Goal: Task Accomplishment & Management: Manage account settings

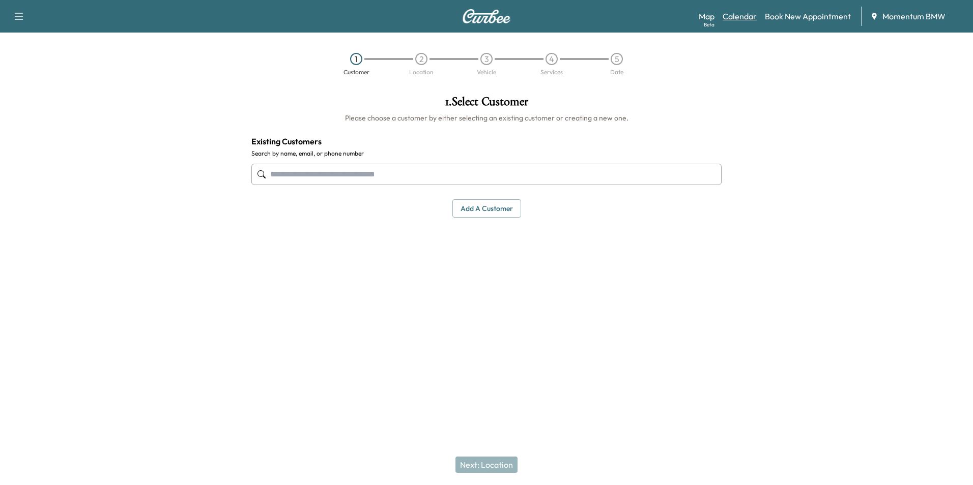
click at [737, 16] on link "Calendar" at bounding box center [739, 16] width 34 height 12
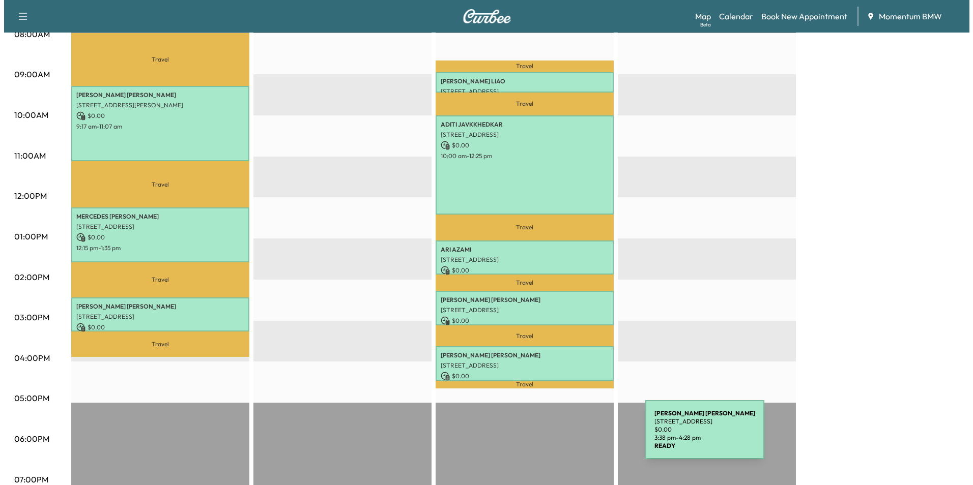
scroll to position [305, 0]
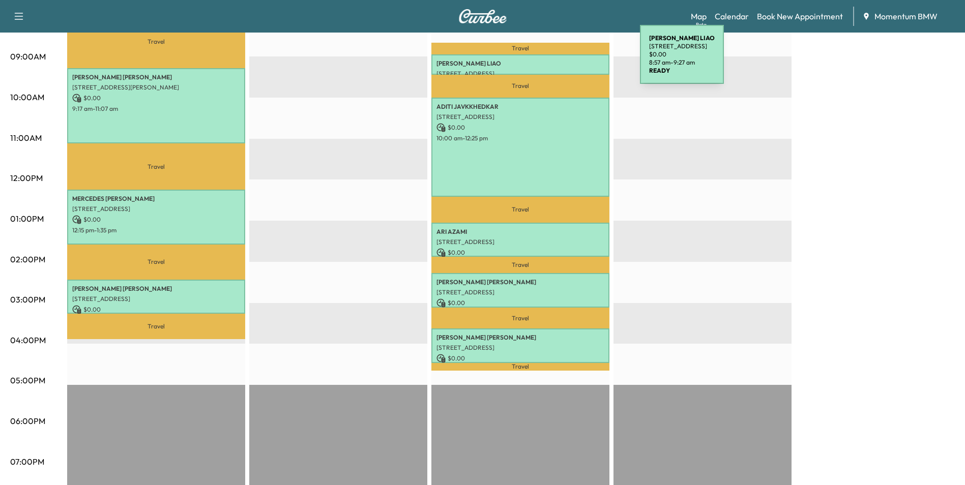
click at [564, 61] on p "[PERSON_NAME]" at bounding box center [520, 64] width 168 height 8
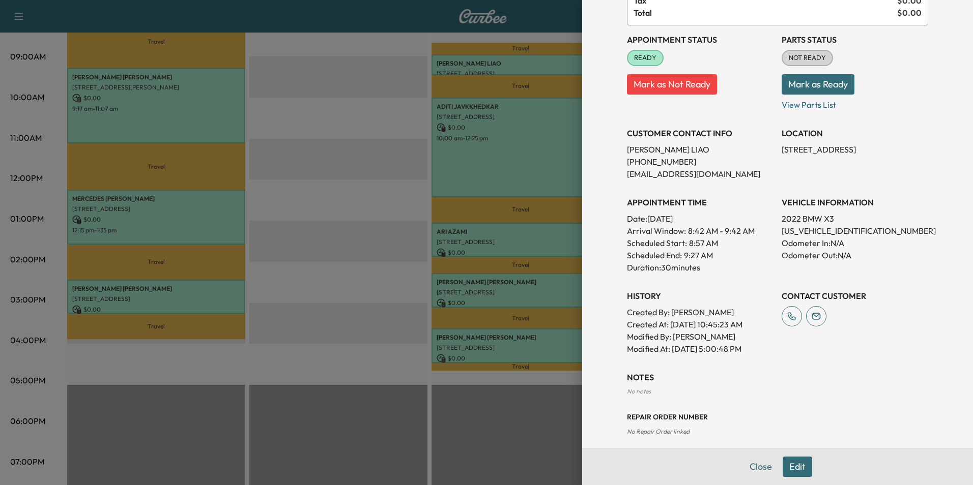
scroll to position [103, 0]
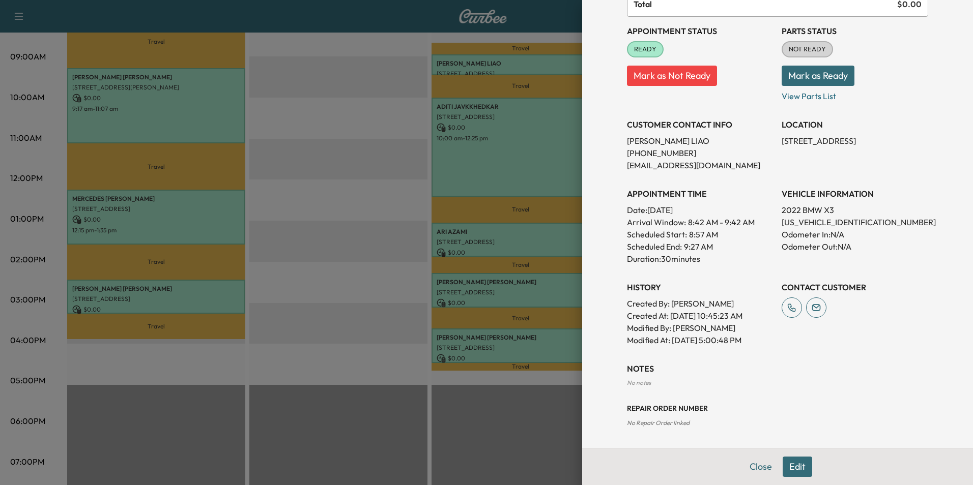
click at [792, 467] on button "Edit" at bounding box center [797, 467] width 30 height 20
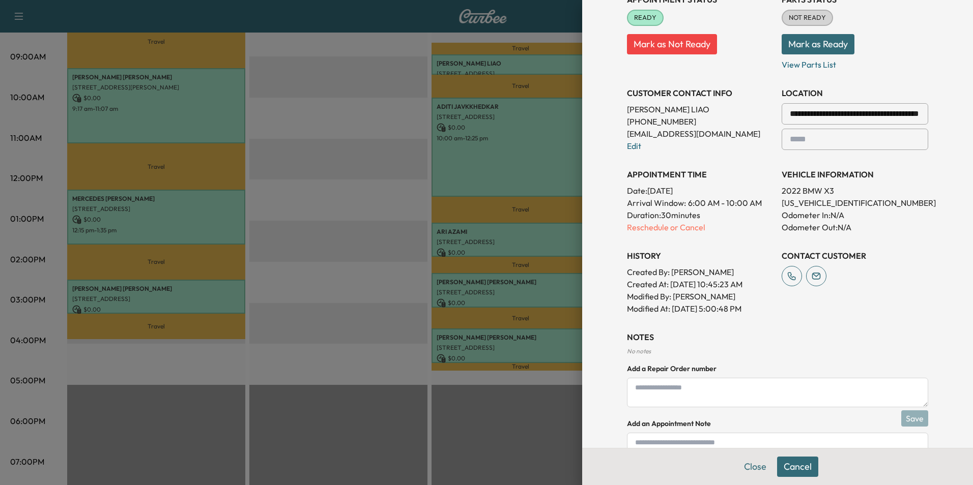
scroll to position [210, 0]
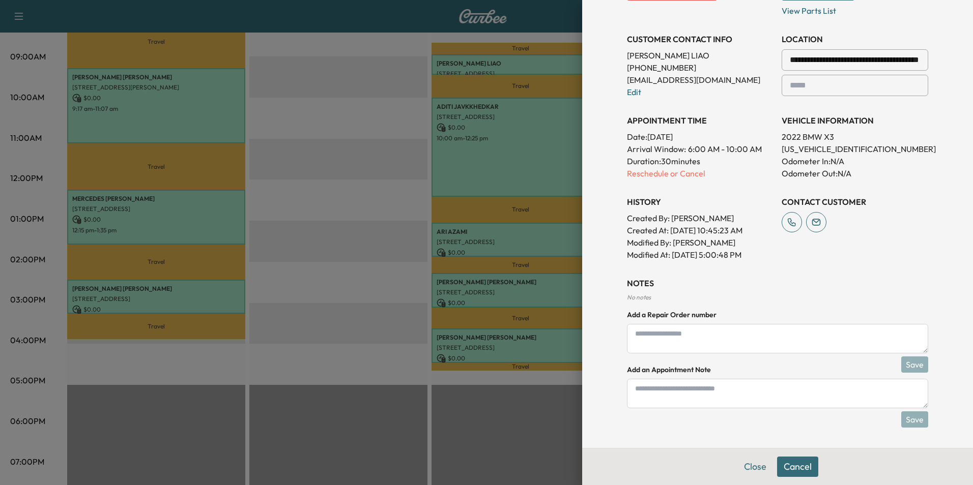
click at [751, 397] on textarea at bounding box center [777, 394] width 301 height 30
type textarea "*"
type textarea "*****"
click at [914, 421] on button "Save" at bounding box center [914, 419] width 27 height 16
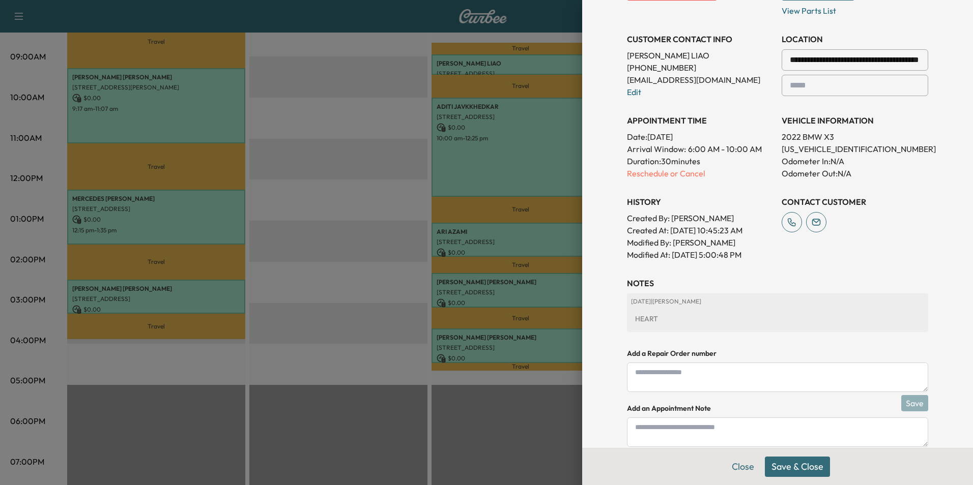
click at [803, 467] on button "Save & Close" at bounding box center [797, 467] width 65 height 20
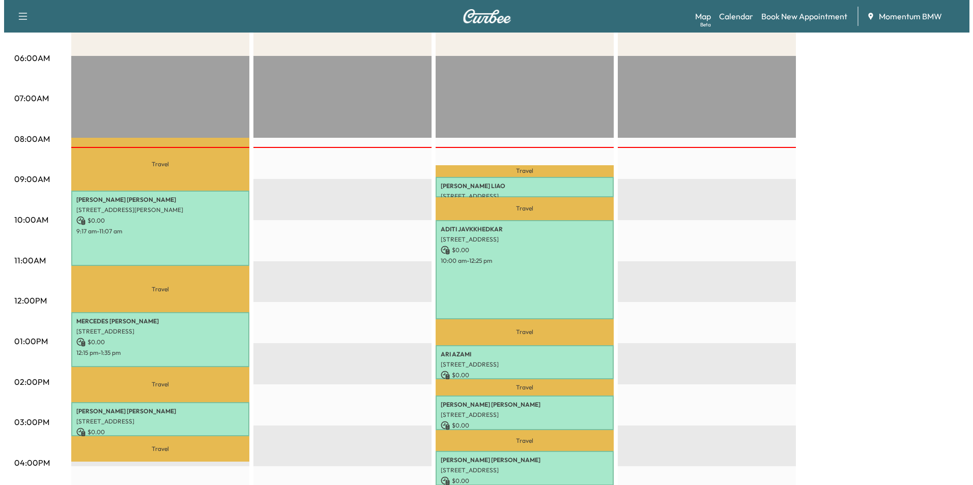
scroll to position [254, 0]
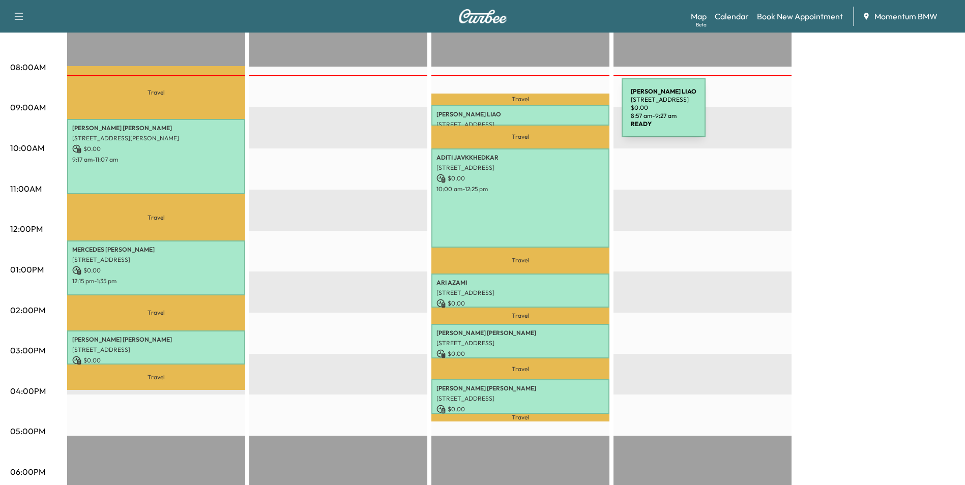
click at [545, 114] on p "[PERSON_NAME]" at bounding box center [520, 114] width 168 height 8
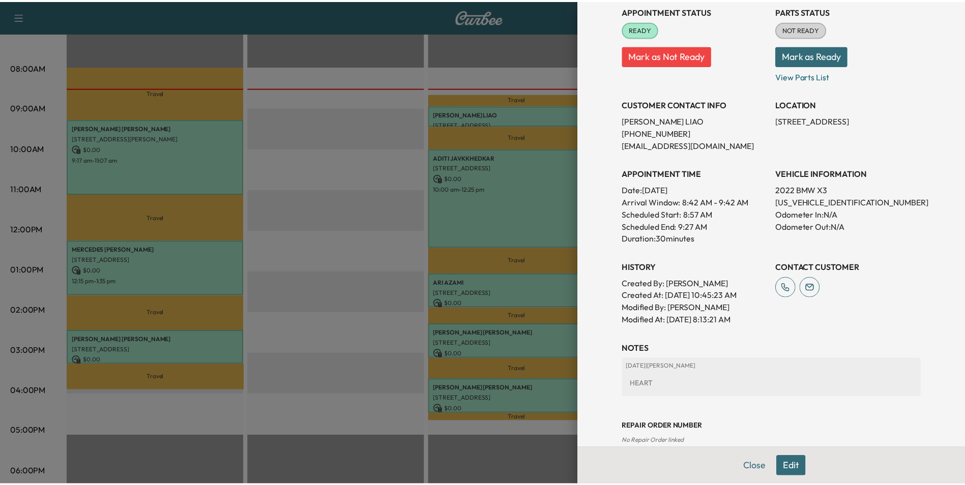
scroll to position [141, 0]
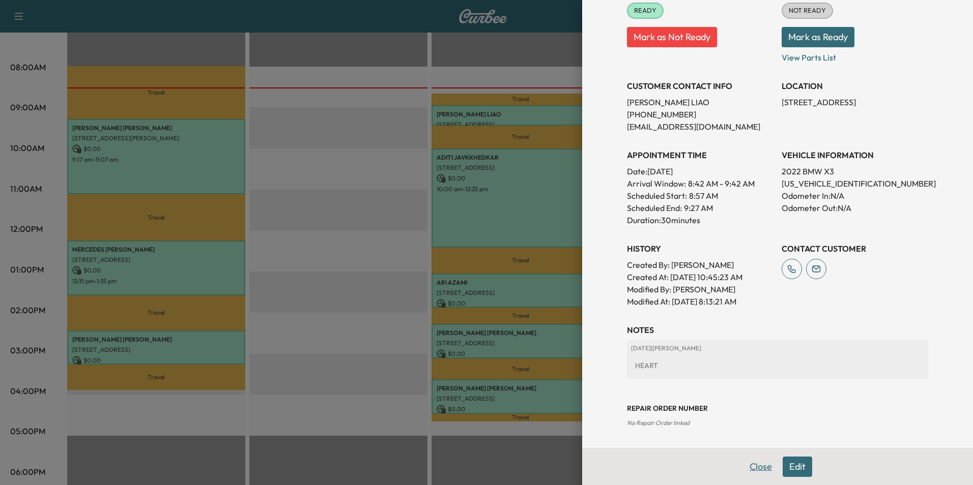
click at [759, 469] on button "Close" at bounding box center [761, 467] width 36 height 20
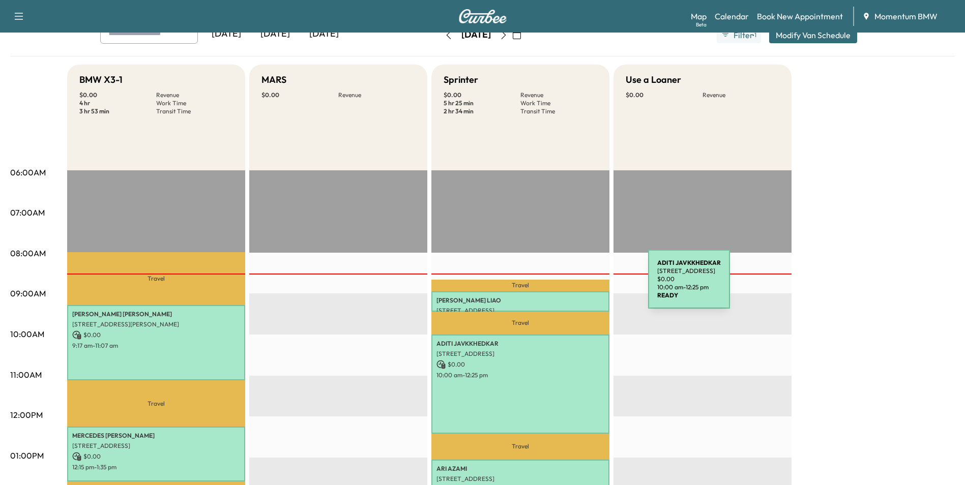
scroll to position [0, 0]
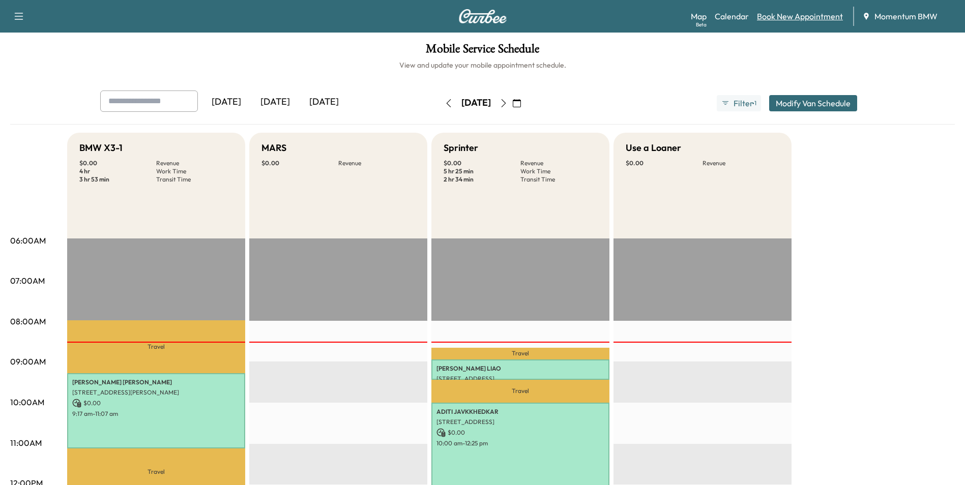
click at [821, 16] on link "Book New Appointment" at bounding box center [800, 16] width 86 height 12
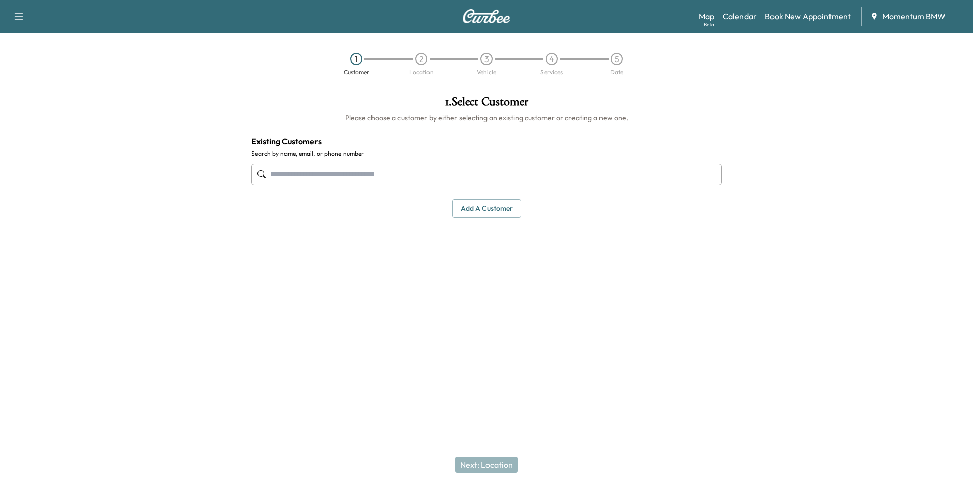
click at [499, 211] on button "Add a customer" at bounding box center [486, 208] width 69 height 19
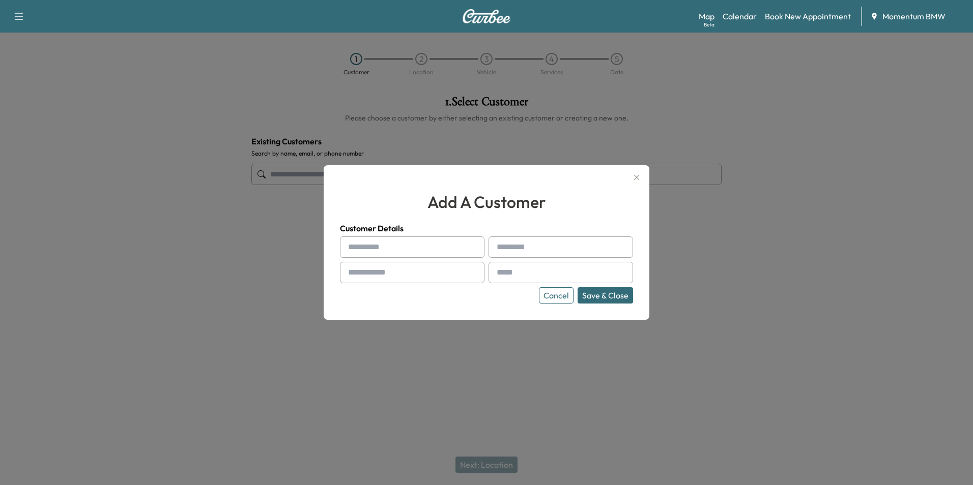
click at [395, 248] on input "text" at bounding box center [412, 247] width 144 height 21
type input "*"
type input "******"
type input "*****"
type input "**********"
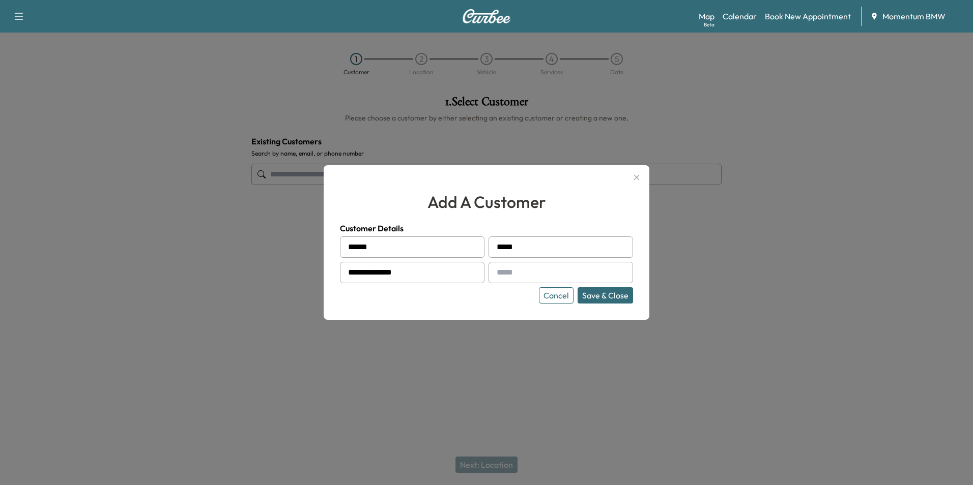
click at [541, 273] on input "text" at bounding box center [560, 272] width 144 height 21
type input "**********"
click at [629, 303] on button "Save & Close" at bounding box center [604, 295] width 55 height 16
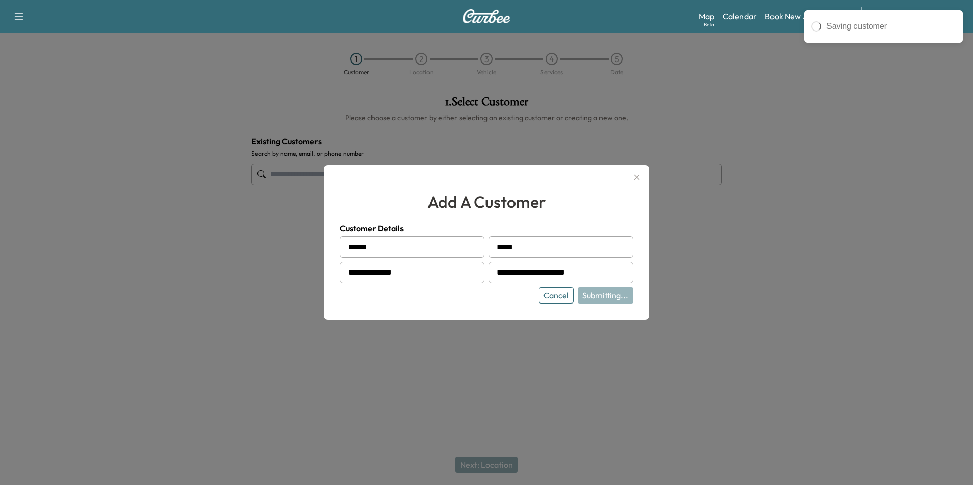
type input "**********"
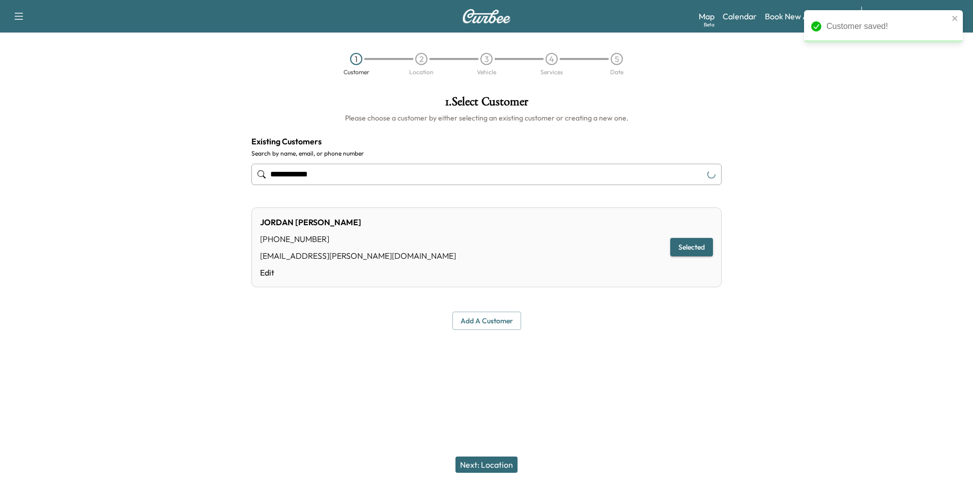
click at [478, 463] on button "Next: Location" at bounding box center [486, 465] width 62 height 16
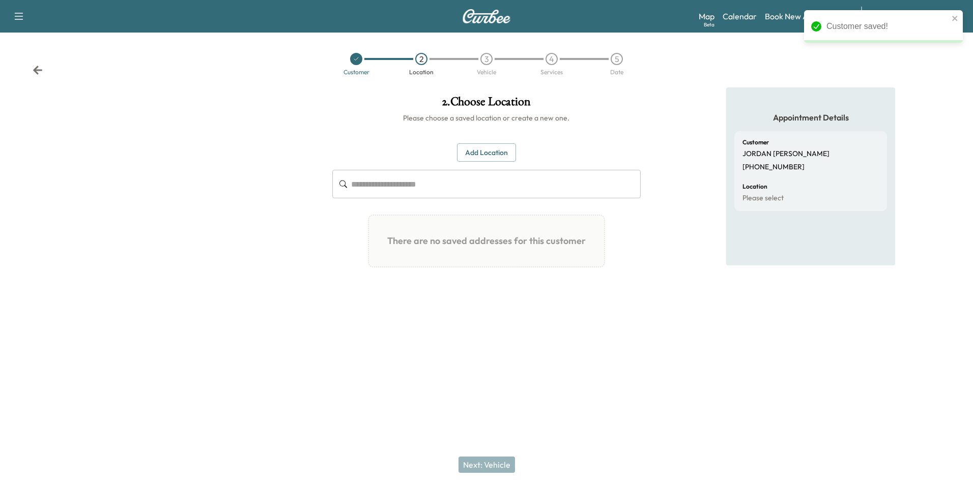
click at [488, 150] on button "Add Location" at bounding box center [486, 152] width 59 height 19
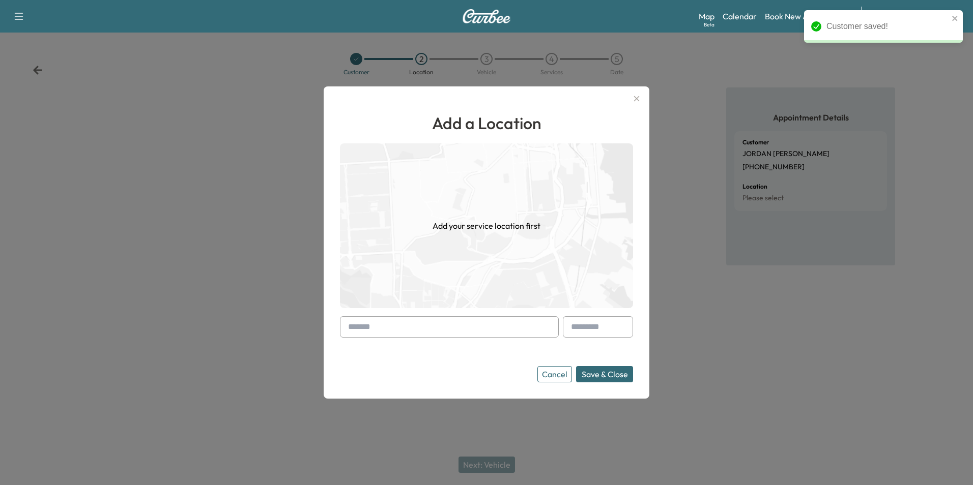
click at [458, 331] on input "text" at bounding box center [449, 326] width 219 height 21
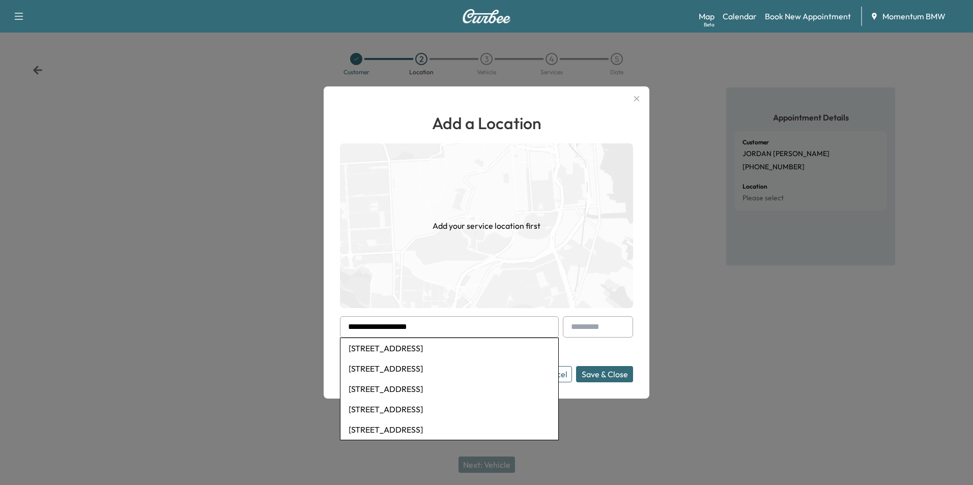
click at [470, 371] on li "[STREET_ADDRESS]" at bounding box center [449, 369] width 218 height 20
type input "**********"
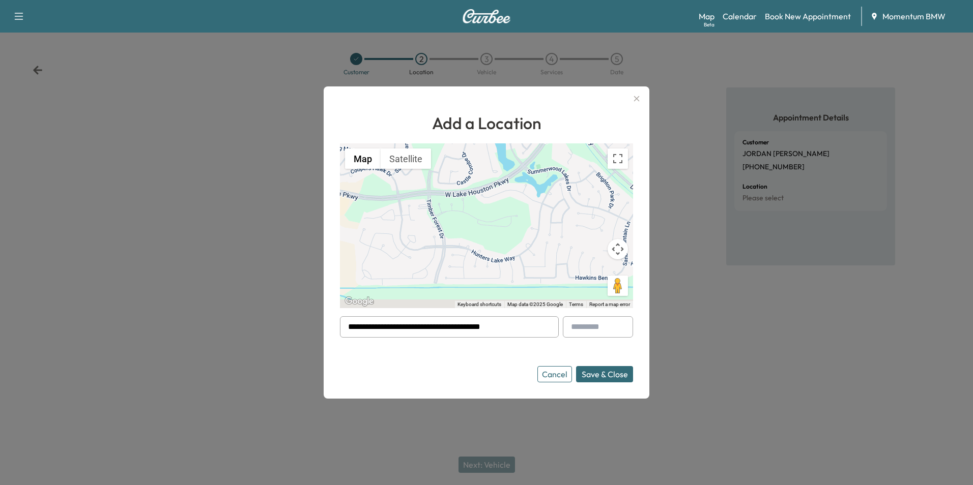
click at [606, 375] on button "Save & Close" at bounding box center [604, 374] width 57 height 16
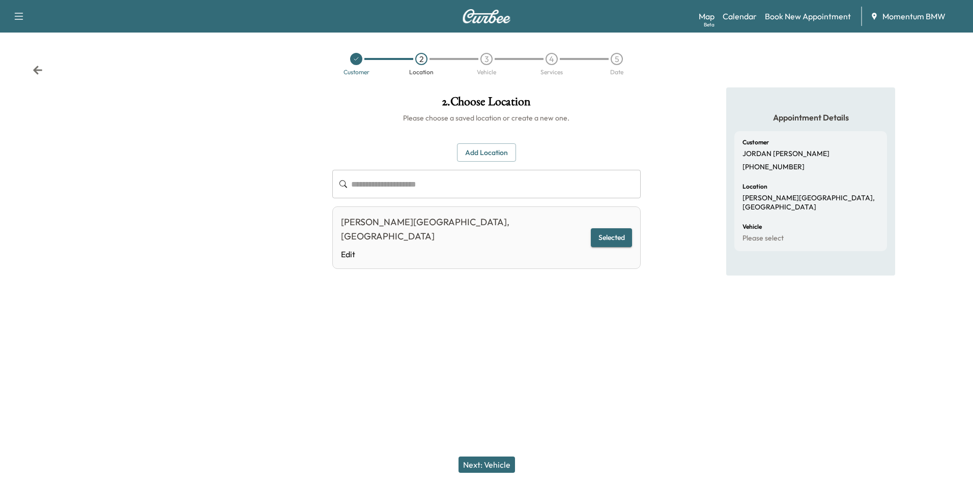
click at [35, 69] on icon at bounding box center [37, 70] width 9 height 9
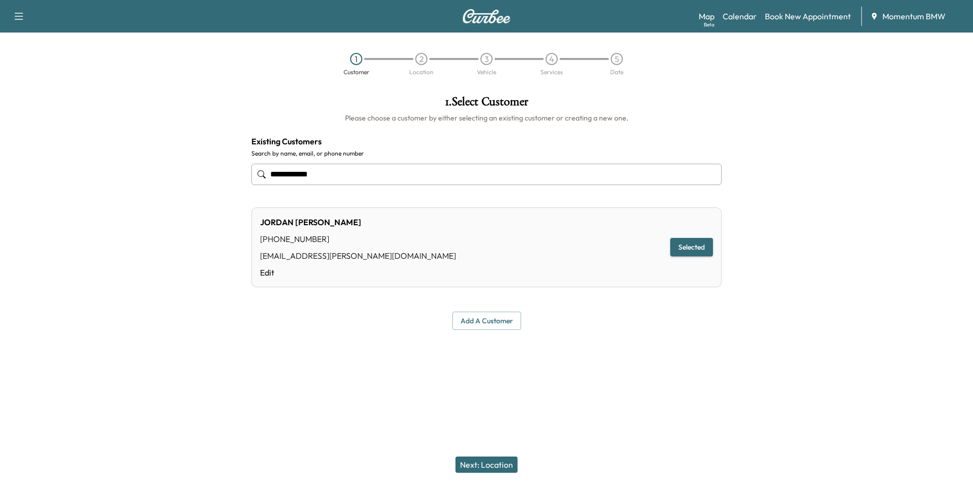
click at [492, 465] on button "Next: Location" at bounding box center [486, 465] width 62 height 16
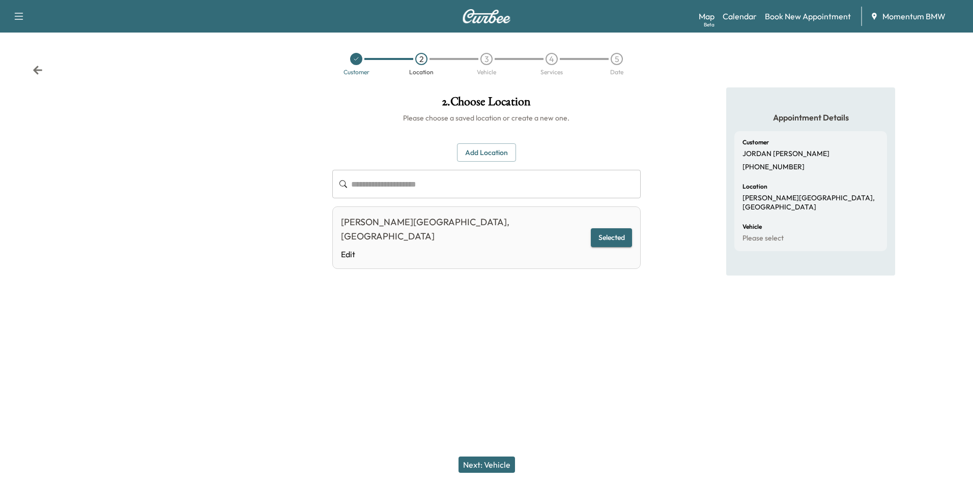
click at [340, 243] on div "[PERSON_NAME][GEOGRAPHIC_DATA], [GEOGRAPHIC_DATA] Edit Selected" at bounding box center [486, 238] width 308 height 63
click at [345, 248] on link "Edit" at bounding box center [463, 254] width 245 height 12
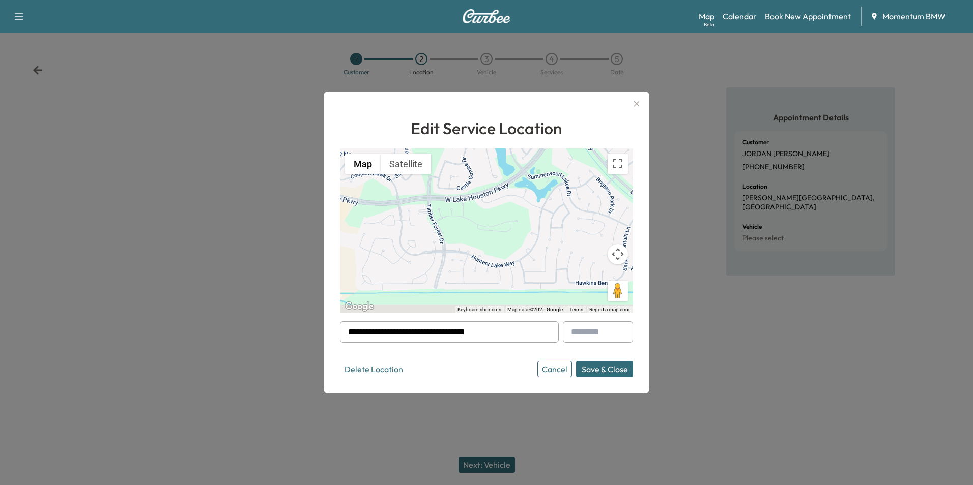
click at [506, 332] on input "**********" at bounding box center [449, 331] width 219 height 21
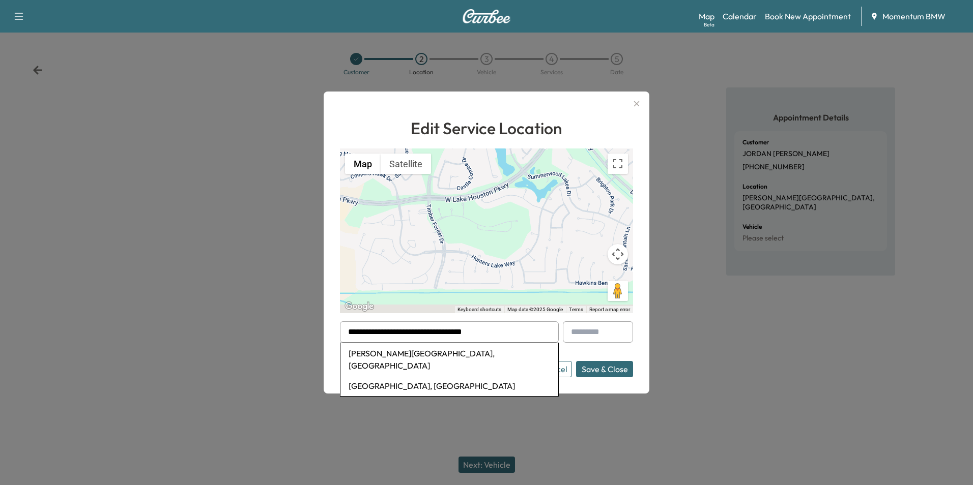
click at [506, 335] on input "**********" at bounding box center [449, 331] width 219 height 21
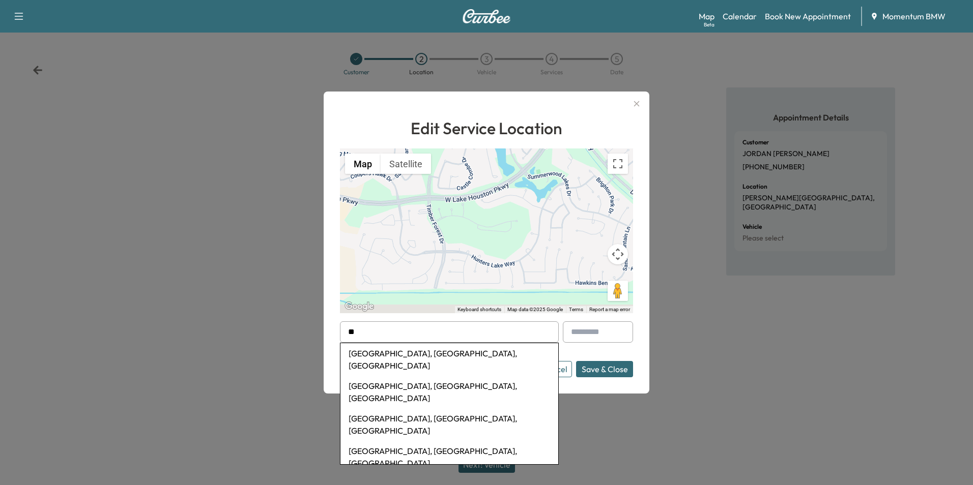
type input "*"
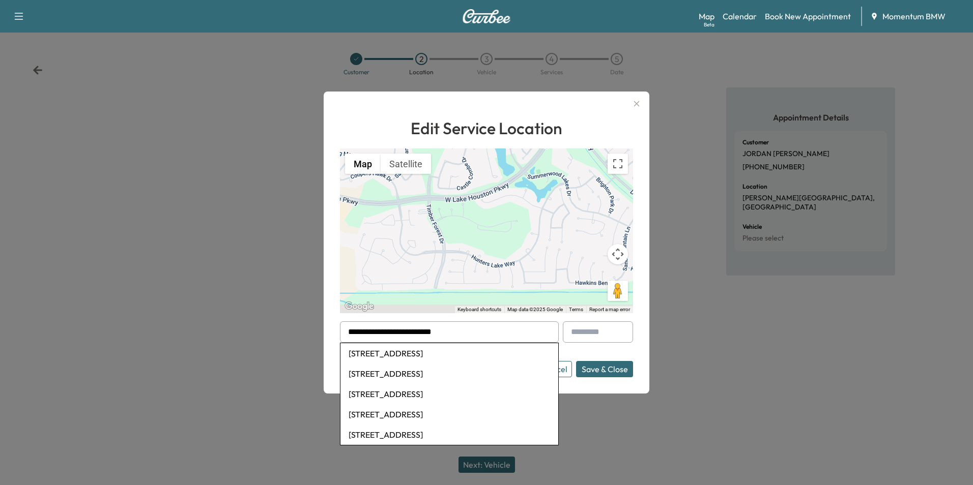
click at [493, 397] on li "[STREET_ADDRESS]" at bounding box center [449, 394] width 218 height 20
type input "**********"
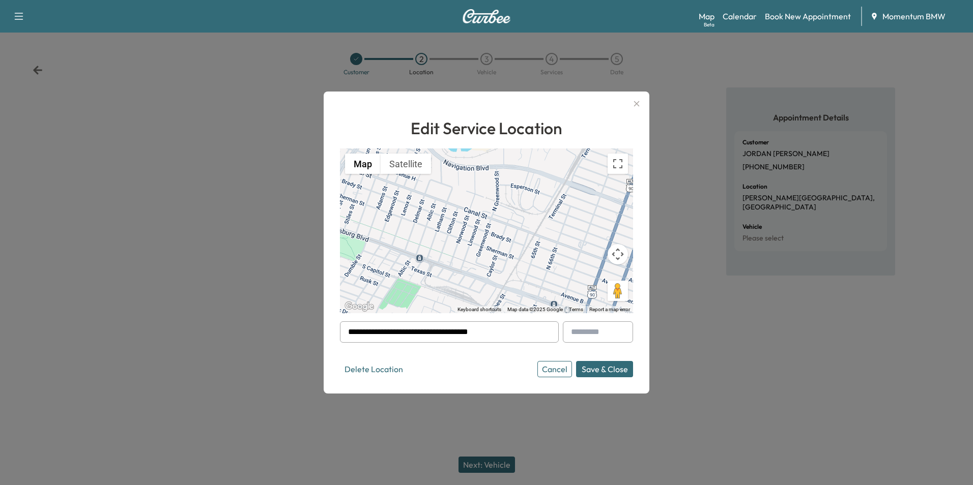
click at [621, 367] on button "Save & Close" at bounding box center [604, 369] width 57 height 16
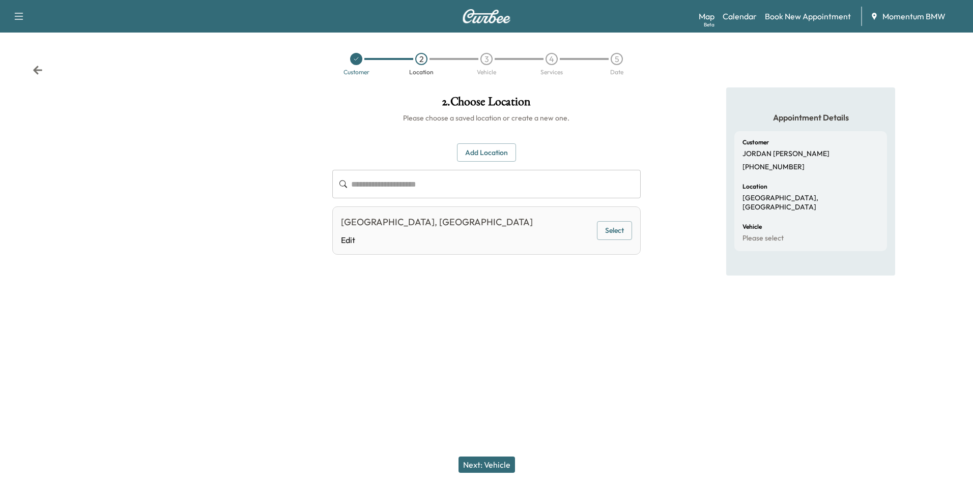
click at [498, 463] on button "Next: Vehicle" at bounding box center [486, 465] width 56 height 16
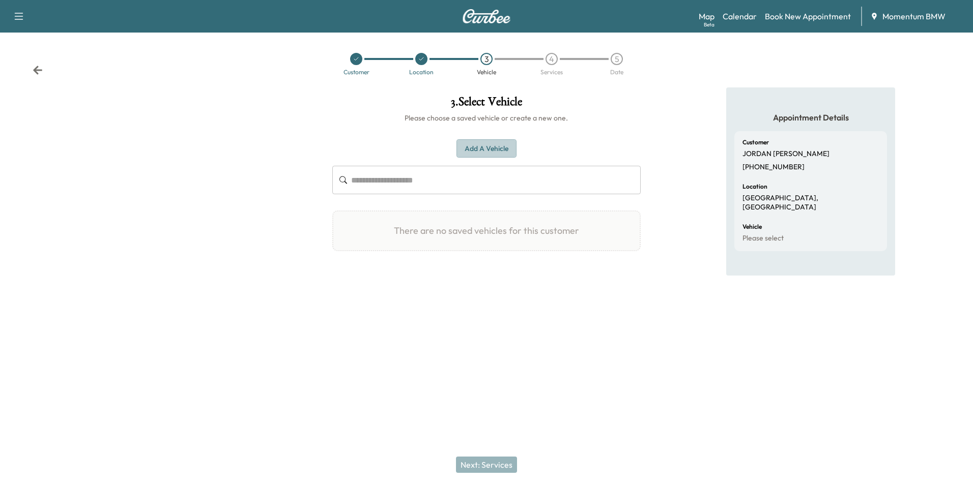
click at [503, 150] on button "Add a Vehicle" at bounding box center [486, 148] width 60 height 19
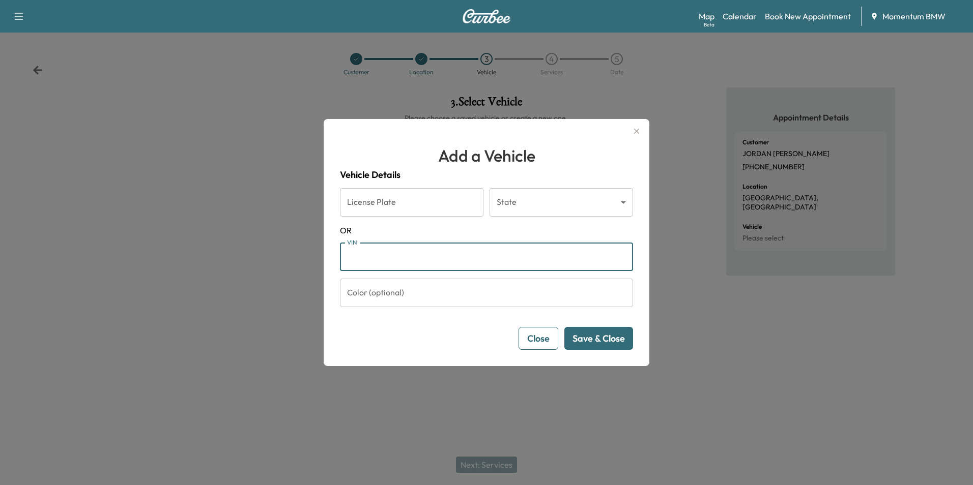
paste input "**********"
type input "**********"
click at [616, 337] on button "Save & Close" at bounding box center [598, 338] width 69 height 23
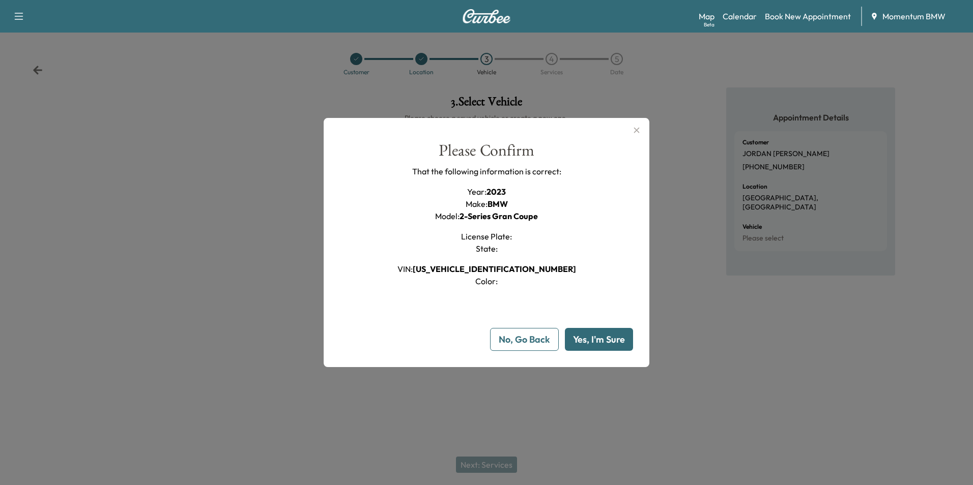
click at [616, 338] on button "Yes, I'm Sure" at bounding box center [599, 339] width 68 height 23
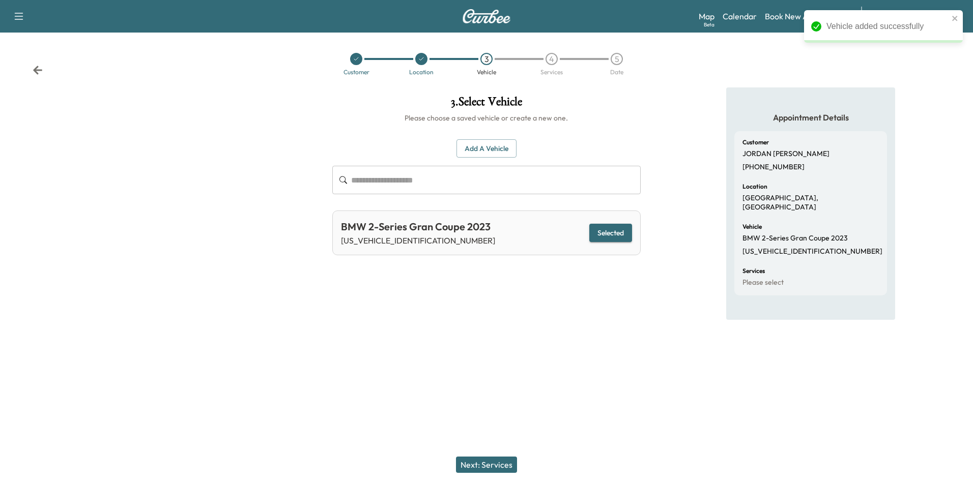
click at [499, 464] on button "Next: Services" at bounding box center [486, 465] width 61 height 16
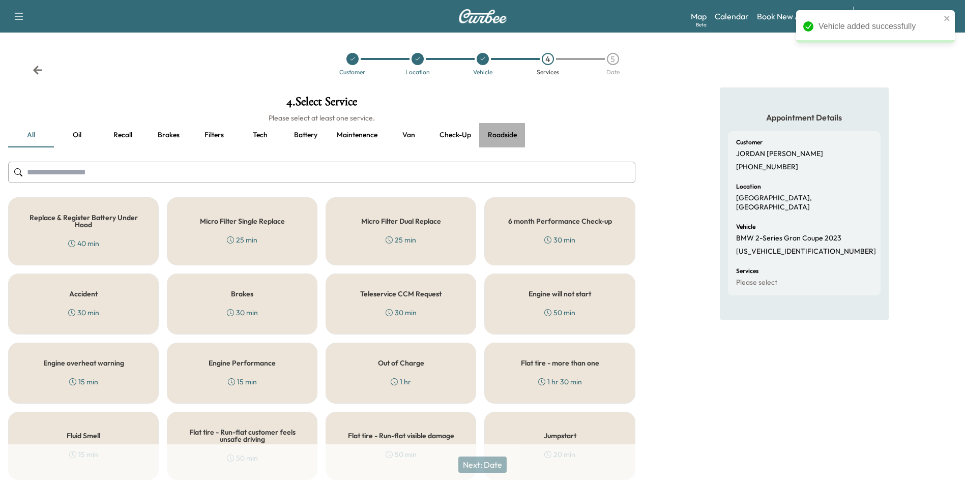
click at [507, 135] on button "Roadside" at bounding box center [502, 135] width 46 height 24
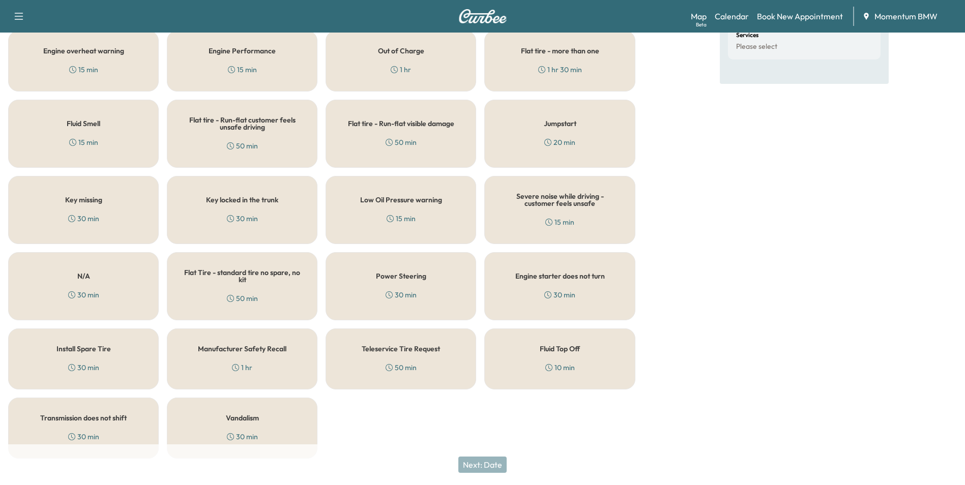
scroll to position [250, 0]
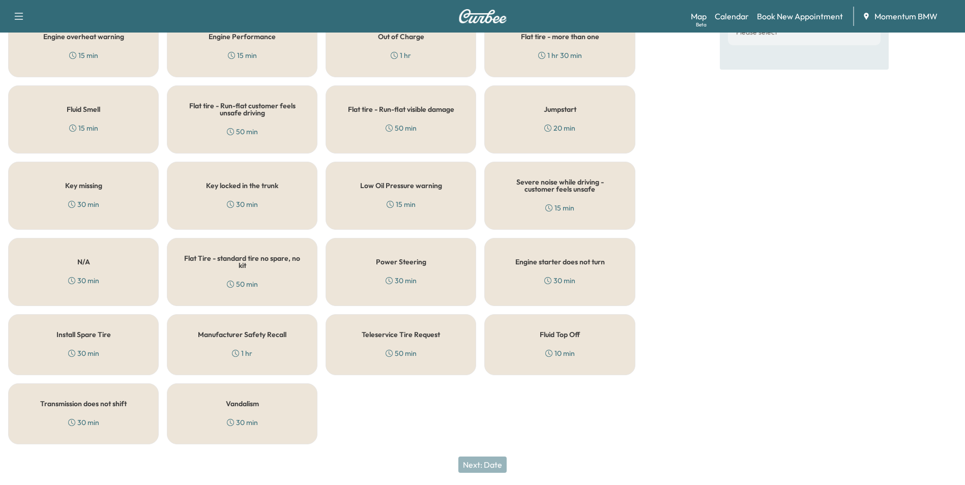
click at [579, 344] on div "Fluid Top Off 10 min" at bounding box center [559, 344] width 151 height 61
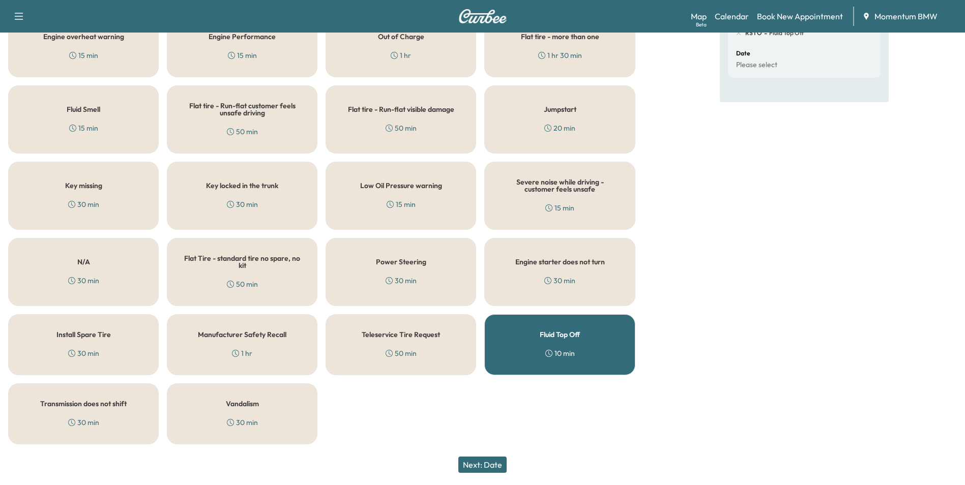
click at [497, 467] on button "Next: Date" at bounding box center [482, 465] width 48 height 16
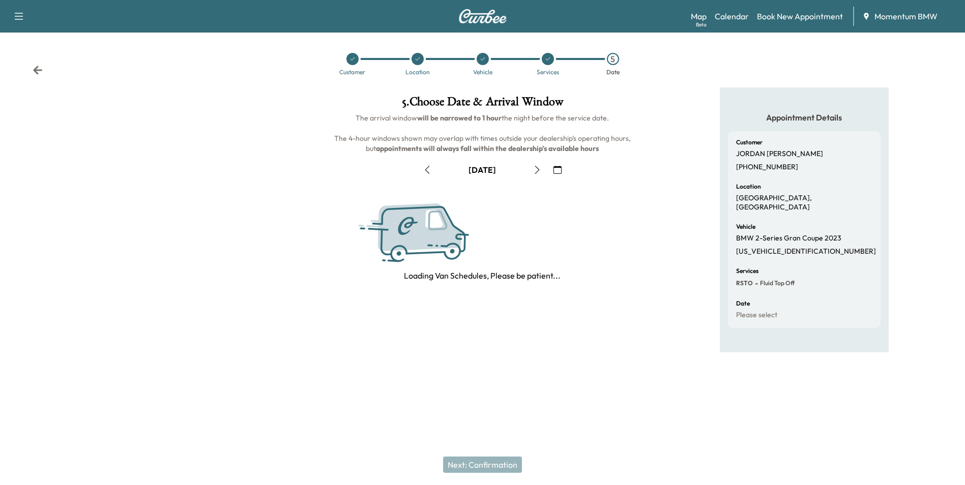
scroll to position [0, 0]
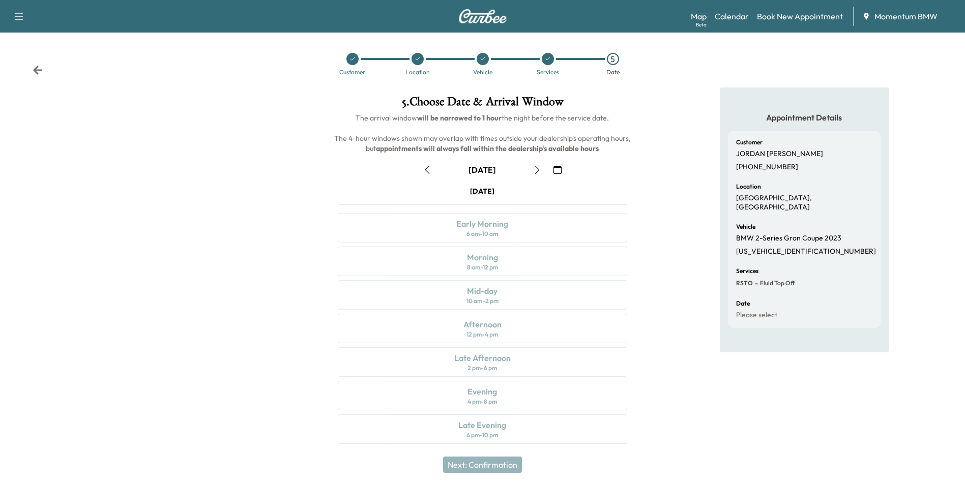
click at [428, 172] on icon "button" at bounding box center [427, 170] width 5 height 8
click at [515, 217] on div "Early Morning 6 am - 10 am" at bounding box center [482, 228] width 289 height 30
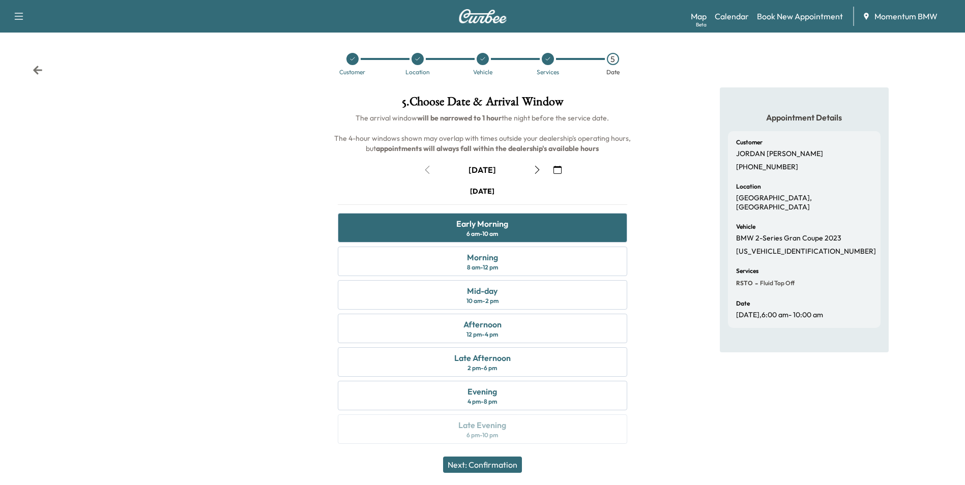
click at [495, 466] on button "Next: Confirmation" at bounding box center [482, 465] width 79 height 16
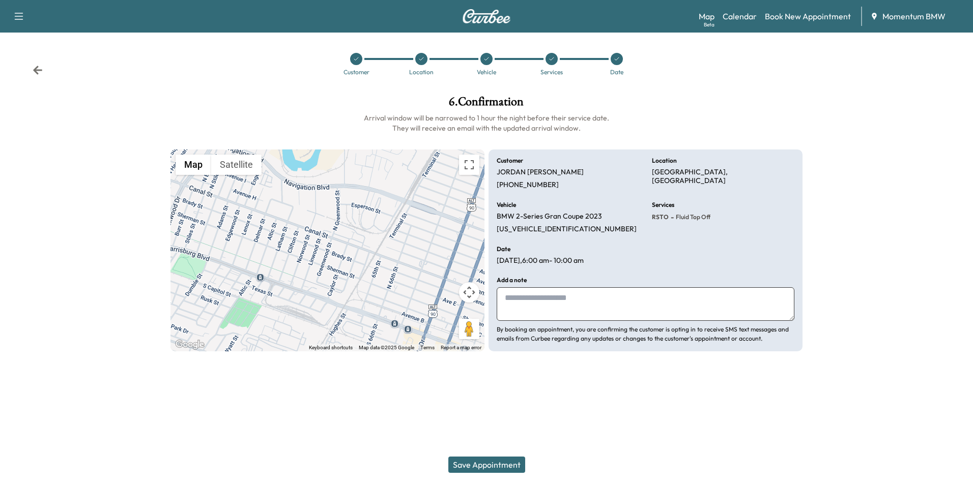
click at [473, 466] on button "Save Appointment" at bounding box center [486, 465] width 77 height 16
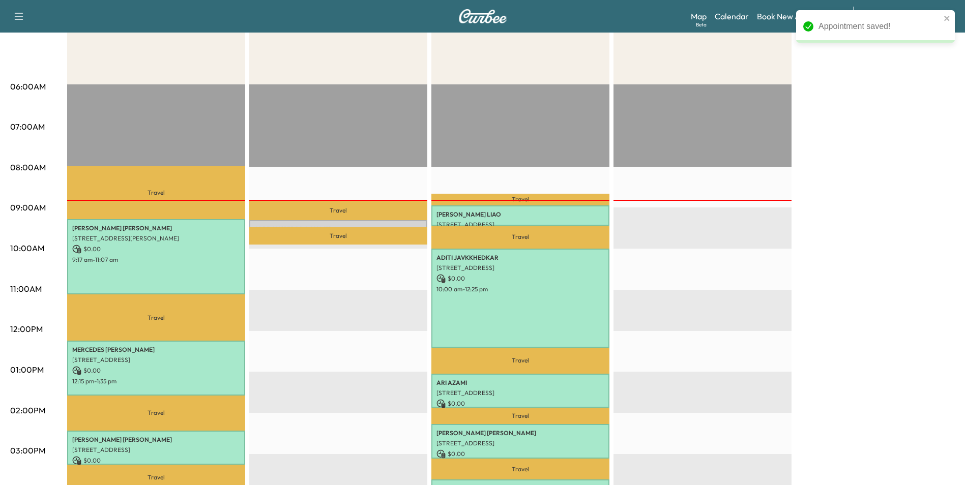
scroll to position [153, 0]
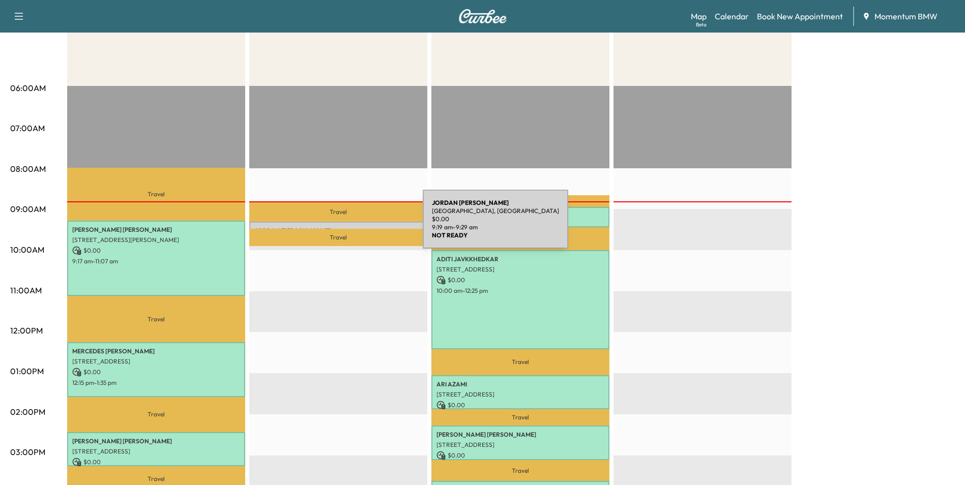
click at [346, 227] on p "[PERSON_NAME]" at bounding box center [338, 231] width 168 height 8
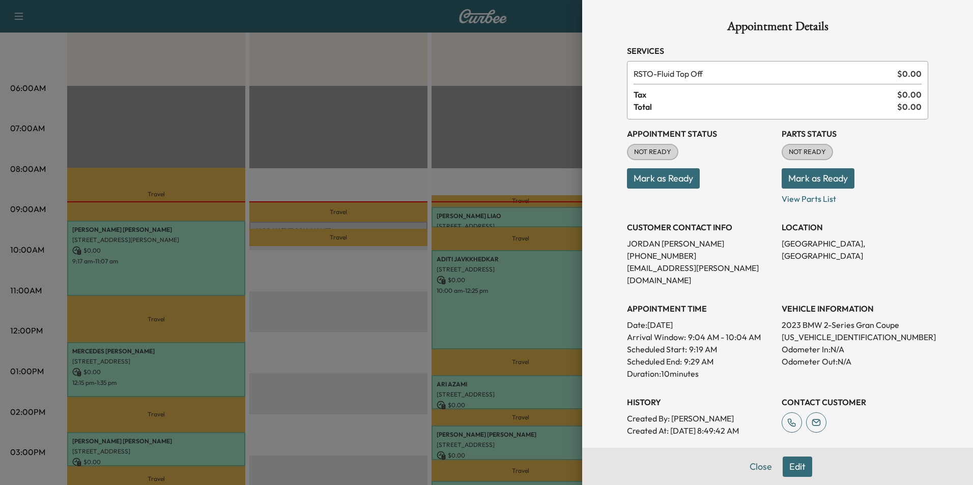
click at [659, 176] on button "Mark as Ready" at bounding box center [663, 178] width 73 height 20
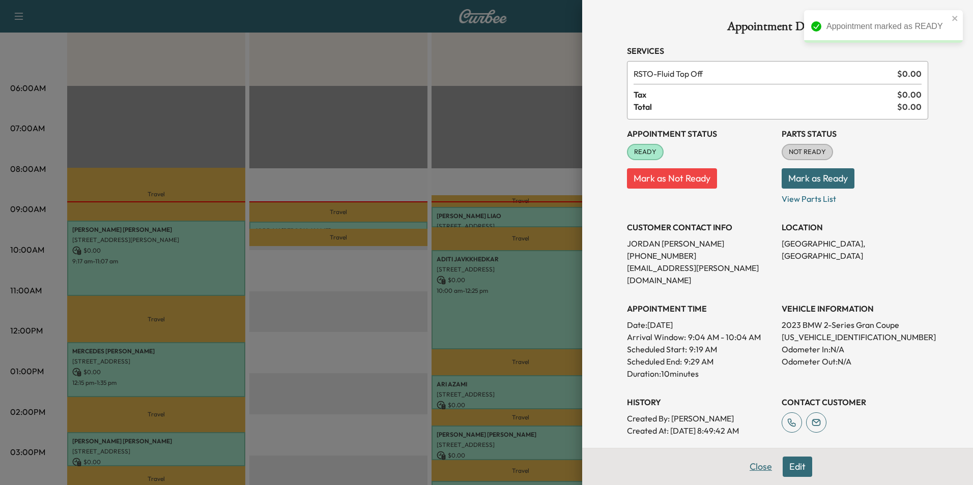
click at [748, 466] on button "Close" at bounding box center [761, 467] width 36 height 20
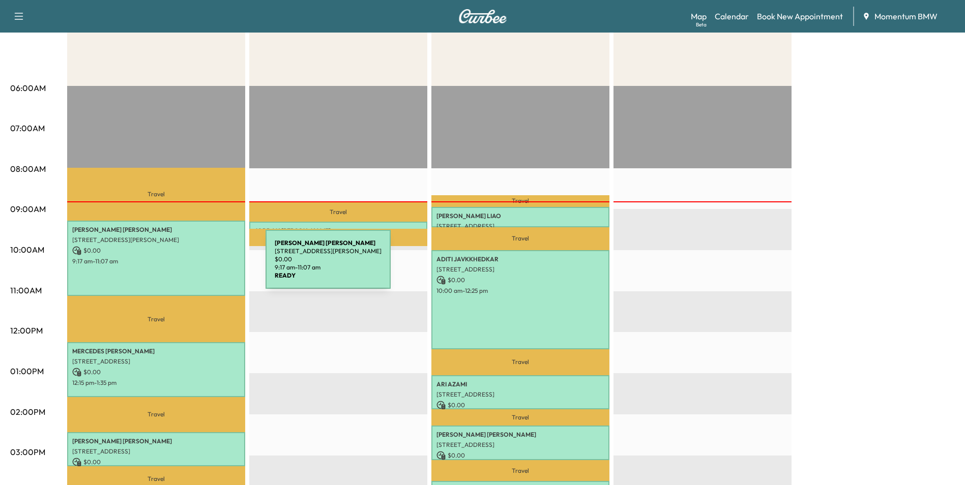
click at [189, 266] on div "[PERSON_NAME] [STREET_ADDRESS][PERSON_NAME] $ 0.00 9:17 am - 11:07 am" at bounding box center [156, 258] width 178 height 75
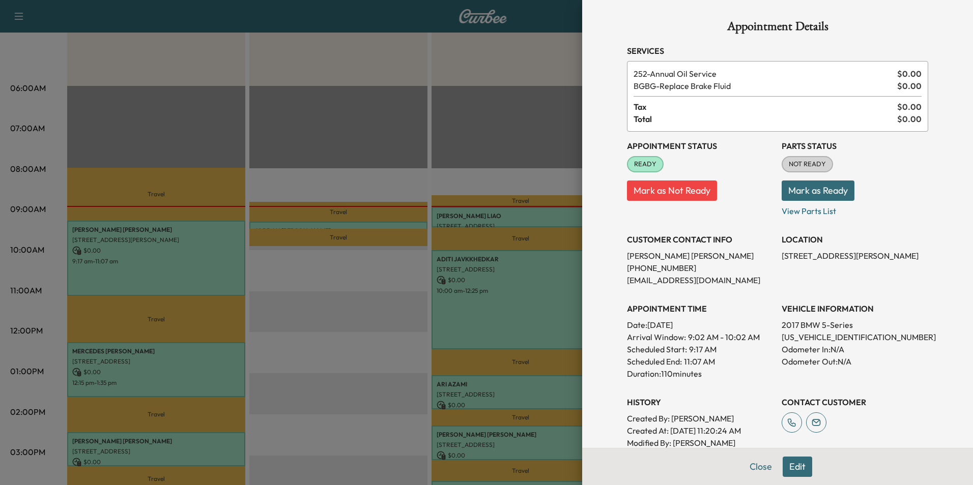
click at [757, 467] on button "Close" at bounding box center [761, 467] width 36 height 20
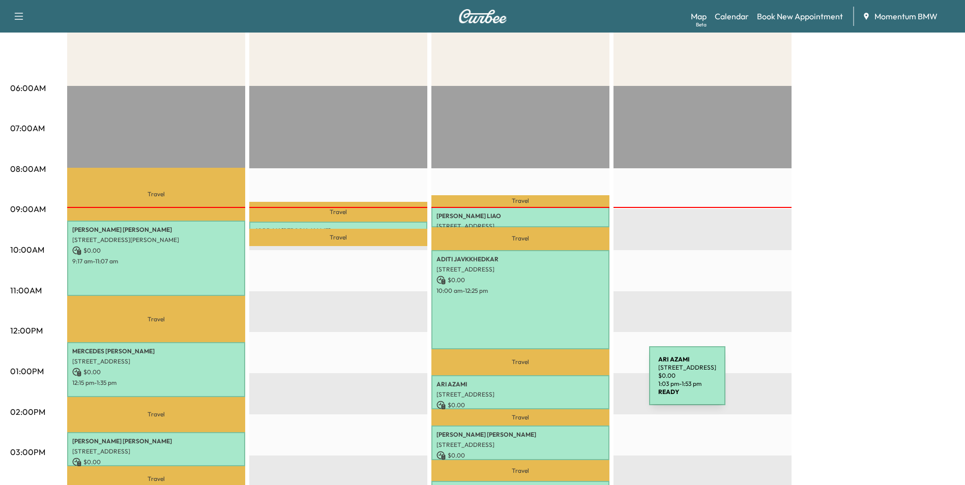
click at [573, 383] on p "[PERSON_NAME]" at bounding box center [520, 384] width 168 height 8
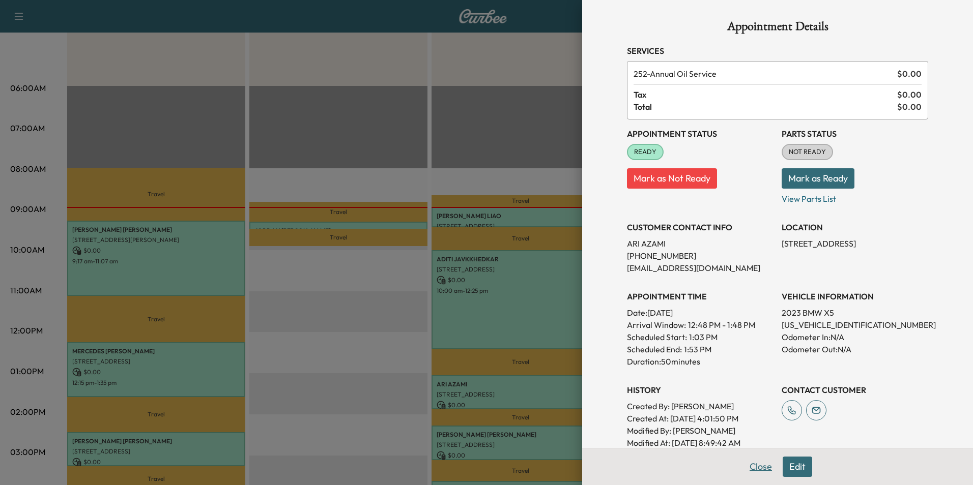
click at [757, 466] on button "Close" at bounding box center [761, 467] width 36 height 20
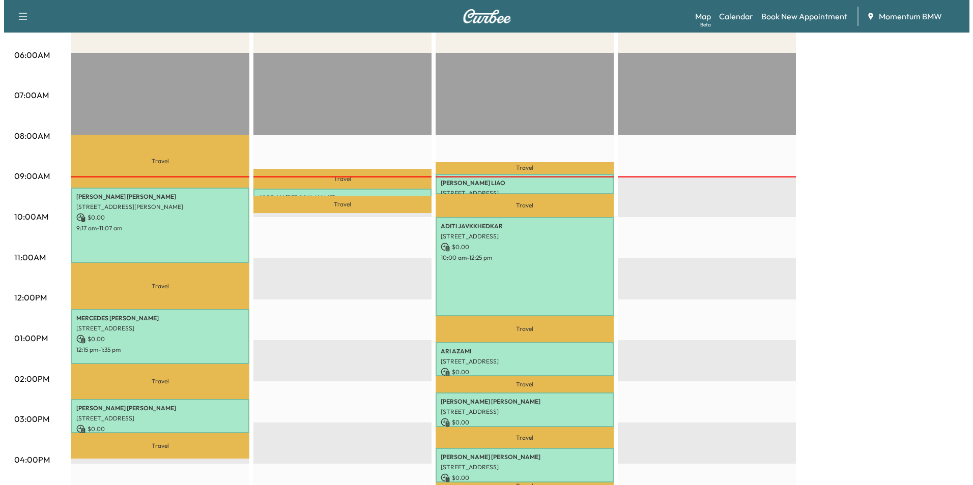
scroll to position [254, 0]
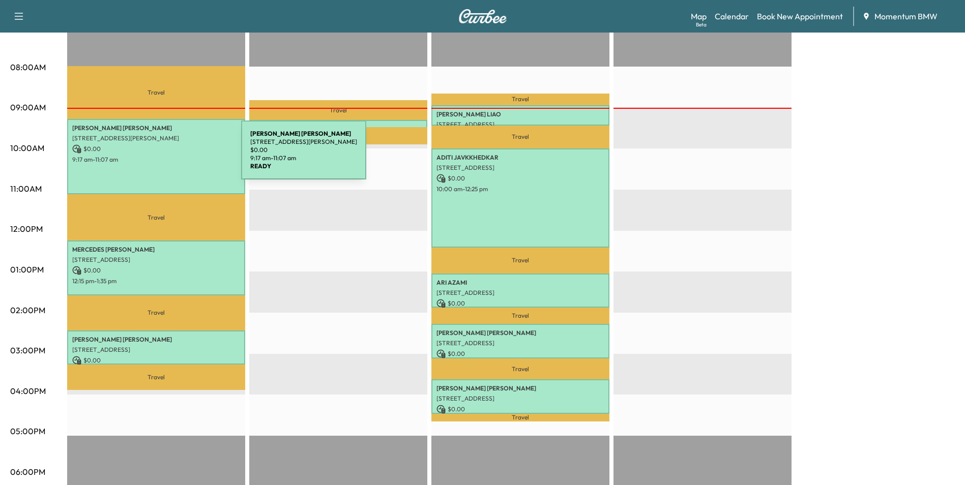
click at [165, 156] on p "9:17 am - 11:07 am" at bounding box center [156, 160] width 168 height 8
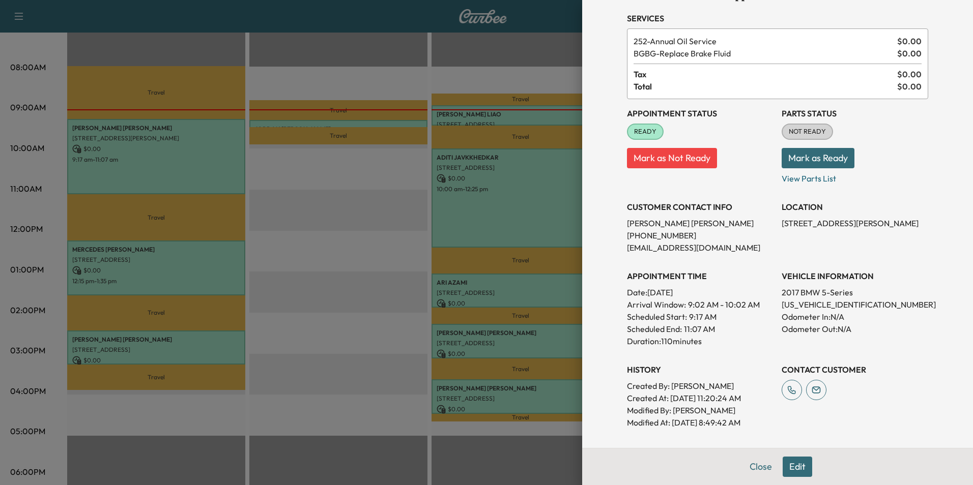
scroll to position [51, 0]
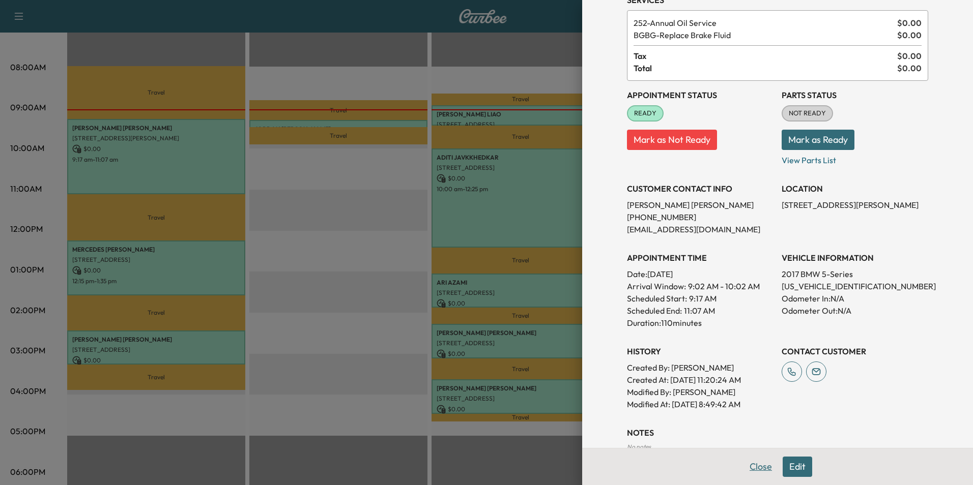
click at [747, 464] on button "Close" at bounding box center [761, 467] width 36 height 20
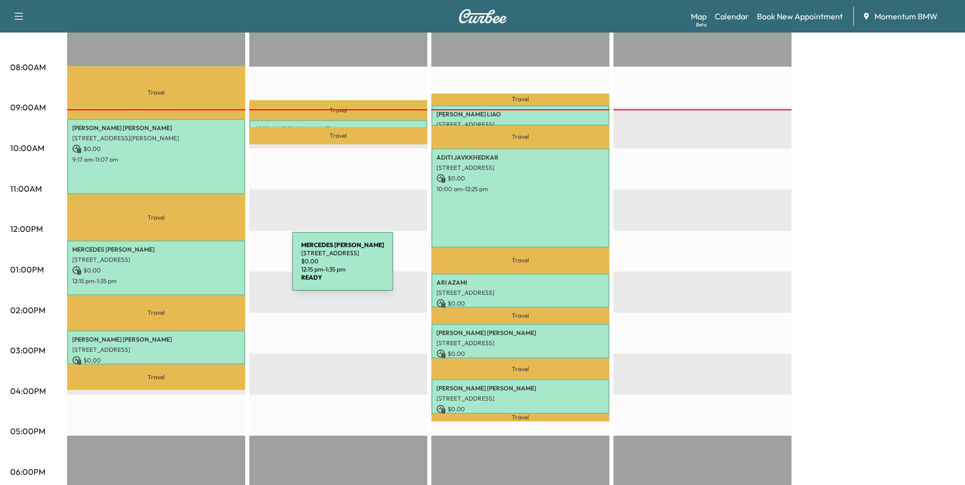
click at [216, 268] on p "$ 0.00" at bounding box center [156, 270] width 168 height 9
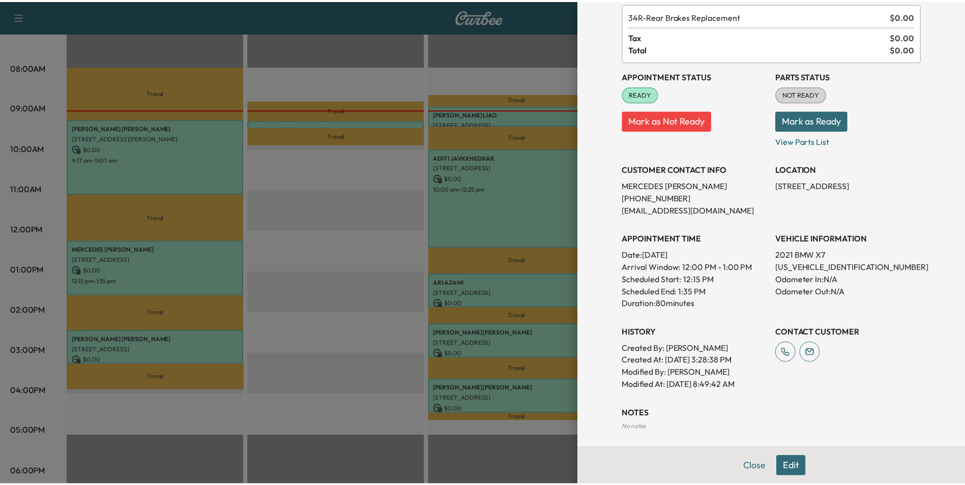
scroll to position [102, 0]
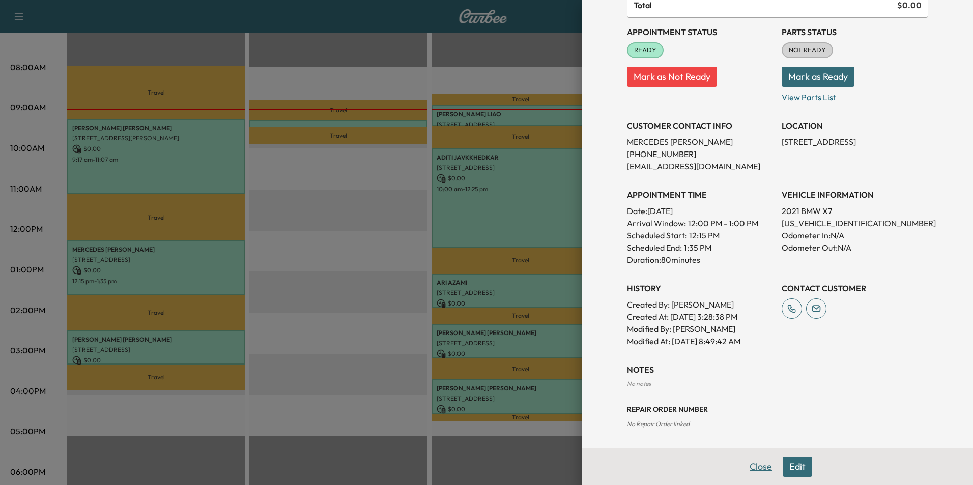
click at [760, 467] on button "Close" at bounding box center [761, 467] width 36 height 20
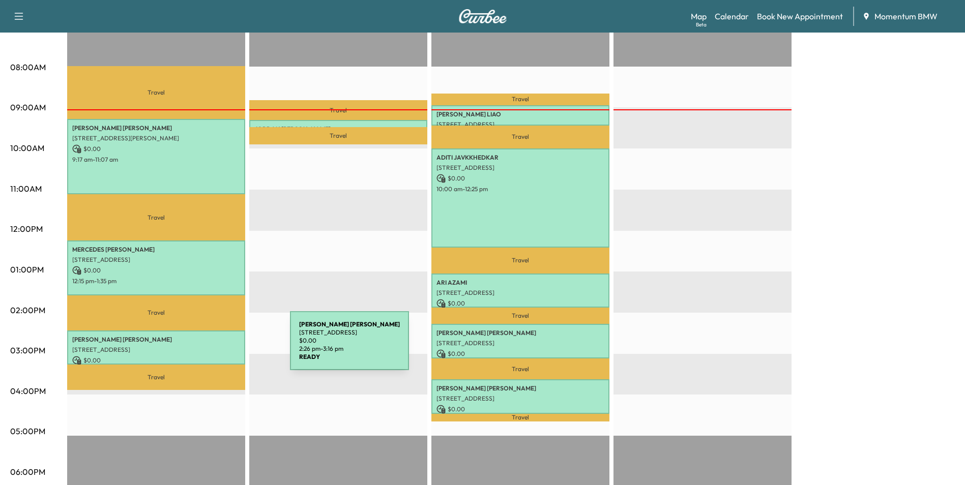
click at [214, 347] on p "[STREET_ADDRESS]" at bounding box center [156, 350] width 168 height 8
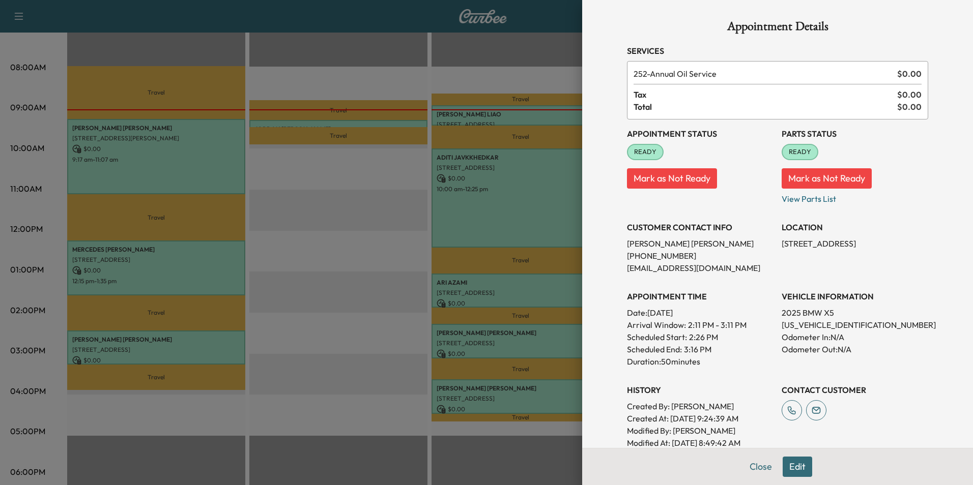
click at [755, 466] on button "Close" at bounding box center [761, 467] width 36 height 20
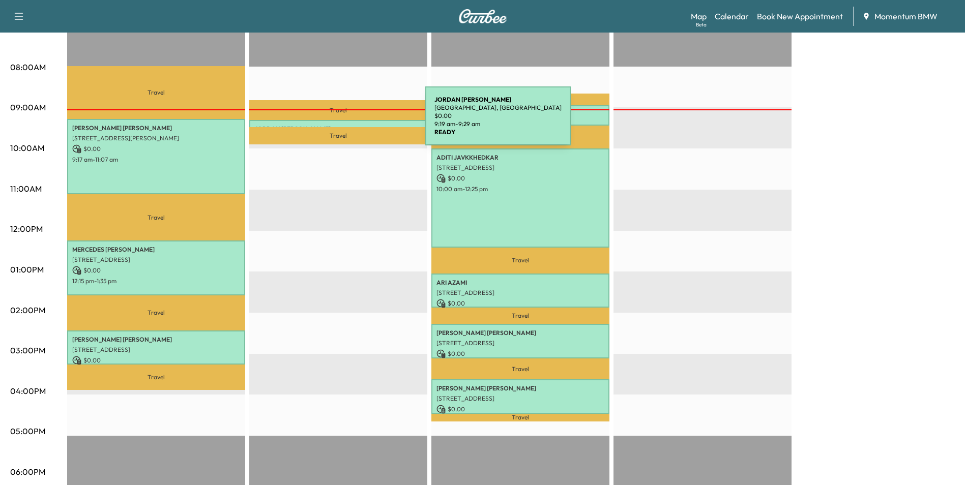
click at [349, 123] on div "[PERSON_NAME][GEOGRAPHIC_DATA][PERSON_NAME], [GEOGRAPHIC_DATA] $ 0.00 9:19 am -…" at bounding box center [338, 125] width 178 height 10
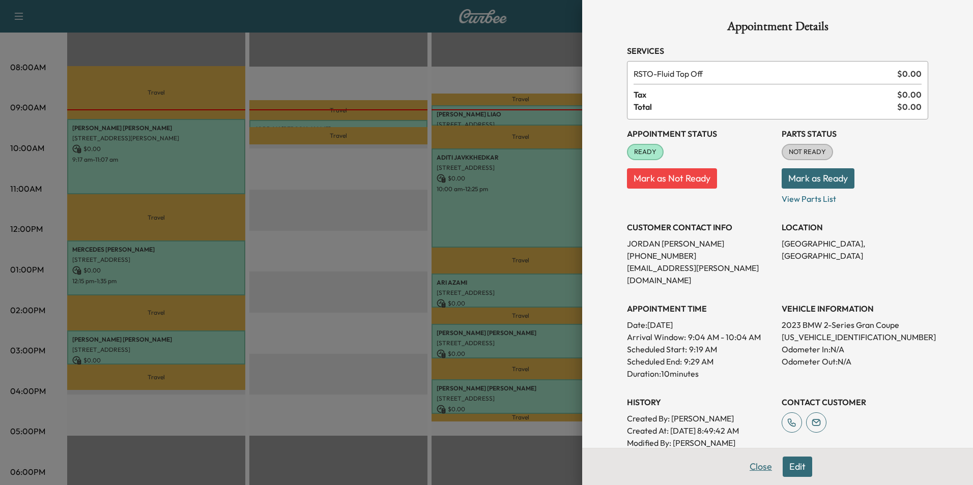
click at [744, 461] on button "Close" at bounding box center [761, 467] width 36 height 20
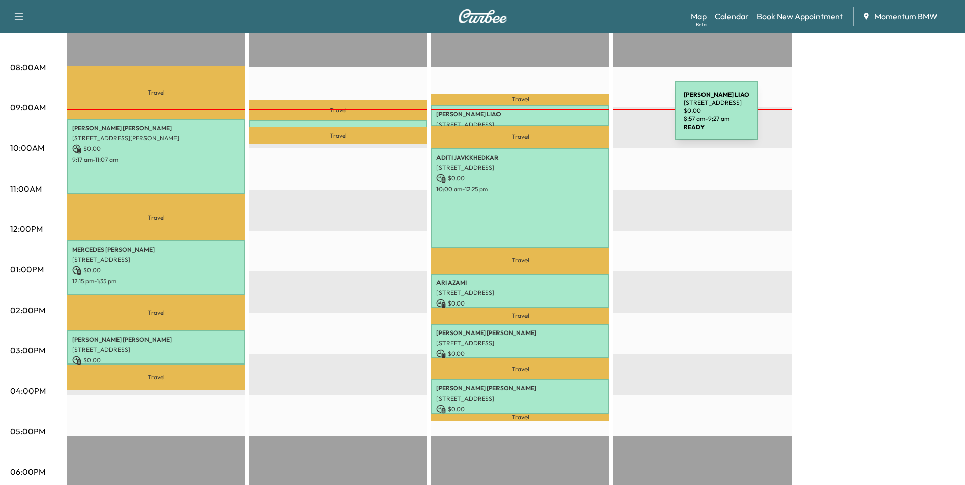
click at [598, 117] on p "[PERSON_NAME]" at bounding box center [520, 114] width 168 height 8
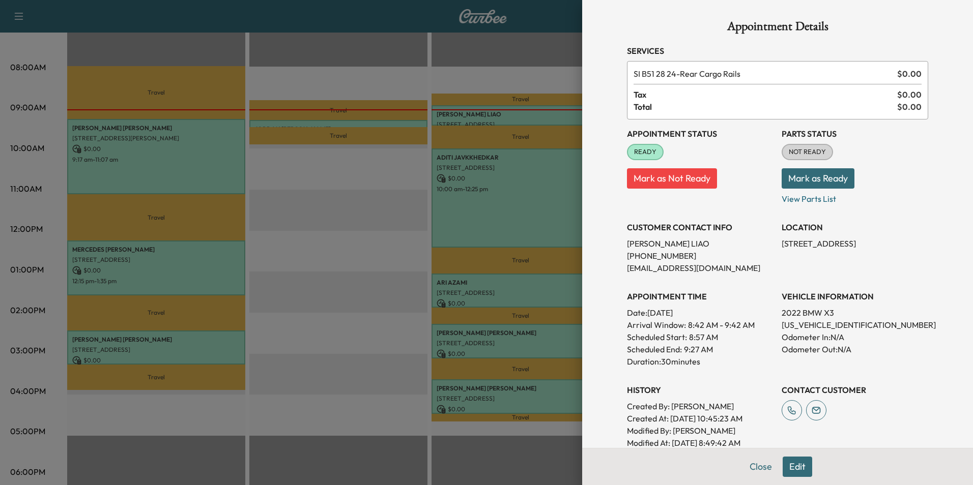
click at [757, 467] on button "Close" at bounding box center [761, 467] width 36 height 20
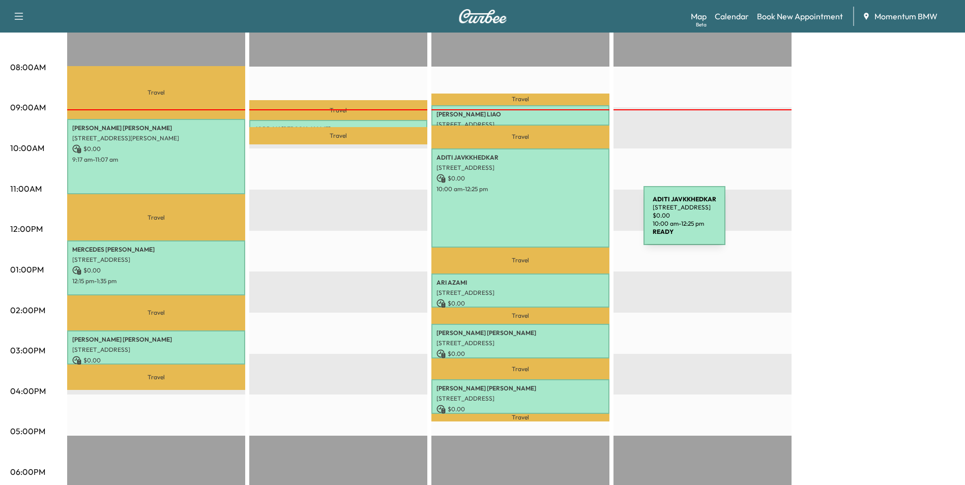
click at [567, 222] on div "ADITI JAVKKHEDKAR [STREET_ADDRESS] $ 0.00 10:00 am - 12:25 pm" at bounding box center [520, 198] width 178 height 99
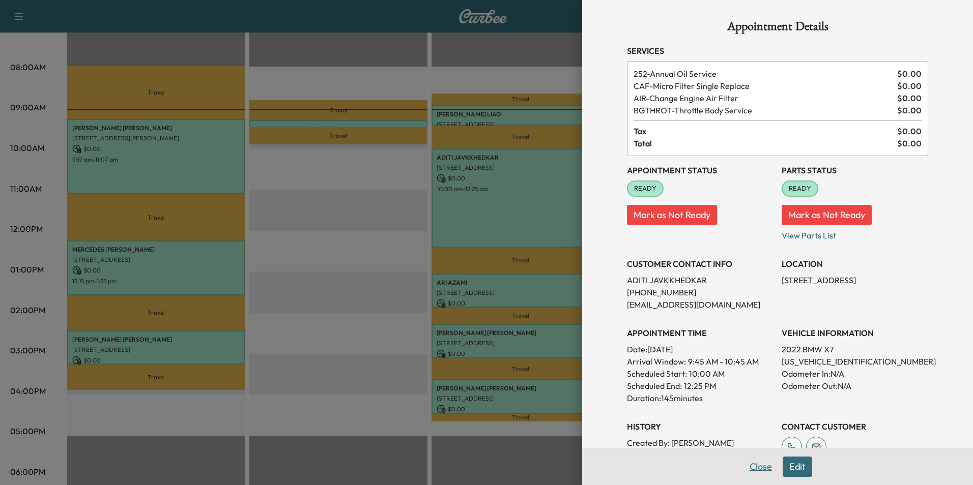
click at [759, 466] on button "Close" at bounding box center [761, 467] width 36 height 20
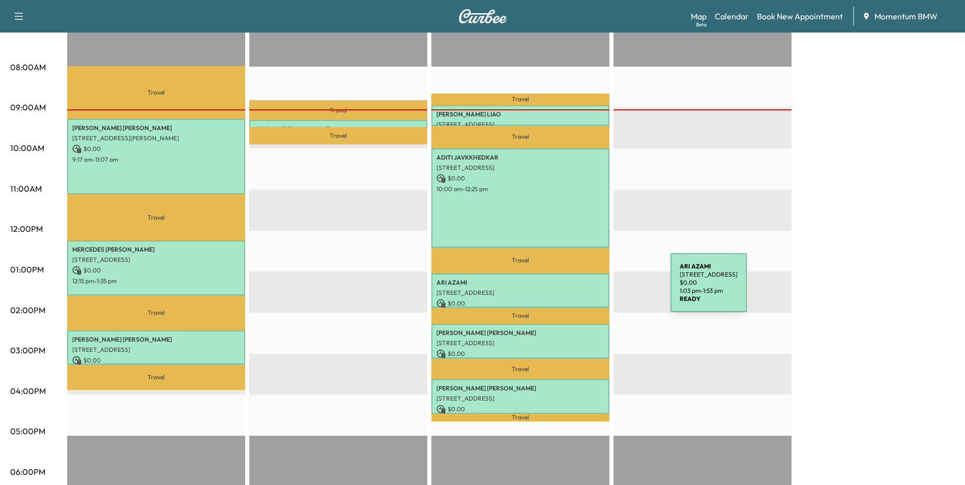
click at [594, 290] on p "[STREET_ADDRESS]" at bounding box center [520, 293] width 168 height 8
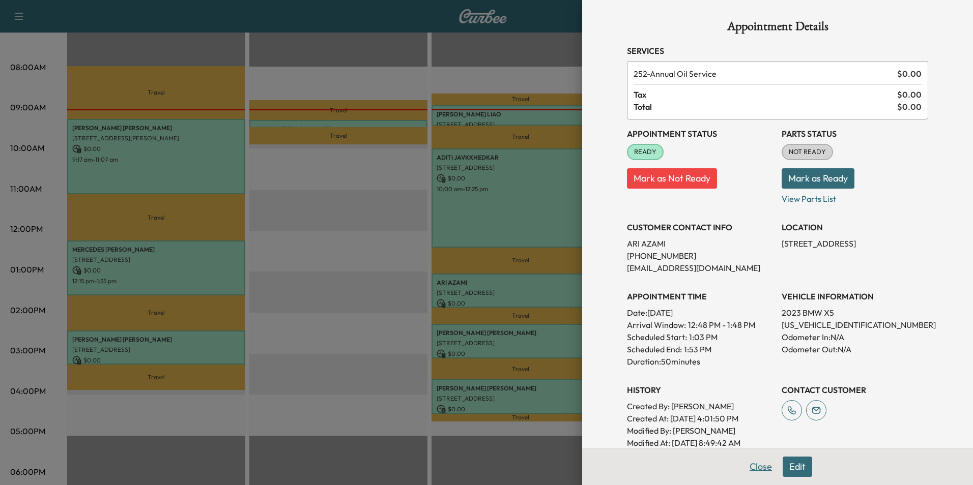
click at [758, 467] on button "Close" at bounding box center [761, 467] width 36 height 20
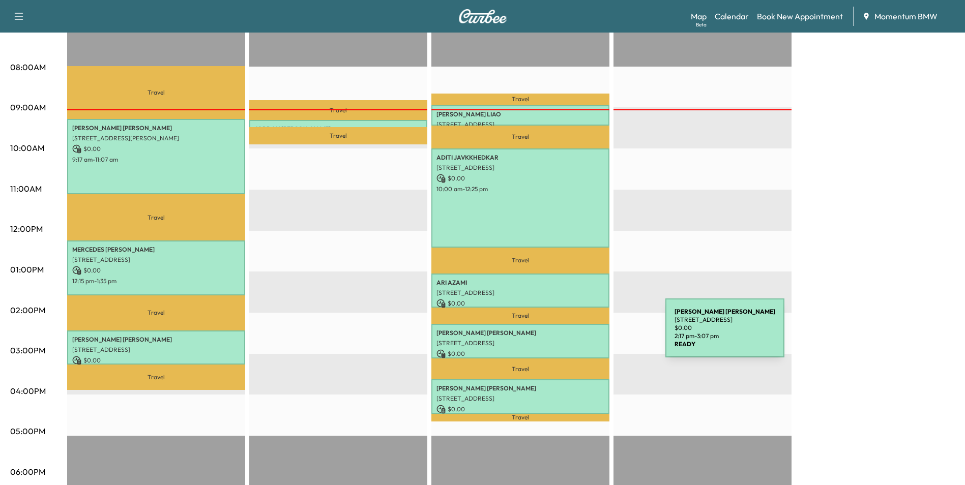
click at [589, 335] on div "[PERSON_NAME] [STREET_ADDRESS] $ 0.00 2:17 pm - 3:07 pm" at bounding box center [520, 341] width 178 height 34
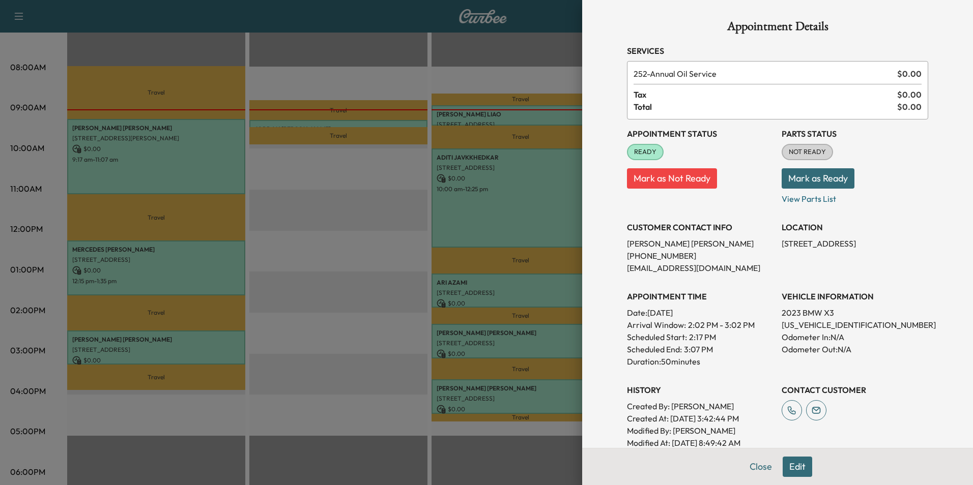
drag, startPoint x: 756, startPoint y: 469, endPoint x: 752, endPoint y: 464, distance: 5.8
click at [756, 467] on button "Close" at bounding box center [761, 467] width 36 height 20
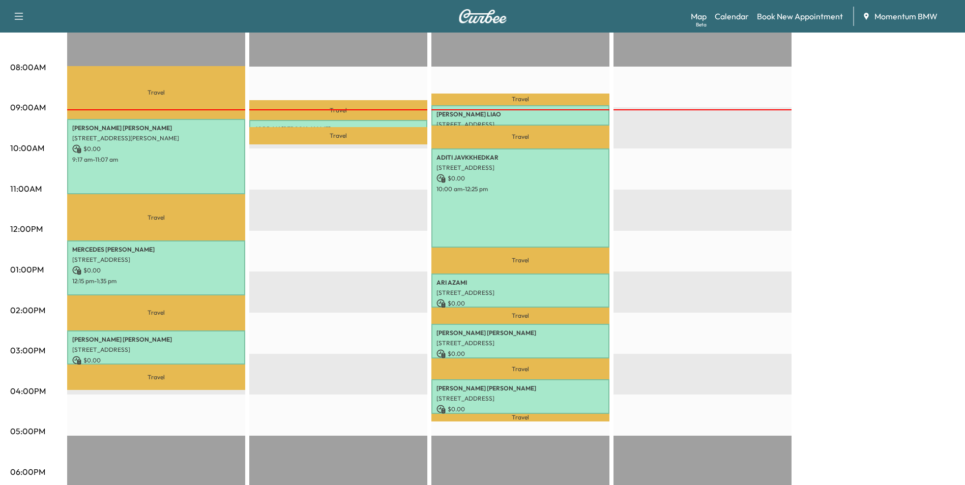
click at [696, 268] on div "EST Start" at bounding box center [702, 312] width 178 height 657
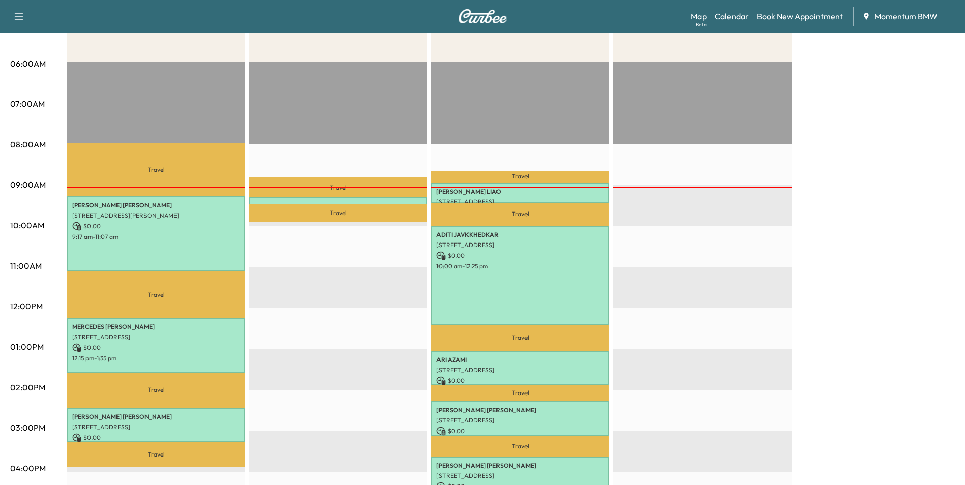
scroll to position [203, 0]
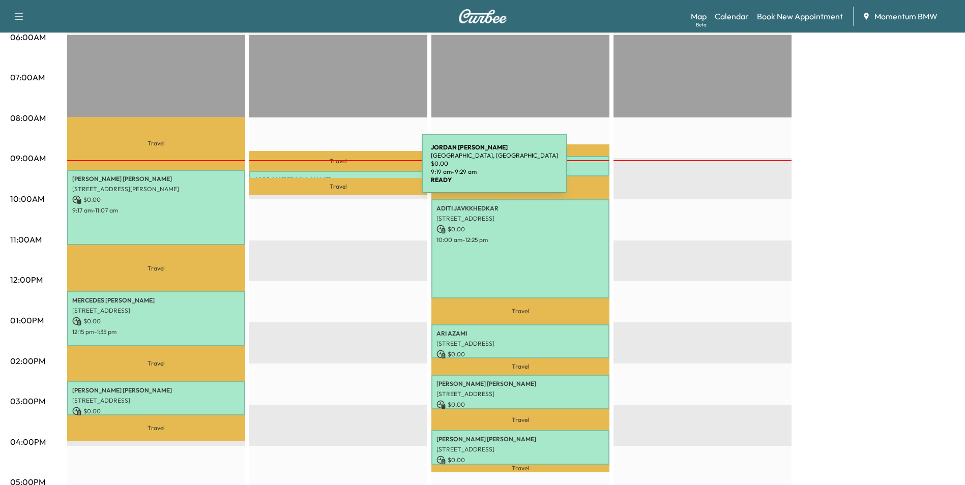
click at [345, 171] on div "[PERSON_NAME][GEOGRAPHIC_DATA][PERSON_NAME], [GEOGRAPHIC_DATA] $ 0.00 9:19 am -…" at bounding box center [338, 176] width 178 height 10
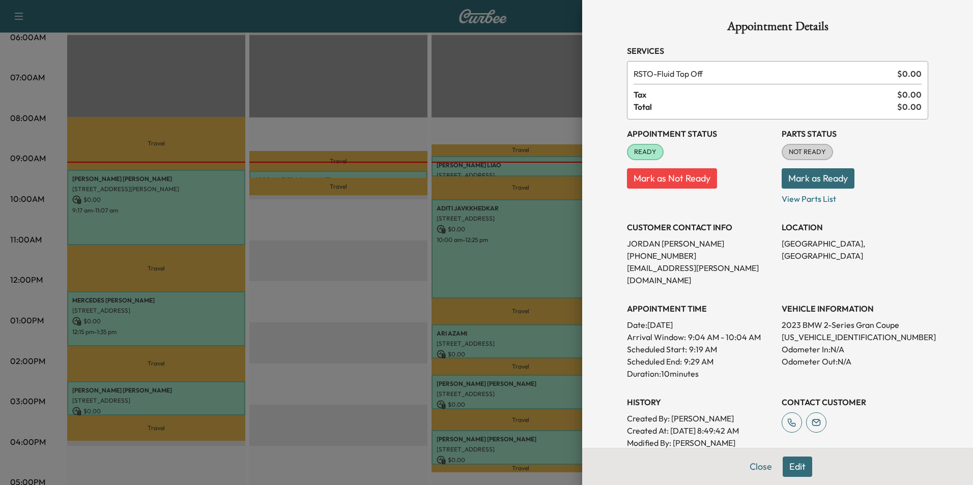
click at [748, 462] on button "Close" at bounding box center [761, 467] width 36 height 20
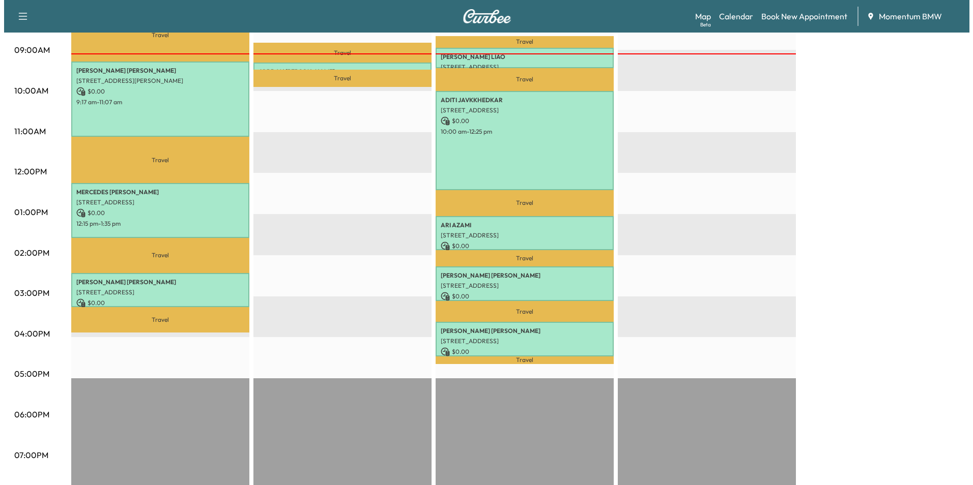
scroll to position [254, 0]
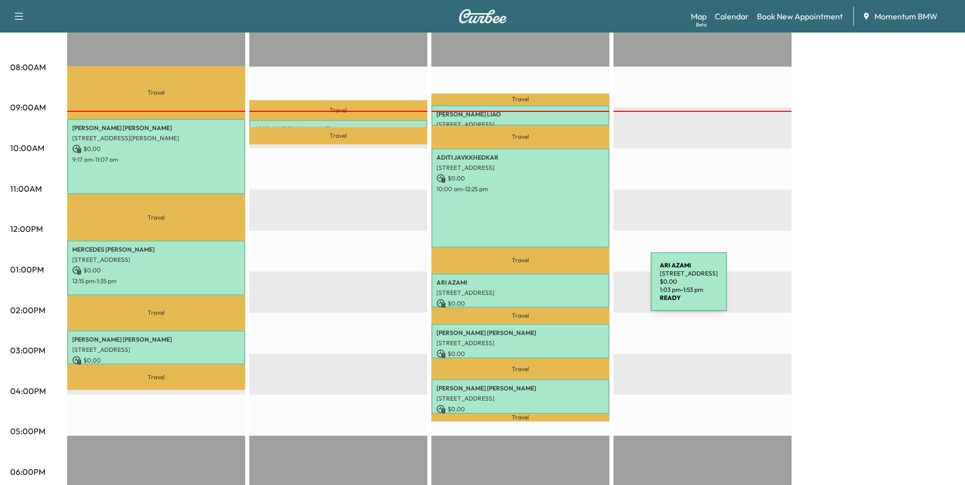
click at [574, 289] on p "[STREET_ADDRESS]" at bounding box center [520, 293] width 168 height 8
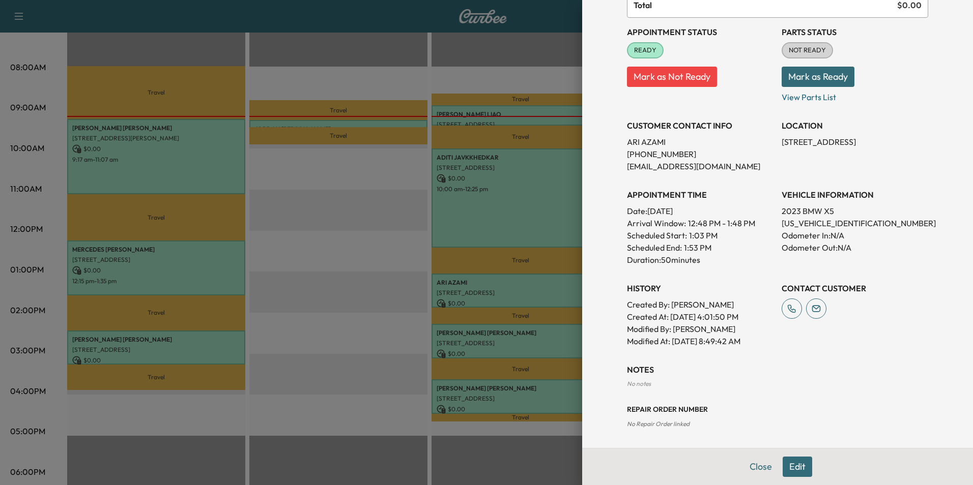
scroll to position [103, 0]
click at [788, 468] on button "Edit" at bounding box center [797, 467] width 30 height 20
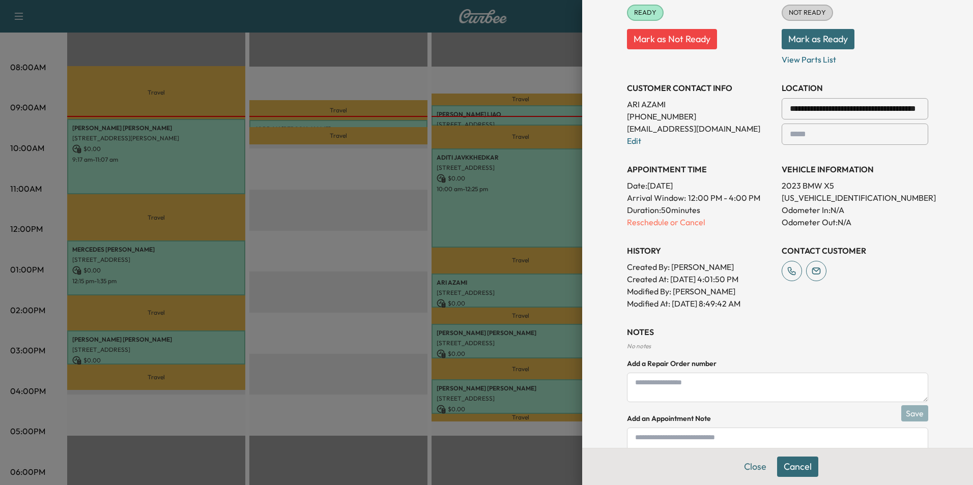
scroll to position [210, 0]
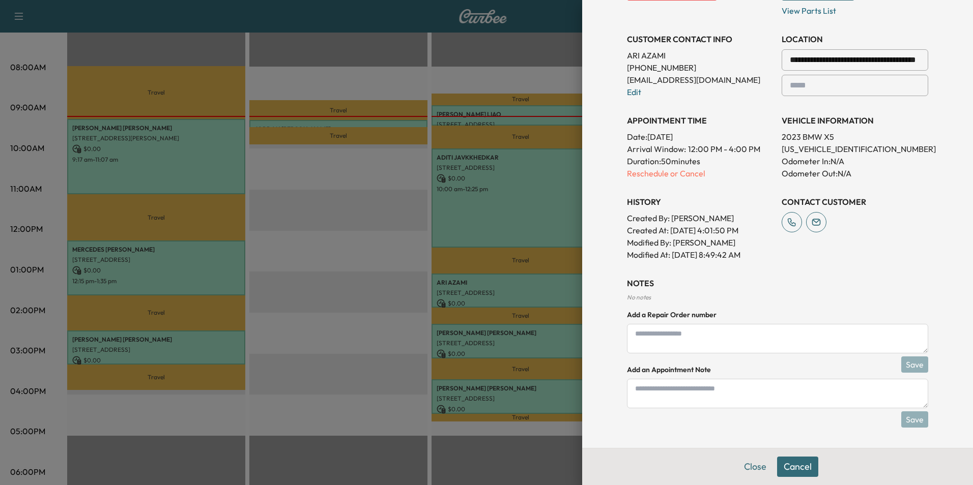
click at [691, 395] on textarea at bounding box center [777, 394] width 301 height 30
type textarea "**********"
click at [909, 424] on button "Save" at bounding box center [914, 419] width 27 height 16
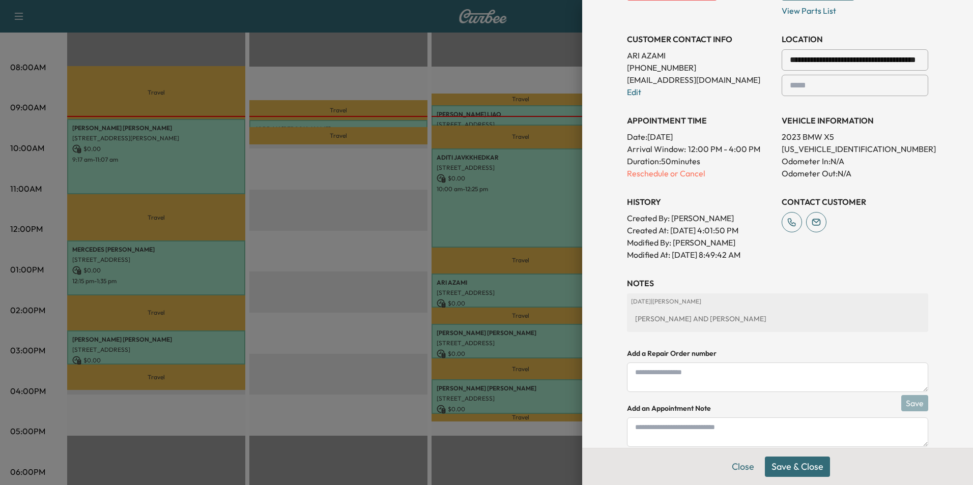
click at [800, 464] on button "Save & Close" at bounding box center [797, 467] width 65 height 20
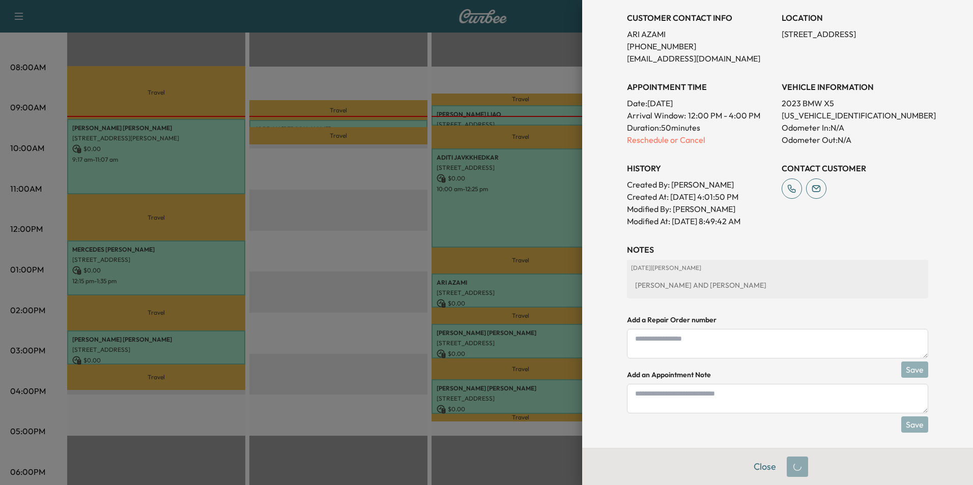
scroll to position [188, 0]
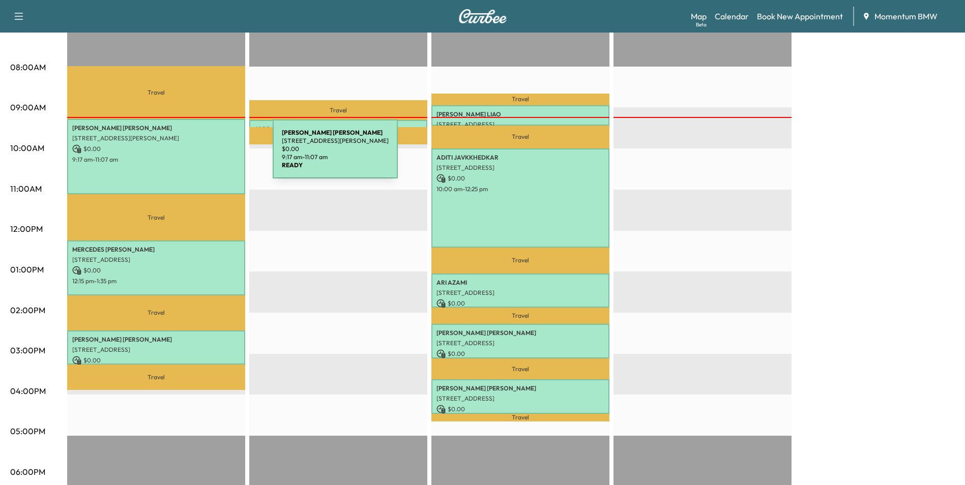
click at [198, 156] on p "9:17 am - 11:07 am" at bounding box center [156, 160] width 168 height 8
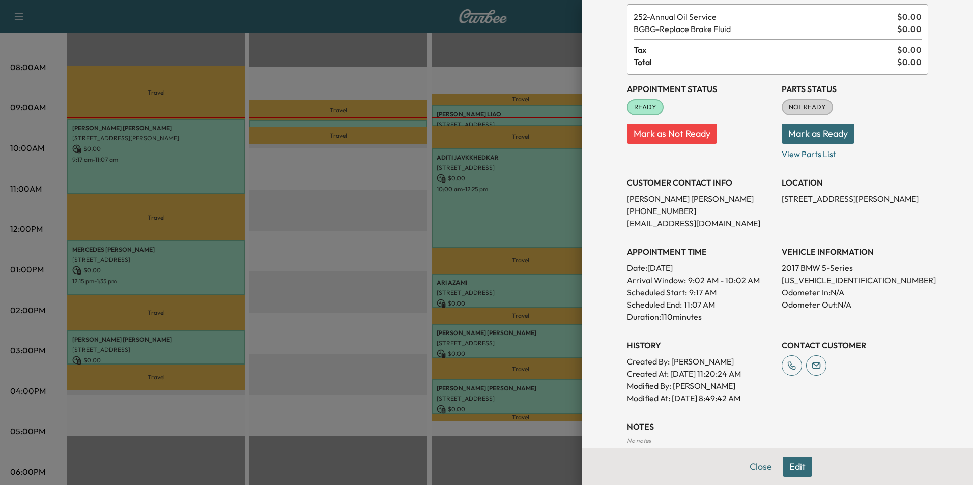
scroll to position [115, 0]
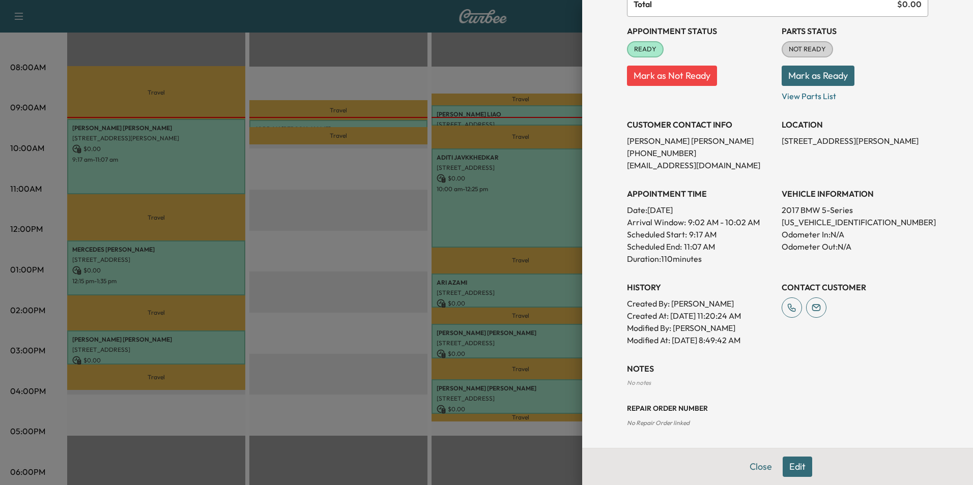
click at [786, 468] on button "Edit" at bounding box center [797, 467] width 30 height 20
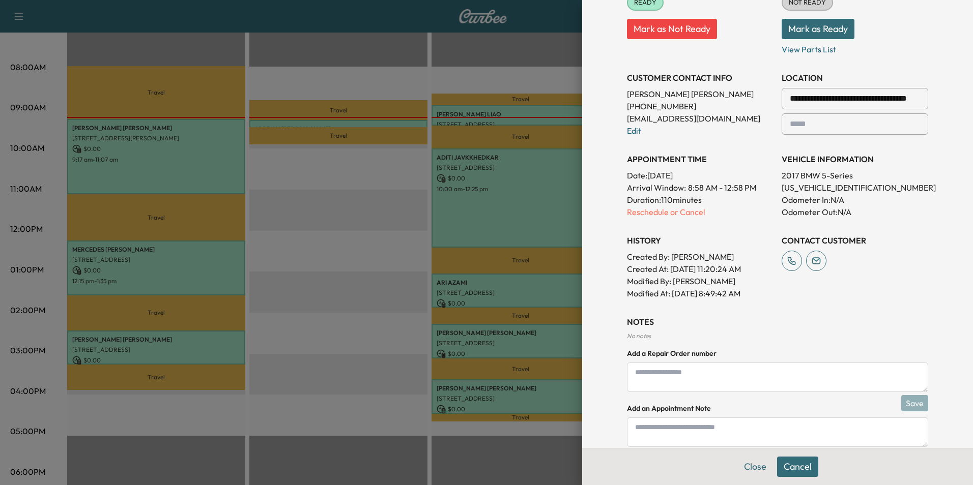
scroll to position [222, 0]
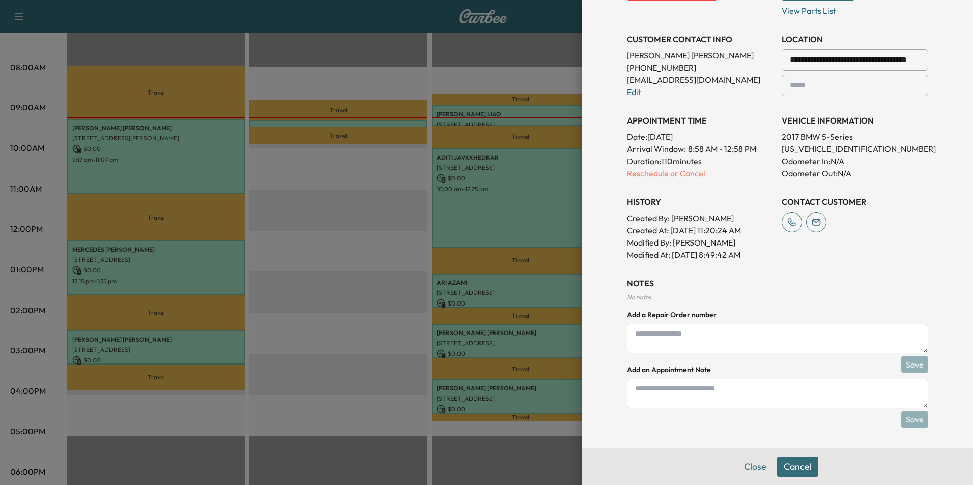
click at [737, 398] on textarea at bounding box center [777, 394] width 301 height 30
type textarea "**********"
click at [904, 420] on button "Save" at bounding box center [914, 419] width 27 height 16
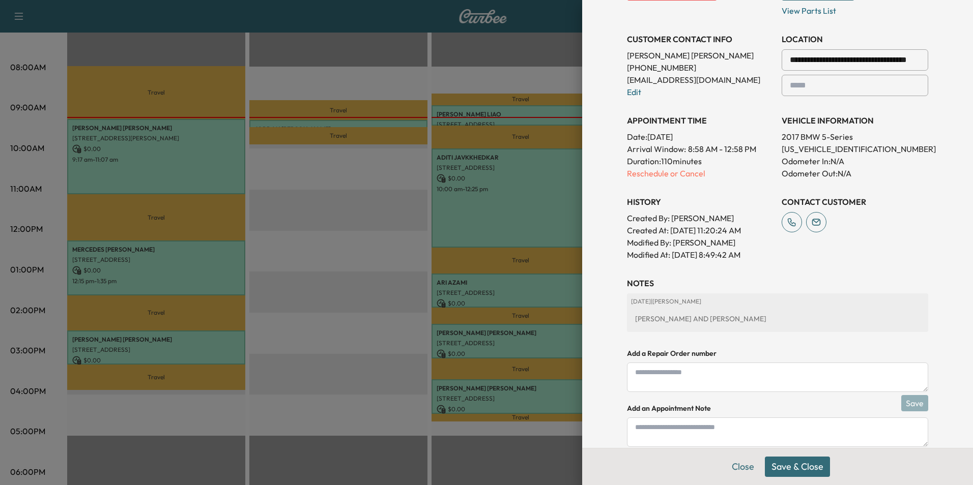
click at [800, 467] on button "Save & Close" at bounding box center [797, 467] width 65 height 20
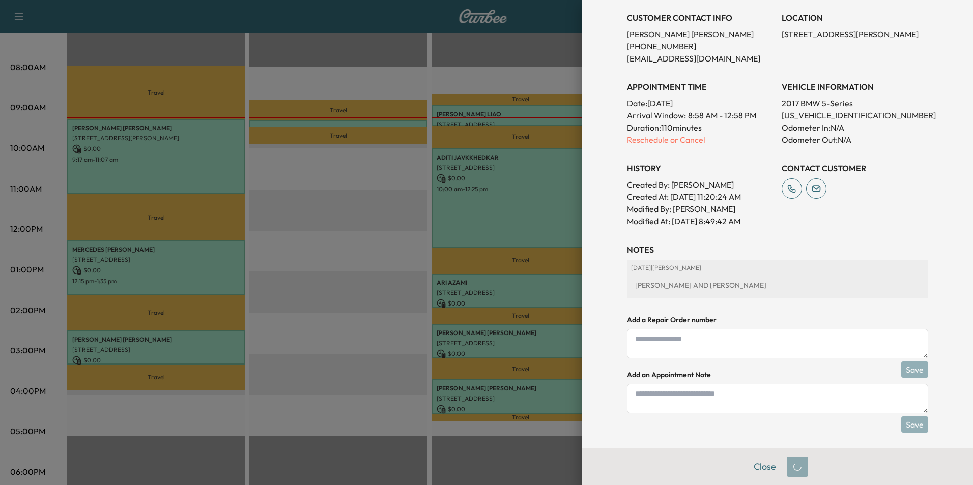
scroll to position [200, 0]
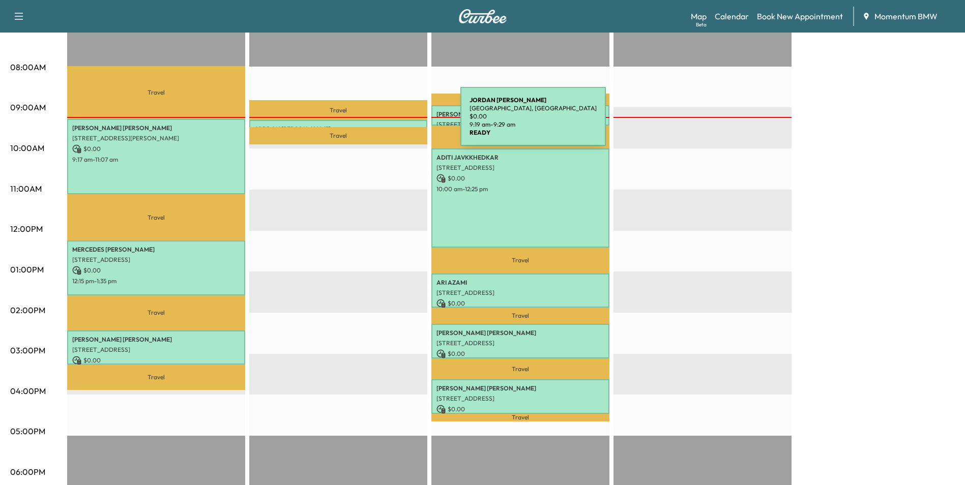
click at [384, 123] on div "[PERSON_NAME][GEOGRAPHIC_DATA][PERSON_NAME], [GEOGRAPHIC_DATA] $ 0.00 9:19 am -…" at bounding box center [338, 125] width 178 height 10
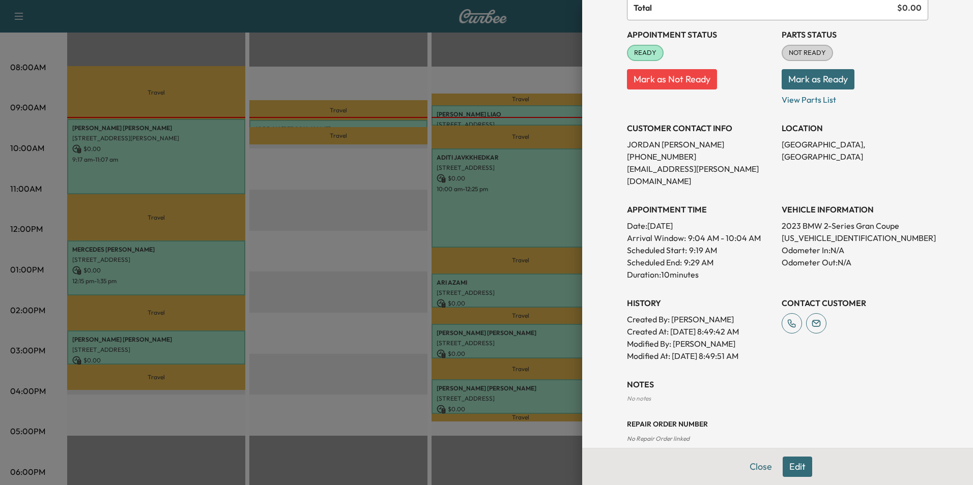
scroll to position [103, 0]
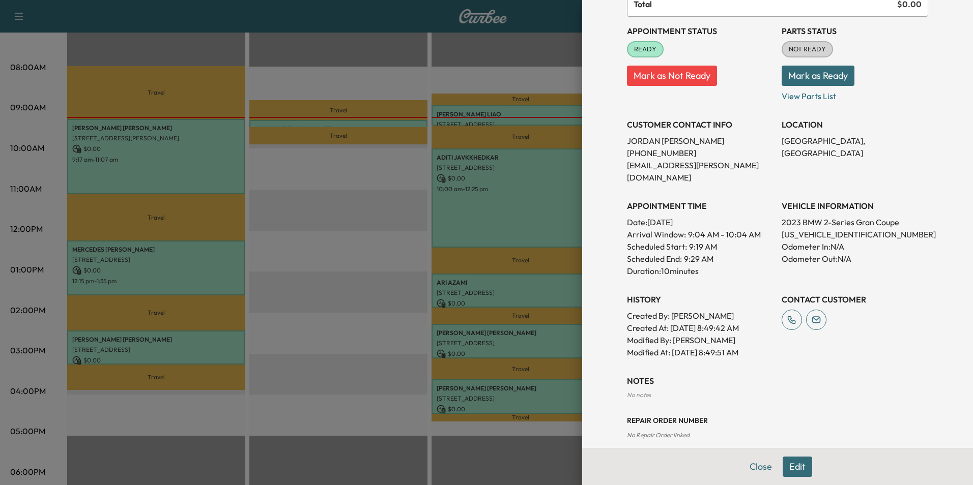
click at [792, 470] on button "Edit" at bounding box center [797, 467] width 30 height 20
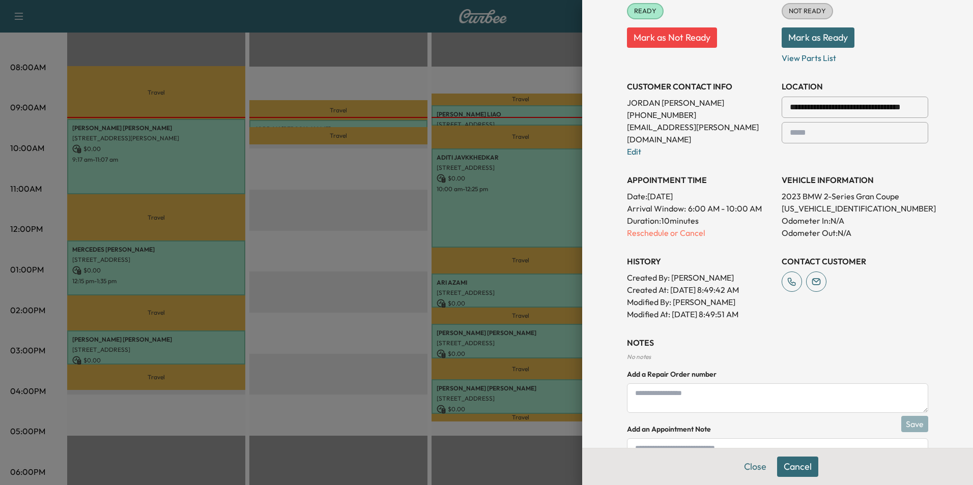
scroll to position [210, 0]
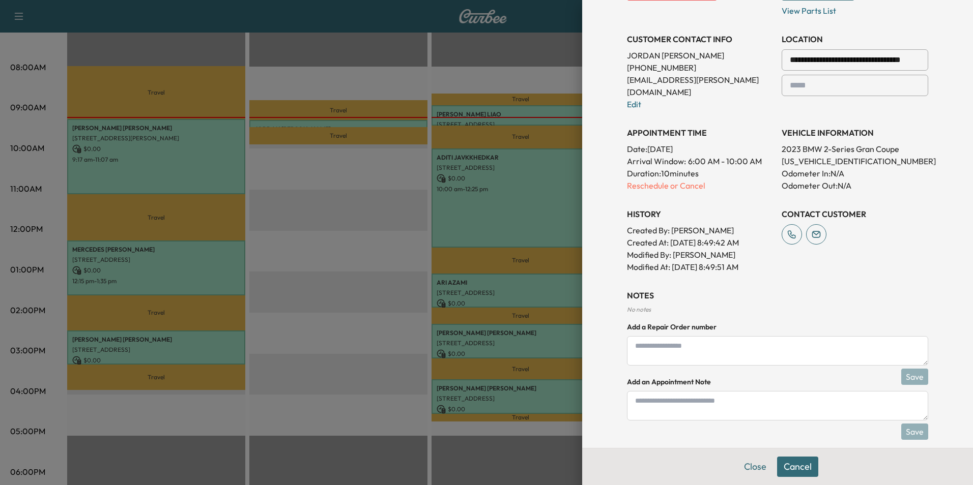
drag, startPoint x: 693, startPoint y: 397, endPoint x: 648, endPoint y: 366, distance: 55.3
click at [693, 397] on textarea at bounding box center [777, 406] width 301 height 30
type textarea "*****"
click at [905, 424] on button "Save" at bounding box center [914, 432] width 27 height 16
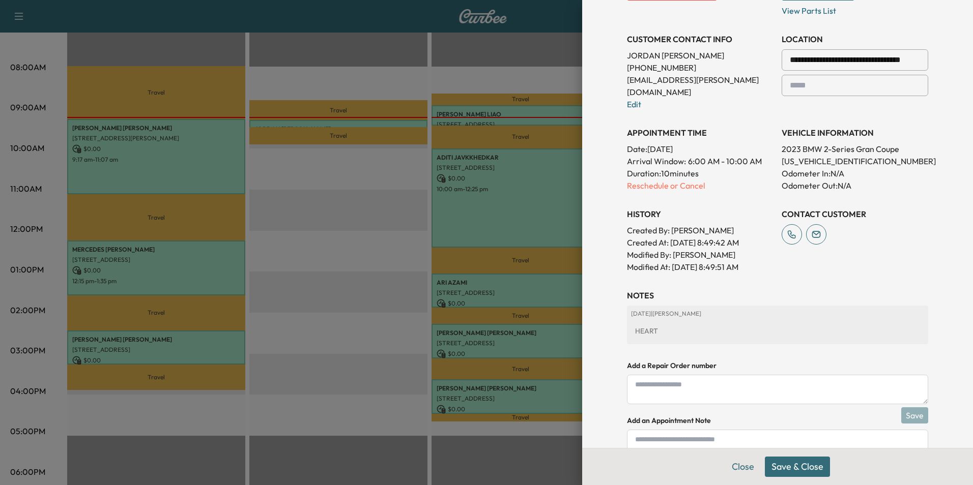
click at [791, 465] on button "Save & Close" at bounding box center [797, 467] width 65 height 20
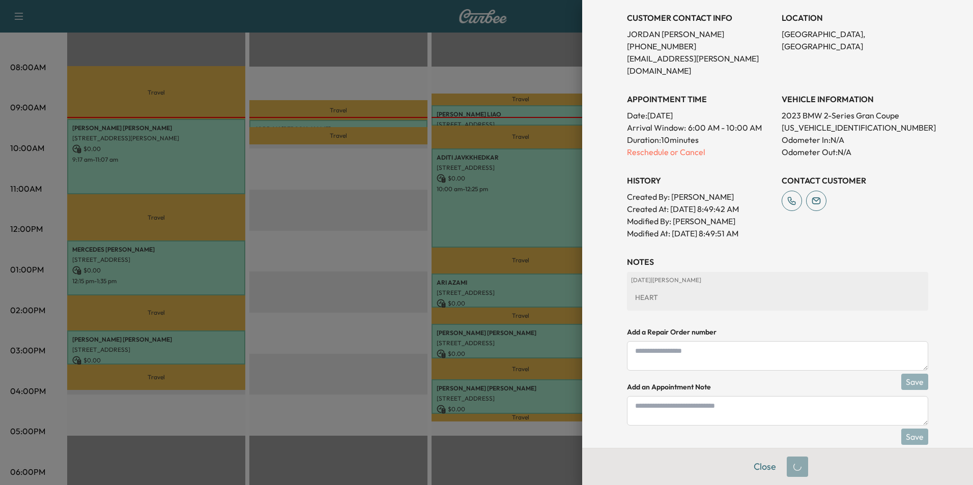
scroll to position [188, 0]
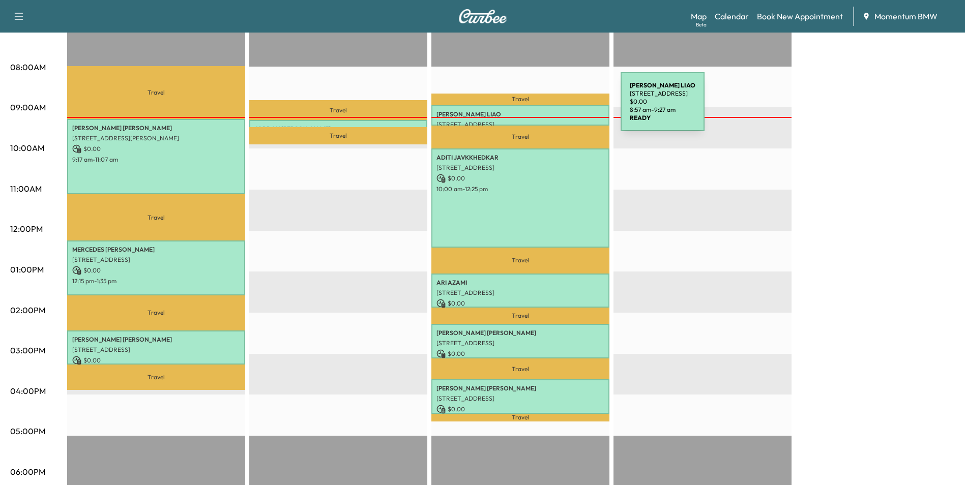
click at [544, 108] on div "[PERSON_NAME] [STREET_ADDRESS] $ 0.00 8:57 am - 9:27 am" at bounding box center [520, 115] width 178 height 20
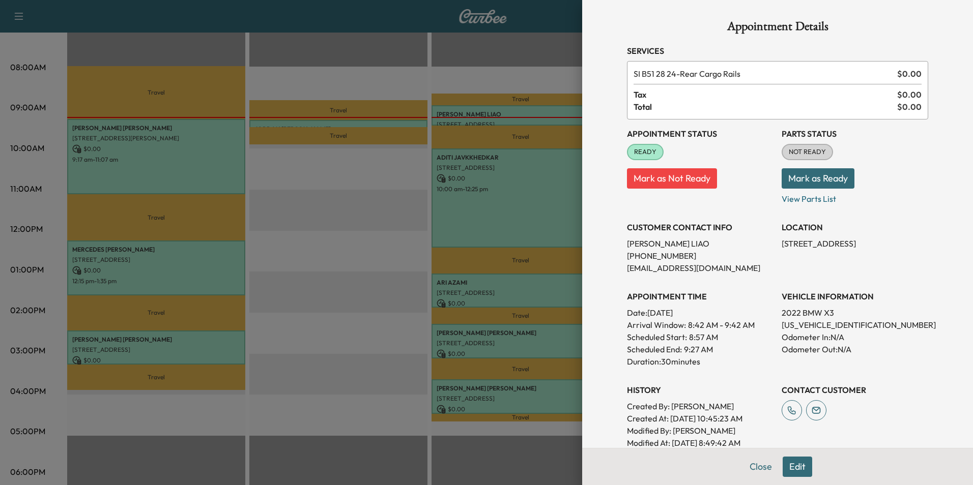
scroll to position [141, 0]
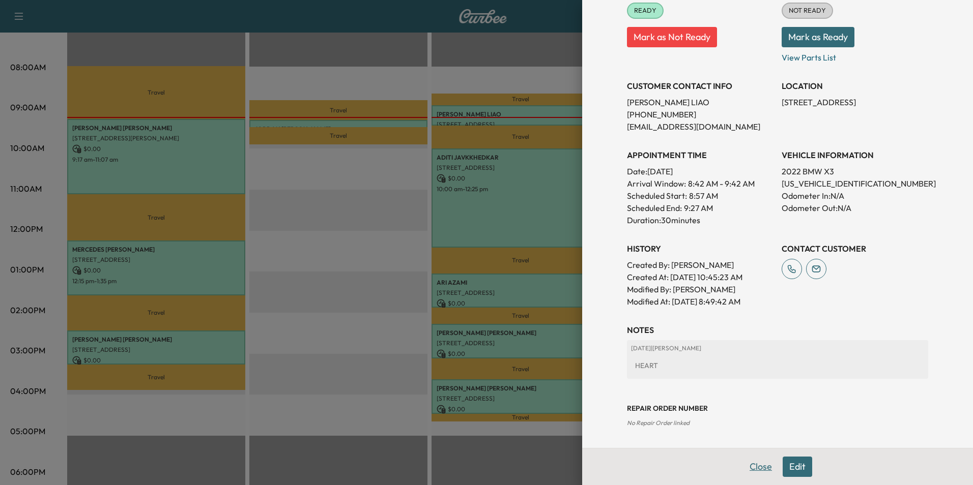
click at [753, 468] on button "Close" at bounding box center [761, 467] width 36 height 20
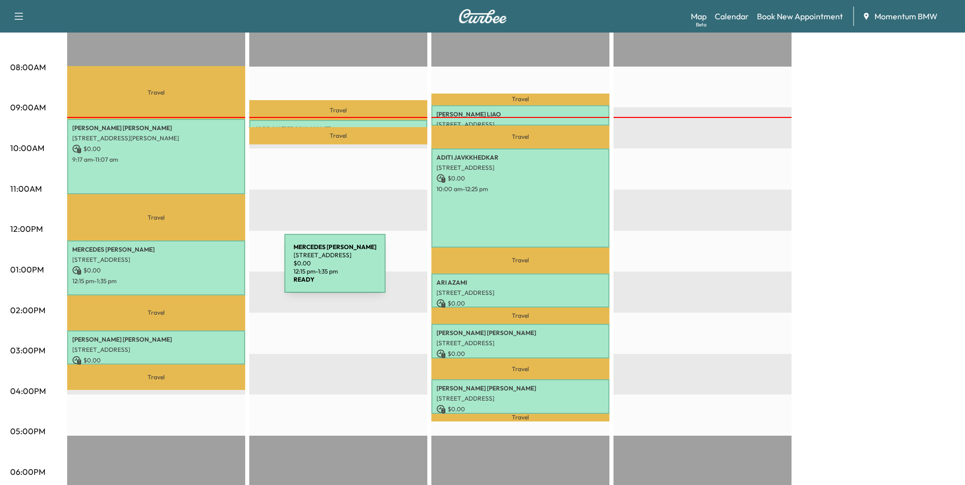
click at [208, 270] on p "$ 0.00" at bounding box center [156, 270] width 168 height 9
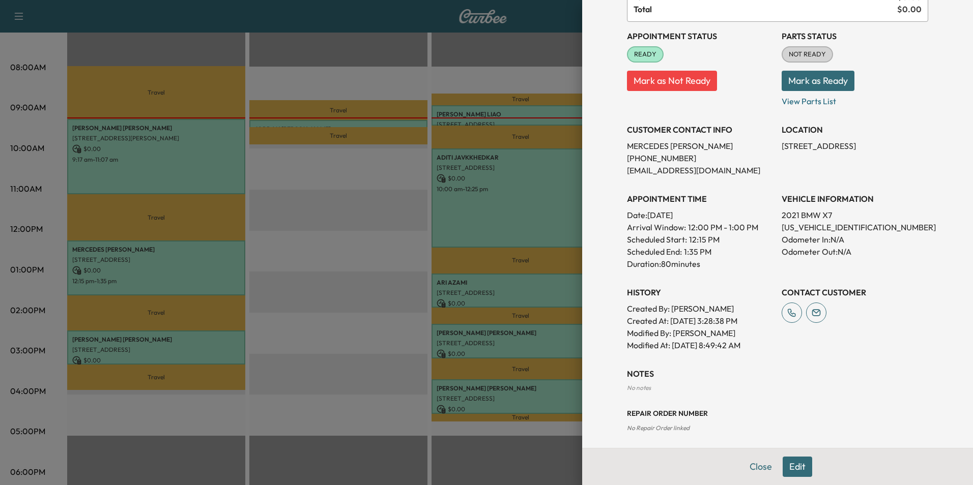
scroll to position [103, 0]
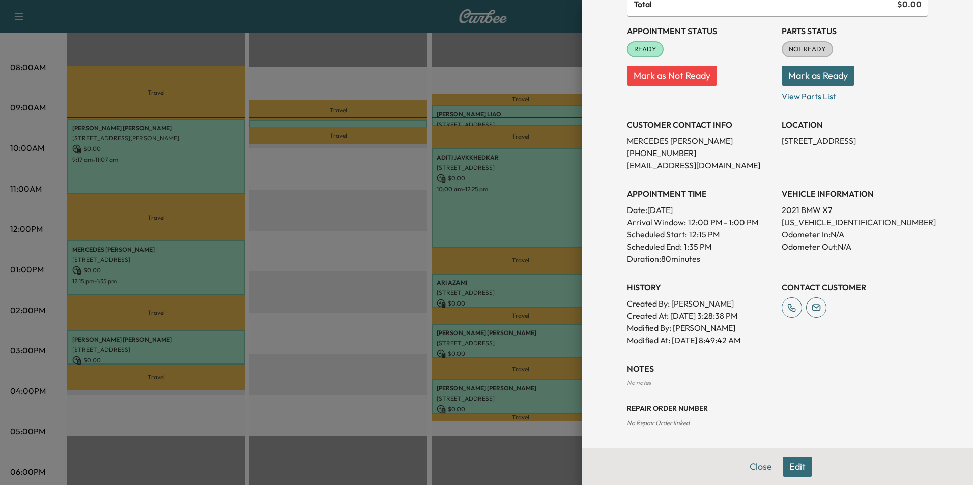
click at [752, 465] on button "Close" at bounding box center [761, 467] width 36 height 20
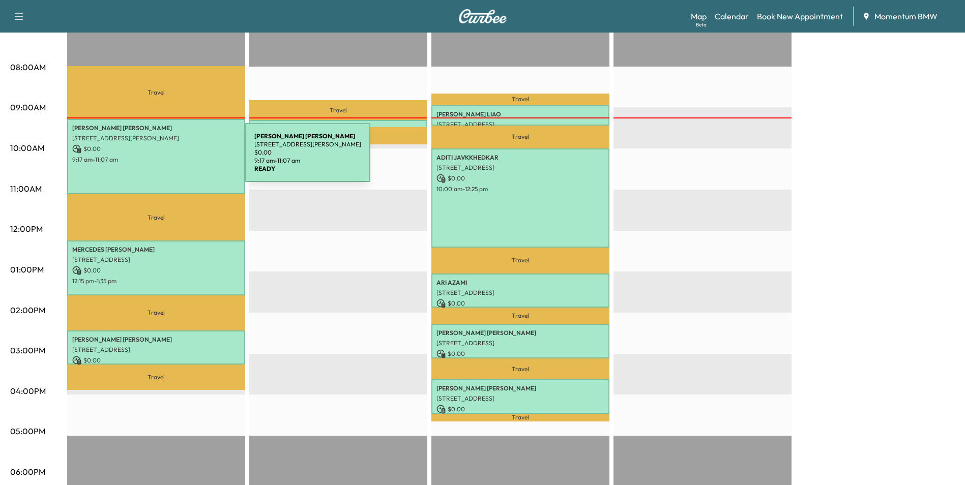
click at [169, 159] on p "9:17 am - 11:07 am" at bounding box center [156, 160] width 168 height 8
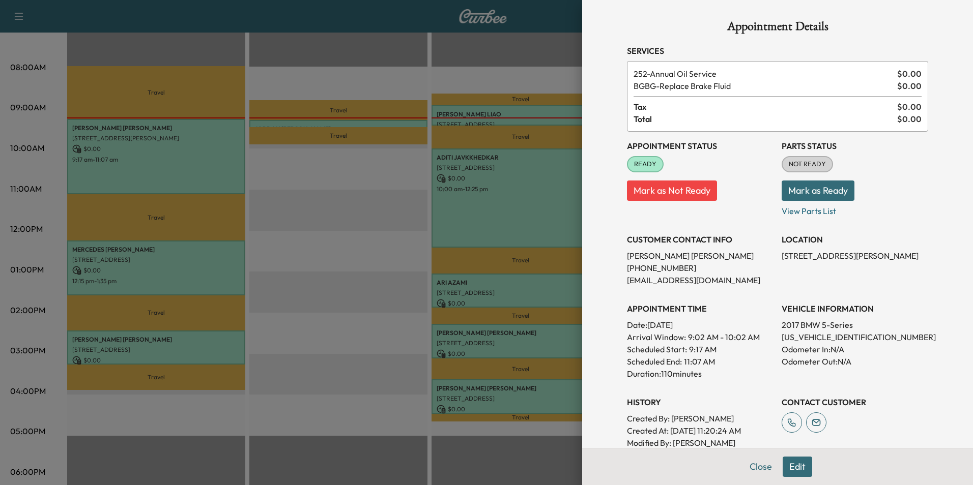
click at [757, 467] on button "Close" at bounding box center [761, 467] width 36 height 20
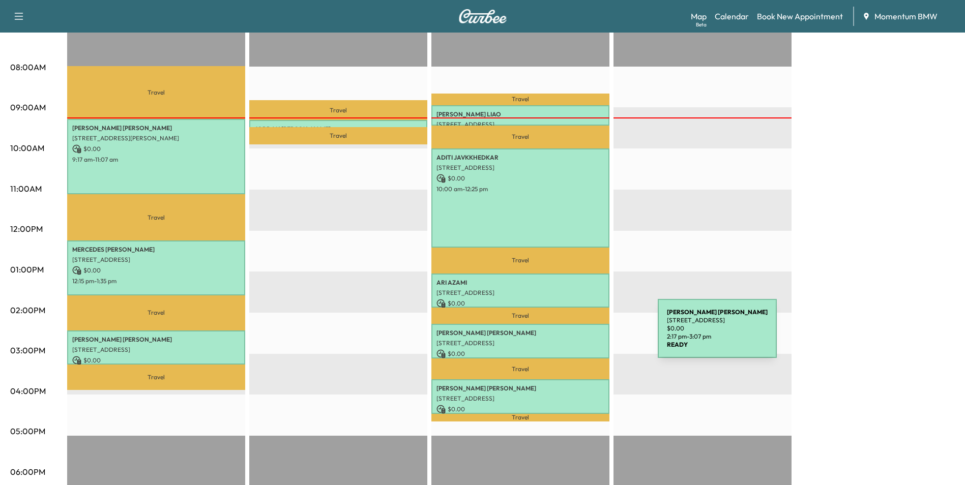
click at [581, 335] on div "[PERSON_NAME] [STREET_ADDRESS] $ 0.00 2:17 pm - 3:07 pm" at bounding box center [520, 341] width 178 height 34
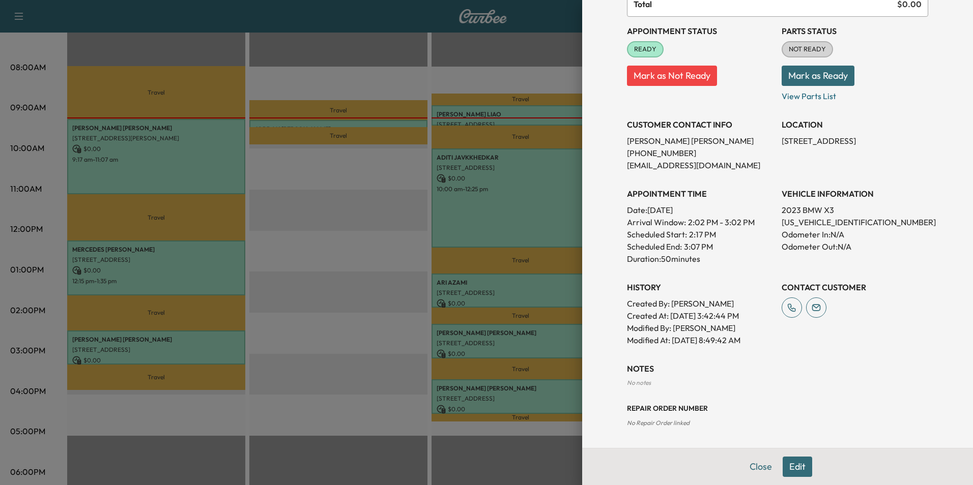
click at [795, 466] on button "Edit" at bounding box center [797, 467] width 30 height 20
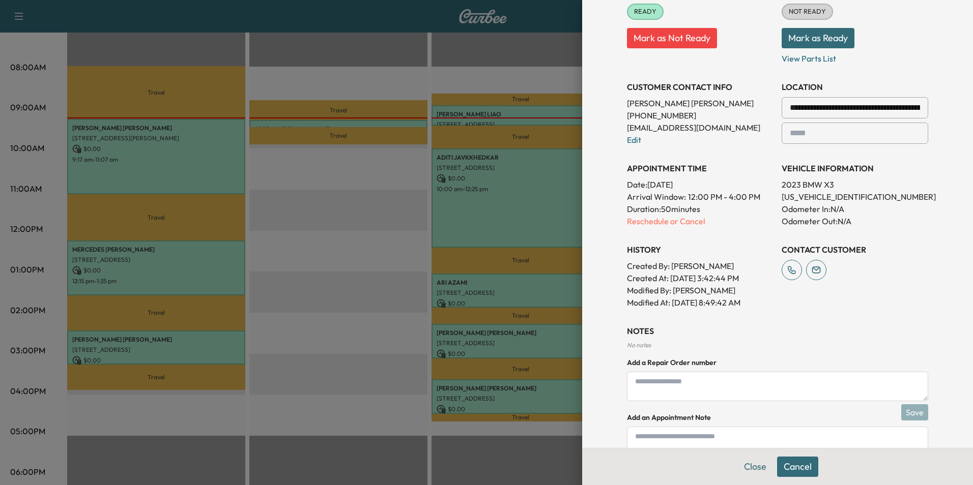
scroll to position [210, 0]
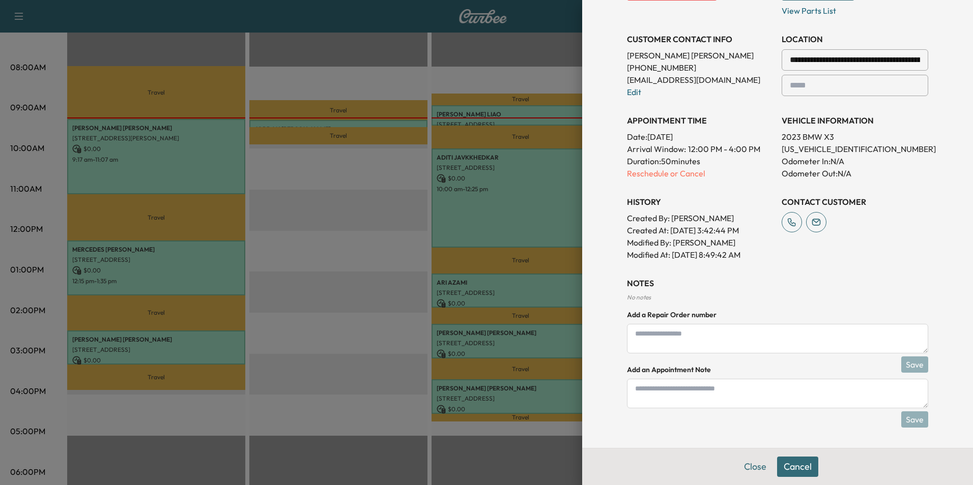
click at [728, 401] on textarea at bounding box center [777, 394] width 301 height 30
type textarea "****"
click at [906, 421] on button "Save" at bounding box center [914, 419] width 27 height 16
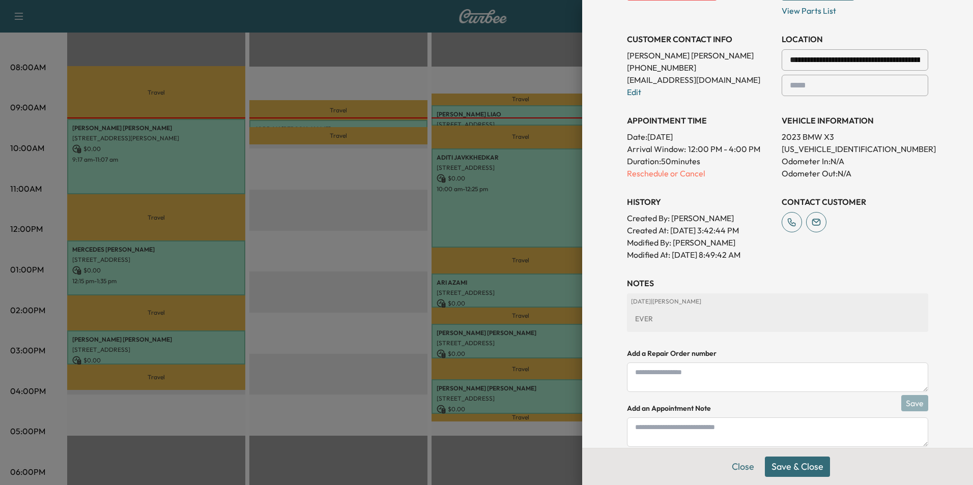
click at [801, 463] on button "Save & Close" at bounding box center [797, 467] width 65 height 20
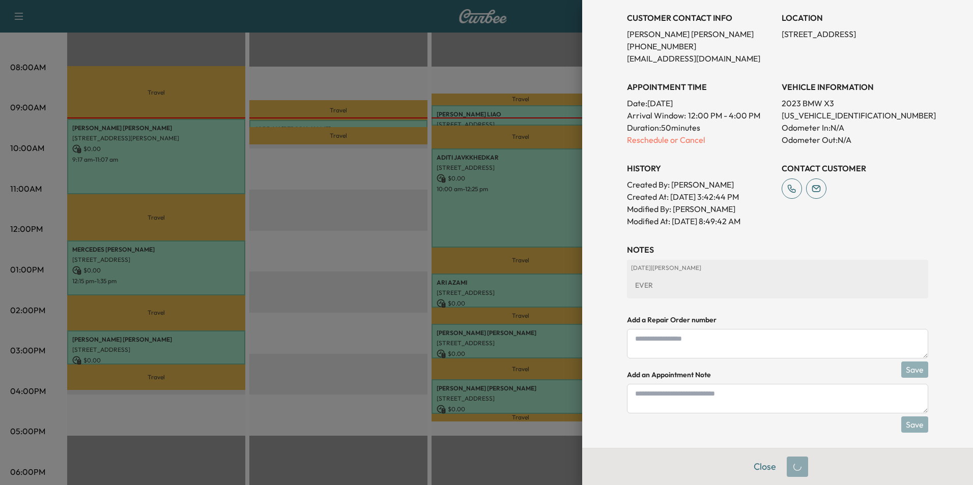
scroll to position [188, 0]
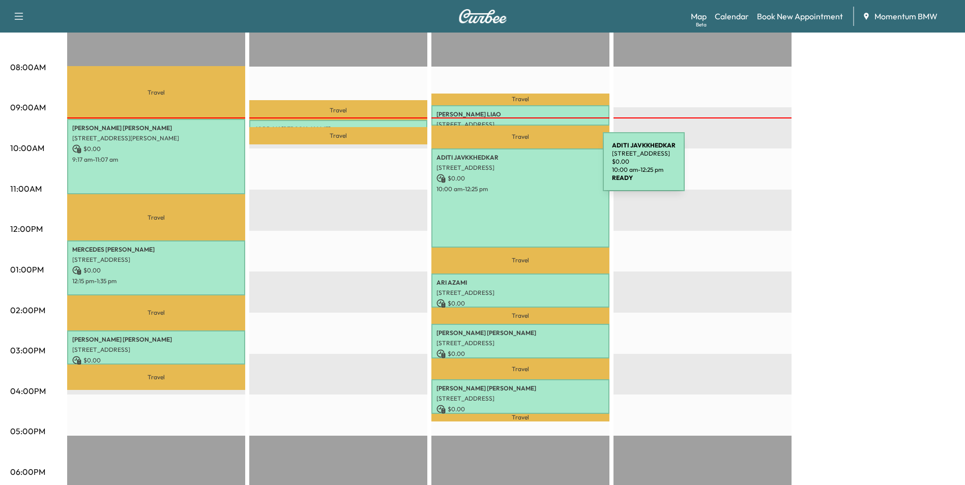
click at [526, 168] on p "[STREET_ADDRESS]" at bounding box center [520, 168] width 168 height 8
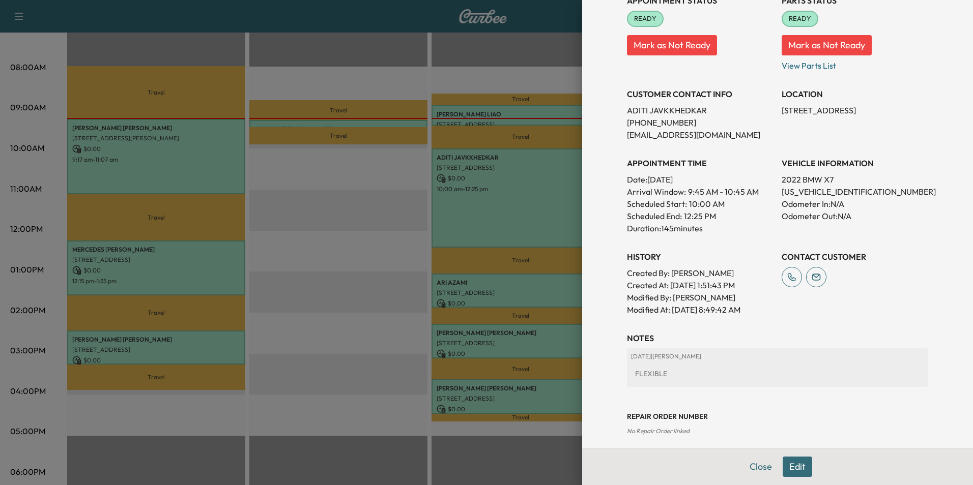
scroll to position [178, 0]
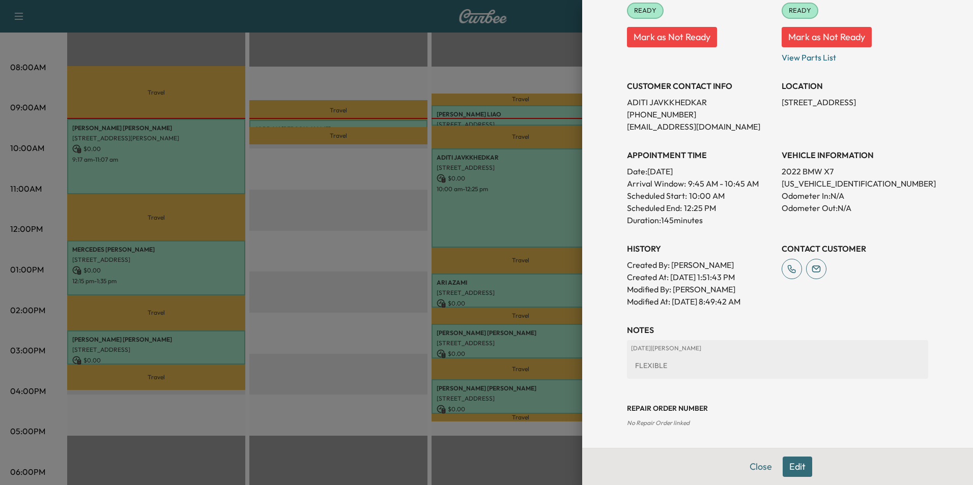
click at [792, 468] on button "Edit" at bounding box center [797, 467] width 30 height 20
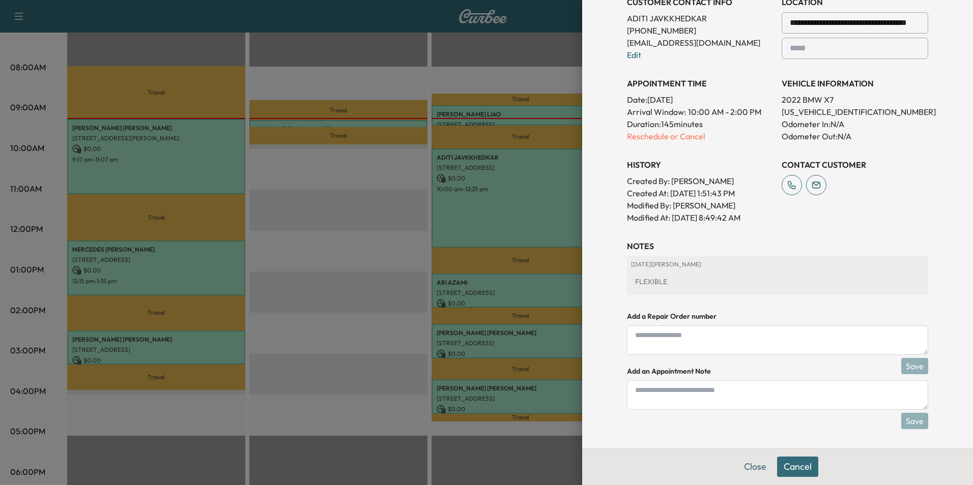
scroll to position [285, 0]
click at [751, 397] on textarea at bounding box center [777, 394] width 301 height 30
type textarea "****"
drag, startPoint x: 906, startPoint y: 418, endPoint x: 915, endPoint y: 419, distance: 9.3
click at [906, 418] on button "Save" at bounding box center [914, 419] width 27 height 16
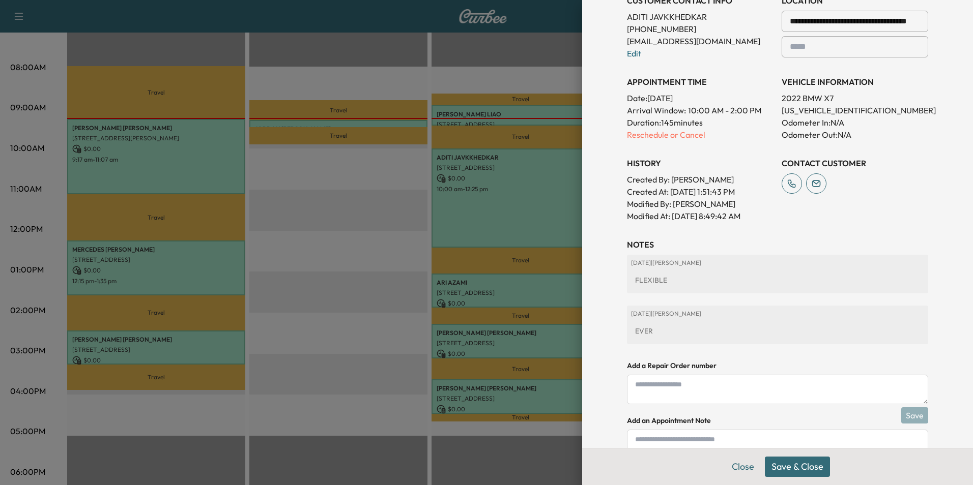
click at [786, 464] on button "Save & Close" at bounding box center [797, 467] width 65 height 20
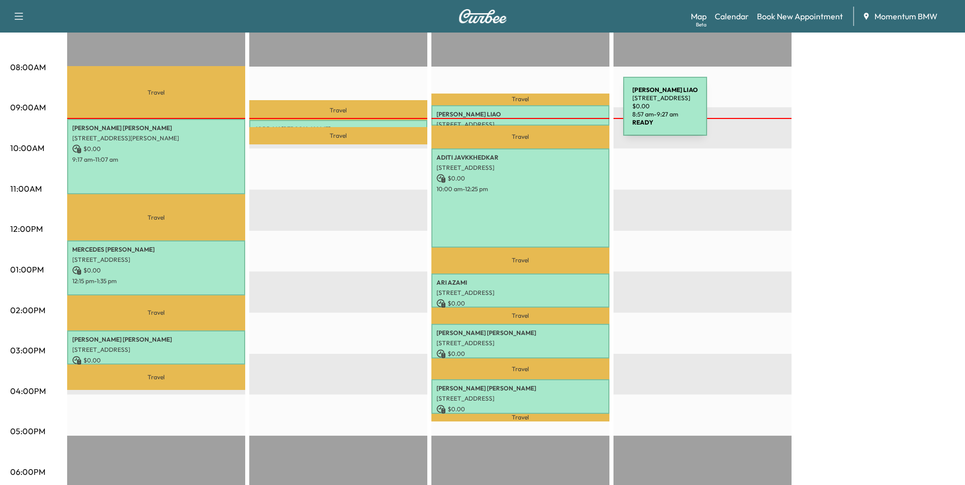
click at [547, 113] on p "[PERSON_NAME]" at bounding box center [520, 114] width 168 height 8
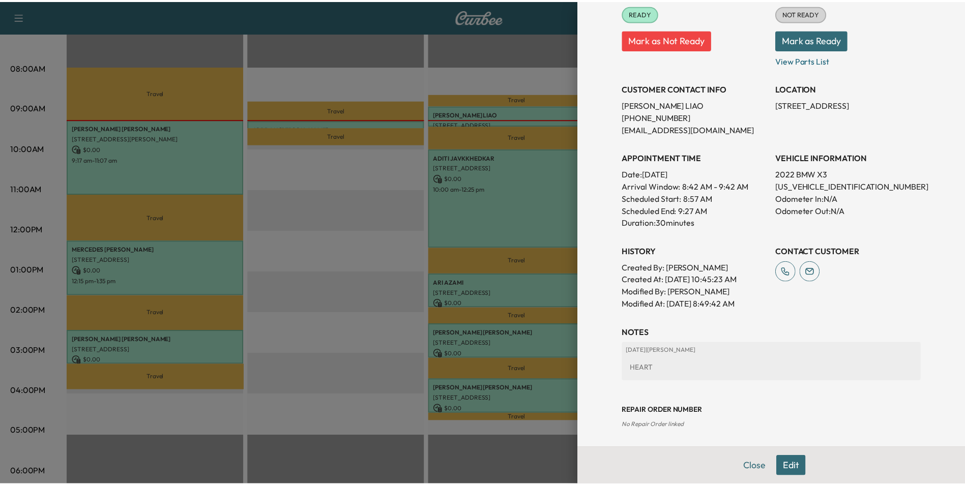
scroll to position [141, 0]
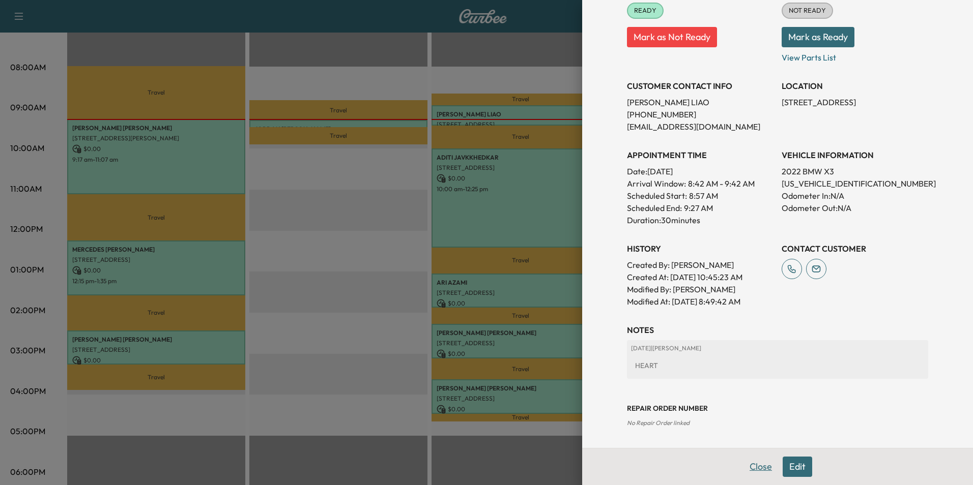
click at [751, 463] on button "Close" at bounding box center [761, 467] width 36 height 20
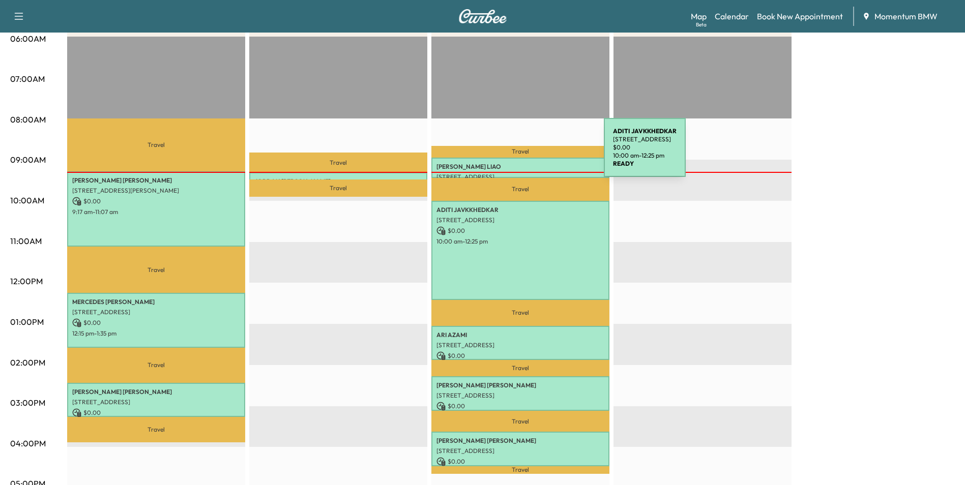
scroll to position [51, 0]
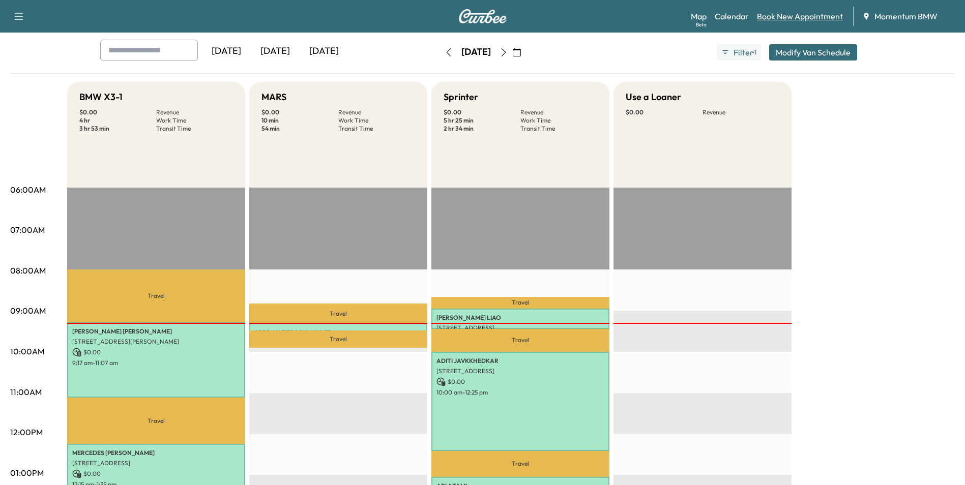
click at [809, 16] on link "Book New Appointment" at bounding box center [800, 16] width 86 height 12
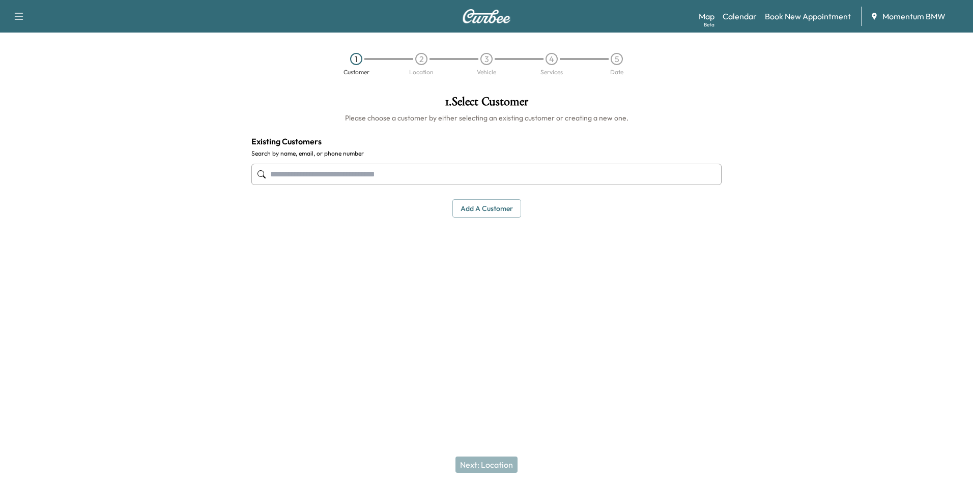
click at [340, 173] on input "text" at bounding box center [486, 174] width 470 height 21
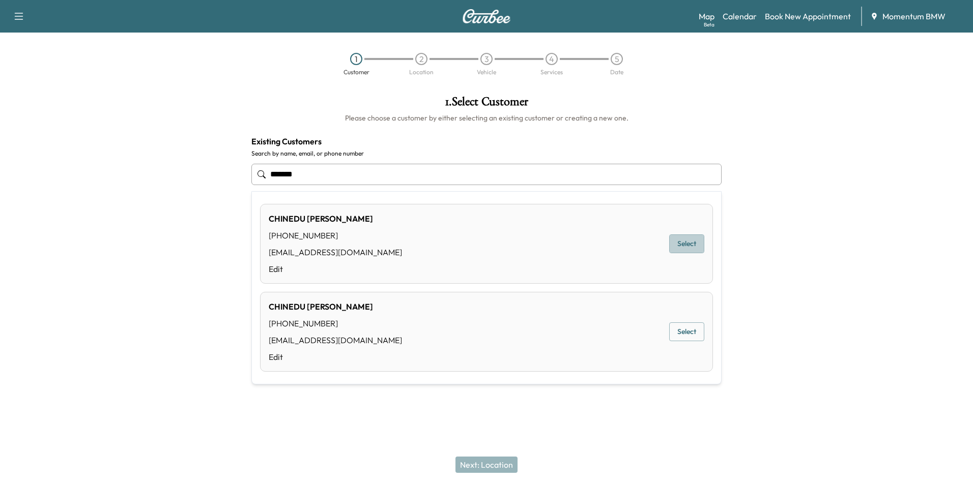
click at [692, 246] on button "Select" at bounding box center [686, 243] width 35 height 19
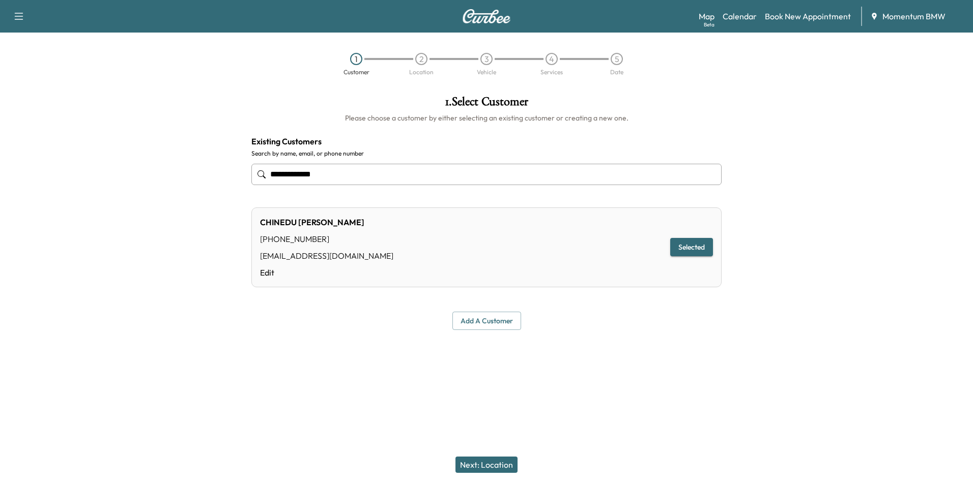
type input "**********"
click at [494, 462] on button "Next: Location" at bounding box center [486, 465] width 62 height 16
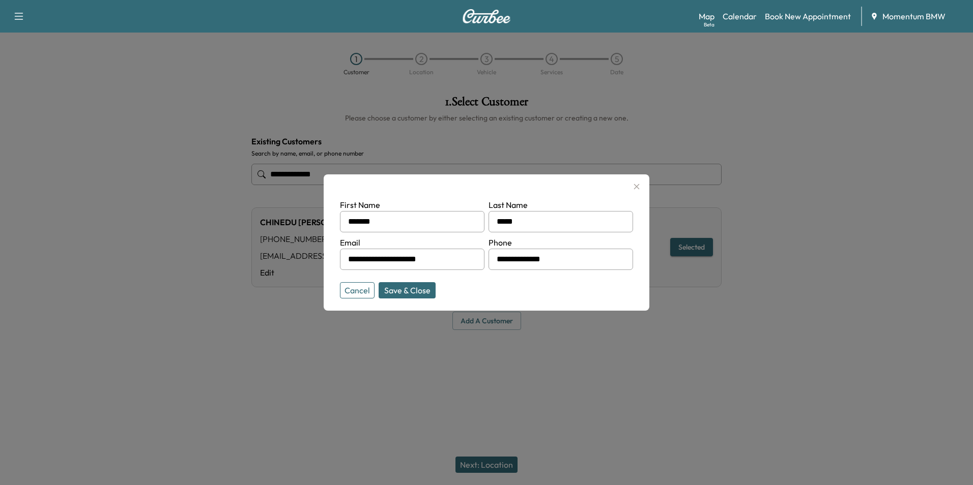
click at [415, 284] on button "Save & Close" at bounding box center [406, 290] width 57 height 16
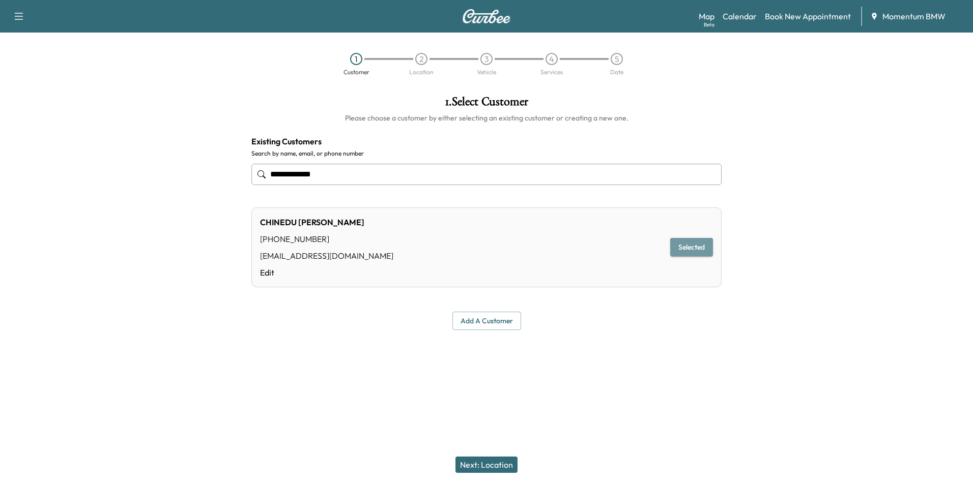
click at [694, 245] on button "Selected" at bounding box center [691, 247] width 43 height 19
click at [490, 321] on button "Add a customer" at bounding box center [486, 321] width 69 height 19
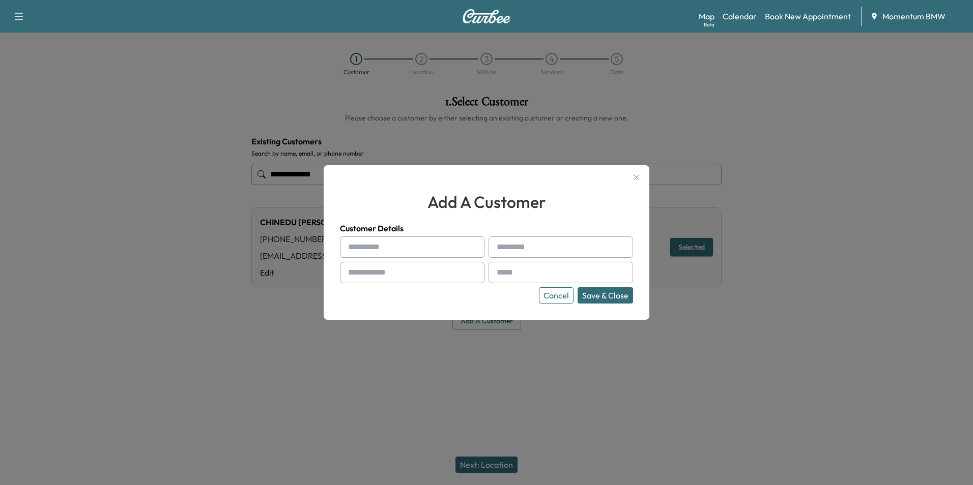
click at [418, 254] on input "text" at bounding box center [412, 247] width 144 height 21
type input "*******"
type input "*****"
type input "**********"
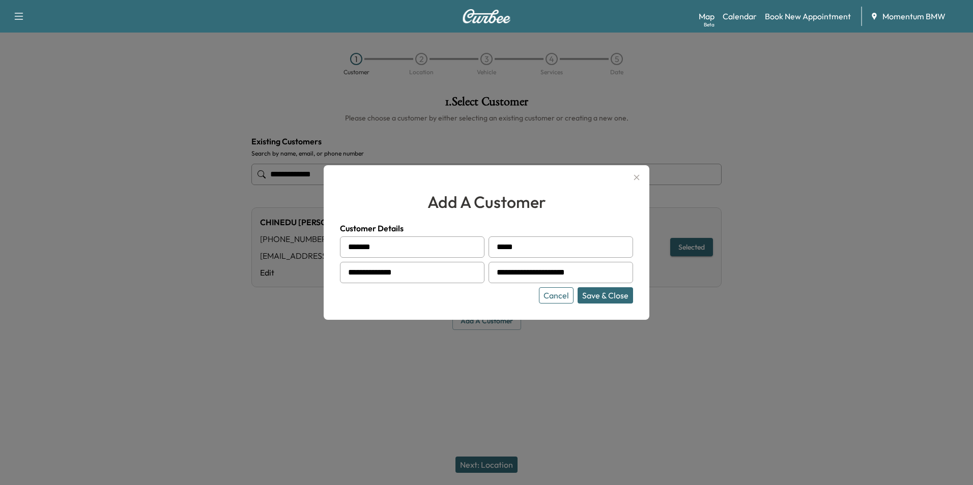
click at [617, 293] on button "Save & Close" at bounding box center [604, 295] width 55 height 16
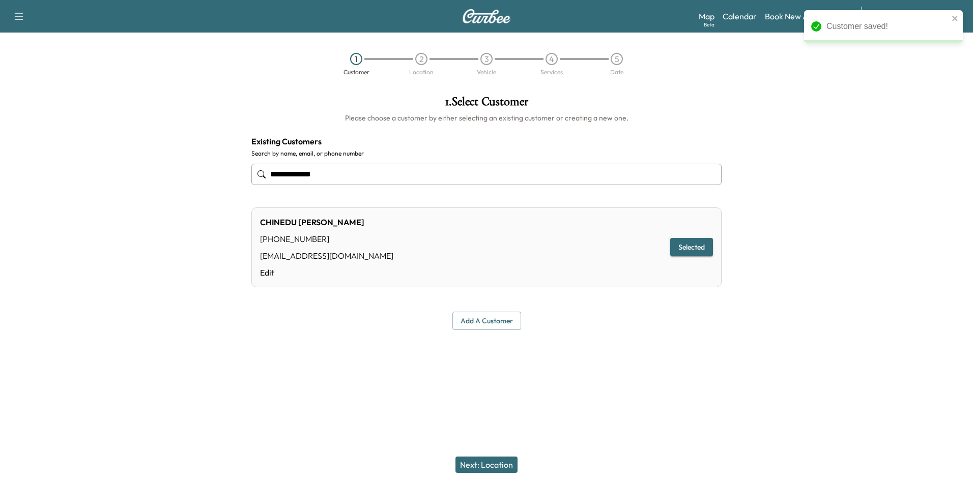
click at [488, 464] on button "Next: Location" at bounding box center [486, 465] width 62 height 16
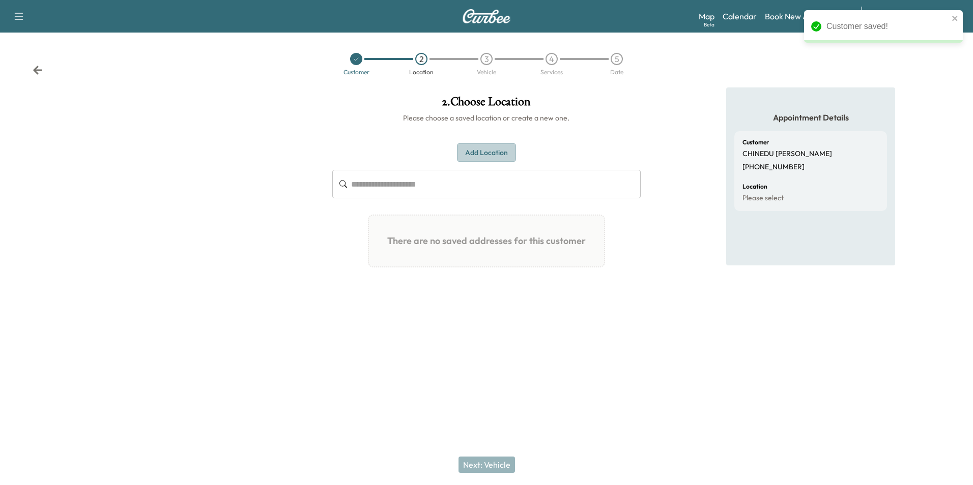
click at [503, 146] on button "Add Location" at bounding box center [486, 152] width 59 height 19
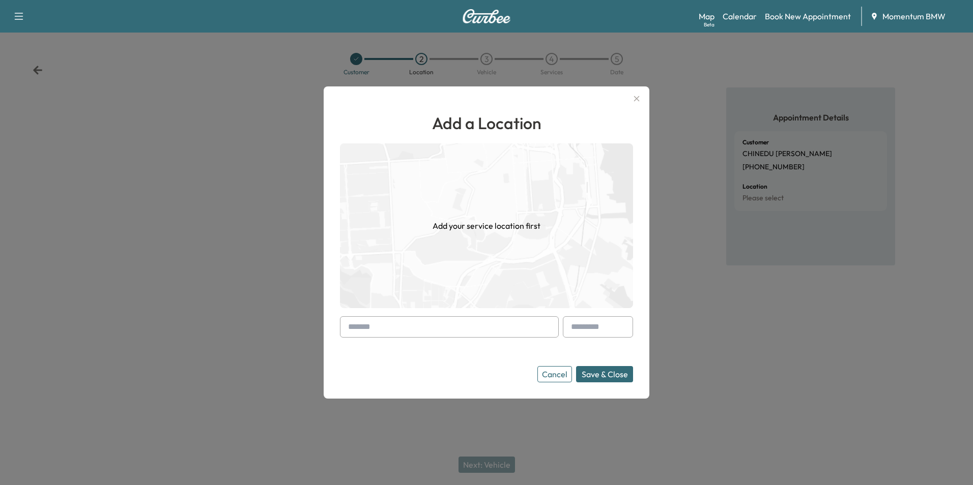
click at [449, 333] on input "text" at bounding box center [449, 326] width 219 height 21
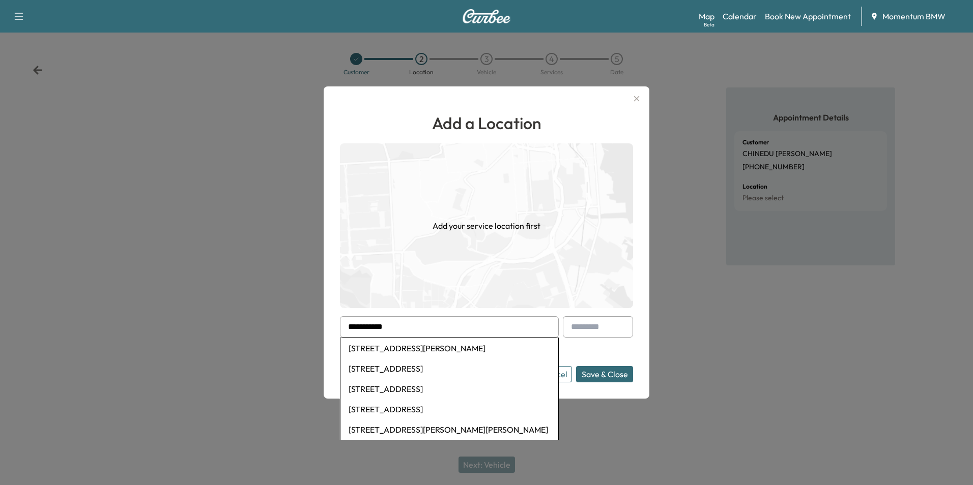
click at [441, 348] on li "[STREET_ADDRESS][PERSON_NAME]" at bounding box center [449, 348] width 218 height 20
type input "**********"
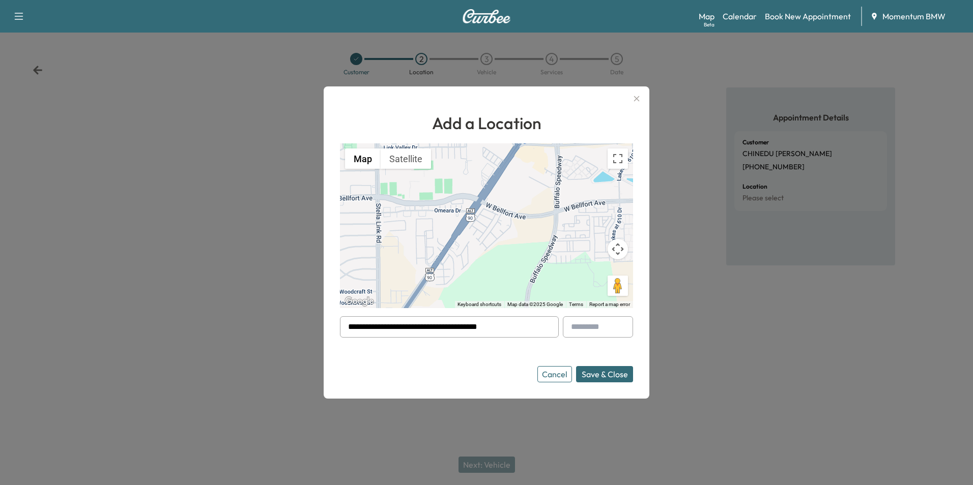
click at [608, 375] on button "Save & Close" at bounding box center [604, 374] width 57 height 16
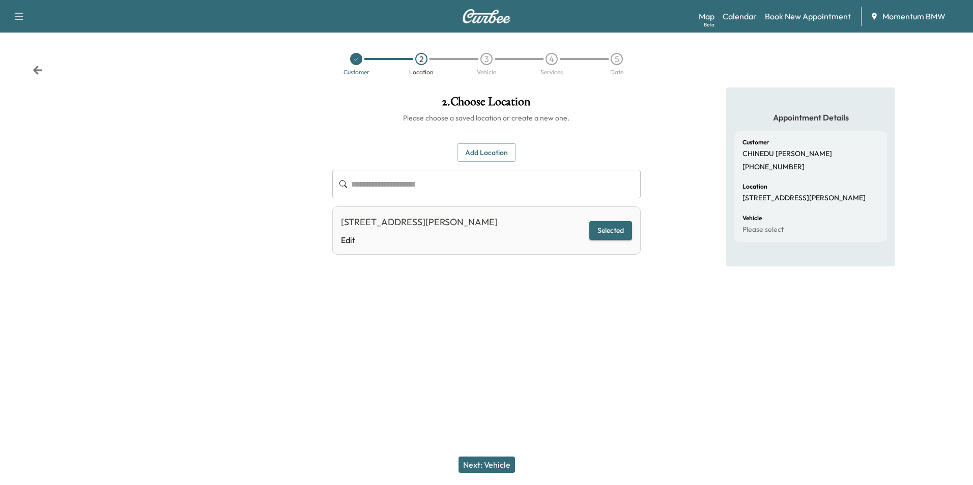
click at [489, 465] on button "Next: Vehicle" at bounding box center [486, 465] width 56 height 16
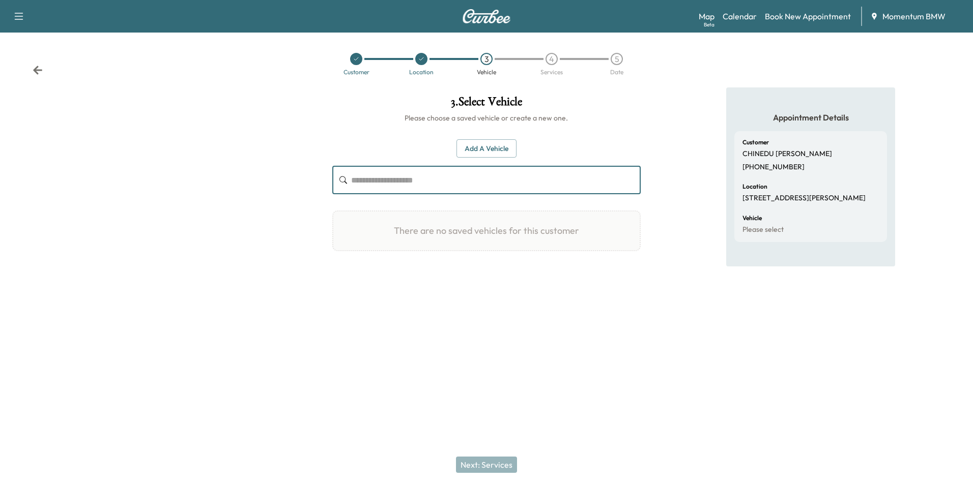
paste input "**********"
type input "**********"
click at [502, 152] on button "Add a Vehicle" at bounding box center [486, 148] width 60 height 19
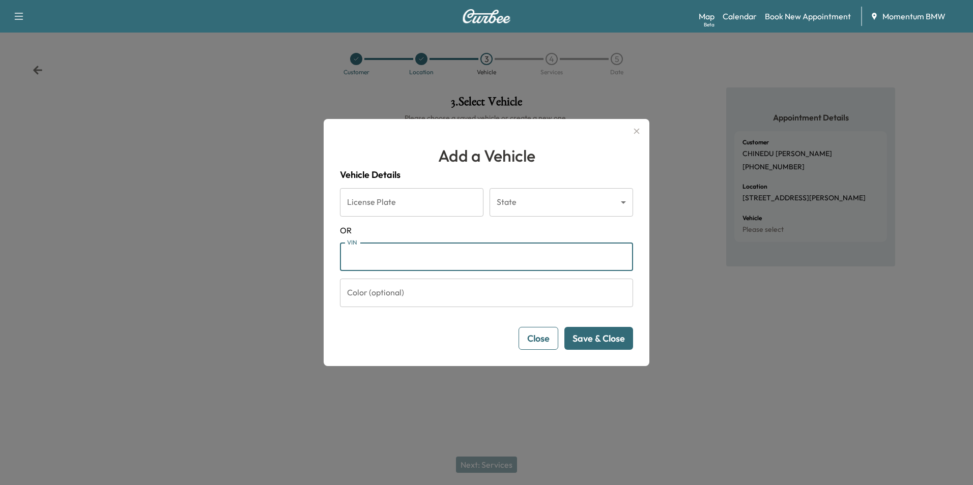
paste input "**********"
type input "**********"
click at [614, 339] on button "Save & Close" at bounding box center [598, 338] width 69 height 23
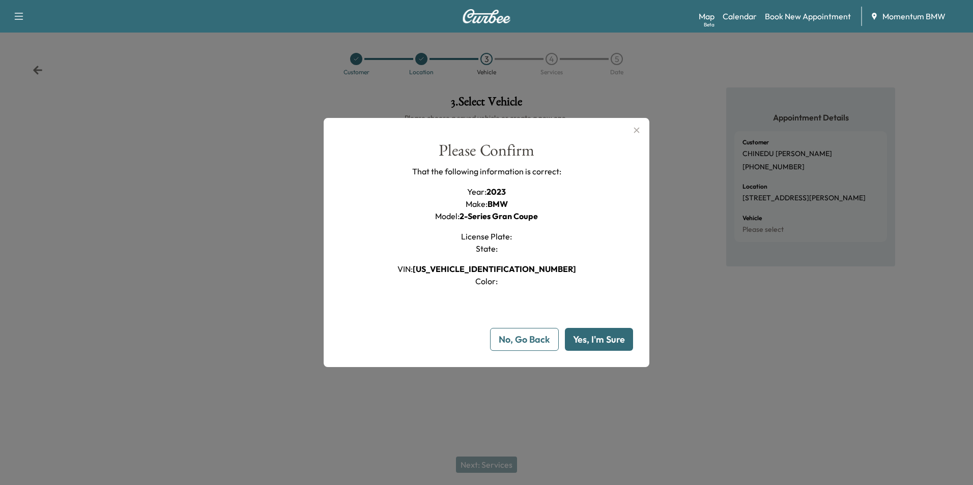
click at [537, 339] on button "No, Go Back" at bounding box center [524, 339] width 69 height 23
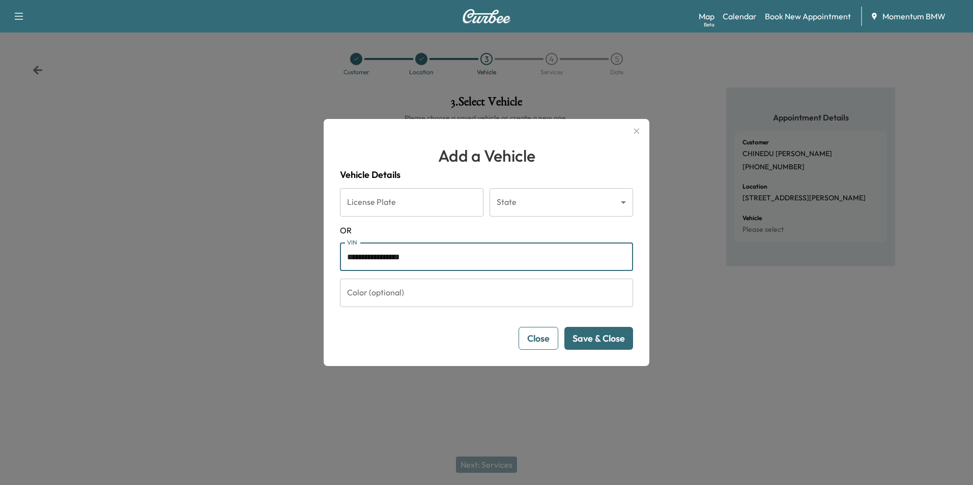
drag, startPoint x: 457, startPoint y: 261, endPoint x: 217, endPoint y: 259, distance: 240.1
click at [217, 259] on div "**********" at bounding box center [486, 242] width 973 height 485
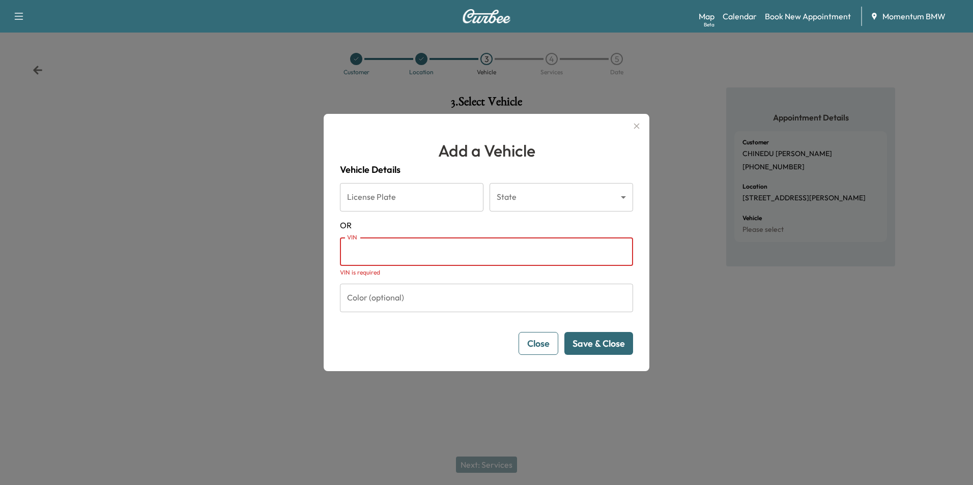
paste input "**********"
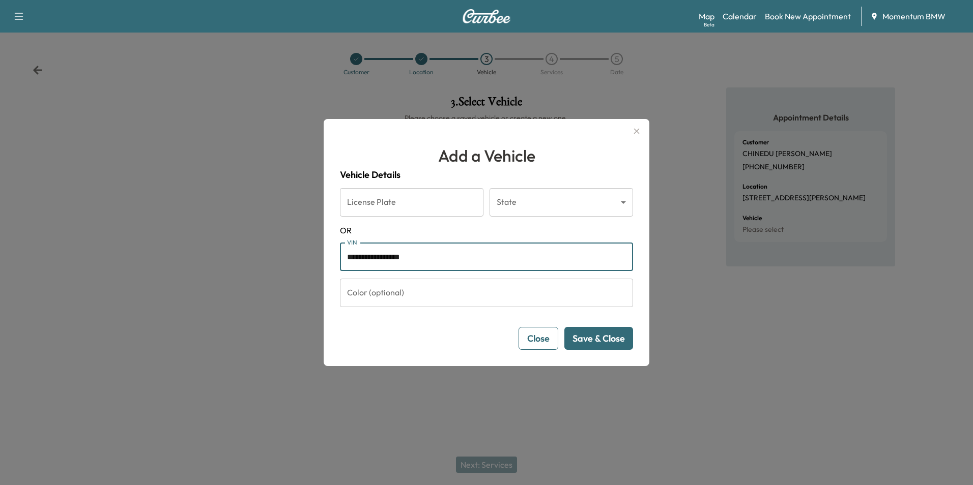
type input "**********"
click at [615, 337] on button "Save & Close" at bounding box center [598, 338] width 69 height 23
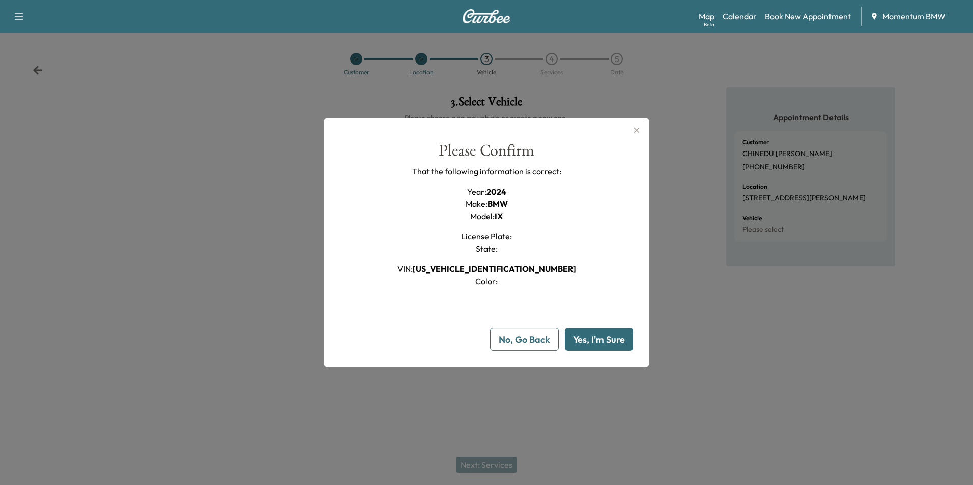
click at [615, 337] on button "Yes, I'm Sure" at bounding box center [599, 339] width 68 height 23
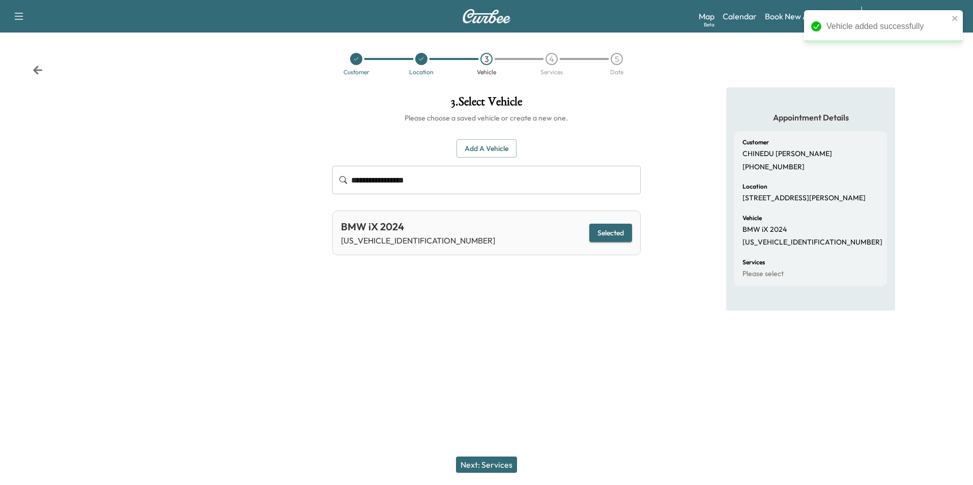
click at [484, 462] on button "Next: Services" at bounding box center [486, 465] width 61 height 16
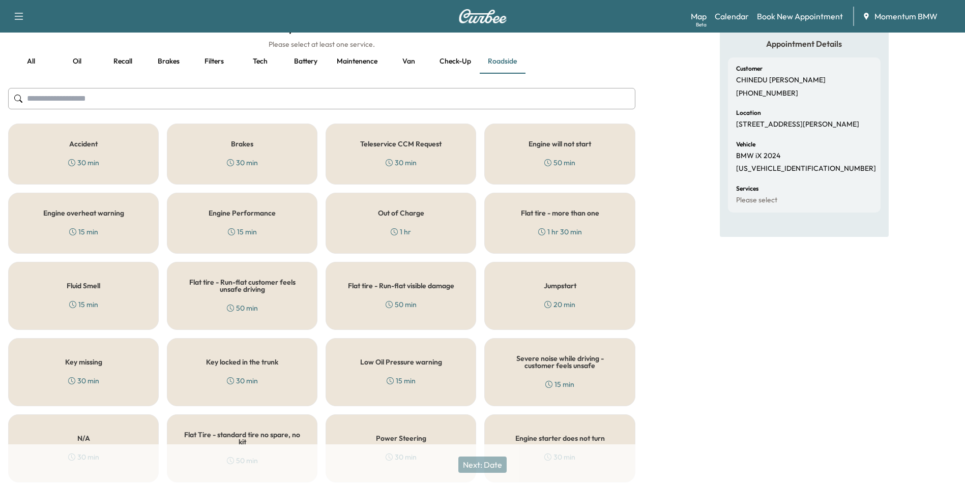
scroll to position [51, 0]
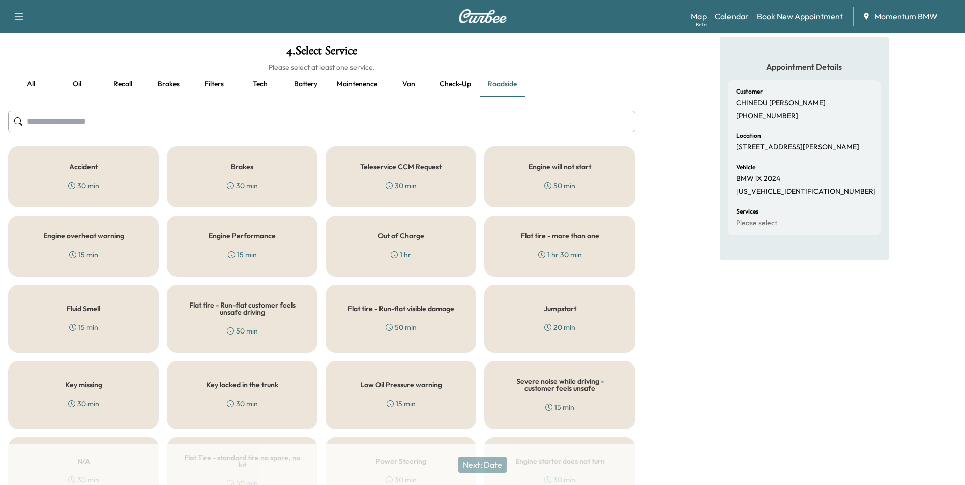
click at [583, 238] on h5 "Flat tire - more than one" at bounding box center [560, 235] width 78 height 7
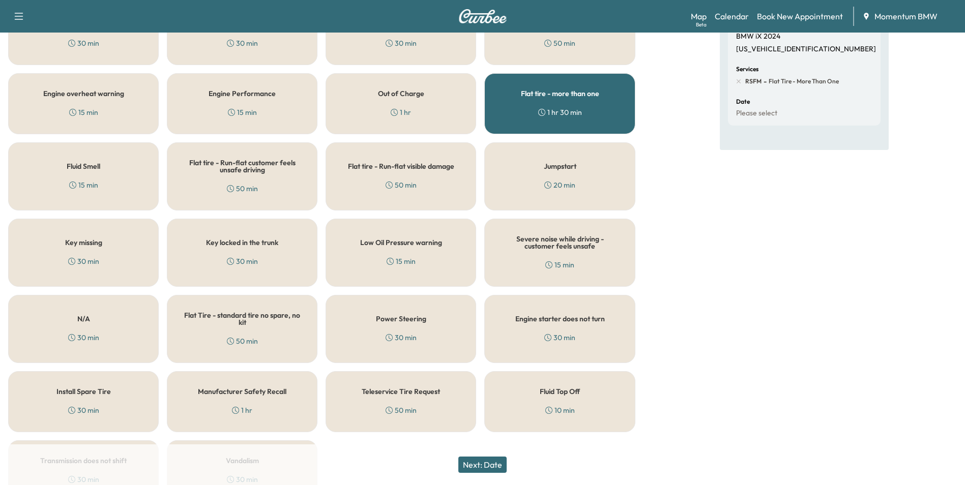
scroll to position [203, 0]
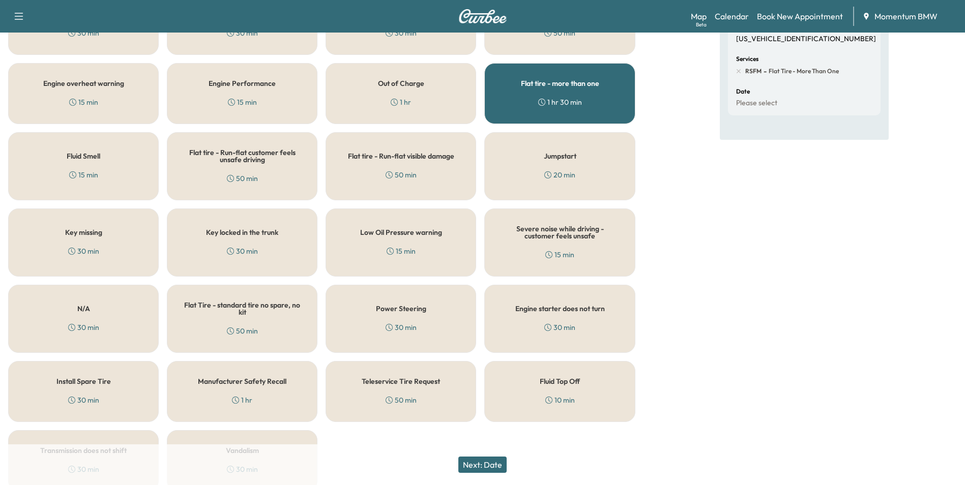
click at [491, 464] on button "Next: Date" at bounding box center [482, 465] width 48 height 16
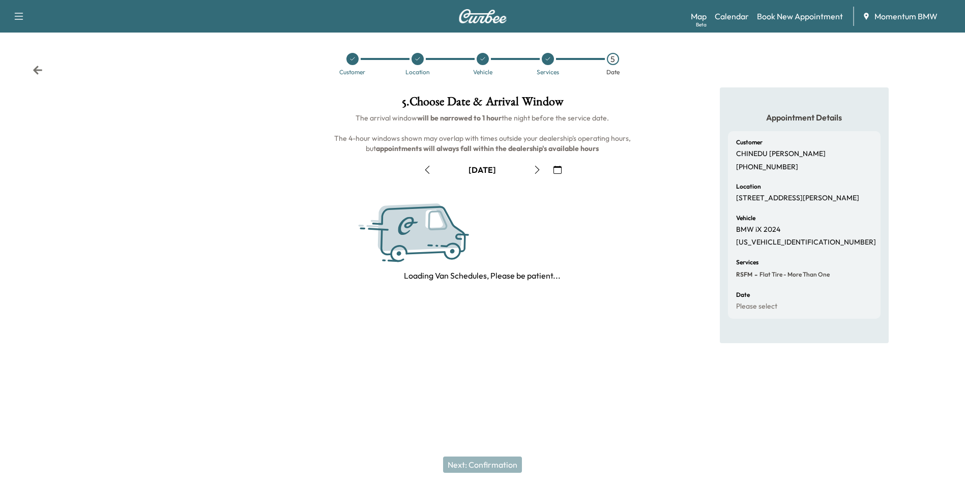
scroll to position [0, 0]
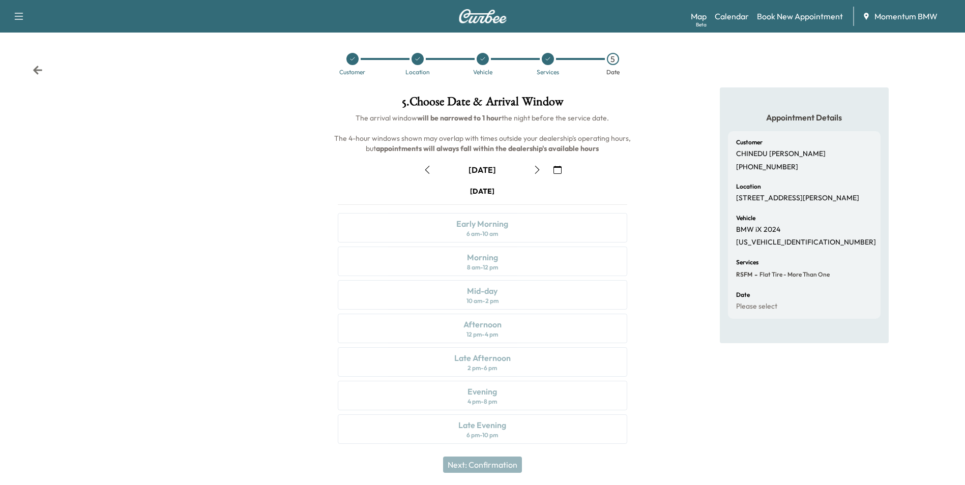
click at [427, 169] on icon "button" at bounding box center [427, 170] width 8 height 8
drag, startPoint x: 478, startPoint y: 328, endPoint x: 484, endPoint y: 331, distance: 6.4
click at [479, 329] on div "Afternoon" at bounding box center [482, 324] width 38 height 12
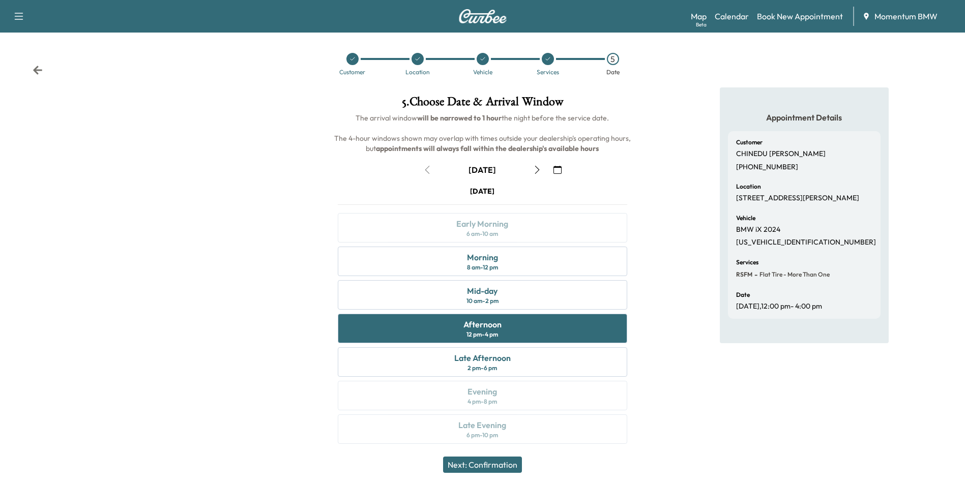
click at [501, 469] on button "Next: Confirmation" at bounding box center [482, 465] width 79 height 16
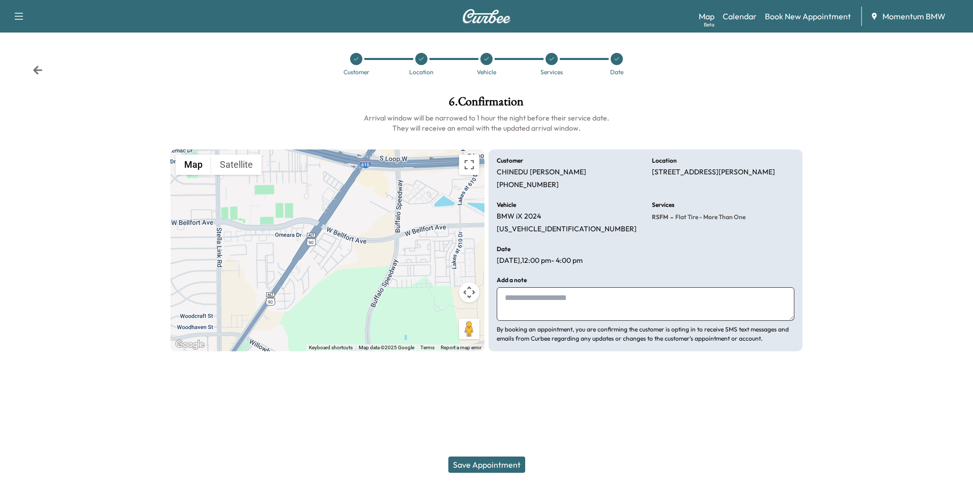
click at [507, 463] on button "Save Appointment" at bounding box center [486, 465] width 77 height 16
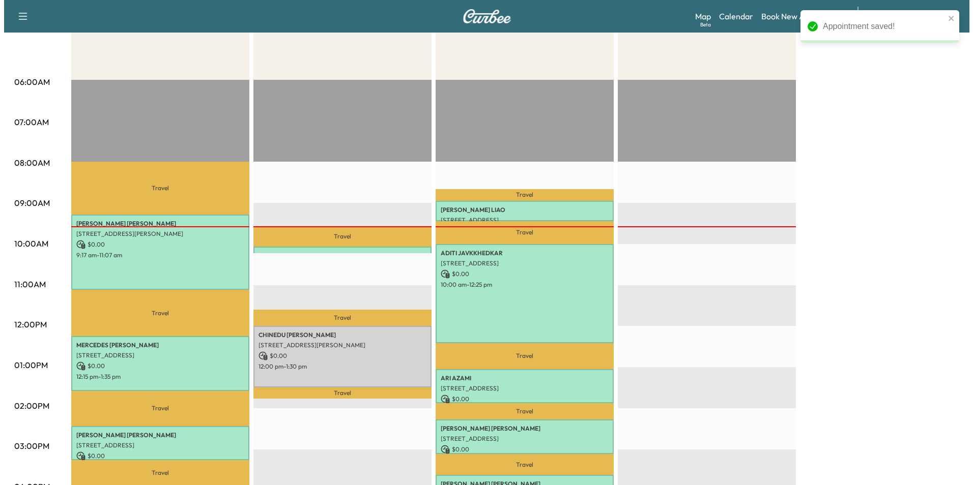
scroll to position [203, 0]
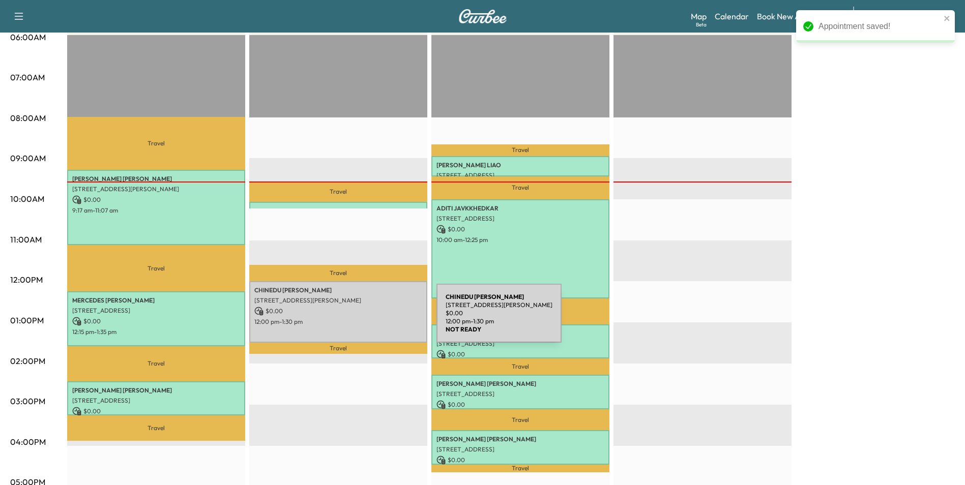
click at [360, 319] on p "12:00 pm - 1:30 pm" at bounding box center [338, 322] width 168 height 8
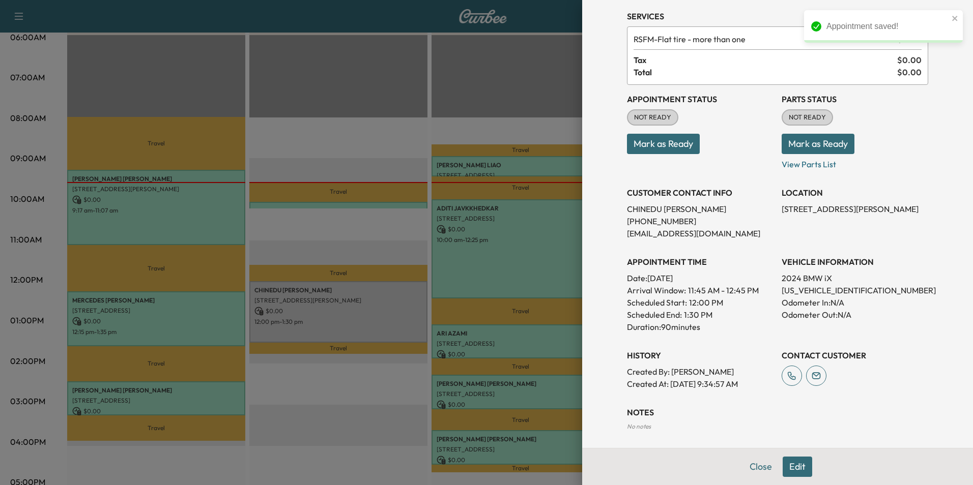
scroll to position [78, 0]
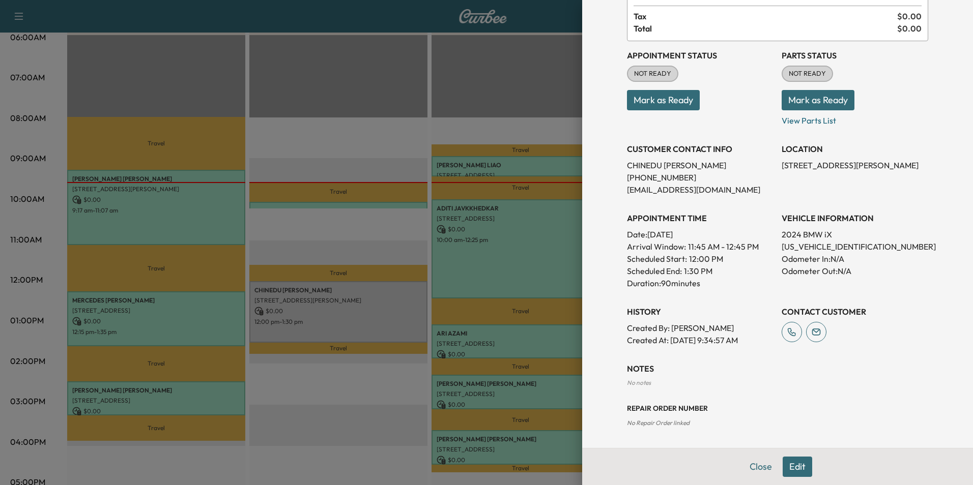
click at [669, 103] on button "Mark as Ready" at bounding box center [663, 100] width 73 height 20
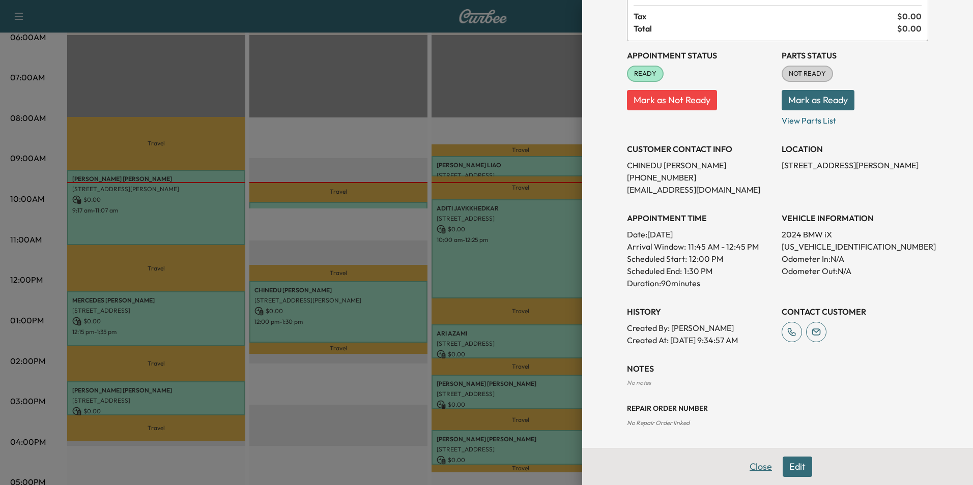
click at [756, 469] on button "Close" at bounding box center [761, 467] width 36 height 20
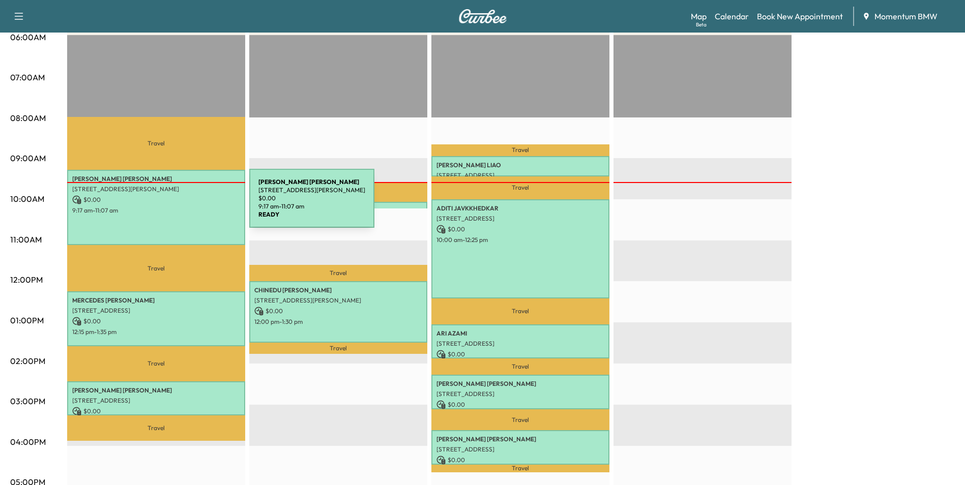
click at [173, 207] on p "9:17 am - 11:07 am" at bounding box center [156, 211] width 168 height 8
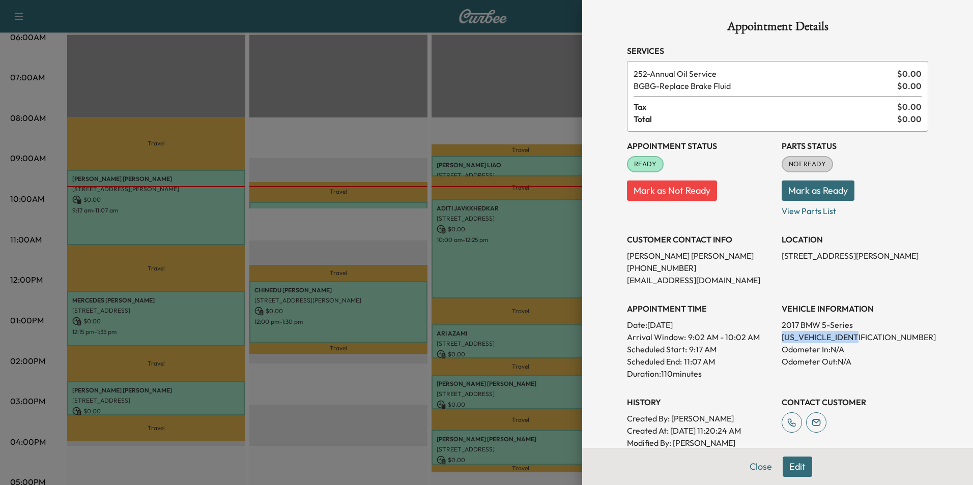
drag, startPoint x: 860, startPoint y: 338, endPoint x: 774, endPoint y: 339, distance: 86.0
click at [781, 339] on p "[US_VEHICLE_IDENTIFICATION_NUMBER]" at bounding box center [854, 337] width 146 height 12
drag, startPoint x: 774, startPoint y: 339, endPoint x: 831, endPoint y: 336, distance: 57.1
copy p "[US_VEHICLE_IDENTIFICATION_NUMBER]"
click at [751, 467] on button "Close" at bounding box center [761, 467] width 36 height 20
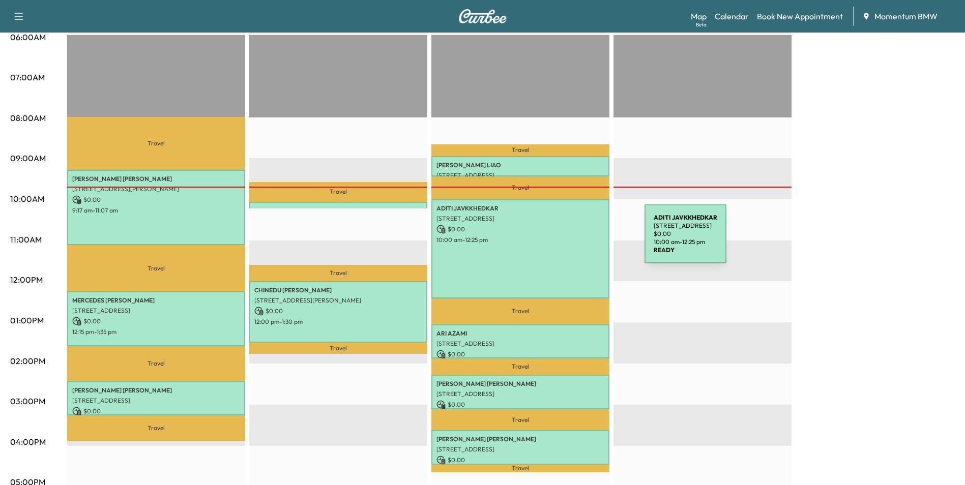
click at [568, 240] on p "10:00 am - 12:25 pm" at bounding box center [520, 240] width 168 height 8
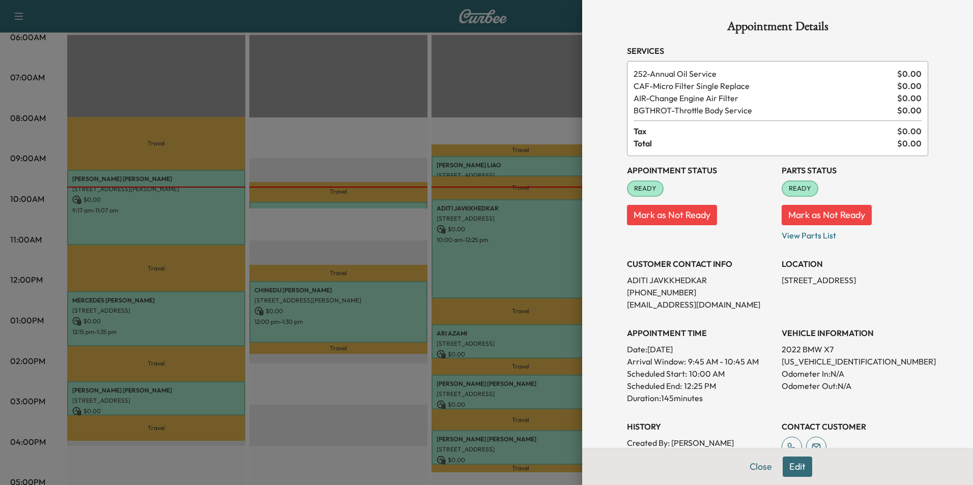
scroll to position [102, 0]
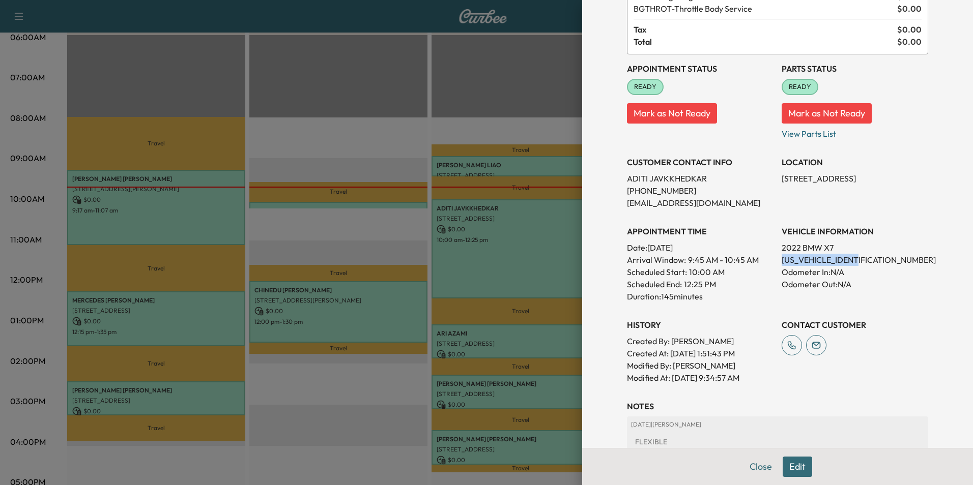
drag, startPoint x: 863, startPoint y: 260, endPoint x: 775, endPoint y: 264, distance: 87.6
click at [781, 264] on p "[US_VEHICLE_IDENTIFICATION_NUMBER]" at bounding box center [854, 260] width 146 height 12
drag, startPoint x: 775, startPoint y: 264, endPoint x: 851, endPoint y: 260, distance: 75.9
copy p "[US_VEHICLE_IDENTIFICATION_NUMBER]"
click at [950, 318] on div "Appointment Details Services 252 - Annual Oil Service $ 0.00 CAF - Micro Filter…" at bounding box center [777, 242] width 391 height 485
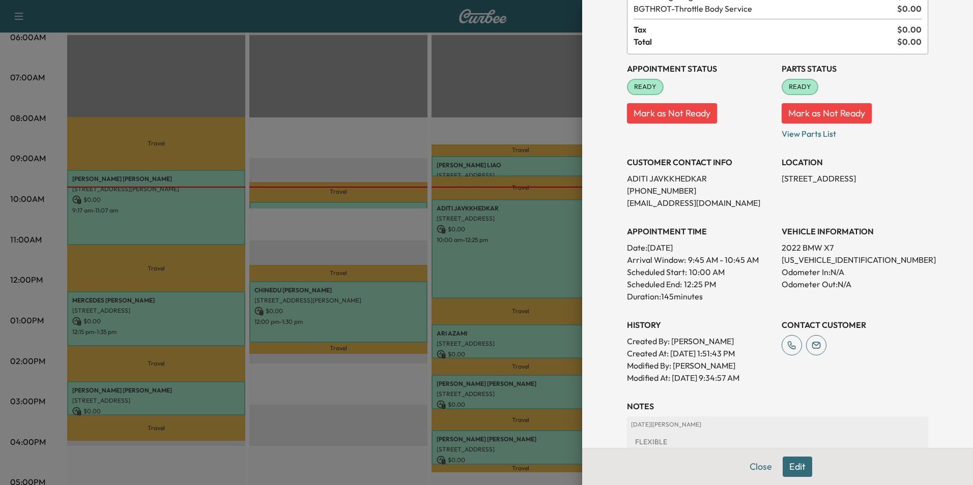
drag, startPoint x: 867, startPoint y: 178, endPoint x: 774, endPoint y: 179, distance: 93.1
click at [781, 179] on p "[STREET_ADDRESS]" at bounding box center [854, 178] width 146 height 12
drag, startPoint x: 774, startPoint y: 179, endPoint x: 827, endPoint y: 178, distance: 52.4
copy p "14 Chesham Mews, [GEOGRAPHIC_DATA]"
click at [752, 460] on button "Close" at bounding box center [761, 467] width 36 height 20
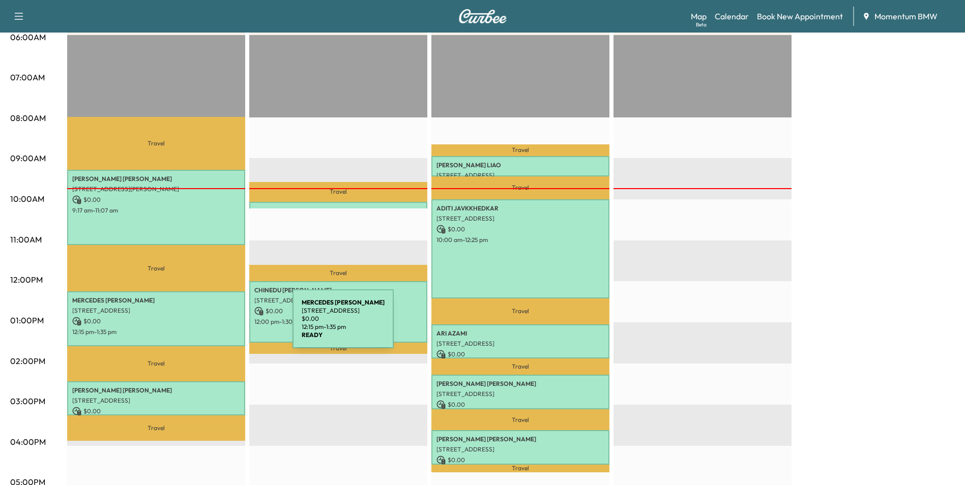
click at [216, 325] on div "[PERSON_NAME] [STREET_ADDRESS] $ 0.00 12:15 pm - 1:35 pm" at bounding box center [156, 318] width 178 height 55
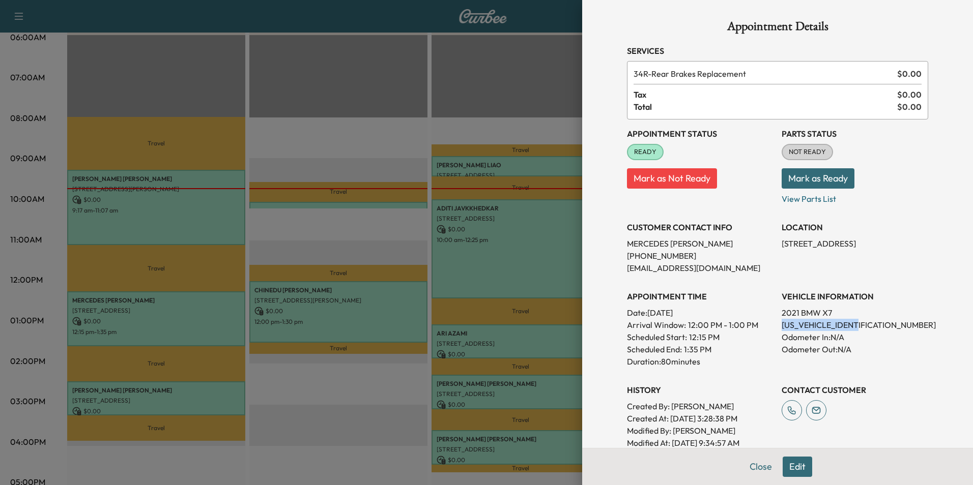
drag, startPoint x: 860, startPoint y: 326, endPoint x: 774, endPoint y: 329, distance: 86.5
click at [781, 329] on p "[US_VEHICLE_IDENTIFICATION_NUMBER]" at bounding box center [854, 325] width 146 height 12
drag, startPoint x: 774, startPoint y: 329, endPoint x: 833, endPoint y: 322, distance: 59.9
copy p "[US_VEHICLE_IDENTIFICATION_NUMBER]"
click at [751, 468] on button "Close" at bounding box center [761, 467] width 36 height 20
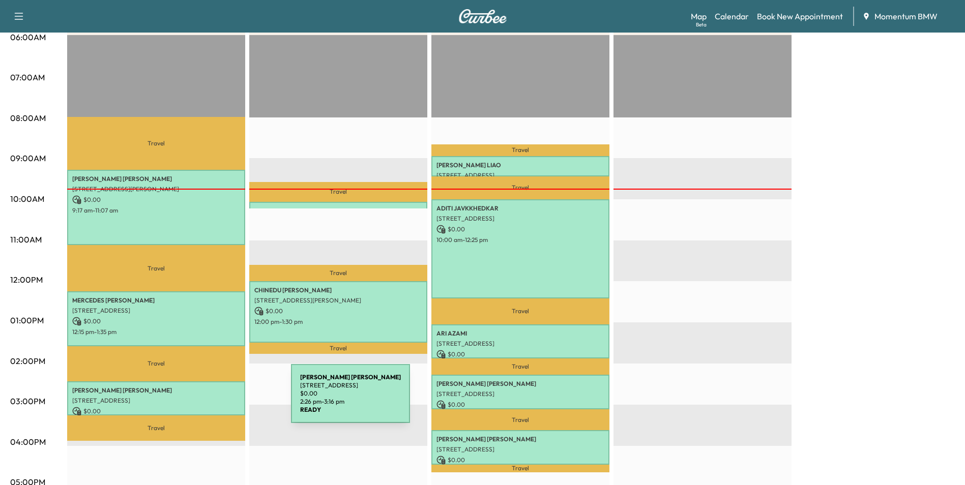
click at [215, 400] on p "[STREET_ADDRESS]" at bounding box center [156, 401] width 168 height 8
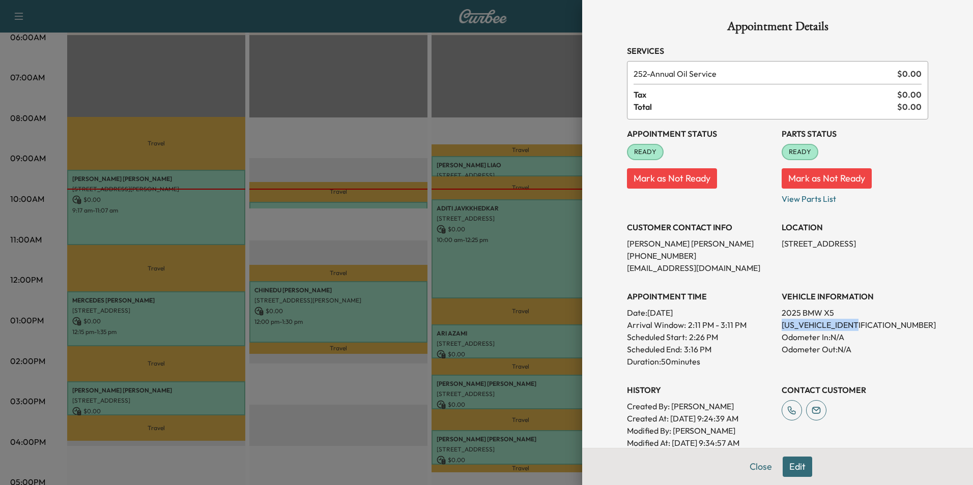
drag, startPoint x: 850, startPoint y: 326, endPoint x: 774, endPoint y: 326, distance: 76.3
click at [781, 326] on p "[US_VEHICLE_IDENTIFICATION_NUMBER]" at bounding box center [854, 325] width 146 height 12
click at [749, 465] on button "Close" at bounding box center [761, 467] width 36 height 20
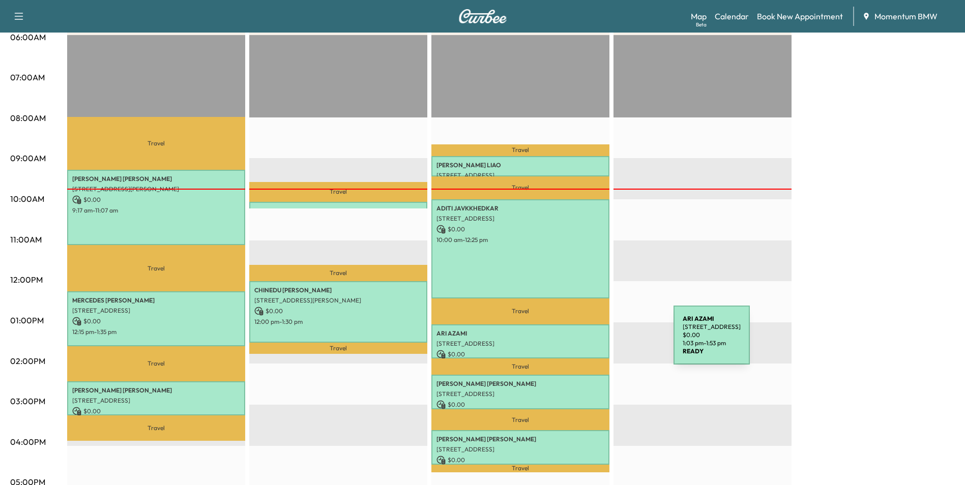
click at [597, 341] on p "[STREET_ADDRESS]" at bounding box center [520, 344] width 168 height 8
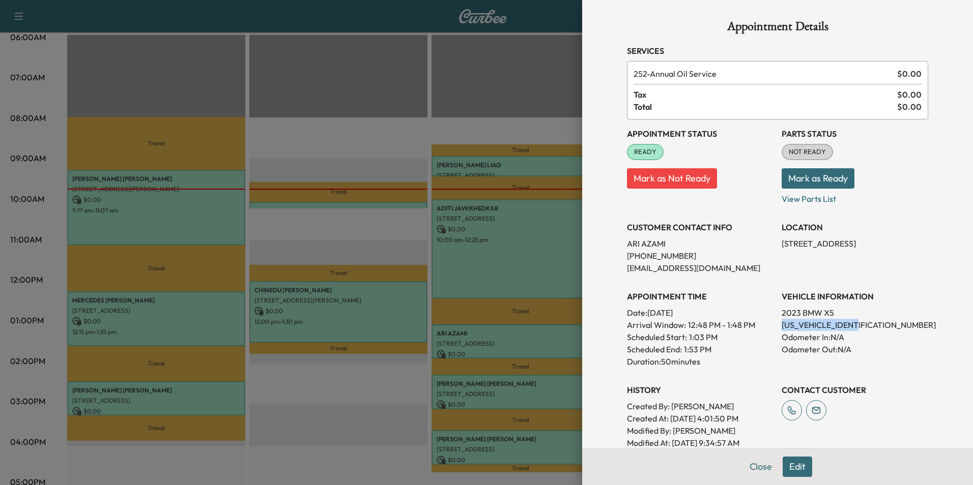
drag, startPoint x: 855, startPoint y: 324, endPoint x: 775, endPoint y: 327, distance: 79.4
click at [781, 327] on p "[US_VEHICLE_IDENTIFICATION_NUMBER]" at bounding box center [854, 325] width 146 height 12
click at [922, 350] on div "Appointment Details Services 252 - Annual Oil Service $ 0.00 Tax $ 0.00 Total $…" at bounding box center [777, 295] width 326 height 590
click at [750, 469] on button "Close" at bounding box center [761, 467] width 36 height 20
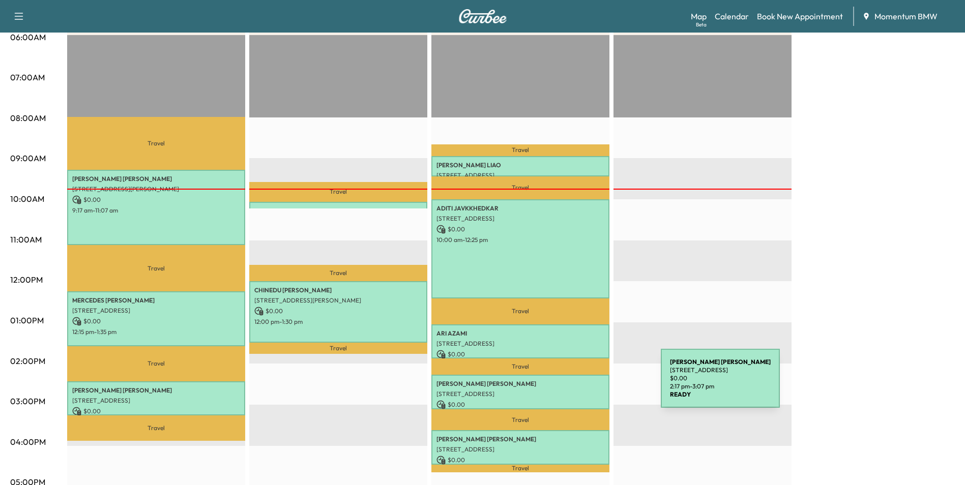
click at [584, 385] on div "[PERSON_NAME] [STREET_ADDRESS] $ 0.00 2:17 pm - 3:07 pm" at bounding box center [520, 392] width 178 height 34
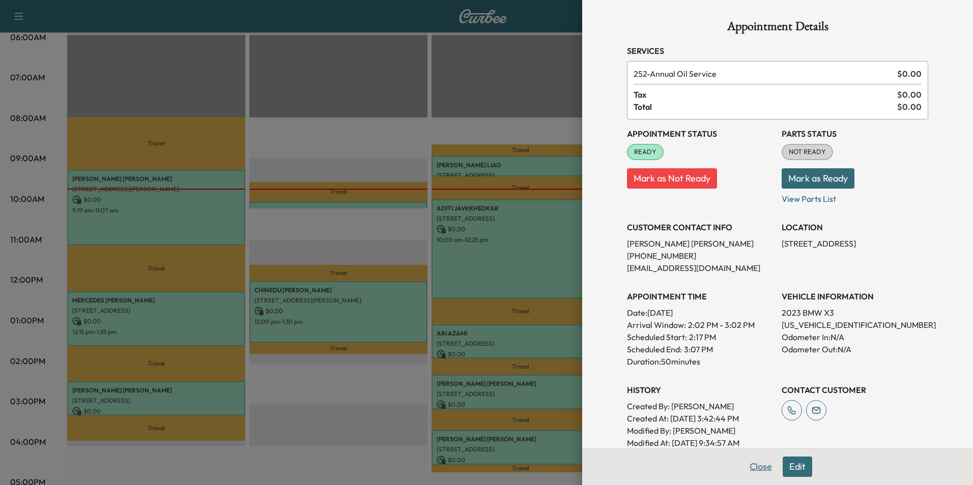
click at [754, 467] on button "Close" at bounding box center [761, 467] width 36 height 20
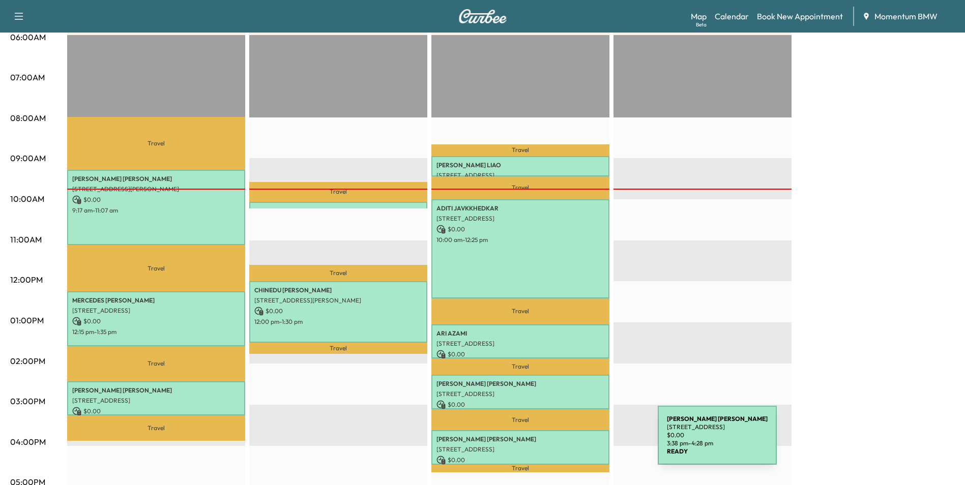
click at [581, 446] on p "[STREET_ADDRESS]" at bounding box center [520, 450] width 168 height 8
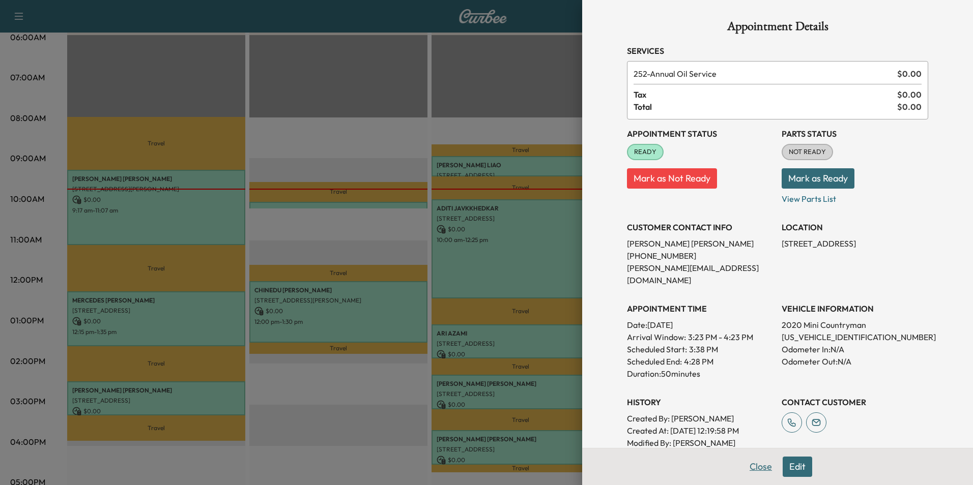
click at [759, 463] on button "Close" at bounding box center [761, 467] width 36 height 20
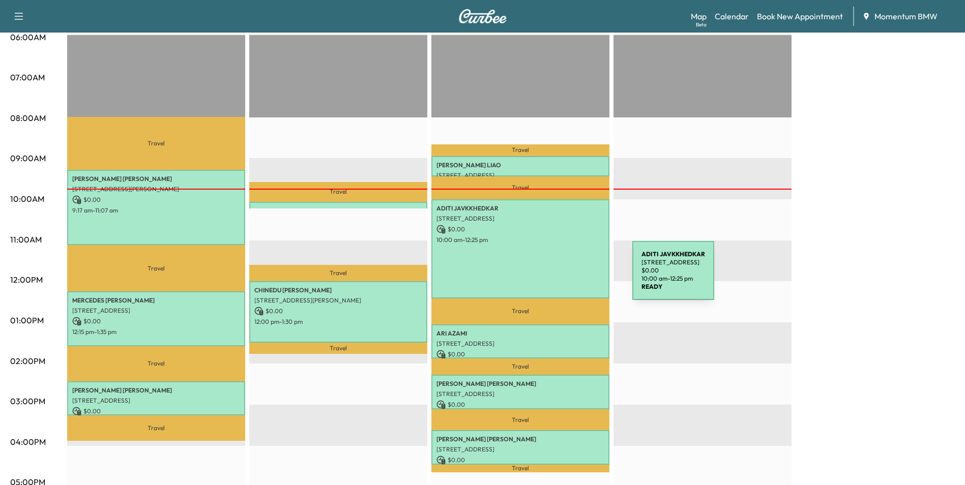
click at [556, 277] on div "ADITI JAVKKHEDKAR [STREET_ADDRESS] $ 0.00 10:00 am - 12:25 pm" at bounding box center [520, 248] width 178 height 99
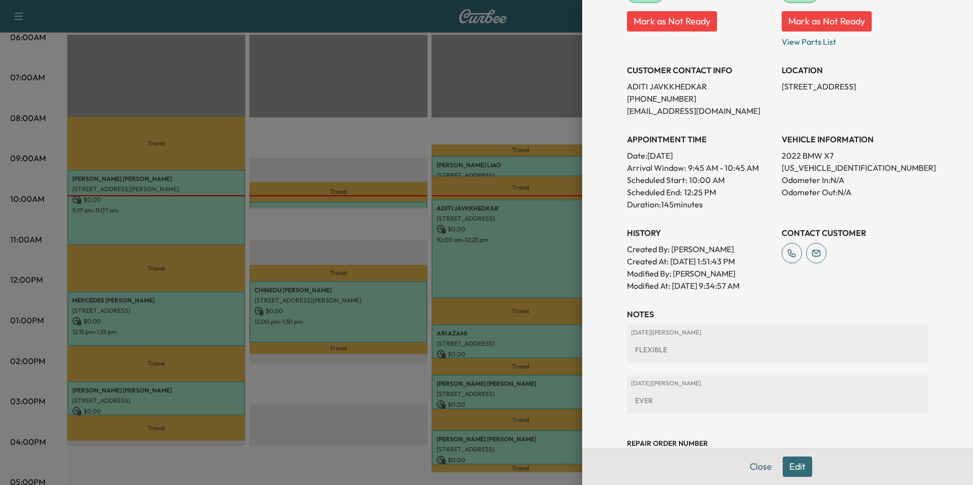
scroll to position [229, 0]
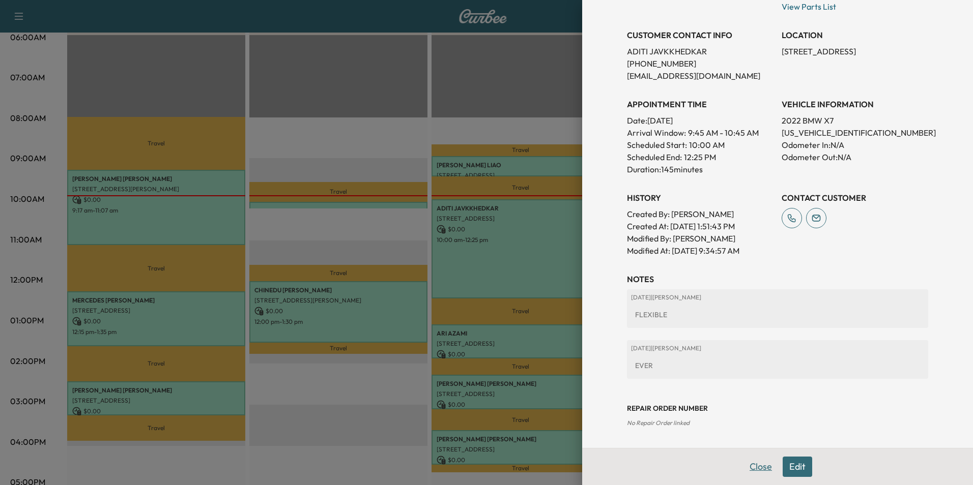
click at [761, 468] on button "Close" at bounding box center [761, 467] width 36 height 20
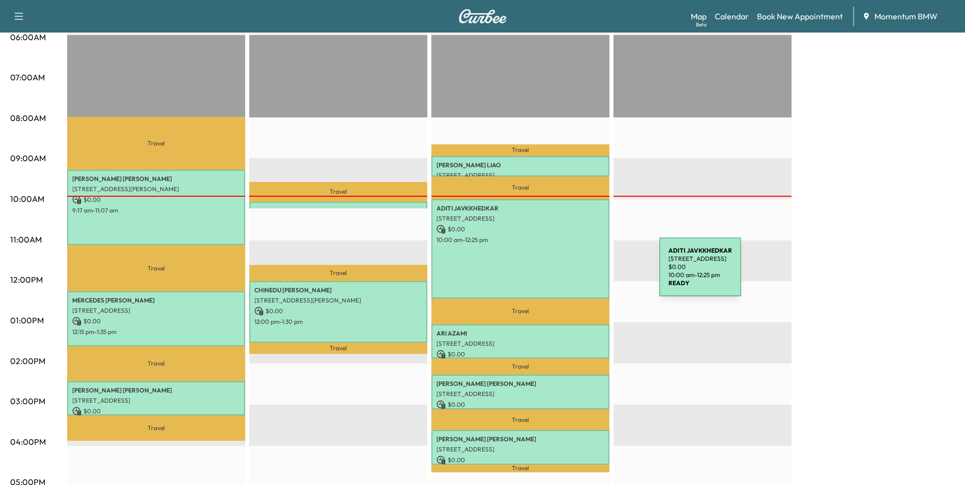
click at [583, 273] on div "ADITI JAVKKHEDKAR [STREET_ADDRESS] $ 0.00 10:00 am - 12:25 pm" at bounding box center [520, 248] width 178 height 99
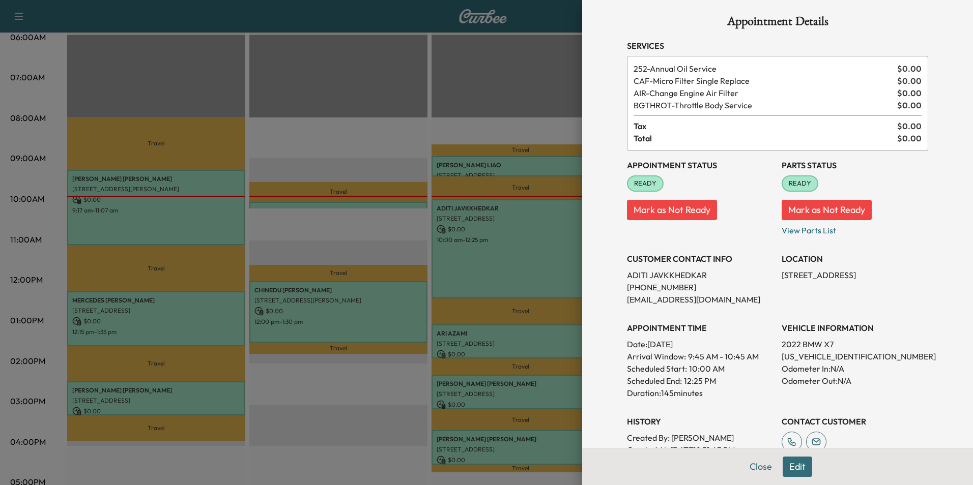
scroll to position [0, 0]
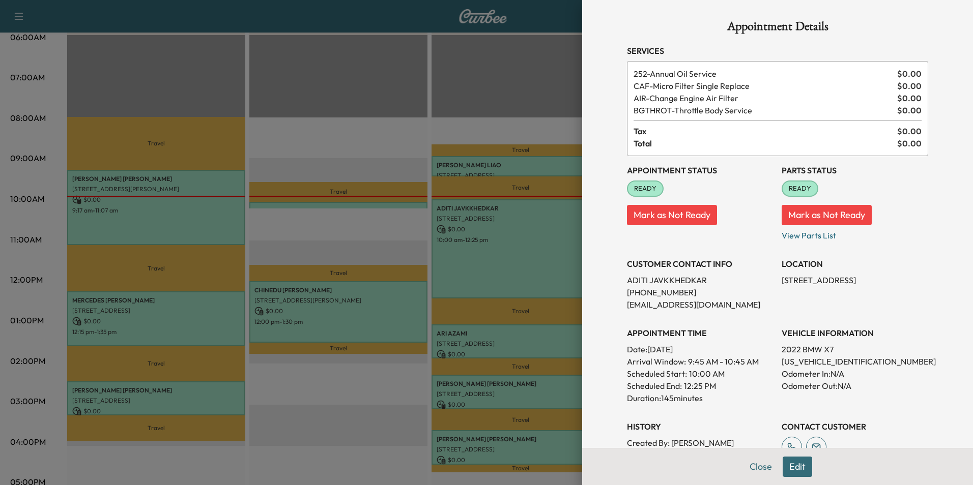
click at [727, 443] on p "Created By : [PERSON_NAME]" at bounding box center [700, 443] width 146 height 12
click at [757, 465] on button "Close" at bounding box center [761, 467] width 36 height 20
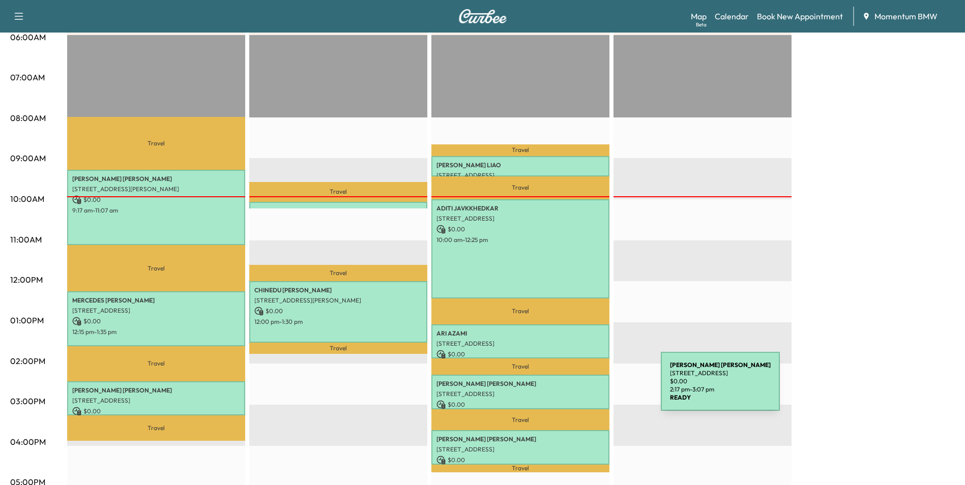
click at [584, 390] on p "[STREET_ADDRESS]" at bounding box center [520, 394] width 168 height 8
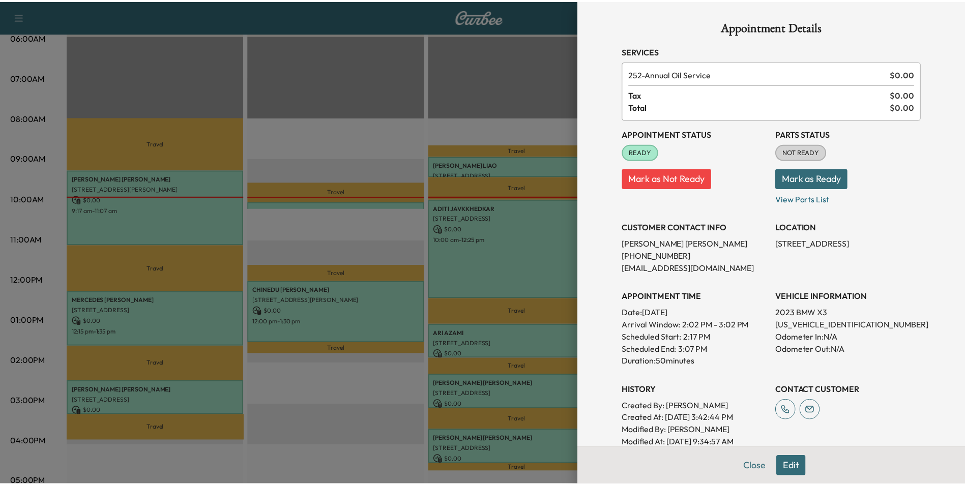
scroll to position [141, 0]
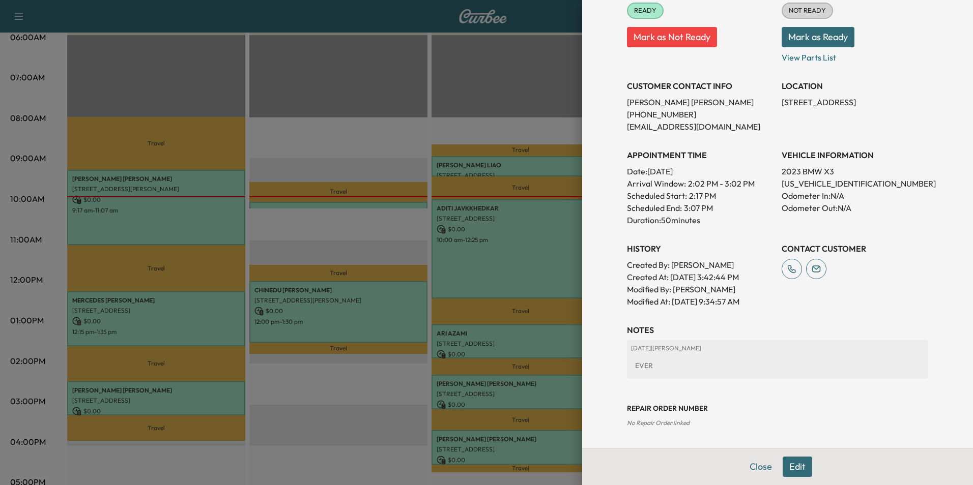
click at [756, 468] on button "Close" at bounding box center [761, 467] width 36 height 20
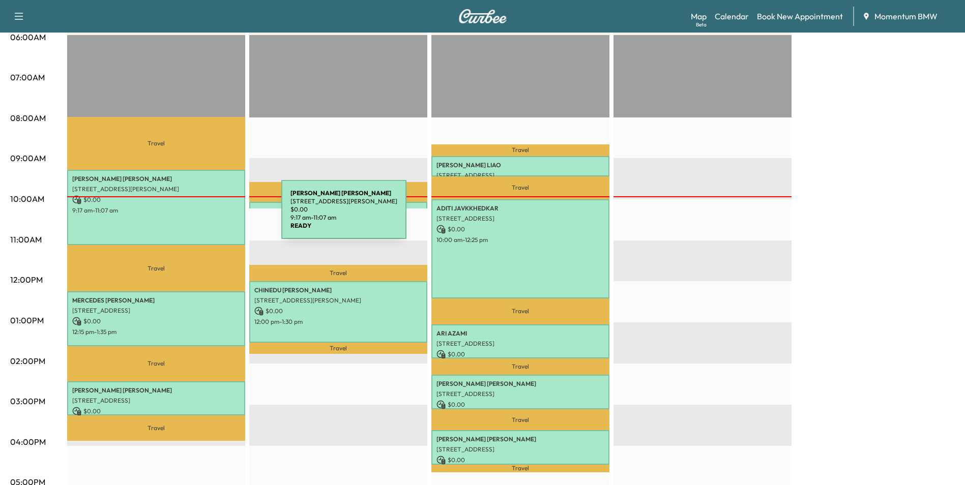
click at [205, 215] on div "[PERSON_NAME] [STREET_ADDRESS][PERSON_NAME] $ 0.00 9:17 am - 11:07 am" at bounding box center [156, 207] width 178 height 75
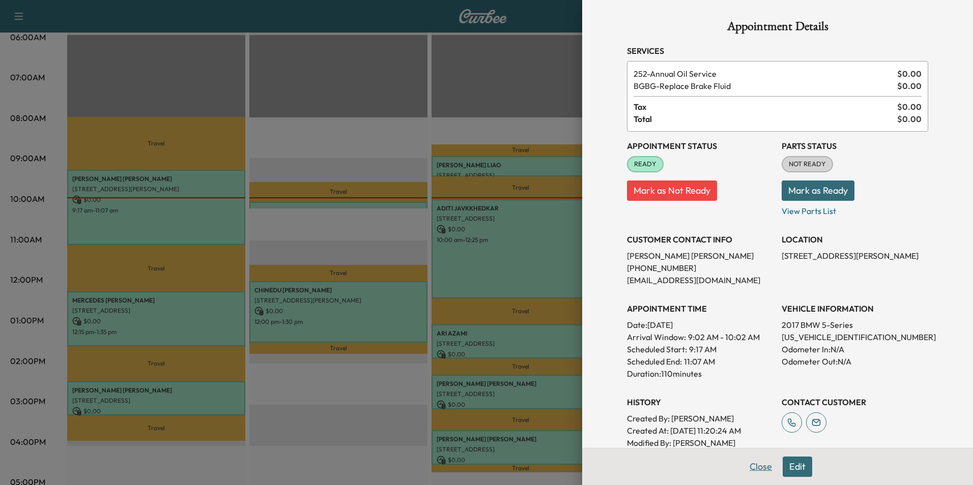
click at [757, 472] on button "Close" at bounding box center [761, 467] width 36 height 20
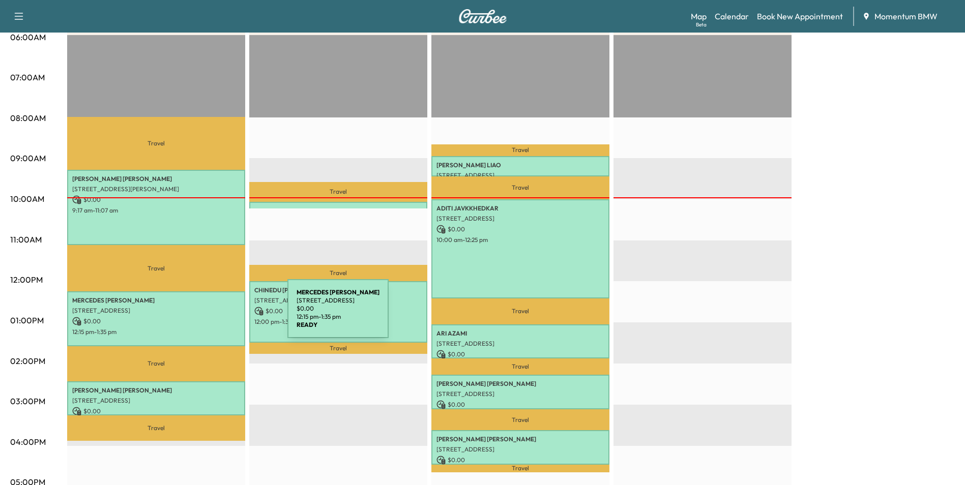
click at [211, 317] on p "$ 0.00" at bounding box center [156, 321] width 168 height 9
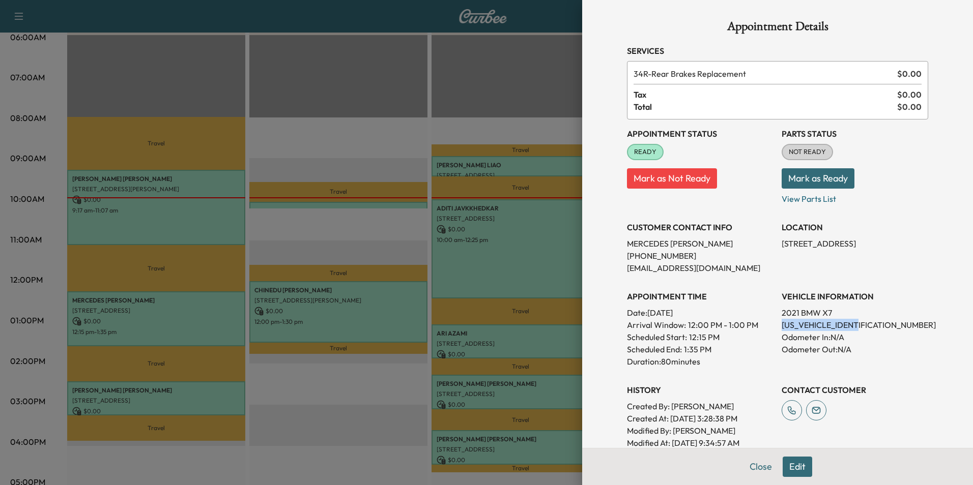
drag, startPoint x: 863, startPoint y: 325, endPoint x: 775, endPoint y: 329, distance: 88.1
click at [781, 329] on p "[US_VEHICLE_IDENTIFICATION_NUMBER]" at bounding box center [854, 325] width 146 height 12
drag, startPoint x: 775, startPoint y: 329, endPoint x: 846, endPoint y: 321, distance: 71.1
copy p "[US_VEHICLE_IDENTIFICATION_NUMBER]"
click at [751, 471] on button "Close" at bounding box center [761, 467] width 36 height 20
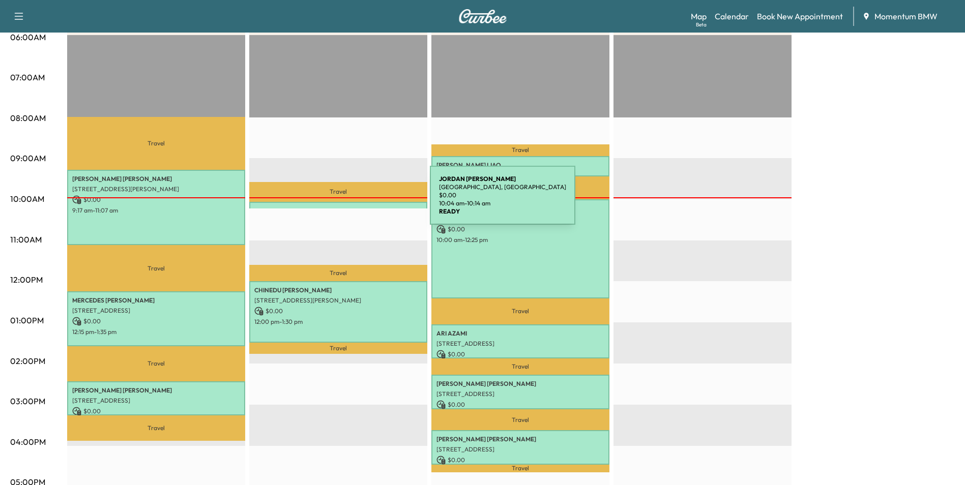
click at [354, 202] on div "[PERSON_NAME][GEOGRAPHIC_DATA][PERSON_NAME], [GEOGRAPHIC_DATA] $ 0.00 10:04 am …" at bounding box center [338, 207] width 178 height 10
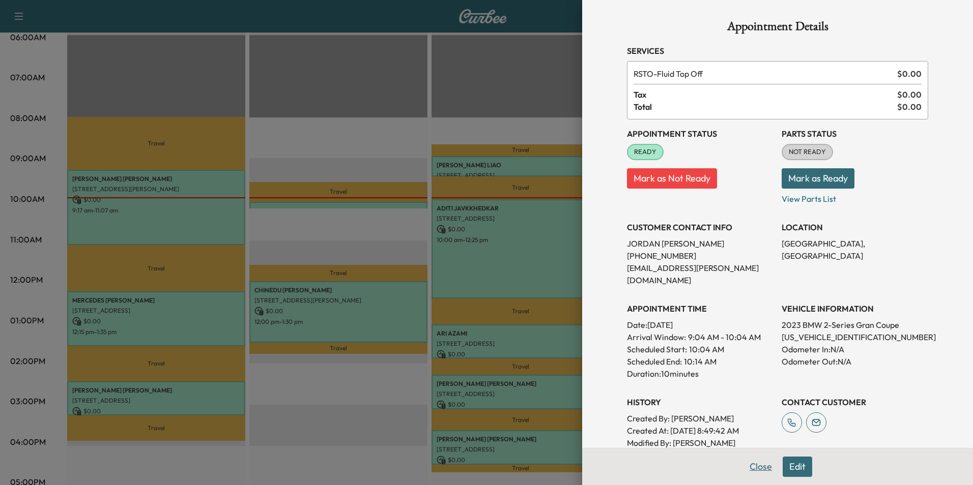
click at [752, 461] on button "Close" at bounding box center [761, 467] width 36 height 20
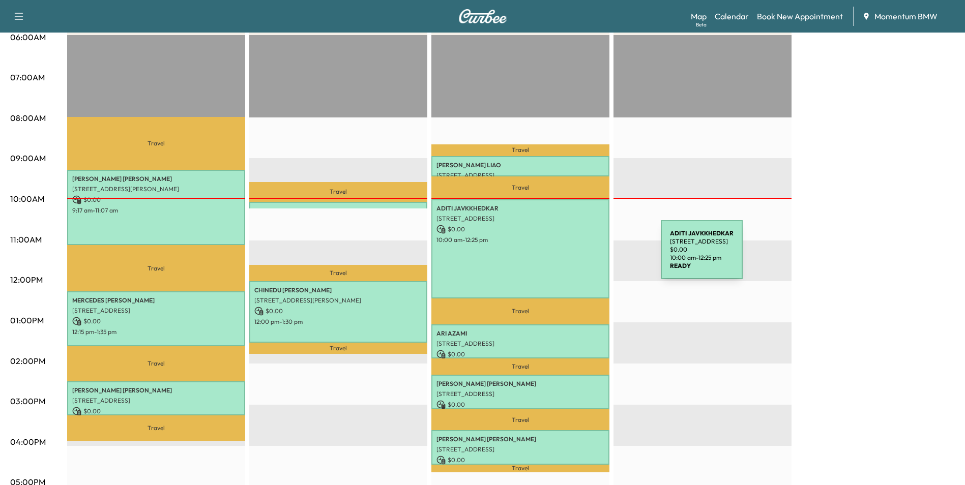
click at [584, 256] on div "ADITI JAVKKHEDKAR [STREET_ADDRESS] $ 0.00 10:00 am - 12:25 pm" at bounding box center [520, 248] width 178 height 99
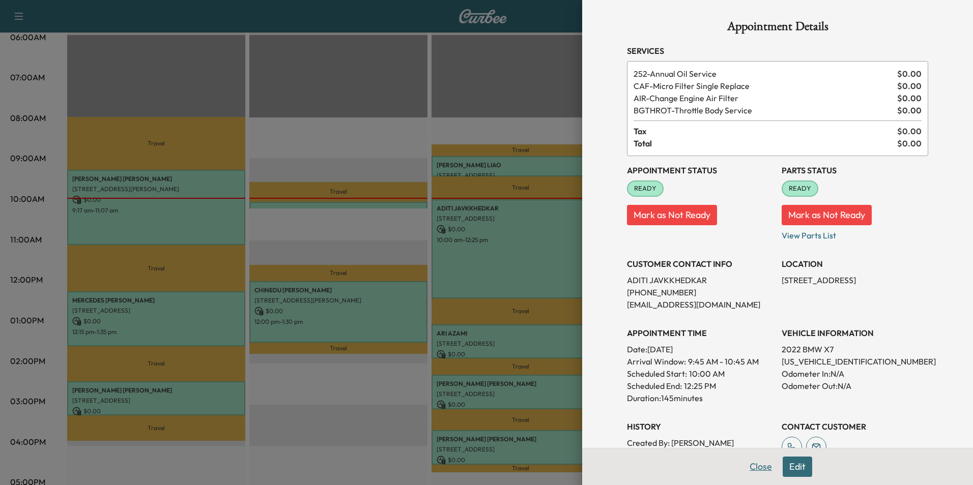
click at [759, 469] on button "Close" at bounding box center [761, 467] width 36 height 20
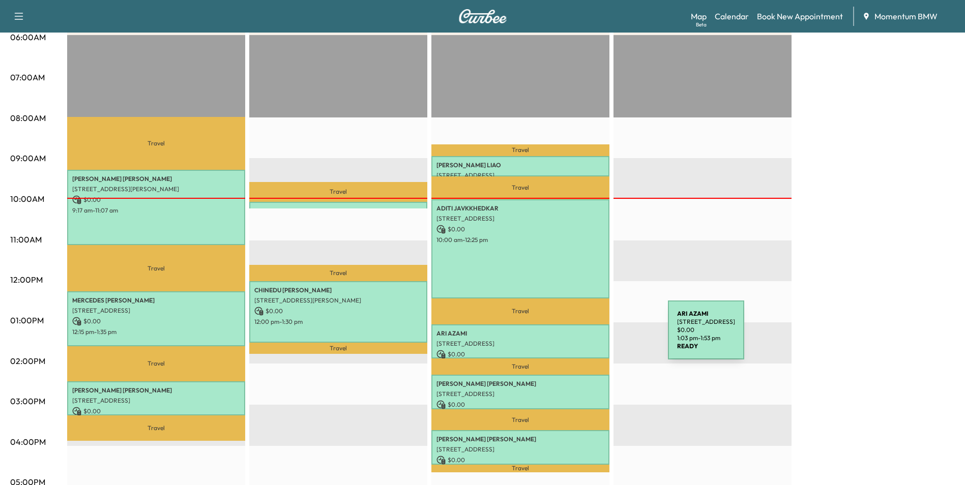
click at [592, 340] on p "[STREET_ADDRESS]" at bounding box center [520, 344] width 168 height 8
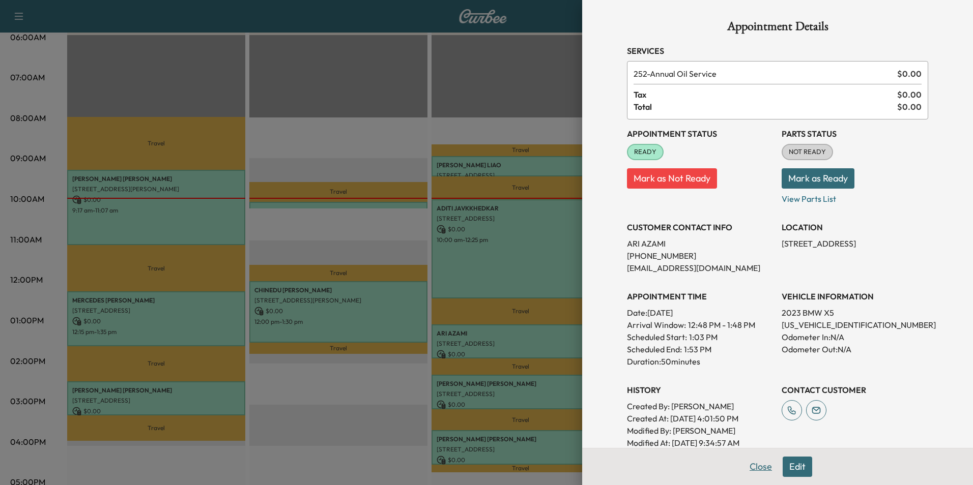
click at [757, 466] on button "Close" at bounding box center [761, 467] width 36 height 20
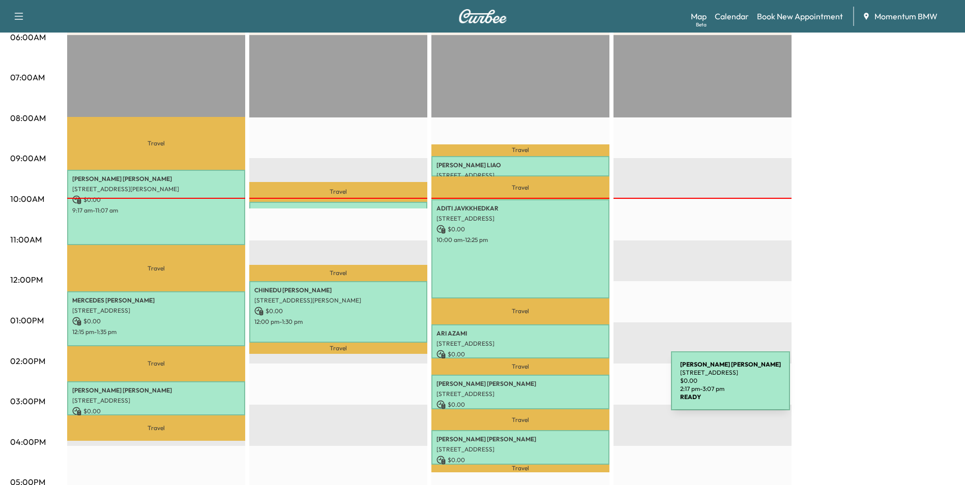
click at [595, 390] on p "[STREET_ADDRESS]" at bounding box center [520, 394] width 168 height 8
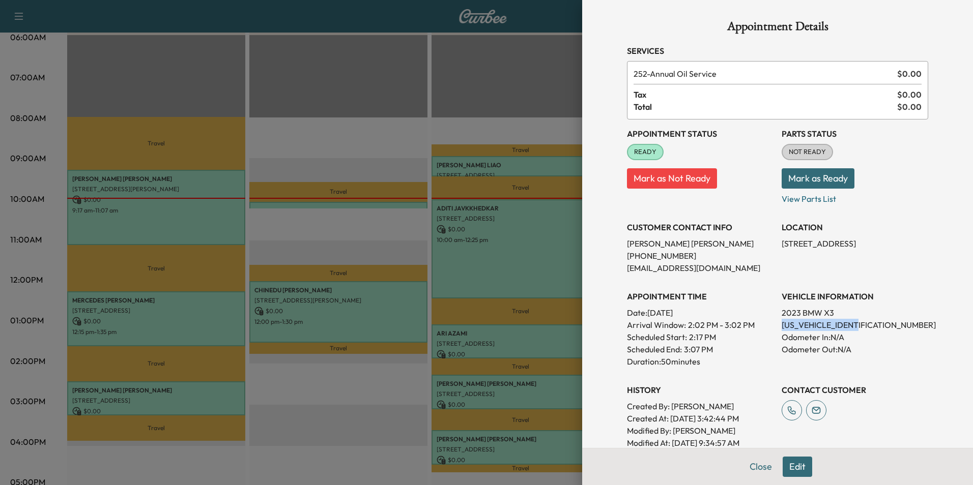
drag, startPoint x: 855, startPoint y: 324, endPoint x: 775, endPoint y: 328, distance: 80.0
click at [781, 328] on p "[US_VEHICLE_IDENTIFICATION_NUMBER]" at bounding box center [854, 325] width 146 height 12
drag, startPoint x: 775, startPoint y: 328, endPoint x: 844, endPoint y: 325, distance: 69.3
copy p "[US_VEHICLE_IDENTIFICATION_NUMBER]"
drag, startPoint x: 862, startPoint y: 242, endPoint x: 773, endPoint y: 242, distance: 88.5
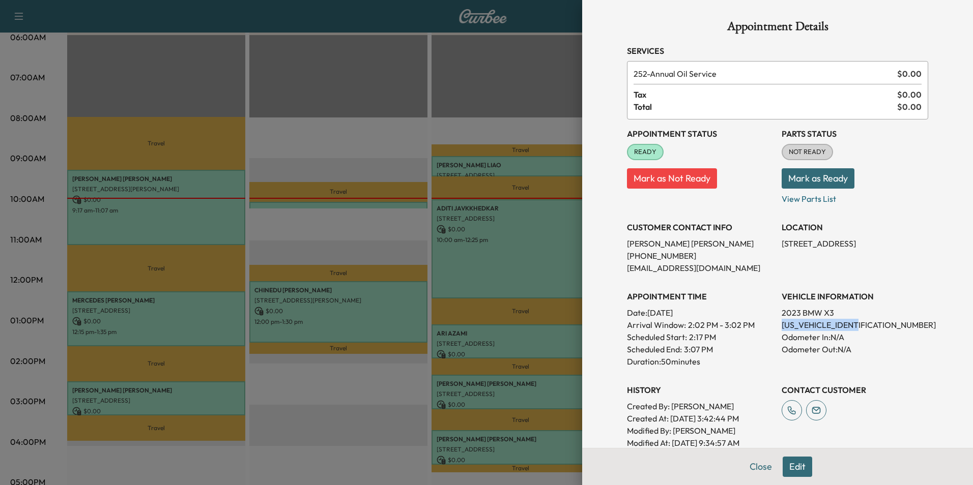
click at [773, 242] on div "Appointment Status READY Mark as Not Ready Parts Status NOT READY Mark as Ready…" at bounding box center [777, 285] width 301 height 330
drag, startPoint x: 773, startPoint y: 242, endPoint x: 825, endPoint y: 244, distance: 51.4
copy p "[STREET_ADDRESS]"
click at [760, 463] on button "Close" at bounding box center [761, 467] width 36 height 20
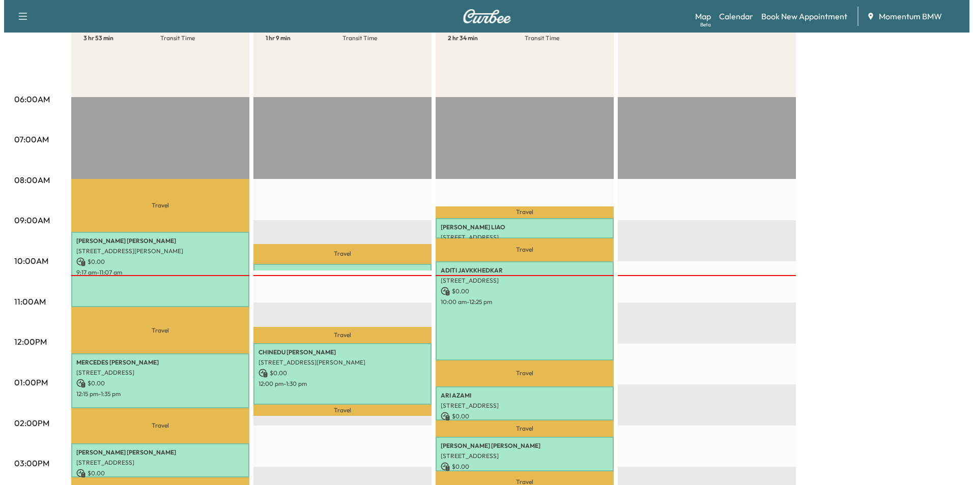
scroll to position [0, 0]
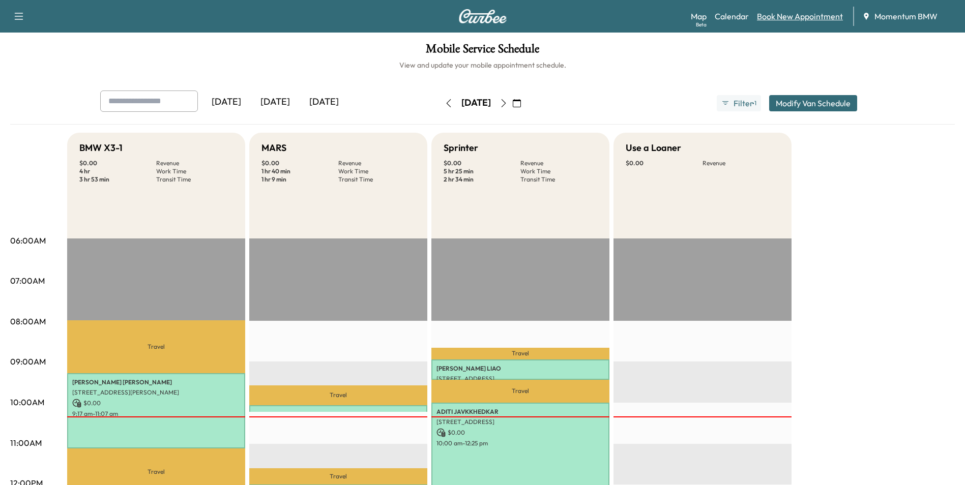
click at [821, 10] on link "Book New Appointment" at bounding box center [800, 16] width 86 height 12
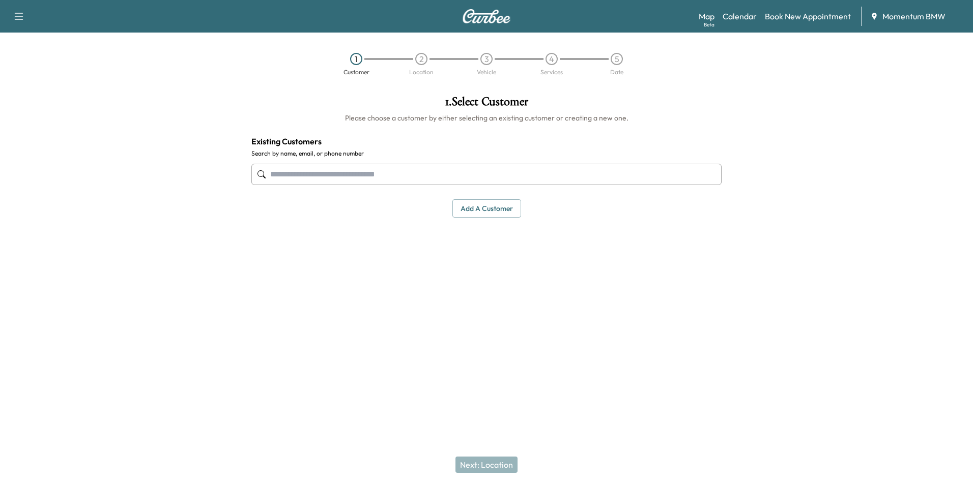
click at [445, 176] on input "text" at bounding box center [486, 174] width 470 height 21
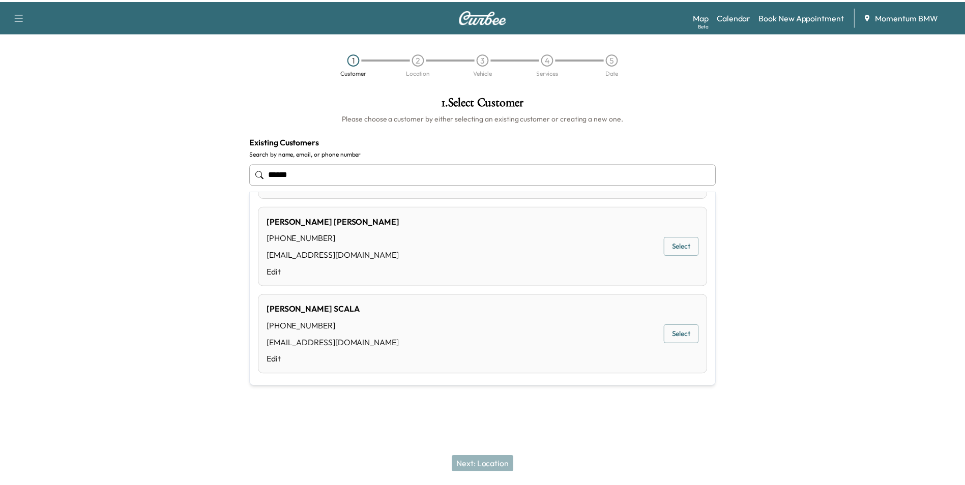
scroll to position [174, 0]
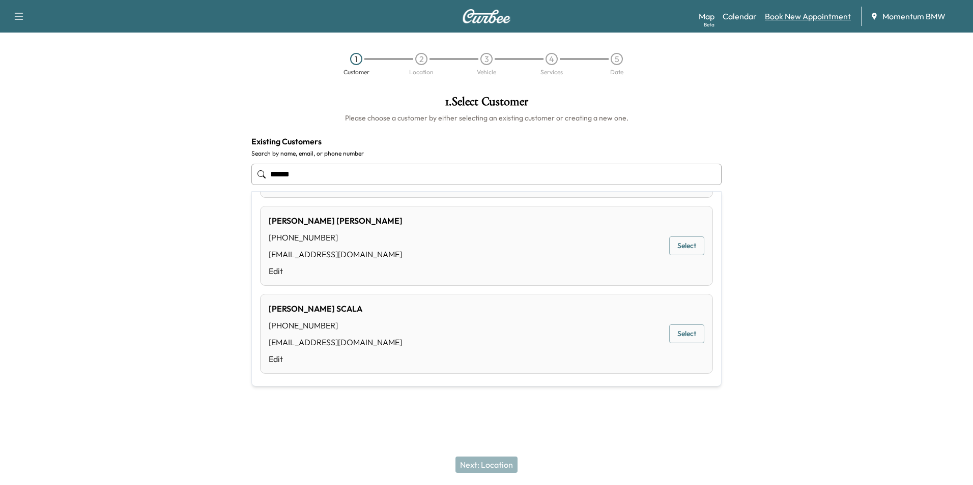
type input "******"
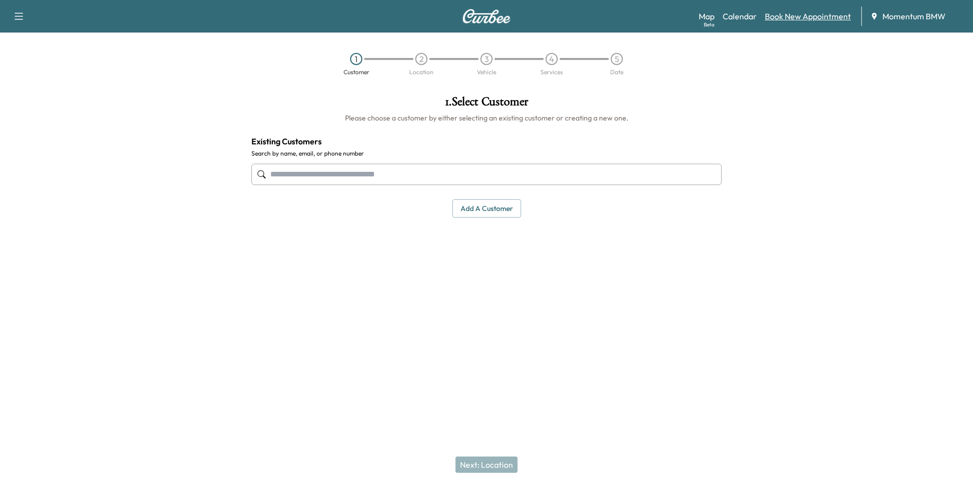
click at [794, 17] on link "Book New Appointment" at bounding box center [808, 16] width 86 height 12
click at [498, 206] on button "Add a customer" at bounding box center [486, 208] width 69 height 19
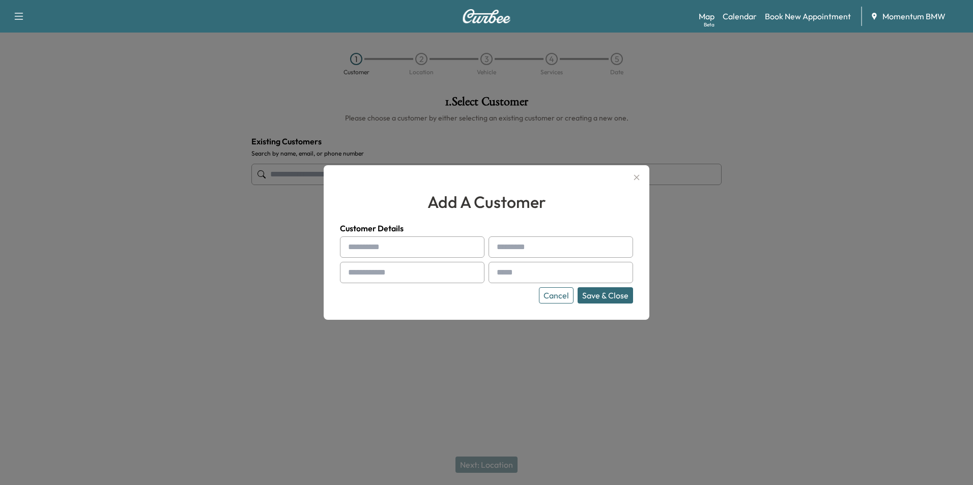
drag, startPoint x: 399, startPoint y: 252, endPoint x: 392, endPoint y: 251, distance: 6.7
click at [399, 252] on input "text" at bounding box center [412, 247] width 144 height 21
type input "******"
type input "**********"
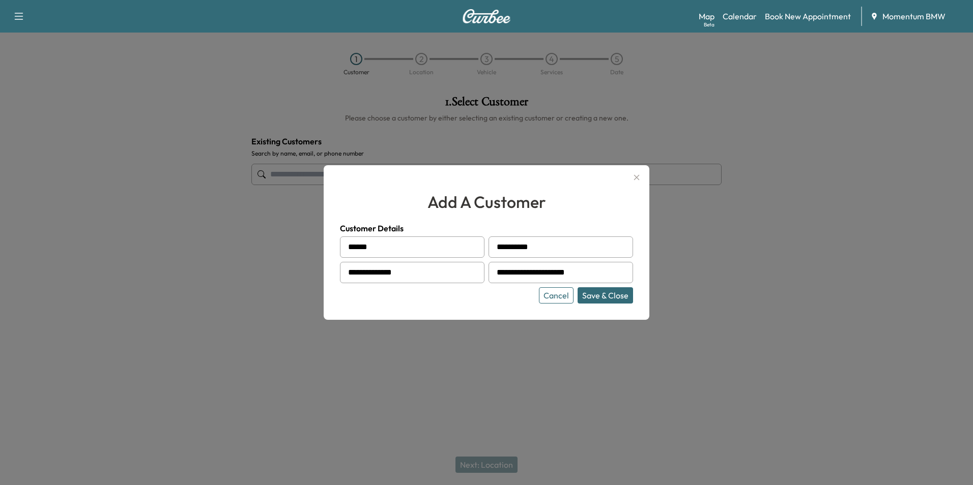
type input "**********"
click at [627, 300] on button "Save & Close" at bounding box center [604, 295] width 55 height 16
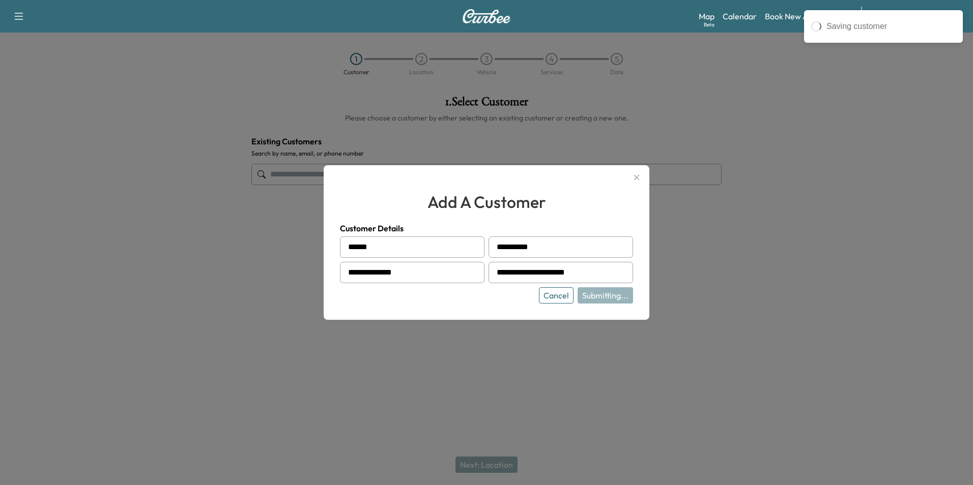
type input "**********"
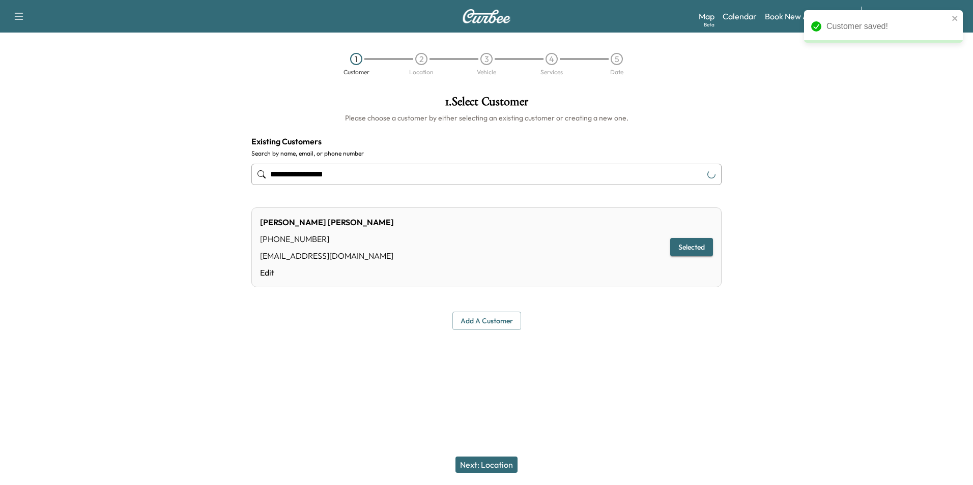
click at [499, 461] on button "Next: Location" at bounding box center [486, 465] width 62 height 16
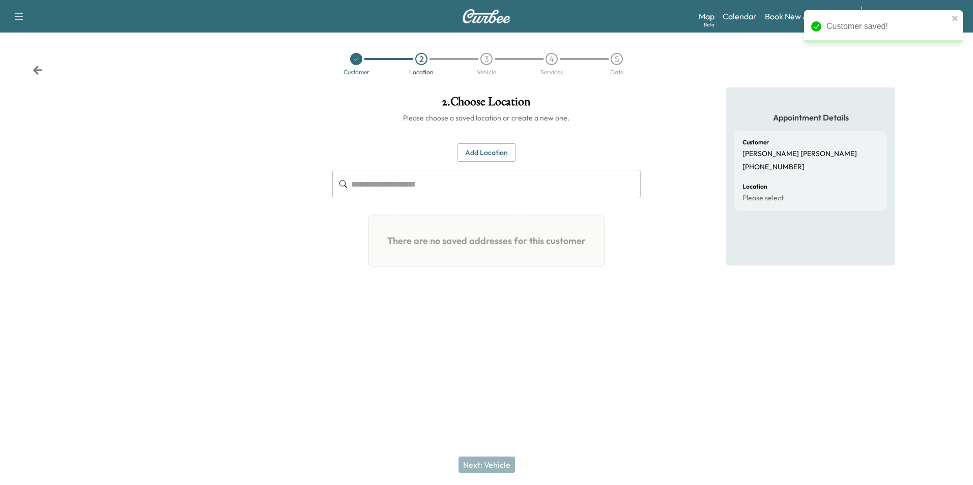
click at [496, 153] on button "Add Location" at bounding box center [486, 152] width 59 height 19
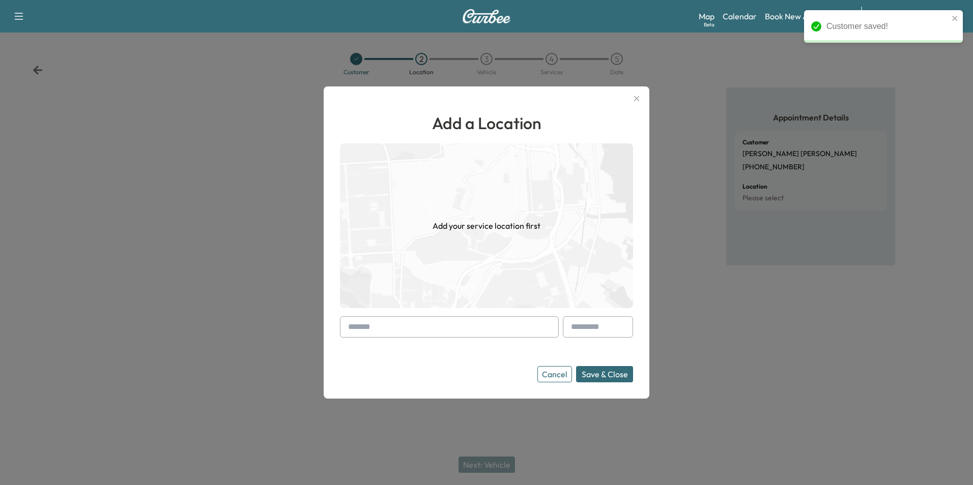
click at [510, 330] on input "text" at bounding box center [449, 326] width 219 height 21
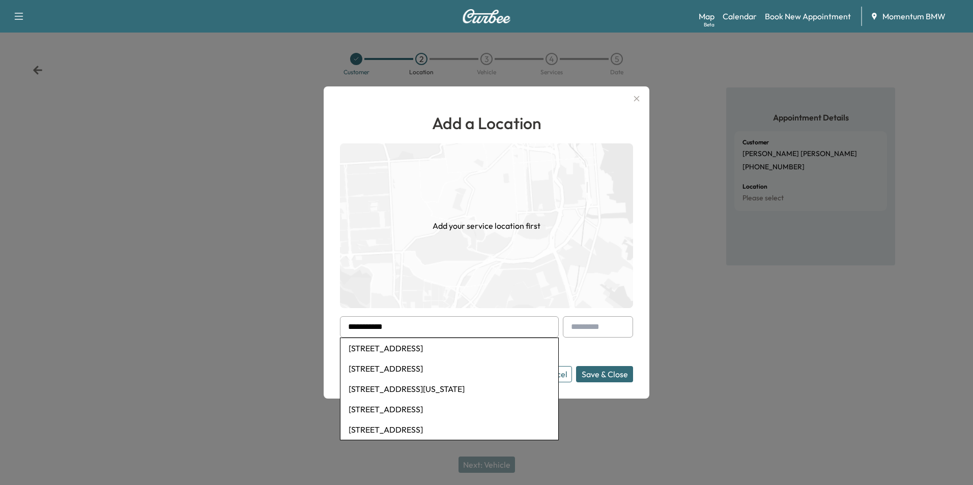
click at [480, 388] on li "[STREET_ADDRESS][US_STATE]" at bounding box center [449, 389] width 218 height 20
type input "**********"
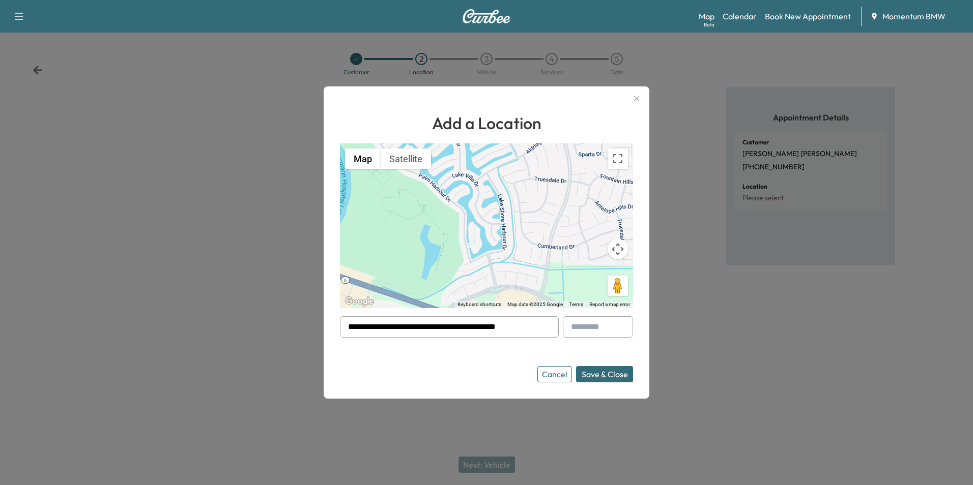
click at [614, 378] on button "Save & Close" at bounding box center [604, 374] width 57 height 16
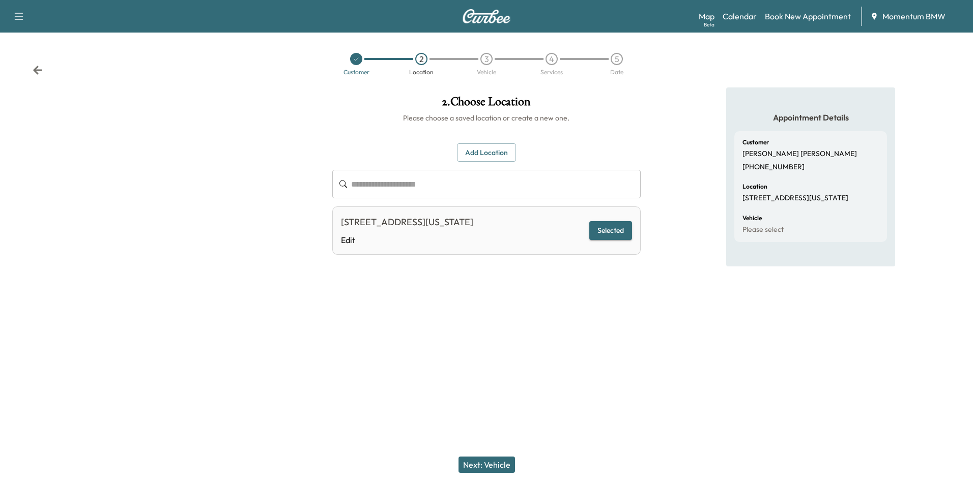
click at [504, 463] on button "Next: Vehicle" at bounding box center [486, 465] width 56 height 16
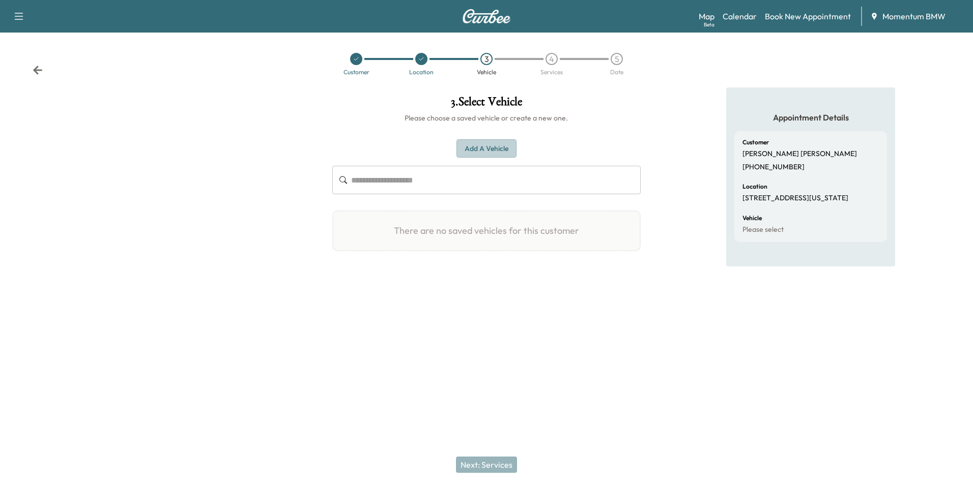
click at [500, 145] on button "Add a Vehicle" at bounding box center [486, 148] width 60 height 19
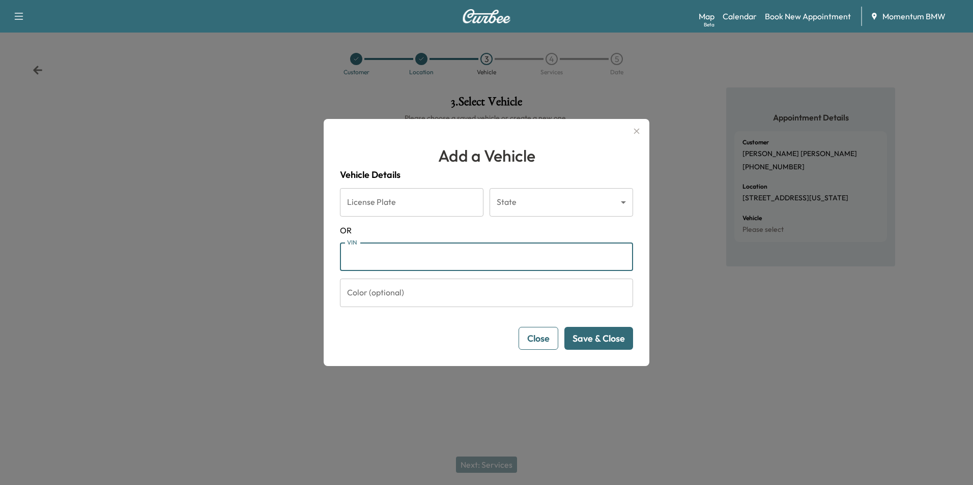
paste input "**********"
type input "**********"
click at [616, 345] on button "Save & Close" at bounding box center [598, 338] width 69 height 23
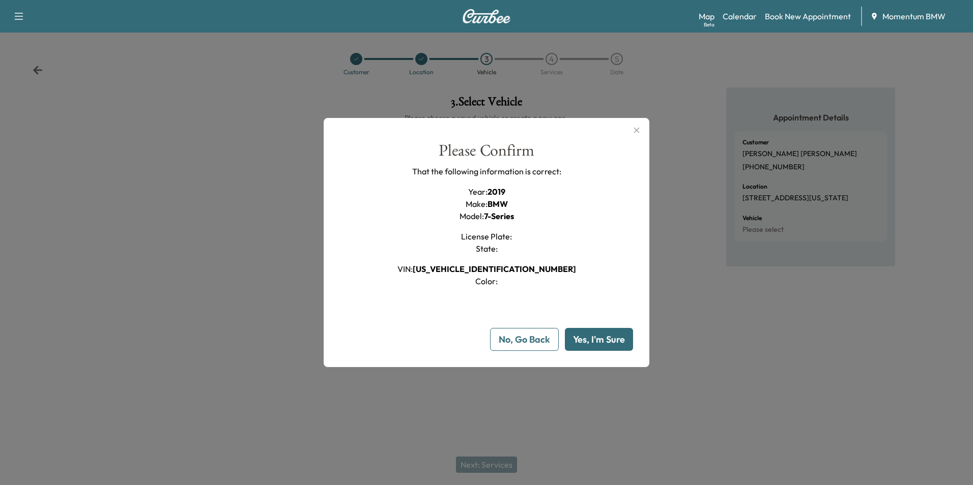
click at [612, 341] on button "Yes, I'm Sure" at bounding box center [599, 339] width 68 height 23
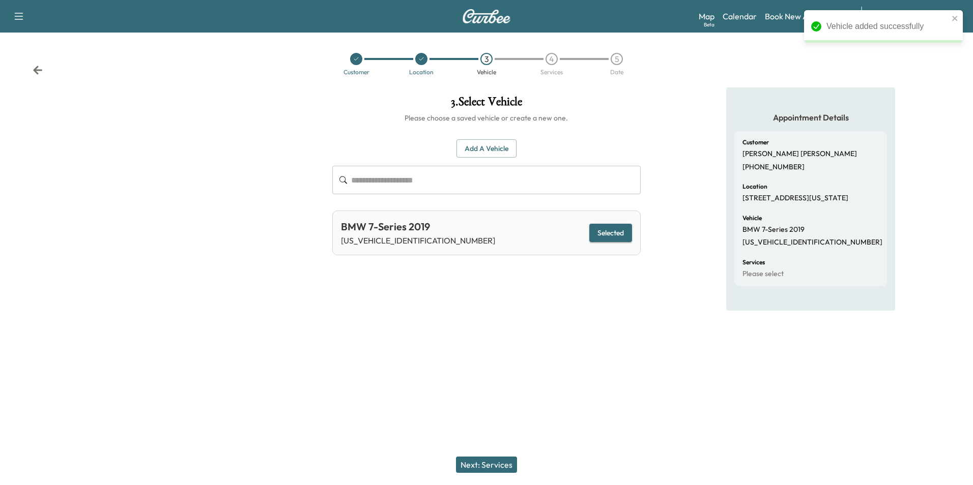
click at [506, 467] on button "Next: Services" at bounding box center [486, 465] width 61 height 16
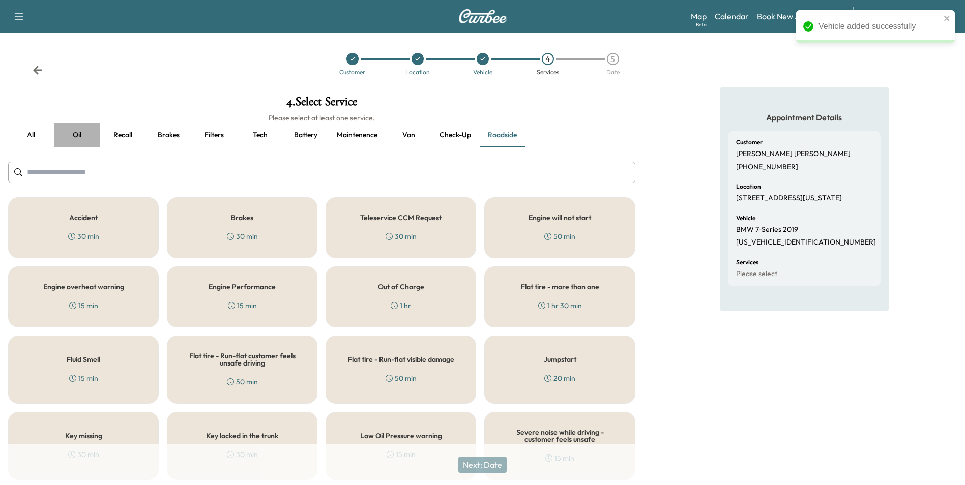
click at [76, 132] on button "Oil" at bounding box center [77, 135] width 46 height 24
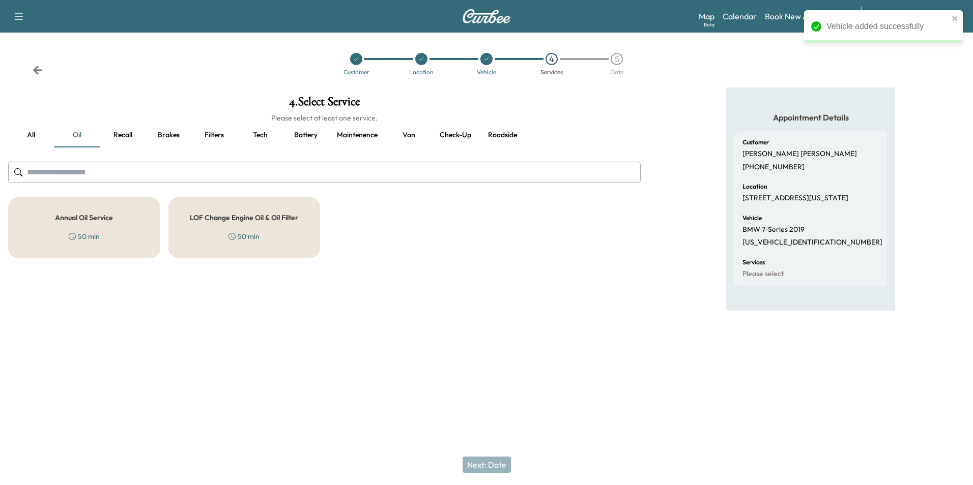
click at [95, 219] on h5 "Annual Oil Service" at bounding box center [84, 217] width 58 height 7
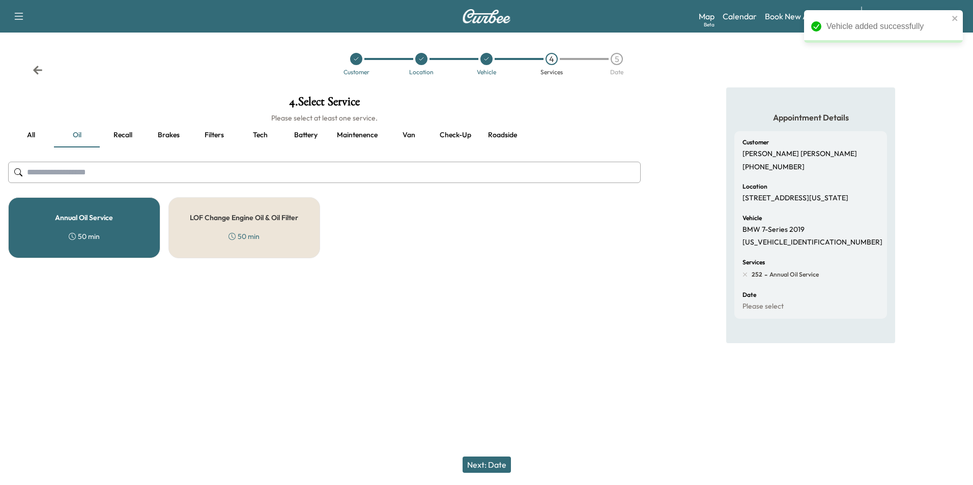
click at [484, 463] on button "Next: Date" at bounding box center [486, 465] width 48 height 16
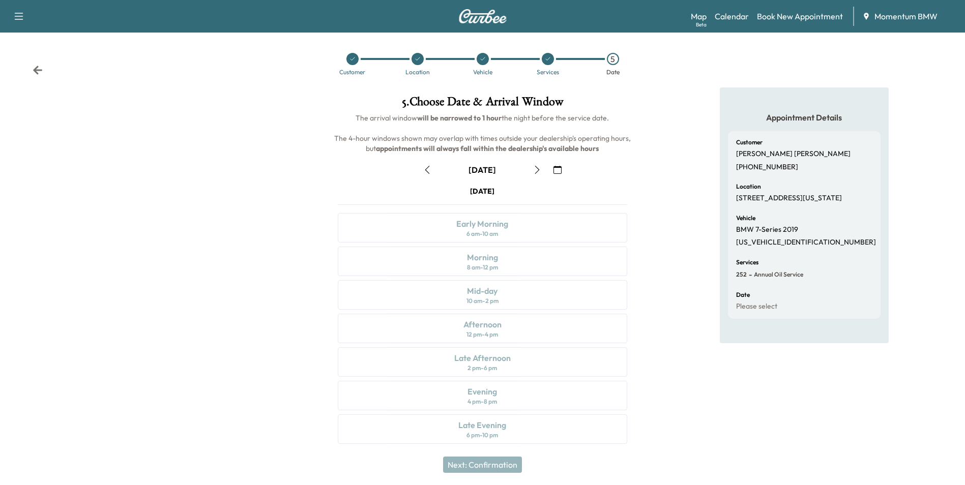
click at [557, 168] on icon "button" at bounding box center [557, 170] width 8 height 8
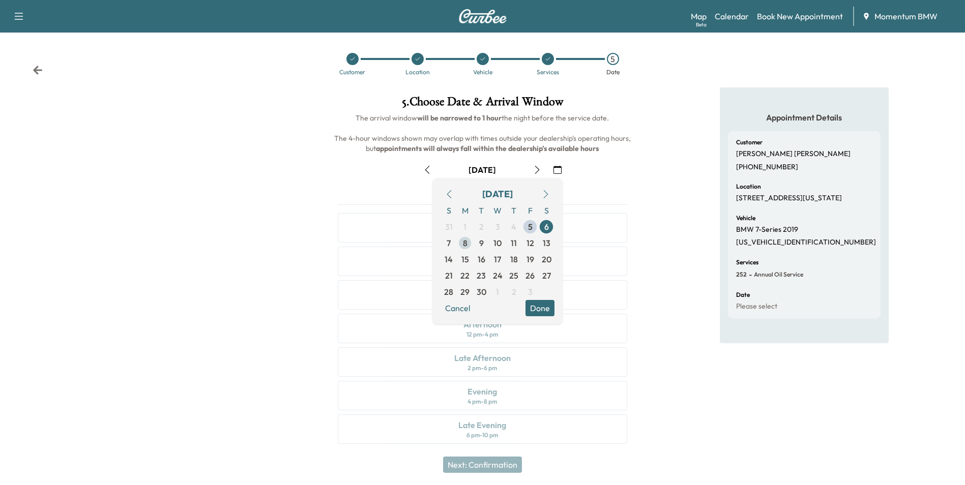
click at [469, 242] on span "8" at bounding box center [465, 243] width 16 height 16
click at [541, 308] on button "Done" at bounding box center [539, 308] width 29 height 16
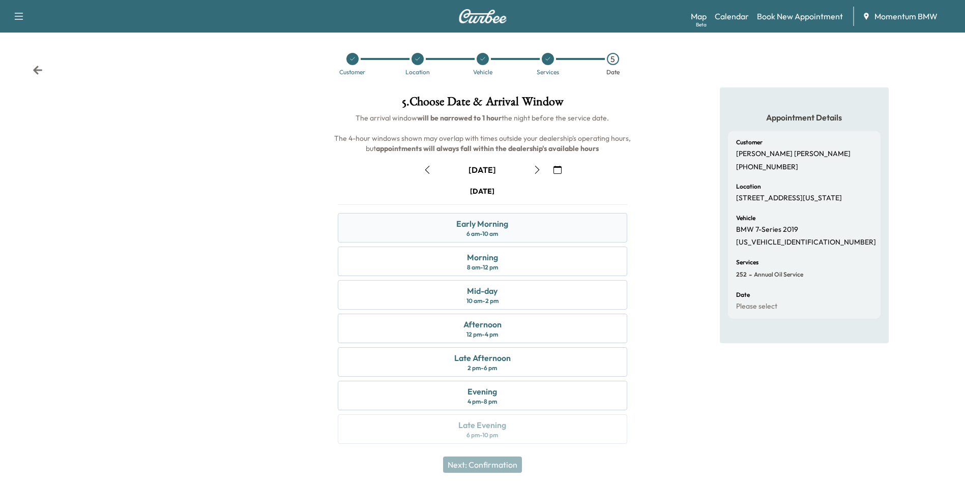
click at [517, 228] on div "Early Morning 6 am - 10 am" at bounding box center [482, 228] width 289 height 30
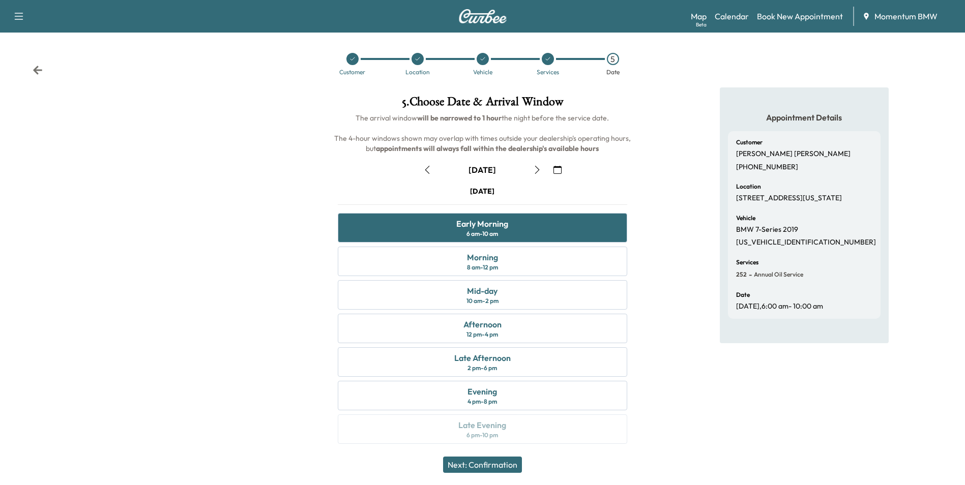
click at [494, 464] on button "Next: Confirmation" at bounding box center [482, 465] width 79 height 16
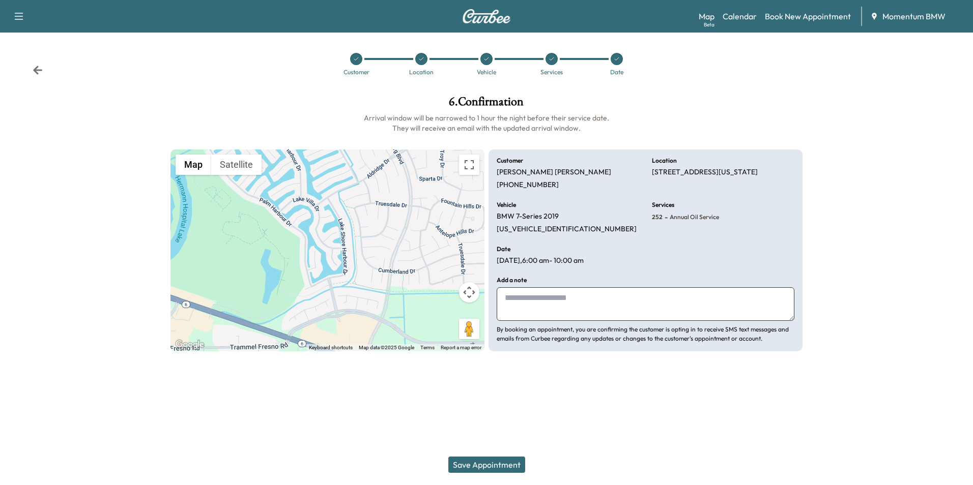
click at [593, 301] on textarea at bounding box center [645, 304] width 298 height 34
type textarea "*****"
click at [508, 465] on button "Save Appointment" at bounding box center [486, 465] width 77 height 16
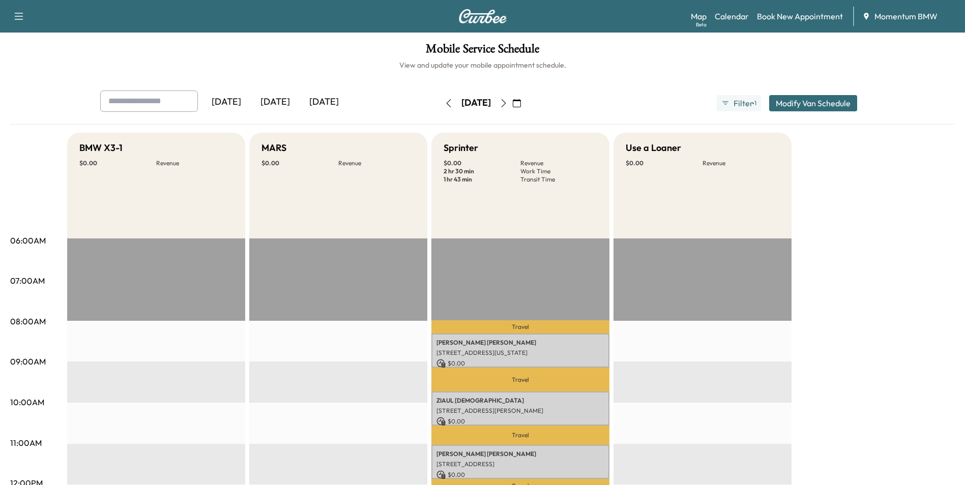
click at [521, 106] on icon "button" at bounding box center [517, 103] width 8 height 8
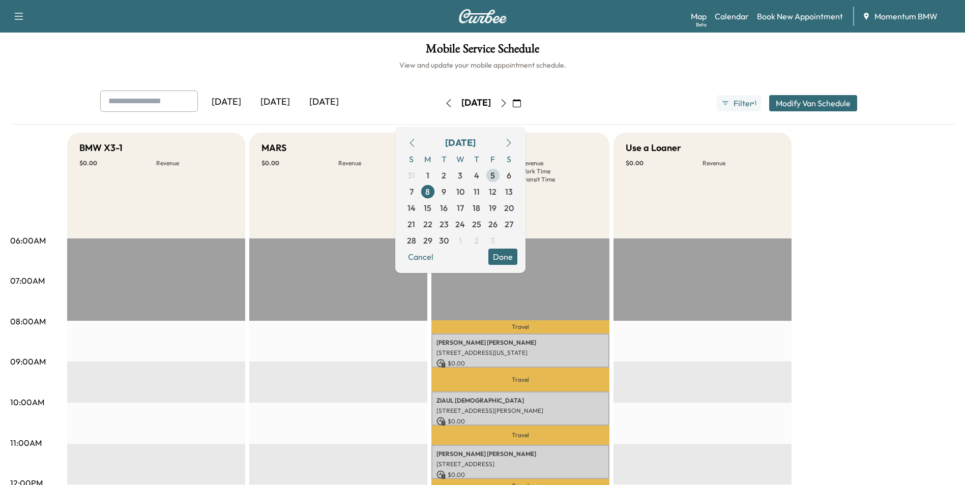
click at [495, 180] on span "5" at bounding box center [492, 175] width 5 height 12
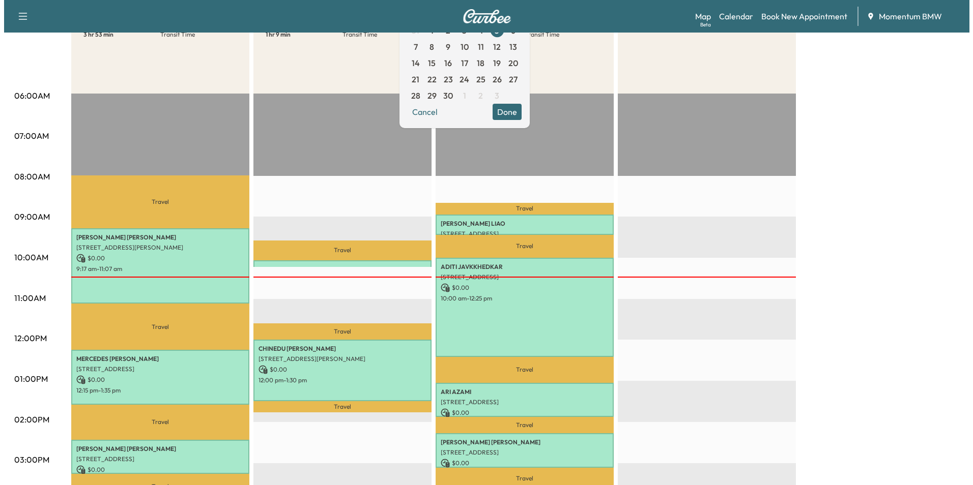
scroll to position [254, 0]
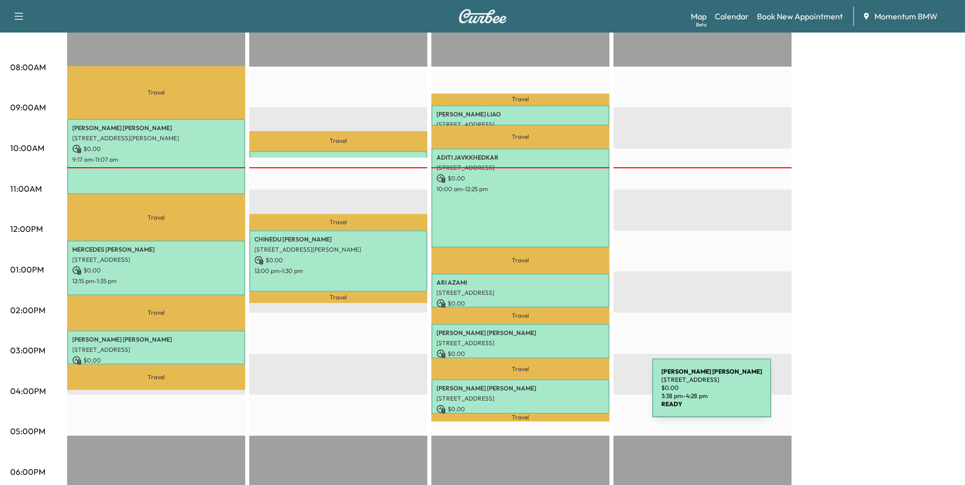
click at [576, 395] on p "[STREET_ADDRESS]" at bounding box center [520, 399] width 168 height 8
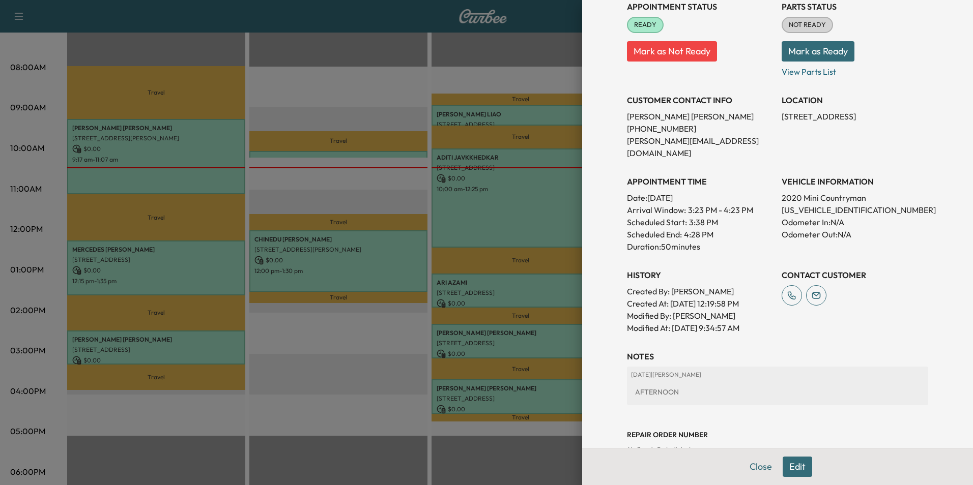
scroll to position [141, 0]
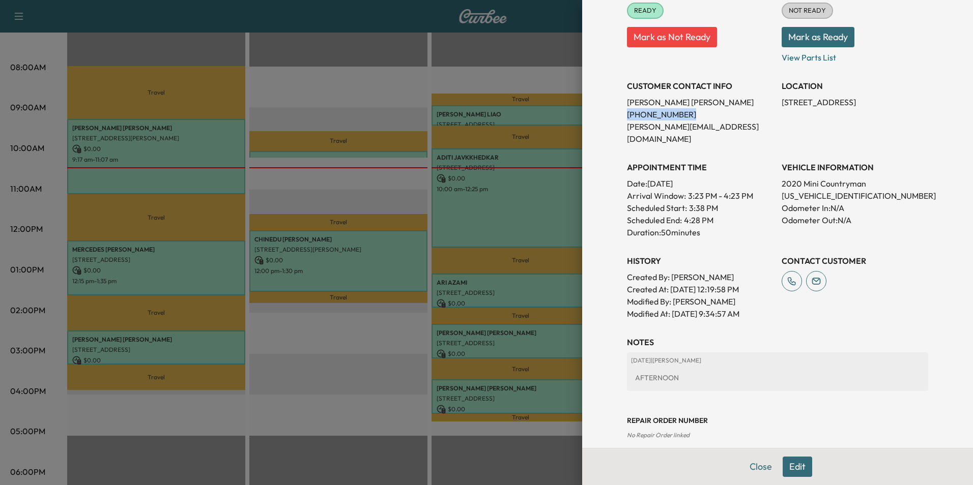
drag, startPoint x: 673, startPoint y: 114, endPoint x: 620, endPoint y: 119, distance: 53.6
click at [627, 119] on p "[PHONE_NUMBER]" at bounding box center [700, 114] width 146 height 12
drag, startPoint x: 620, startPoint y: 119, endPoint x: 663, endPoint y: 119, distance: 42.7
copy p "[PHONE_NUMBER]"
click at [794, 463] on button "Edit" at bounding box center [797, 467] width 30 height 20
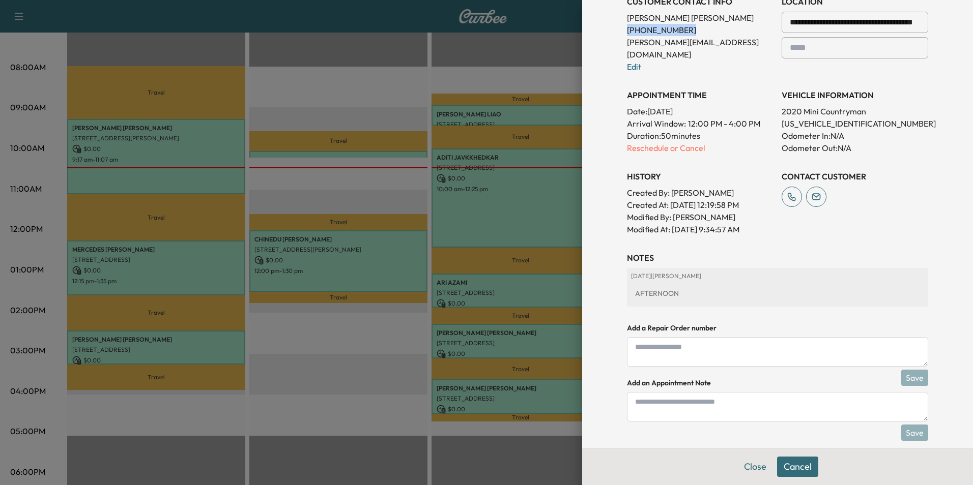
scroll to position [248, 0]
click at [728, 395] on textarea at bounding box center [777, 406] width 301 height 30
type textarea "*"
type textarea "****"
click at [903, 424] on button "Save" at bounding box center [914, 432] width 27 height 16
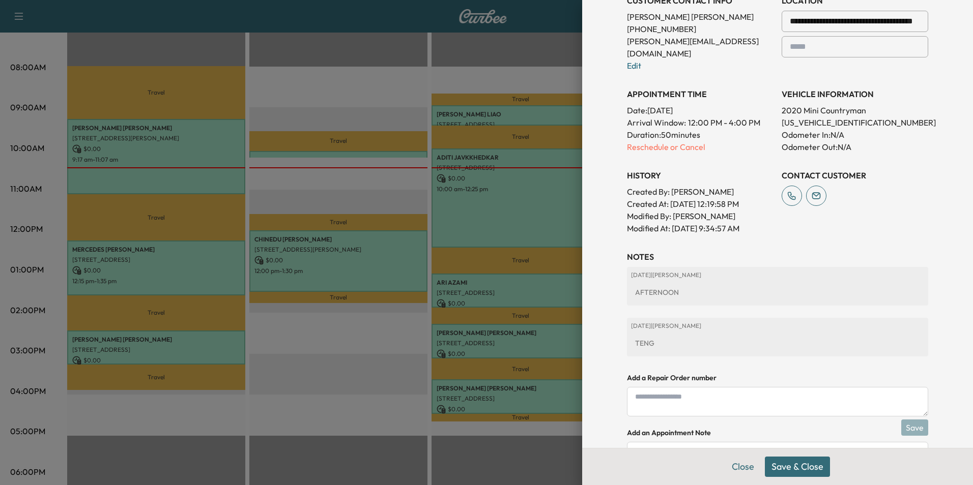
scroll to position [299, 0]
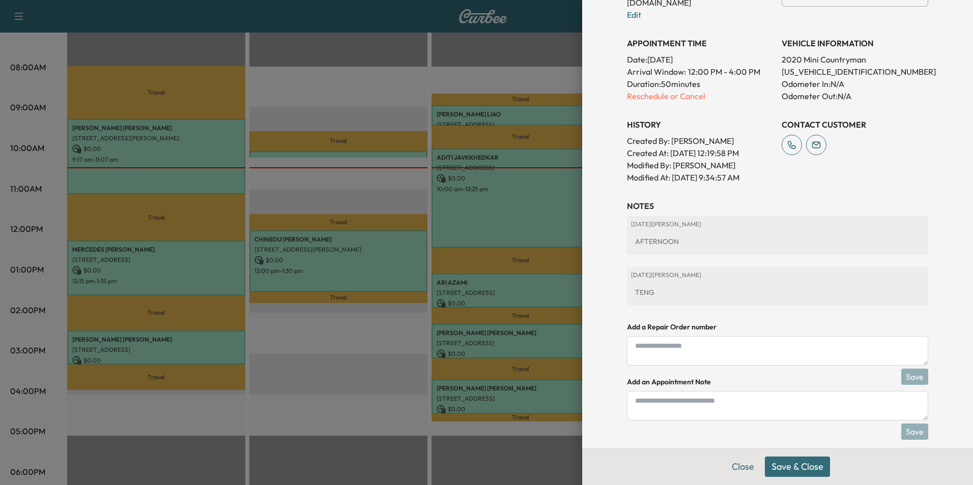
click at [795, 395] on textarea at bounding box center [777, 406] width 301 height 30
type textarea "****"
click at [807, 467] on button "Save & Close" at bounding box center [797, 467] width 65 height 20
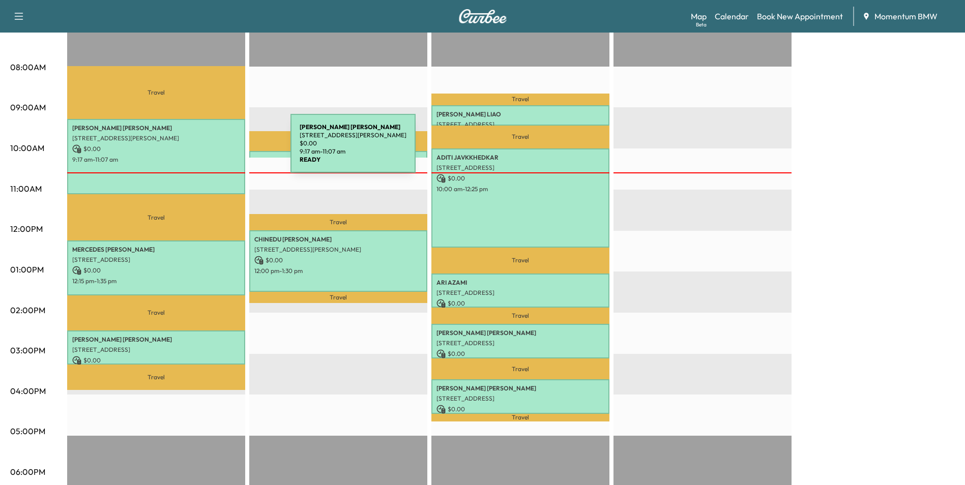
click at [212, 149] on p "$ 0.00" at bounding box center [156, 148] width 168 height 9
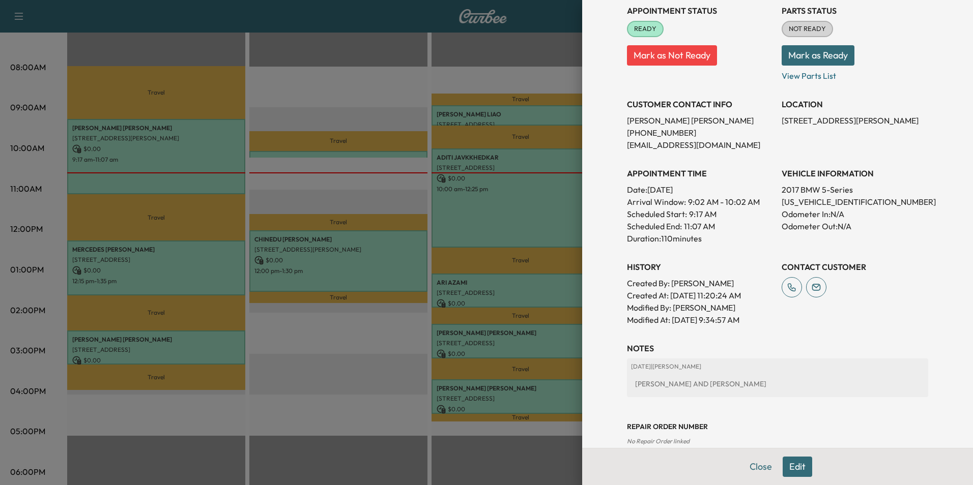
scroll to position [154, 0]
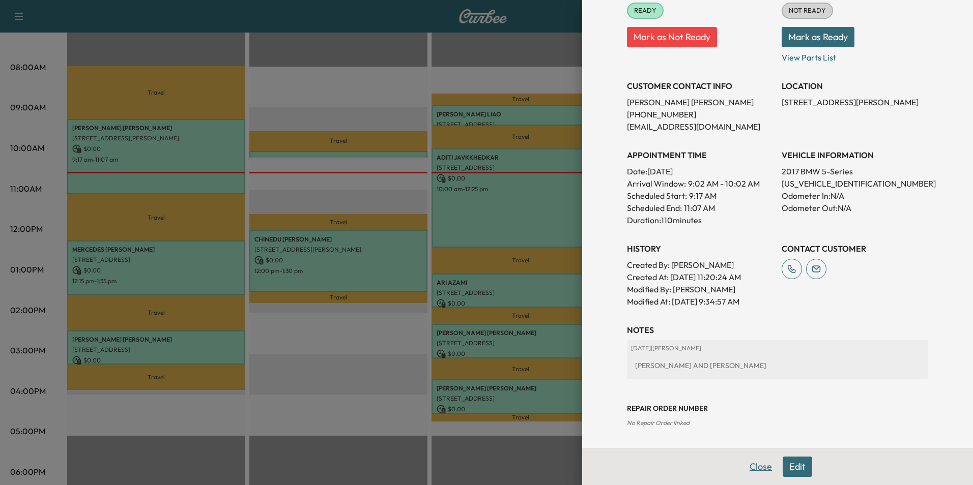
click at [752, 466] on button "Close" at bounding box center [761, 467] width 36 height 20
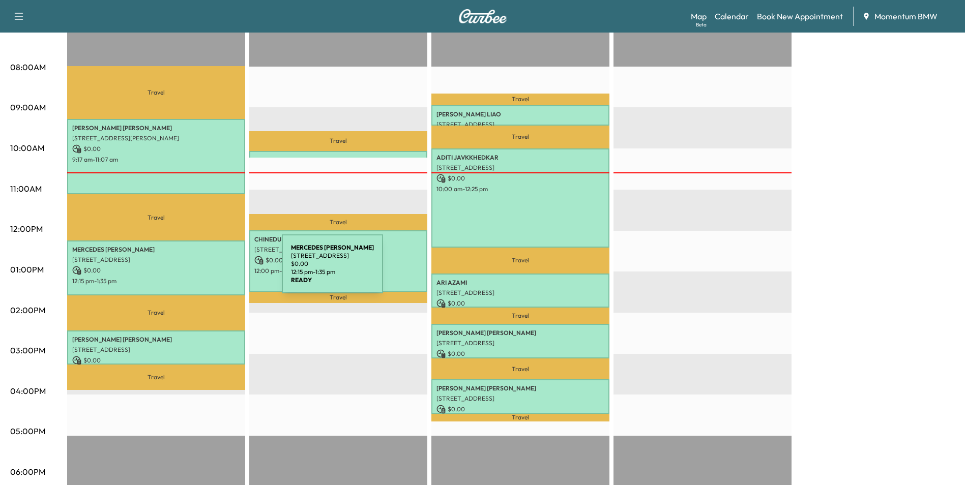
click at [205, 270] on p "$ 0.00" at bounding box center [156, 270] width 168 height 9
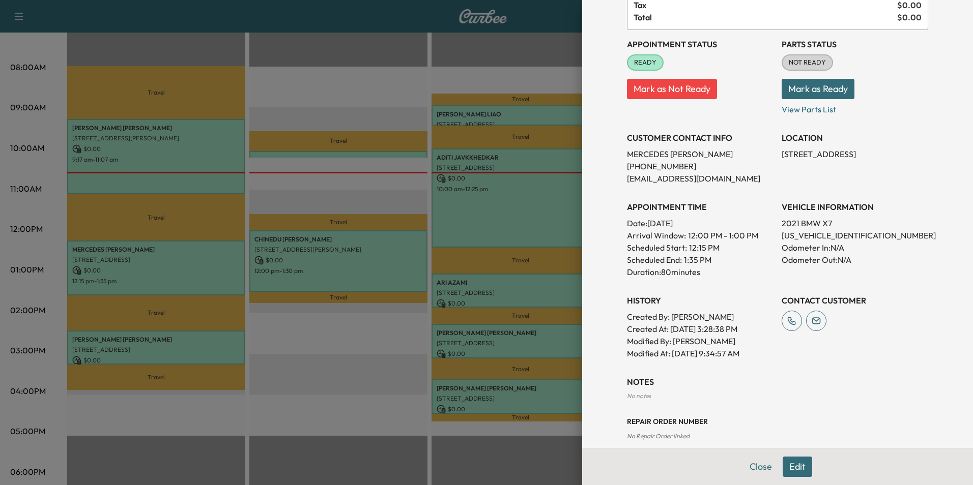
scroll to position [103, 0]
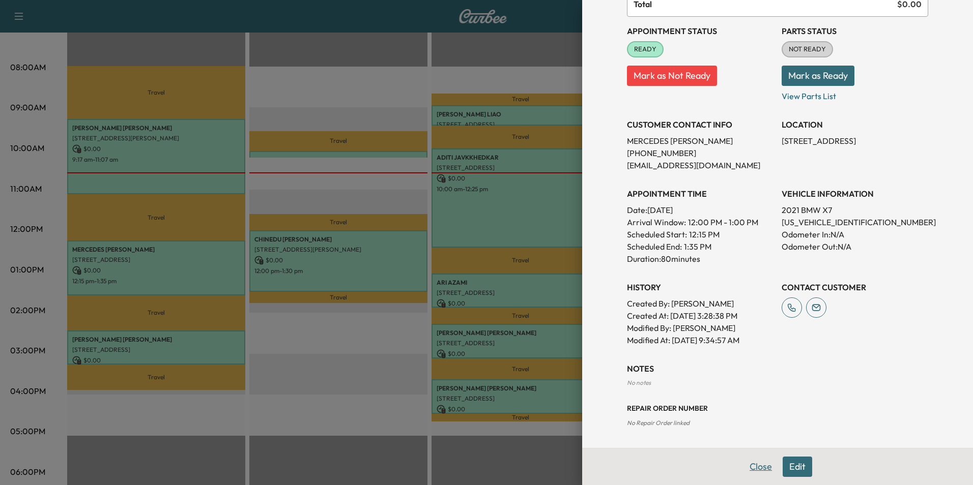
click at [750, 468] on button "Close" at bounding box center [761, 467] width 36 height 20
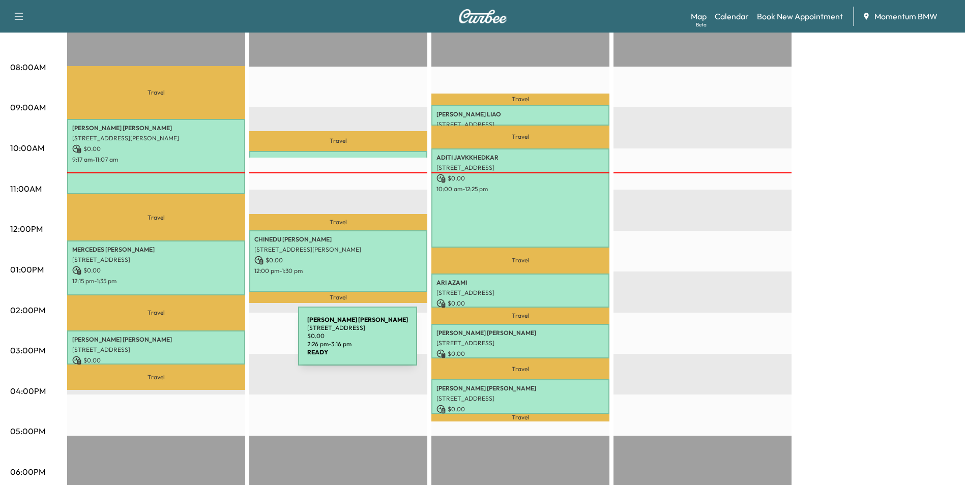
click at [222, 346] on p "[STREET_ADDRESS]" at bounding box center [156, 350] width 168 height 8
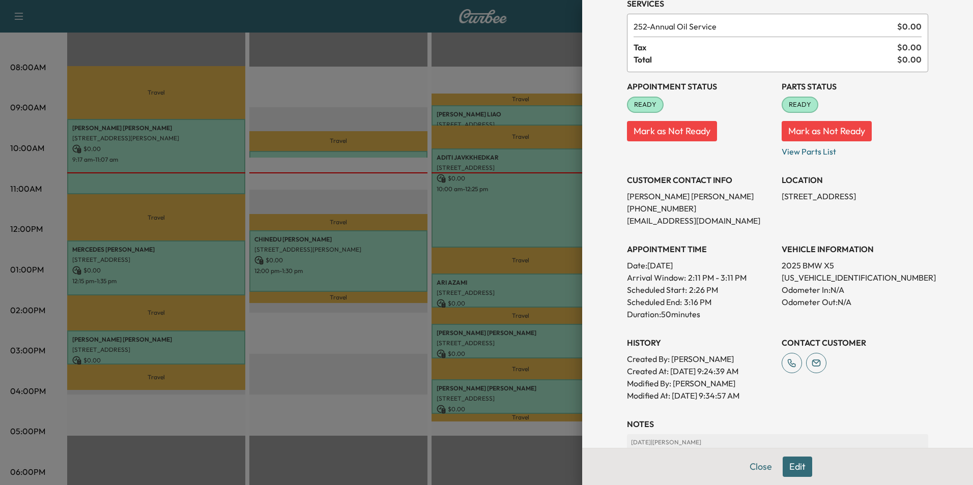
scroll to position [141, 0]
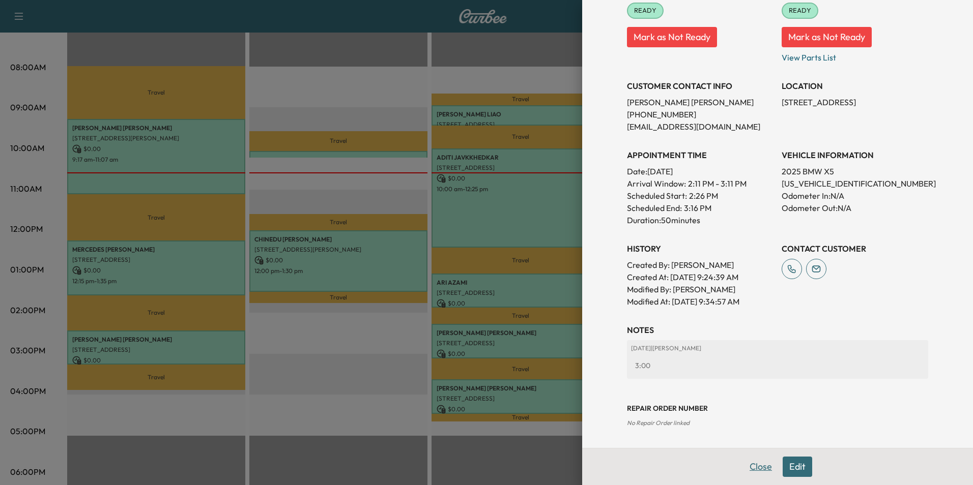
click at [758, 467] on button "Close" at bounding box center [761, 467] width 36 height 20
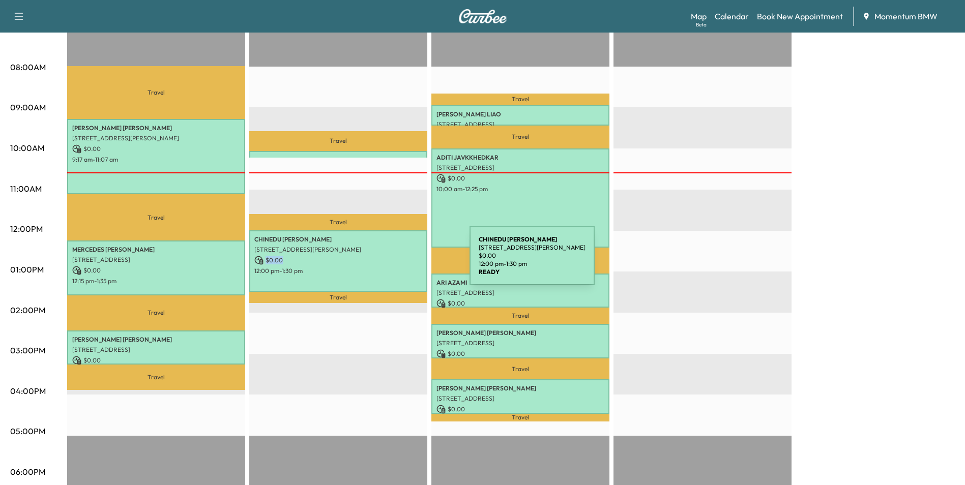
click at [393, 262] on div "[PERSON_NAME] [STREET_ADDRESS][PERSON_NAME] $ 0.00 12:00 pm - 1:30 pm" at bounding box center [338, 261] width 178 height 62
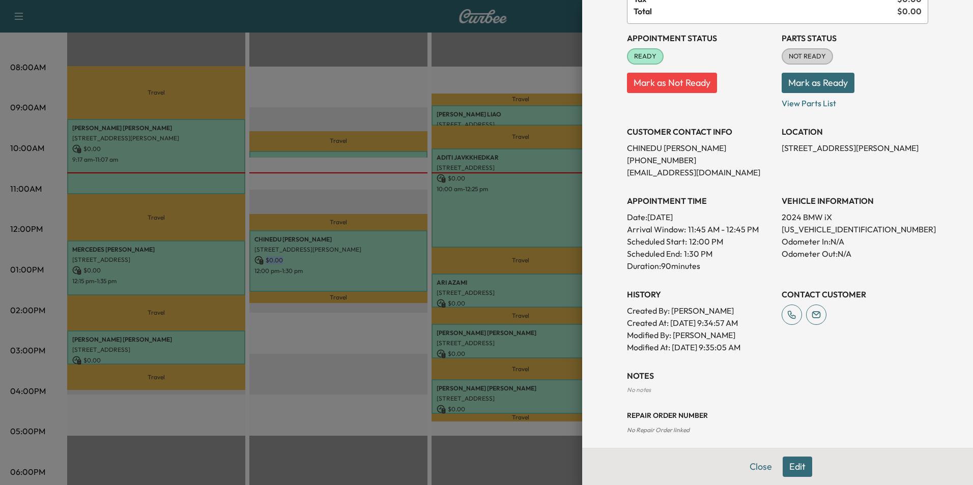
scroll to position [103, 0]
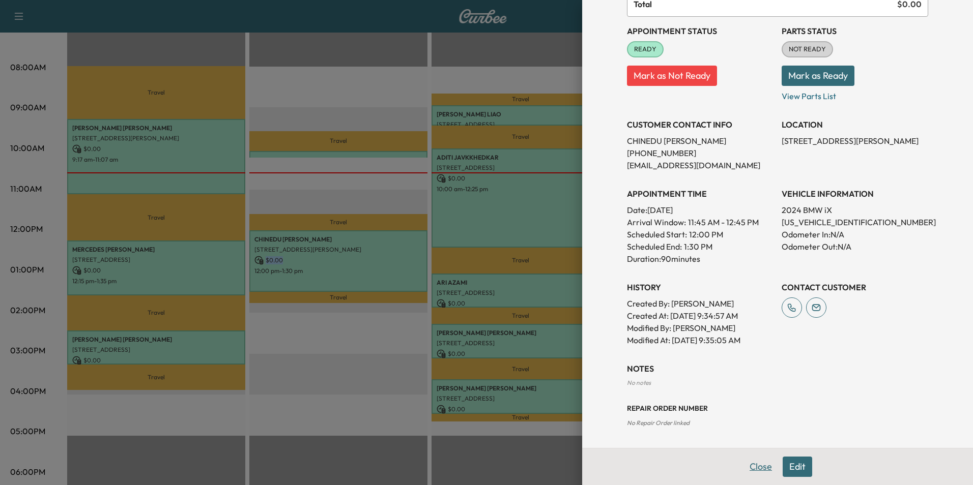
click at [762, 463] on button "Close" at bounding box center [761, 467] width 36 height 20
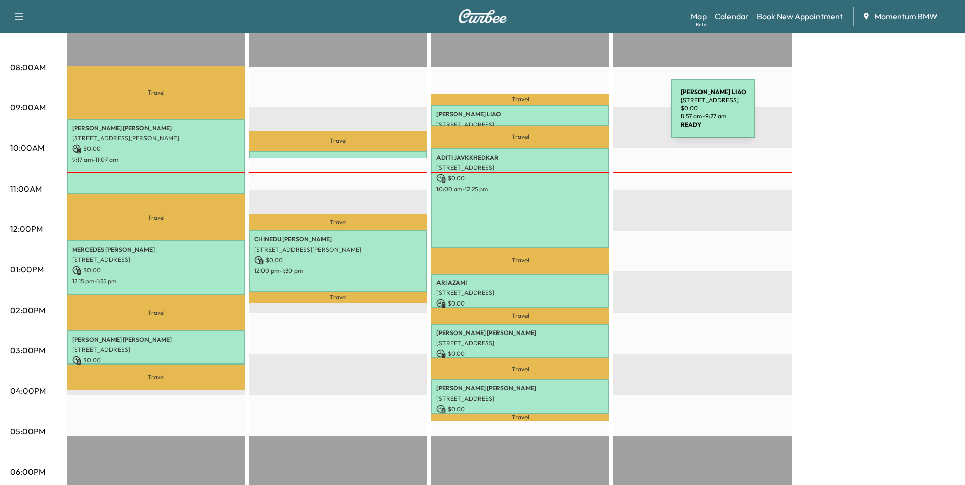
click at [595, 114] on p "[PERSON_NAME]" at bounding box center [520, 114] width 168 height 8
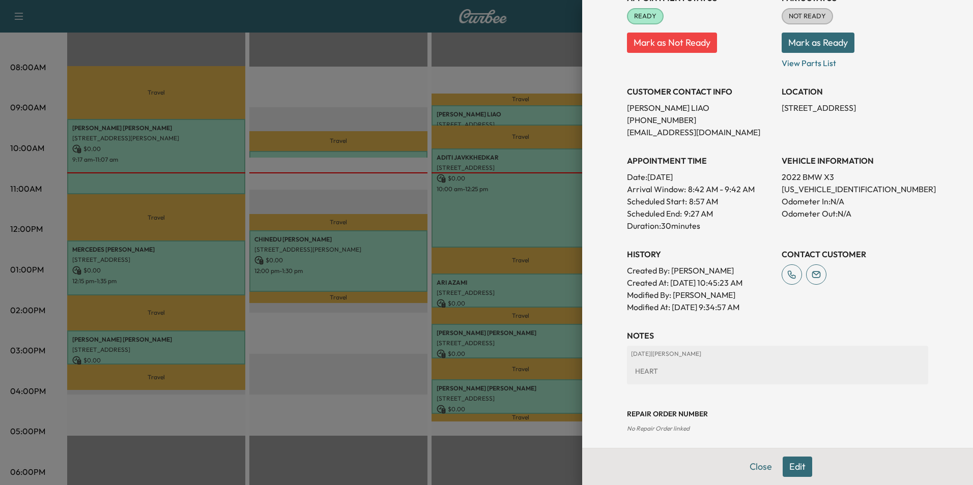
scroll to position [141, 0]
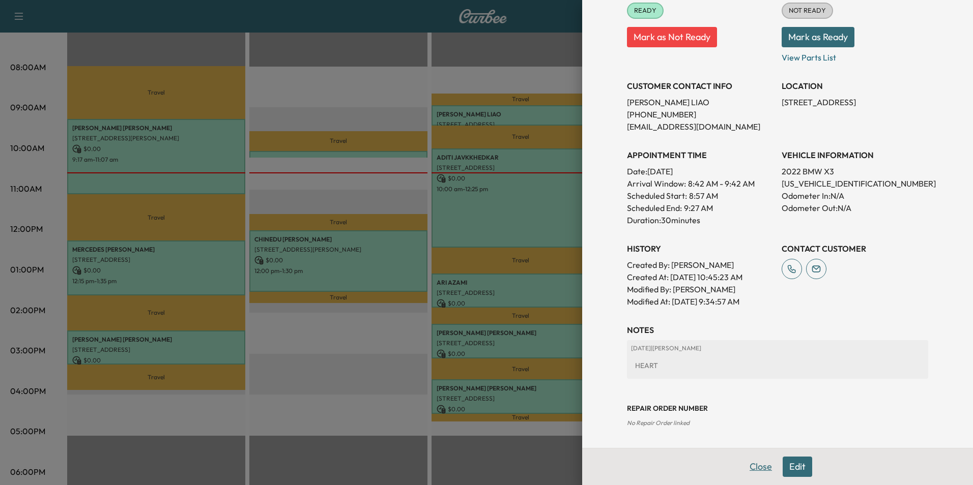
click at [757, 463] on button "Close" at bounding box center [761, 467] width 36 height 20
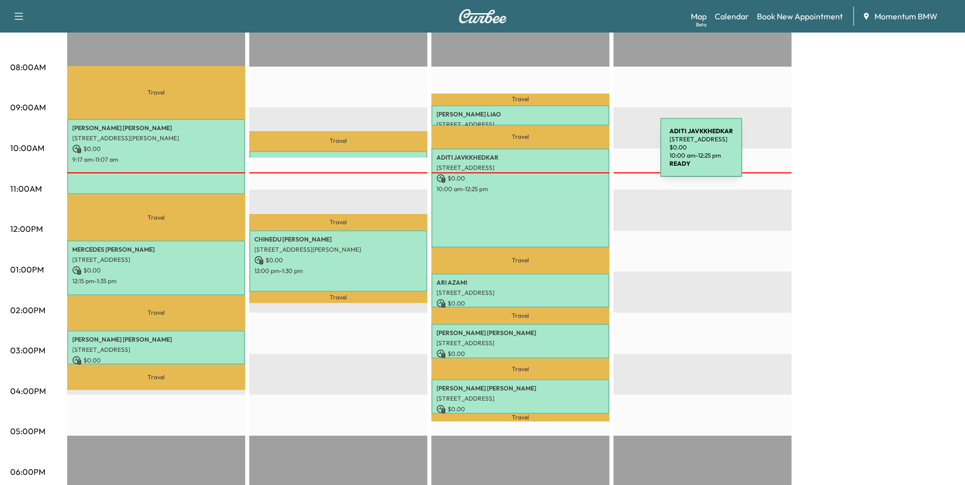
click at [584, 154] on p "ADITI JAVKKHEDKAR" at bounding box center [520, 158] width 168 height 8
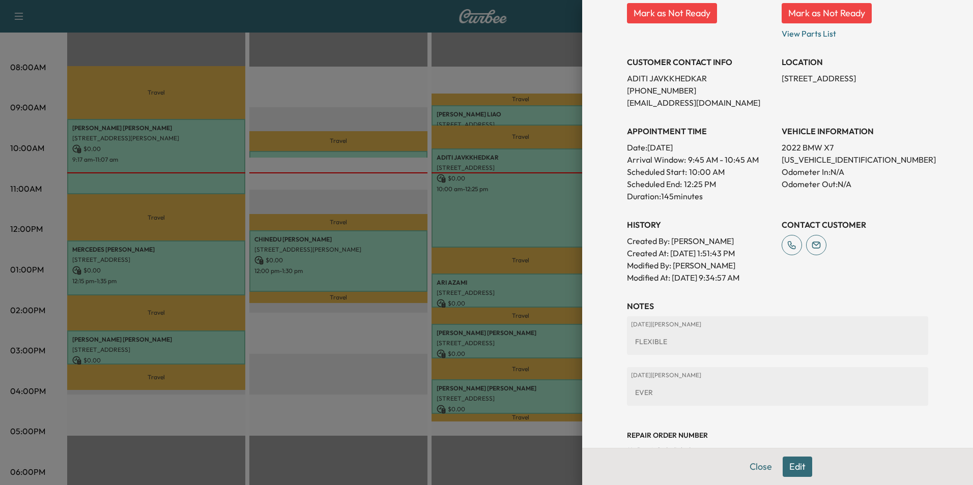
scroll to position [229, 0]
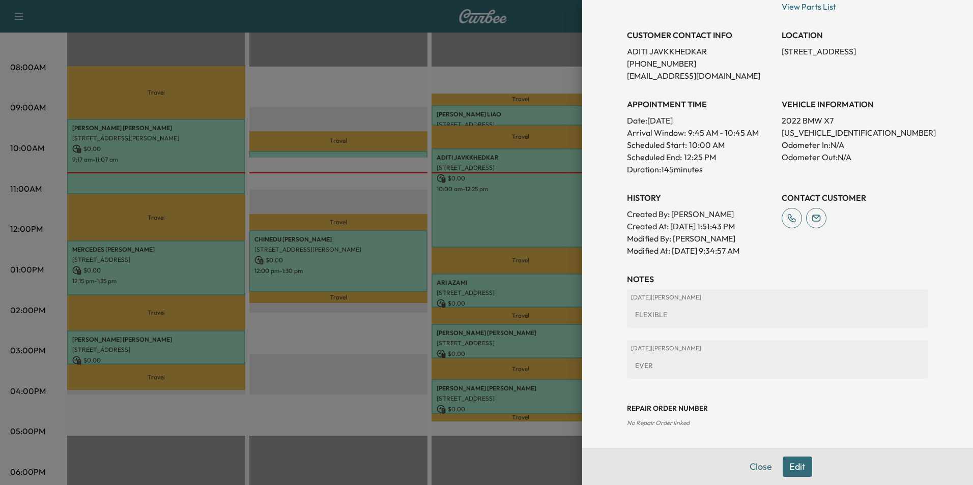
click at [752, 467] on button "Close" at bounding box center [761, 467] width 36 height 20
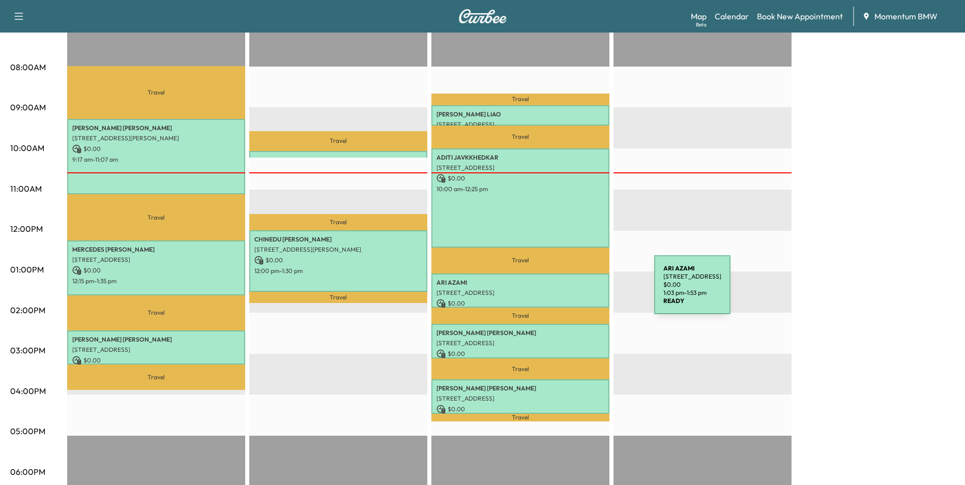
click at [578, 291] on p "[STREET_ADDRESS]" at bounding box center [520, 293] width 168 height 8
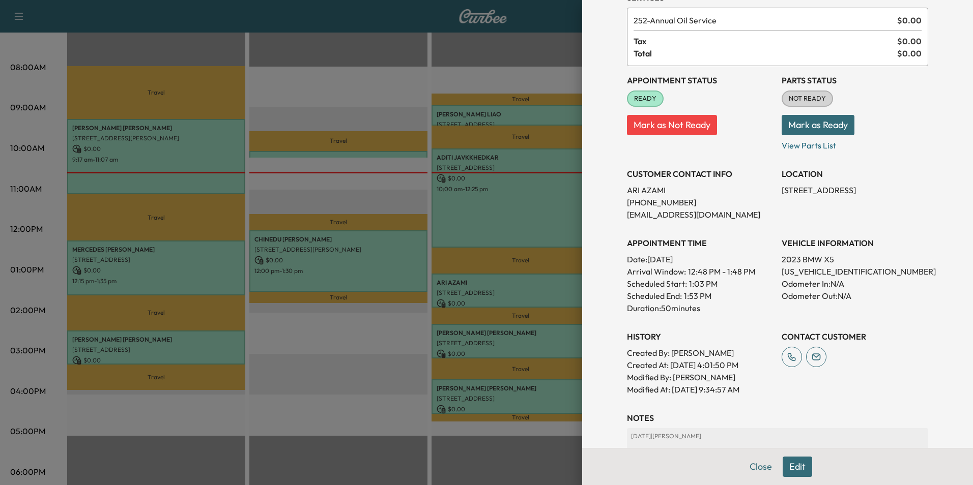
scroll to position [141, 0]
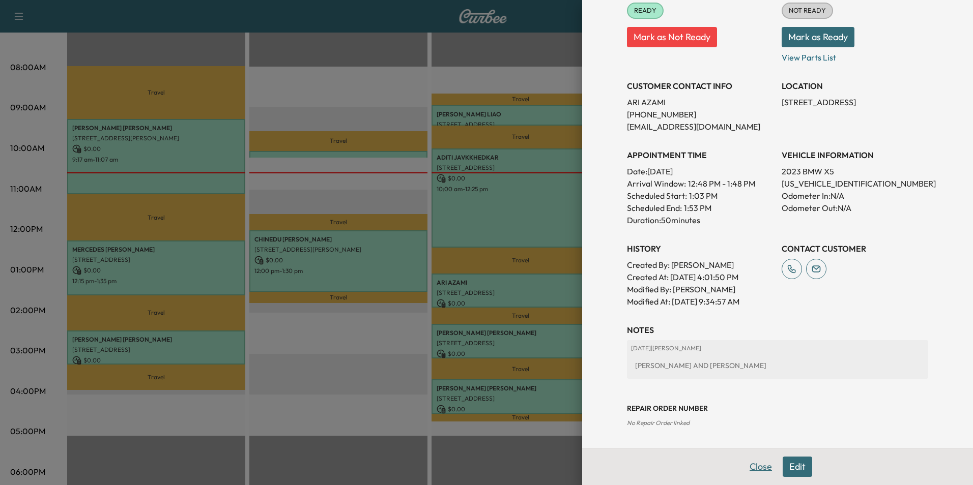
click at [751, 467] on button "Close" at bounding box center [761, 467] width 36 height 20
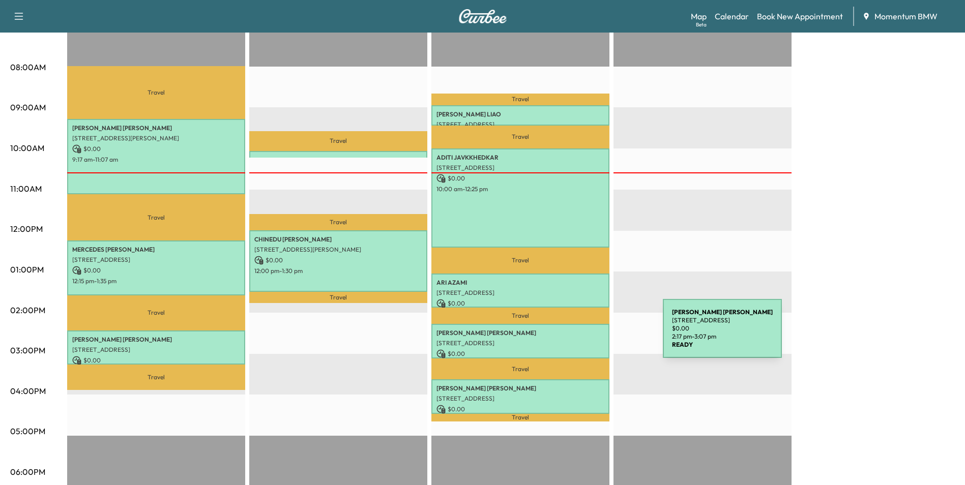
click at [586, 335] on div "[PERSON_NAME] [STREET_ADDRESS] $ 0.00 2:17 pm - 3:07 pm" at bounding box center [520, 341] width 178 height 34
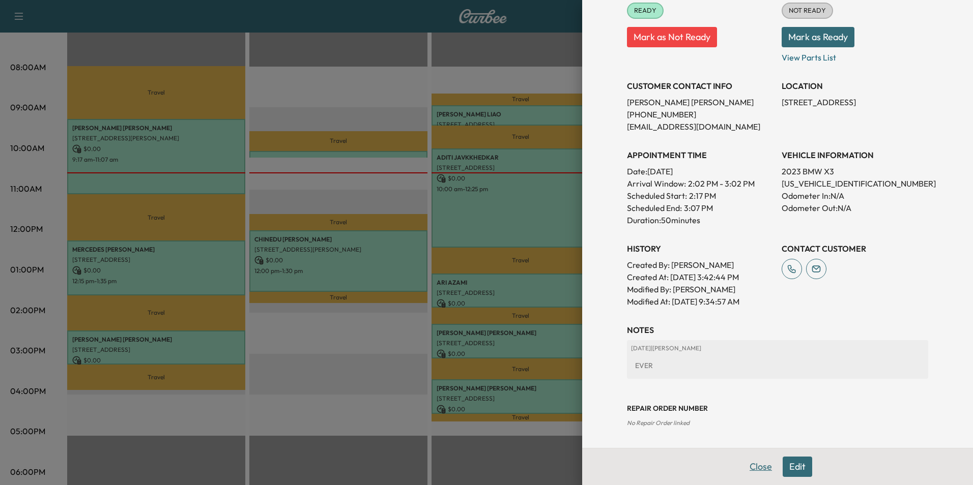
click at [755, 466] on button "Close" at bounding box center [761, 467] width 36 height 20
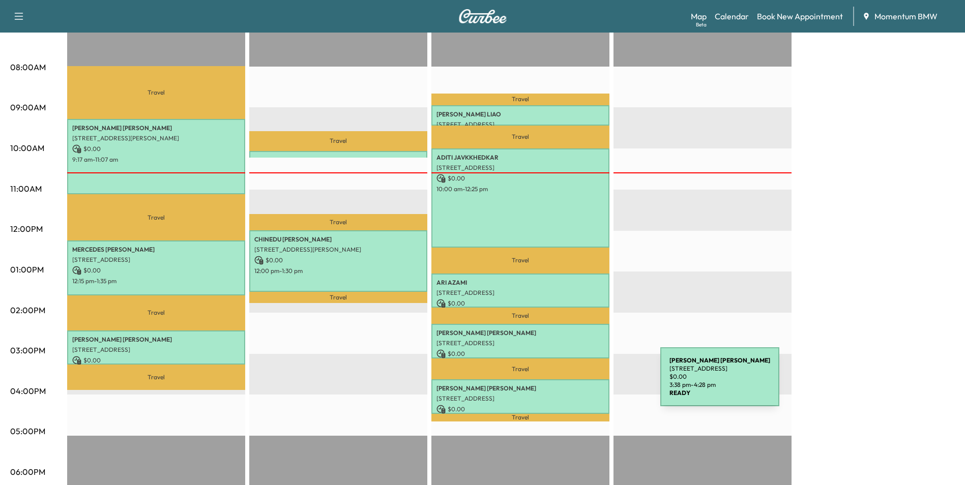
click at [584, 385] on p "[PERSON_NAME]" at bounding box center [520, 389] width 168 height 8
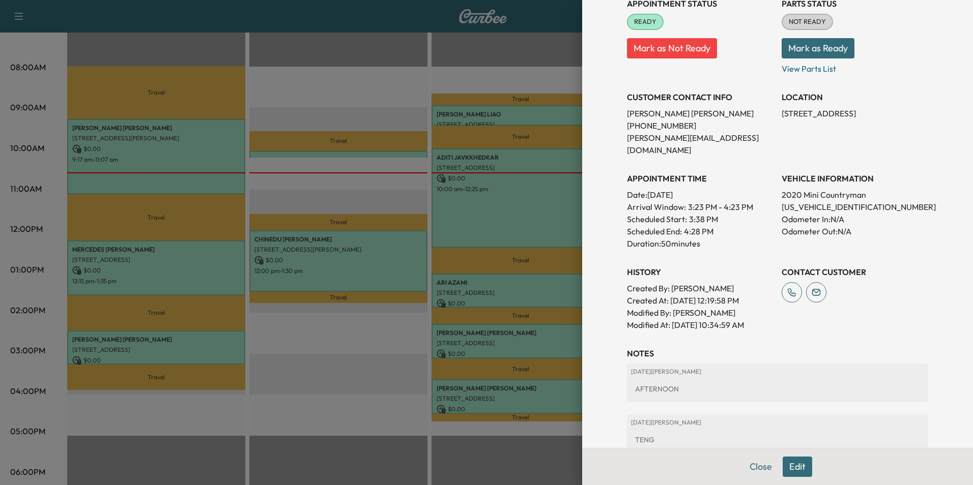
scroll to position [192, 0]
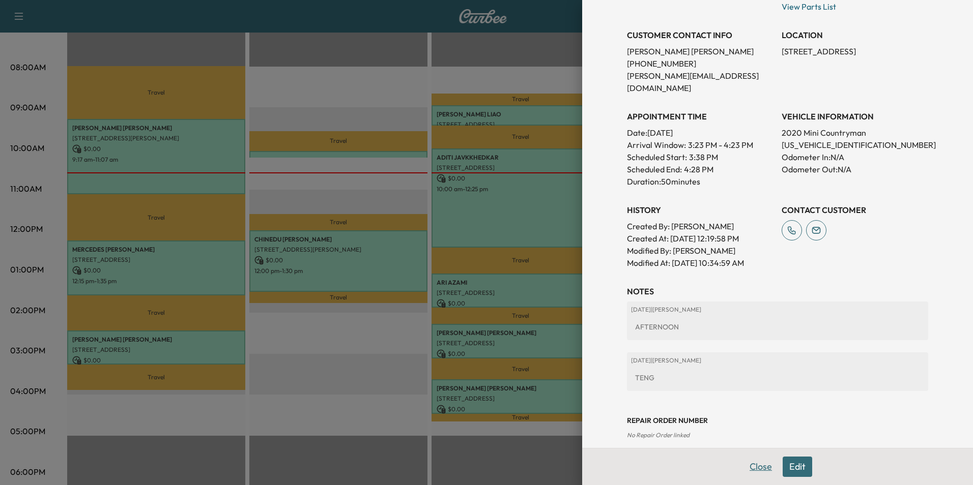
click at [747, 465] on button "Close" at bounding box center [761, 467] width 36 height 20
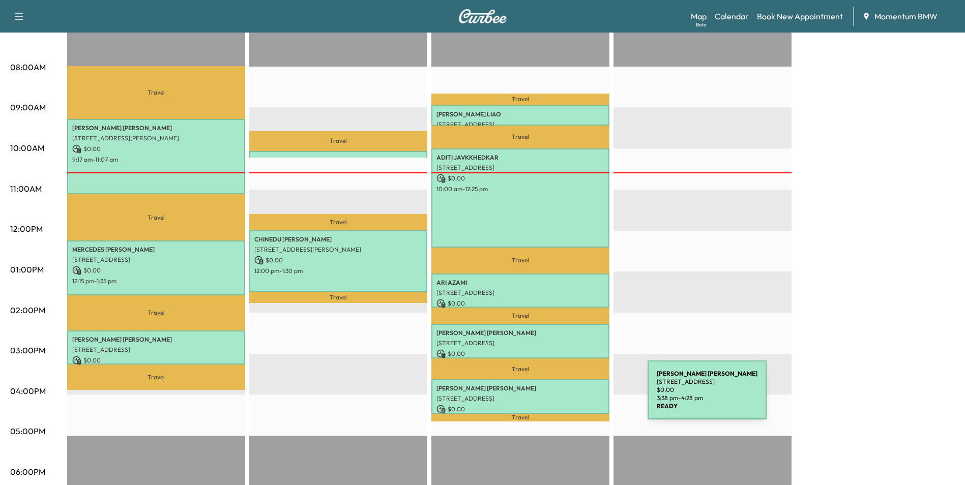
click at [571, 397] on p "[STREET_ADDRESS]" at bounding box center [520, 399] width 168 height 8
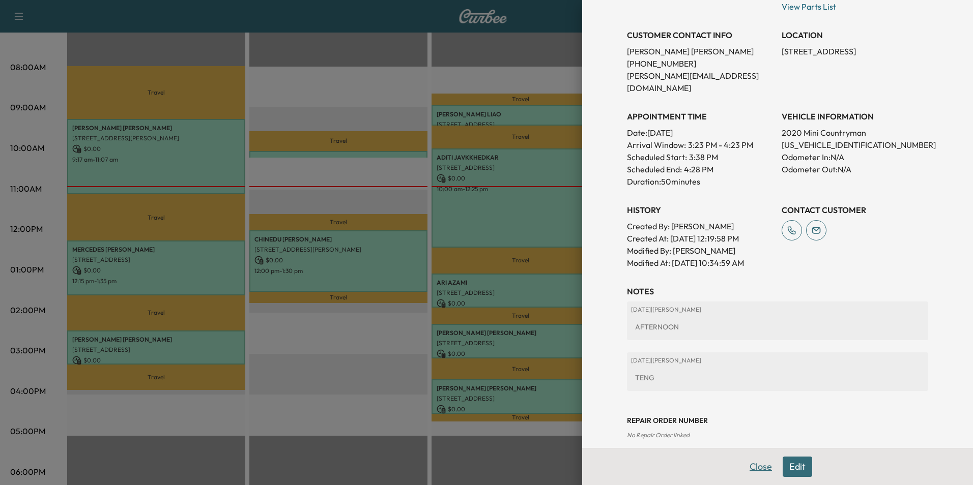
click at [748, 465] on button "Close" at bounding box center [761, 467] width 36 height 20
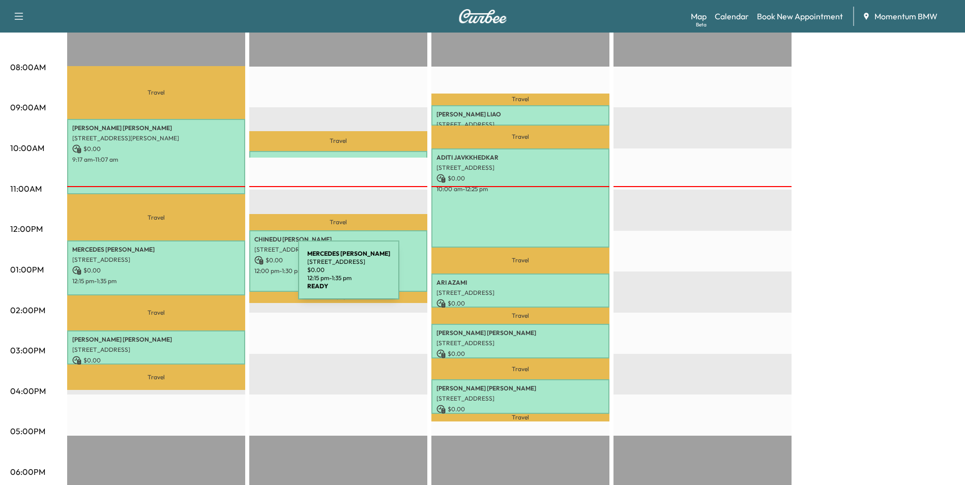
click at [222, 277] on p "12:15 pm - 1:35 pm" at bounding box center [156, 281] width 168 height 8
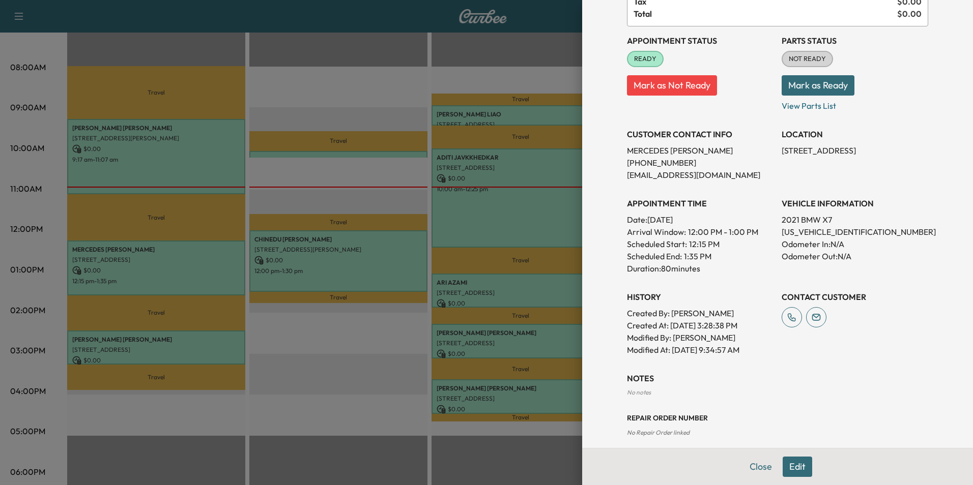
scroll to position [103, 0]
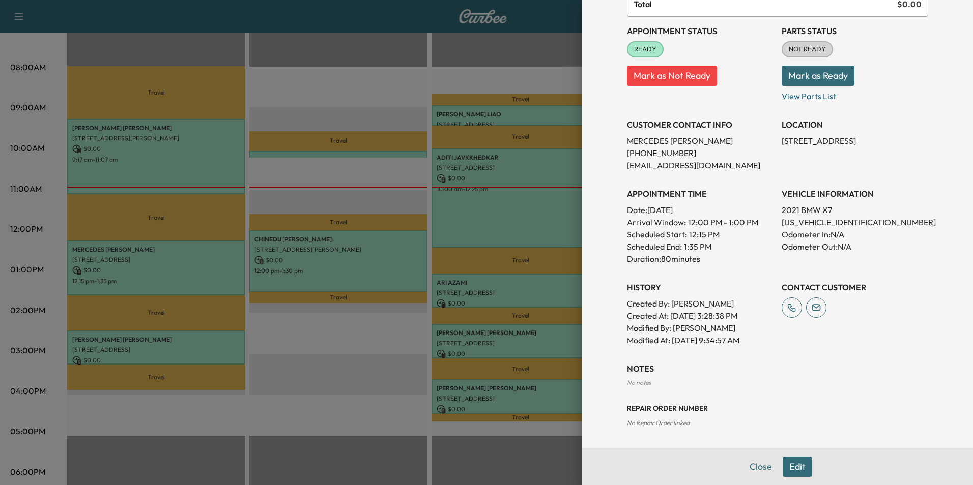
click at [743, 463] on button "Close" at bounding box center [761, 467] width 36 height 20
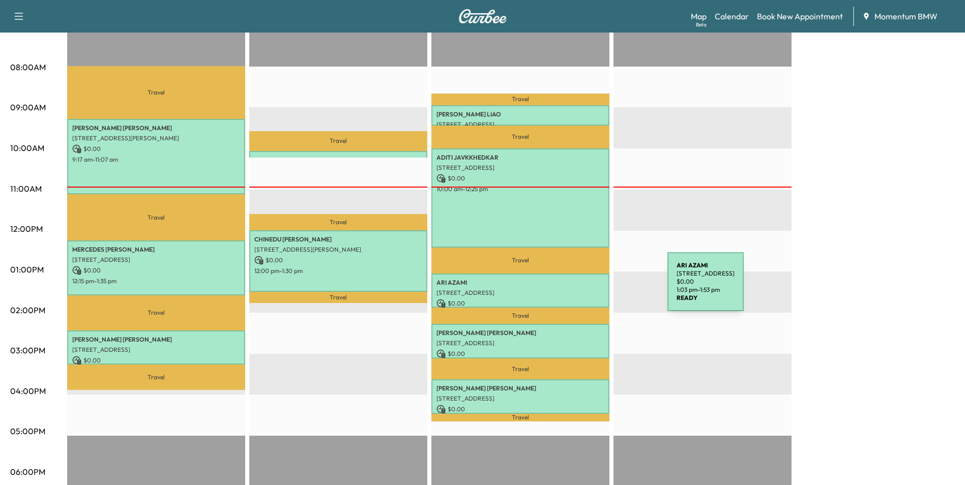
click at [591, 289] on p "[STREET_ADDRESS]" at bounding box center [520, 293] width 168 height 8
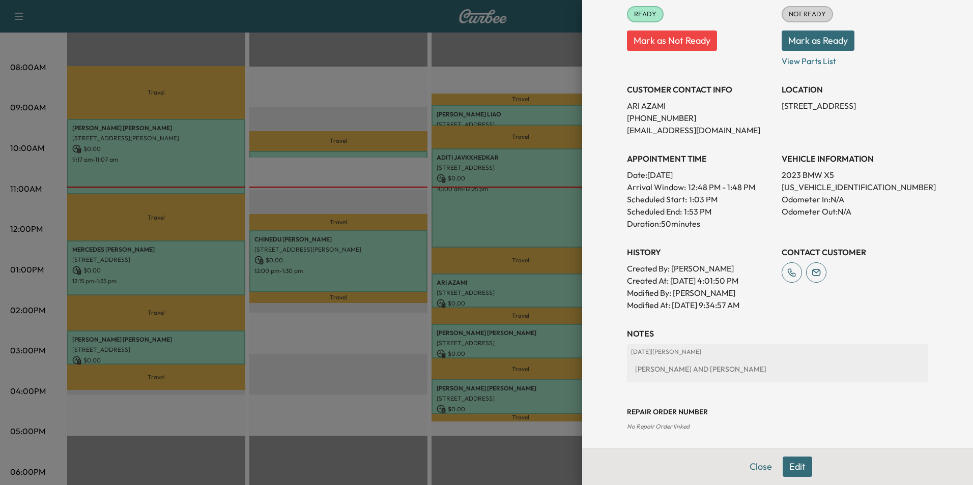
scroll to position [141, 0]
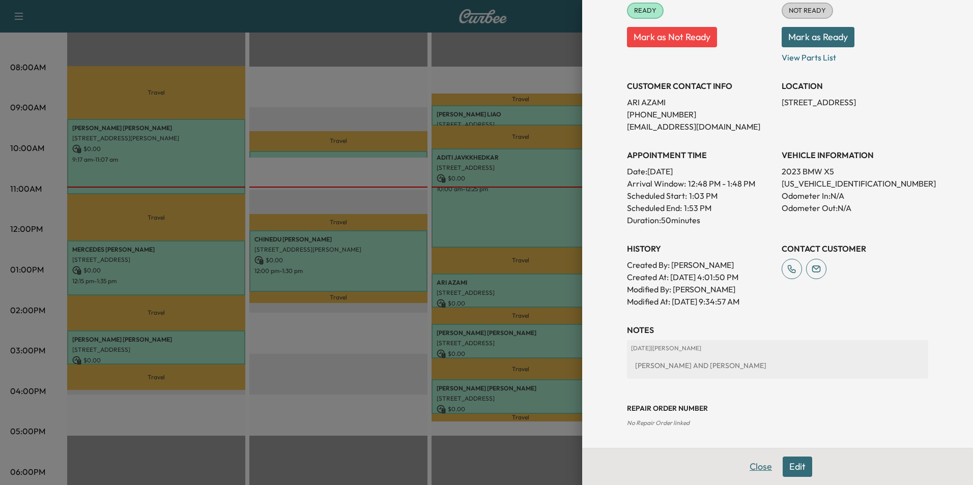
click at [746, 466] on button "Close" at bounding box center [761, 467] width 36 height 20
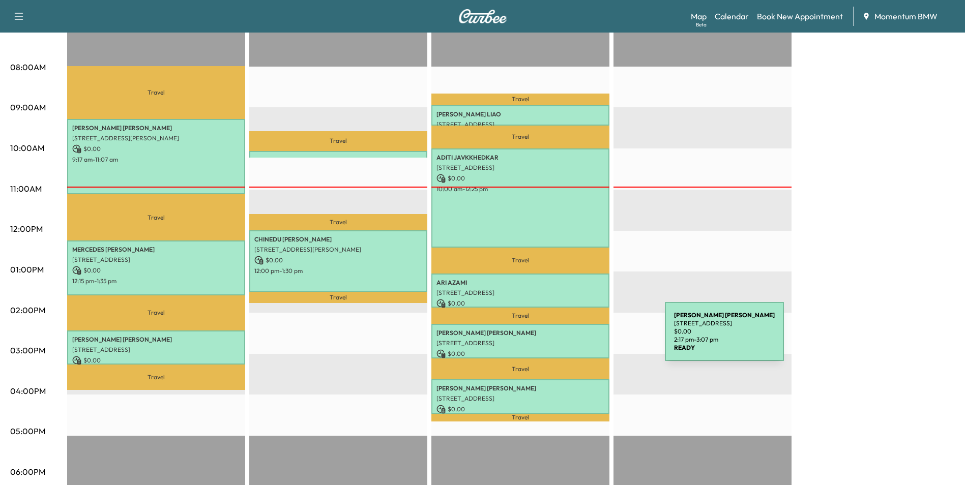
click at [589, 339] on p "[STREET_ADDRESS]" at bounding box center [520, 343] width 168 height 8
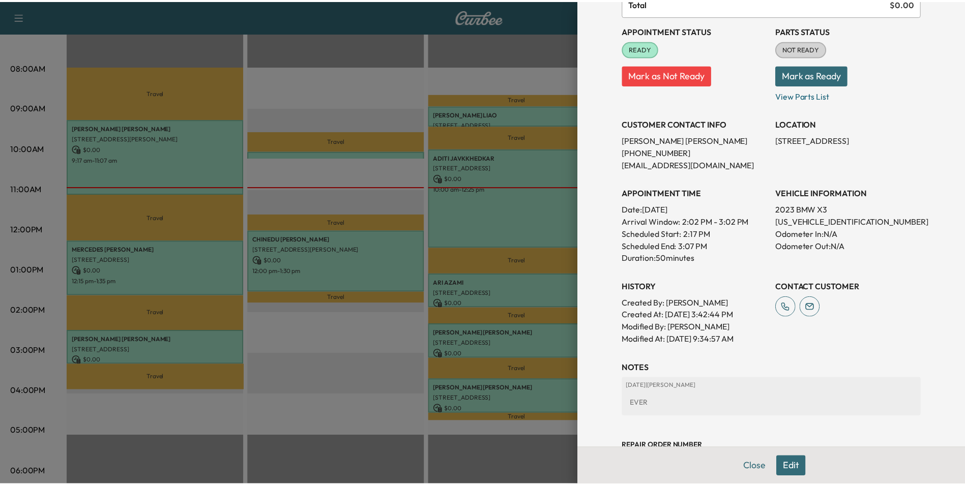
scroll to position [0, 0]
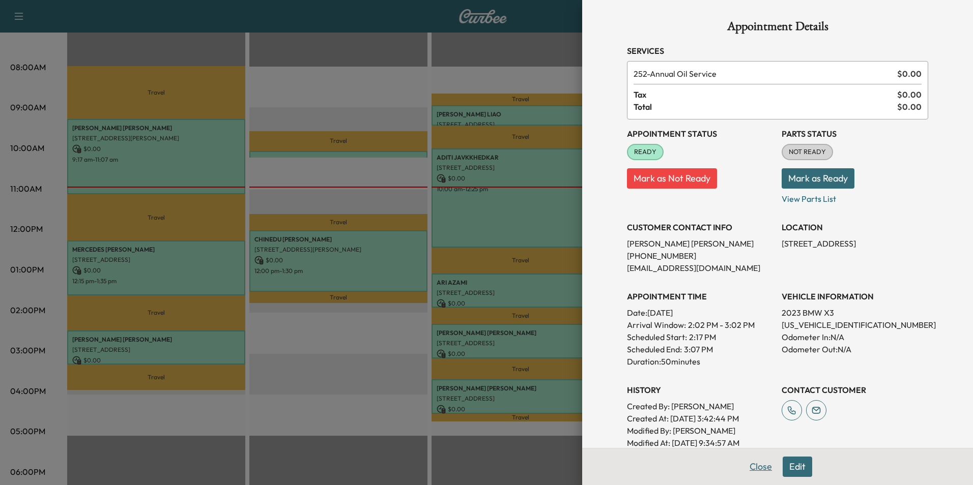
click at [761, 471] on button "Close" at bounding box center [761, 467] width 36 height 20
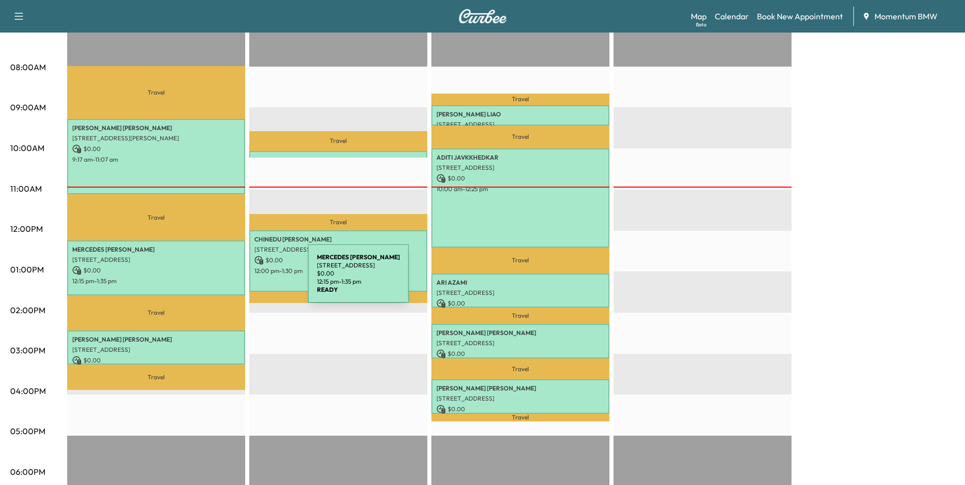
click at [236, 280] on p "12:15 pm - 1:35 pm" at bounding box center [156, 281] width 168 height 8
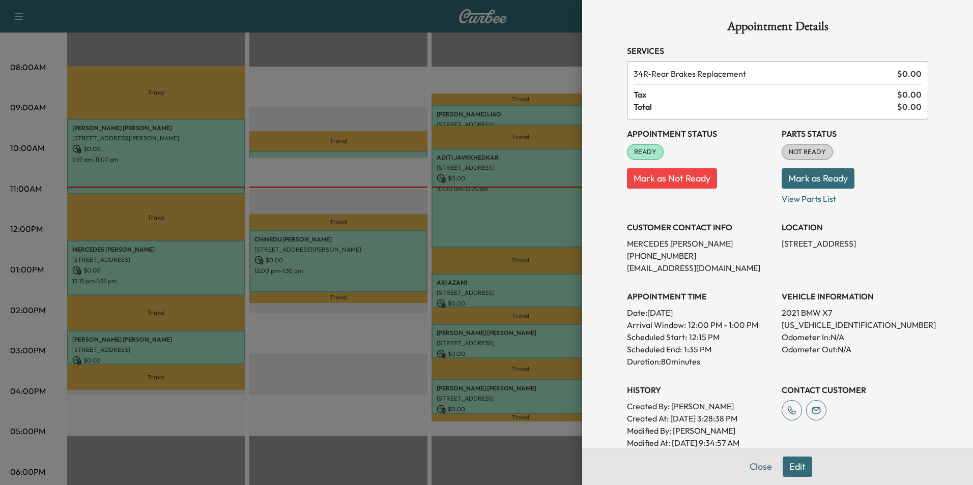
click at [758, 462] on button "Close" at bounding box center [761, 467] width 36 height 20
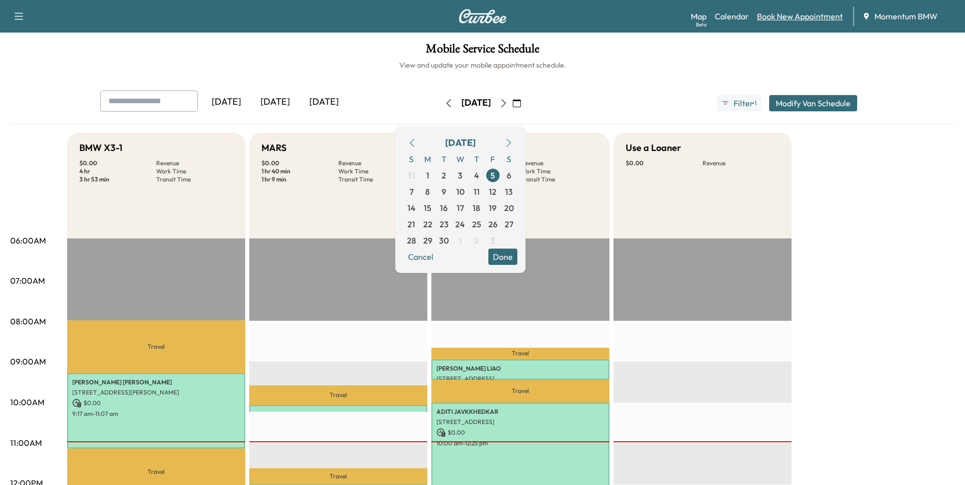
click at [813, 17] on link "Book New Appointment" at bounding box center [800, 16] width 86 height 12
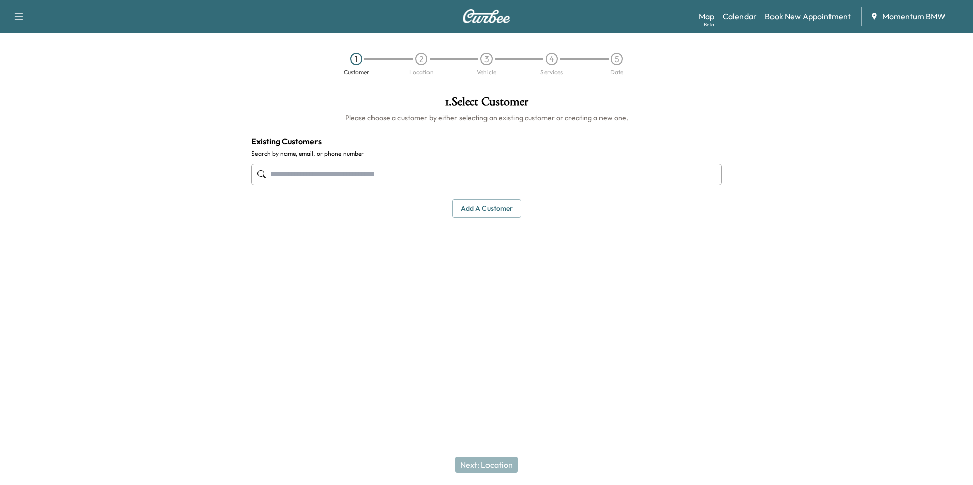
click at [426, 177] on input "text" at bounding box center [486, 174] width 470 height 21
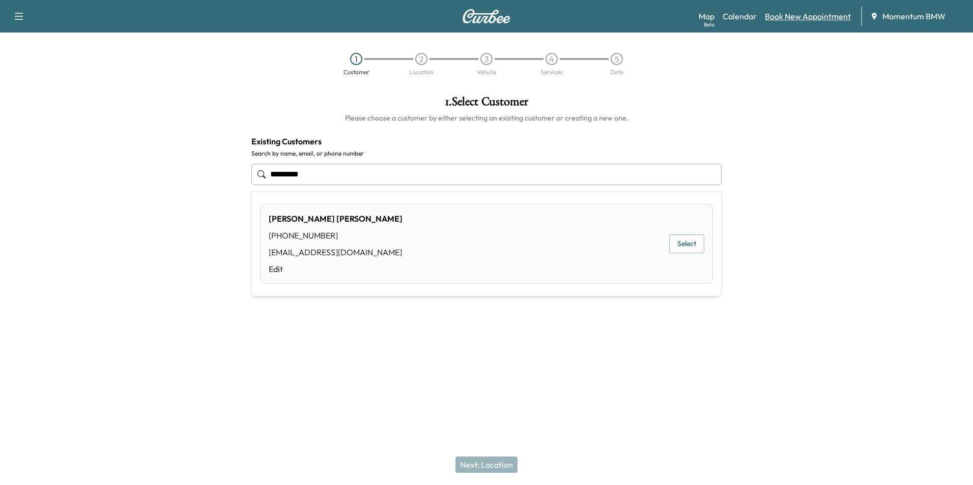
type input "*********"
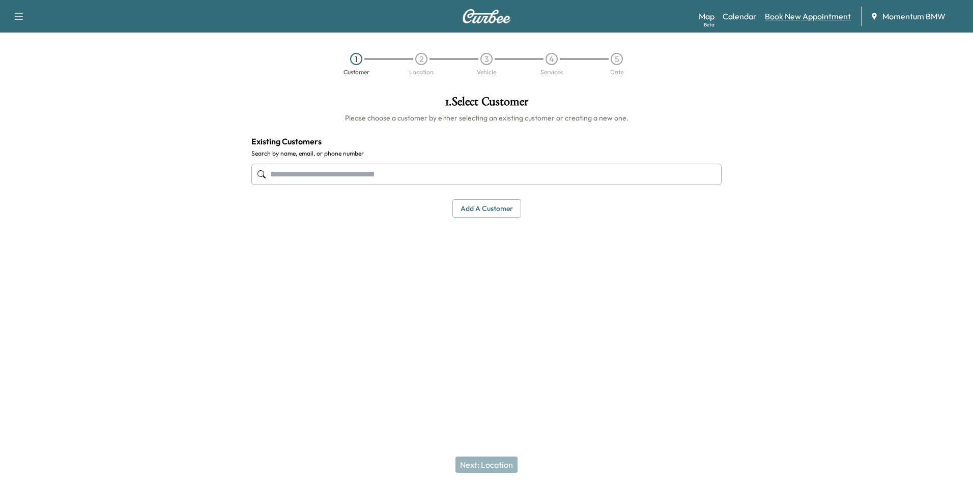
click at [819, 14] on link "Book New Appointment" at bounding box center [808, 16] width 86 height 12
click at [510, 214] on button "Add a customer" at bounding box center [486, 208] width 69 height 19
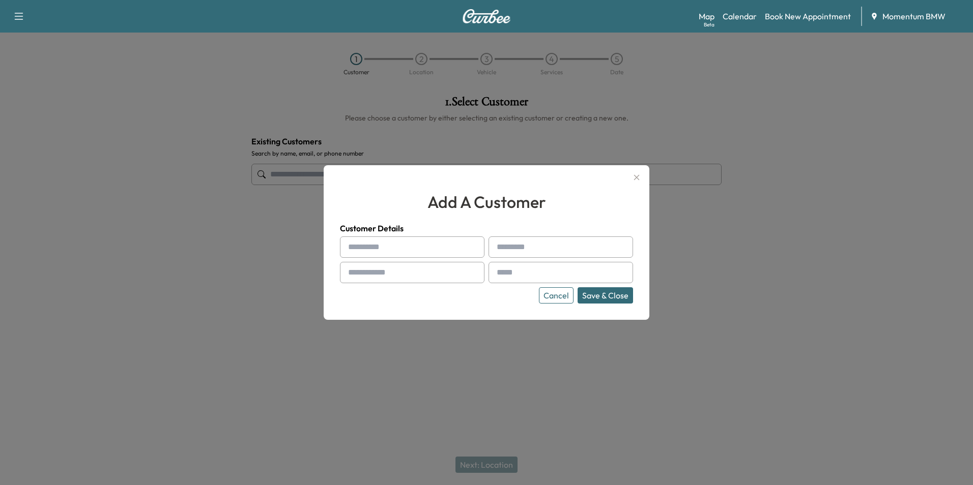
click at [409, 248] on input "text" at bounding box center [412, 247] width 144 height 21
type input "****"
type input "*****"
type input "**********"
click at [521, 274] on input "text" at bounding box center [560, 272] width 144 height 21
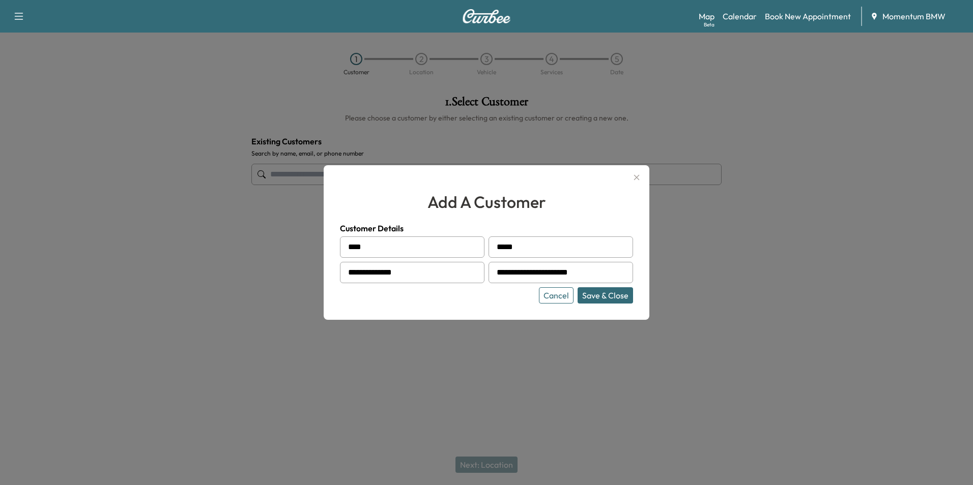
type input "**********"
click at [613, 299] on button "Save & Close" at bounding box center [604, 295] width 55 height 16
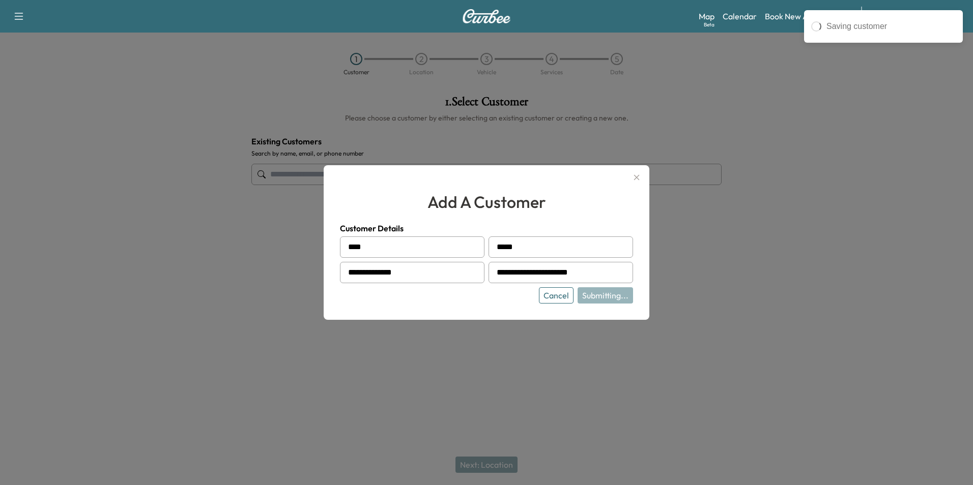
type input "**********"
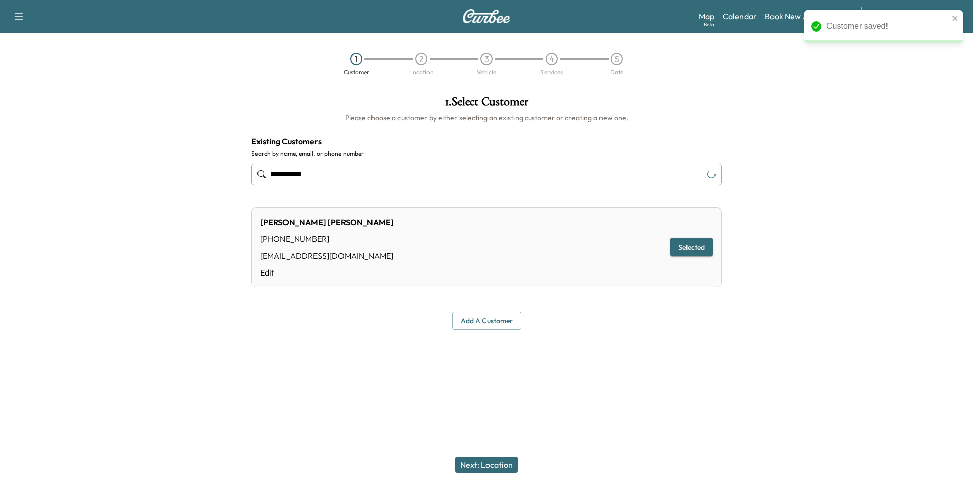
click at [496, 464] on button "Next: Location" at bounding box center [486, 465] width 62 height 16
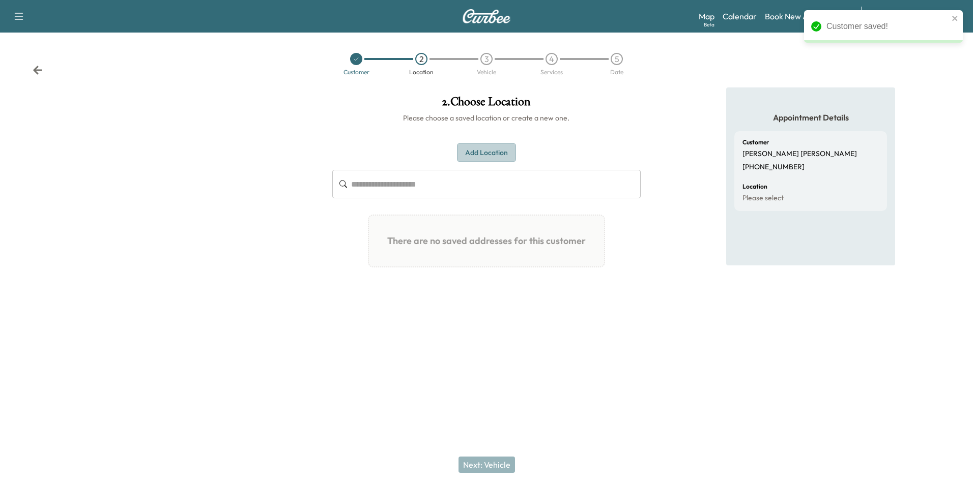
click at [482, 153] on button "Add Location" at bounding box center [486, 152] width 59 height 19
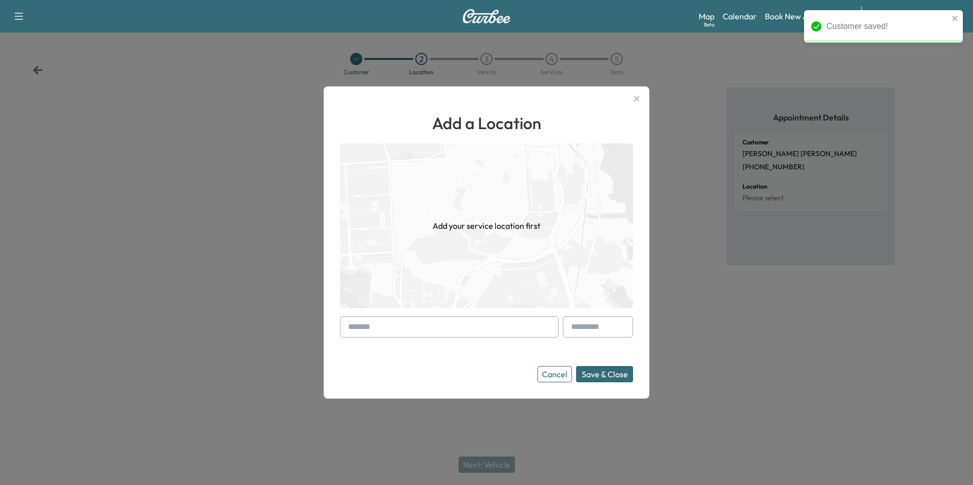
click at [422, 329] on input "text" at bounding box center [449, 326] width 219 height 21
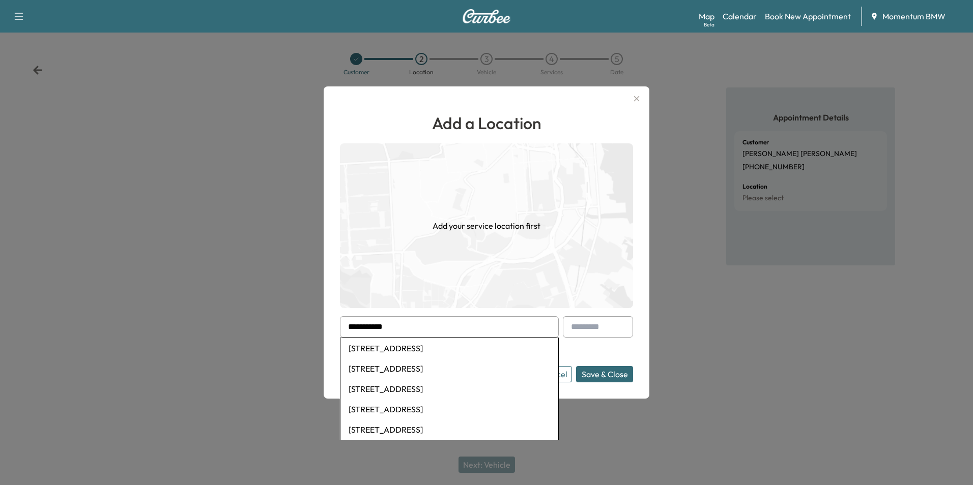
click at [468, 346] on li "[STREET_ADDRESS]" at bounding box center [449, 348] width 218 height 20
type input "**********"
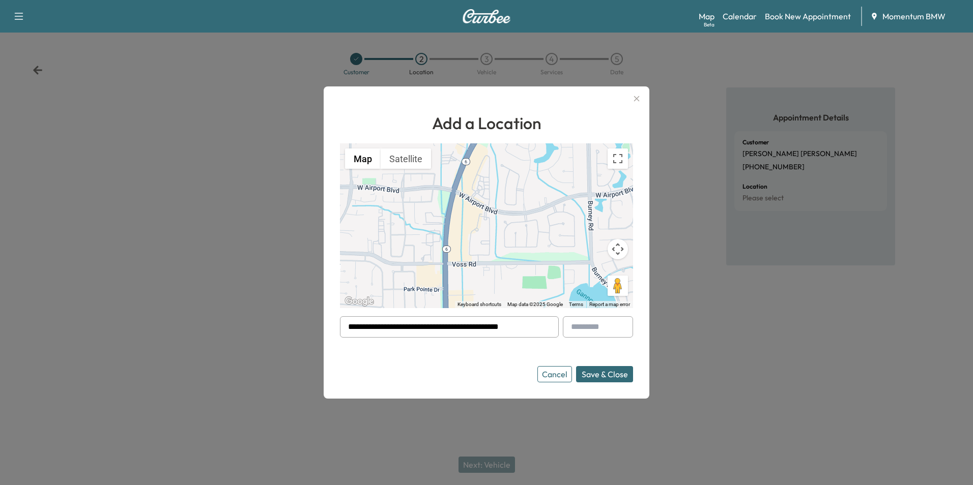
click at [609, 375] on button "Save & Close" at bounding box center [604, 374] width 57 height 16
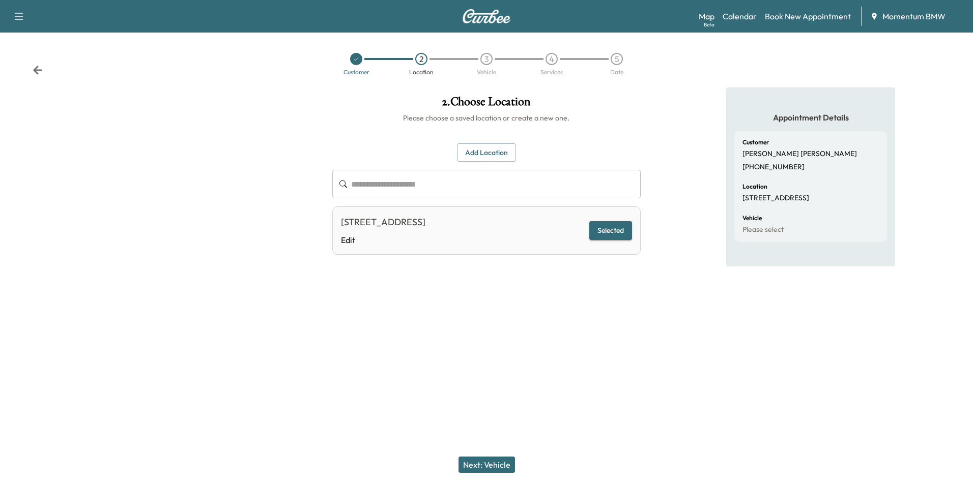
click at [476, 465] on button "Next: Vehicle" at bounding box center [486, 465] width 56 height 16
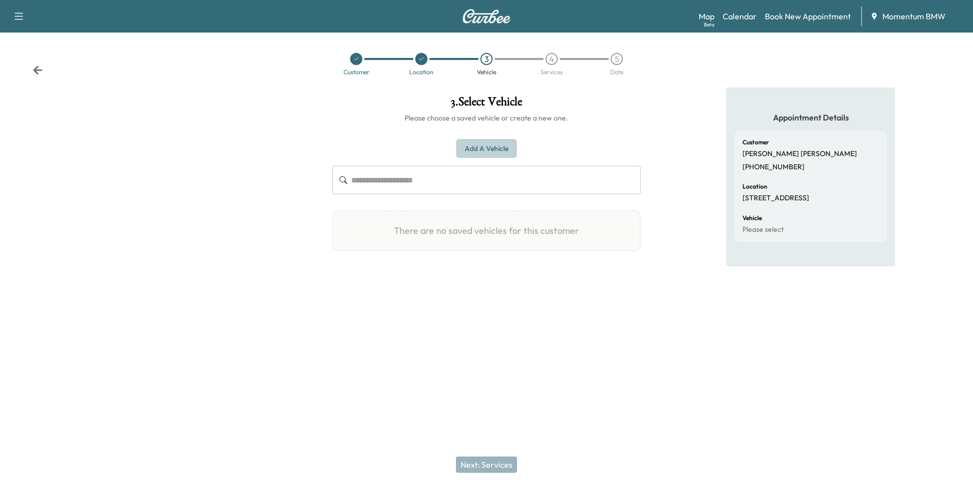
click at [508, 146] on button "Add a Vehicle" at bounding box center [486, 148] width 60 height 19
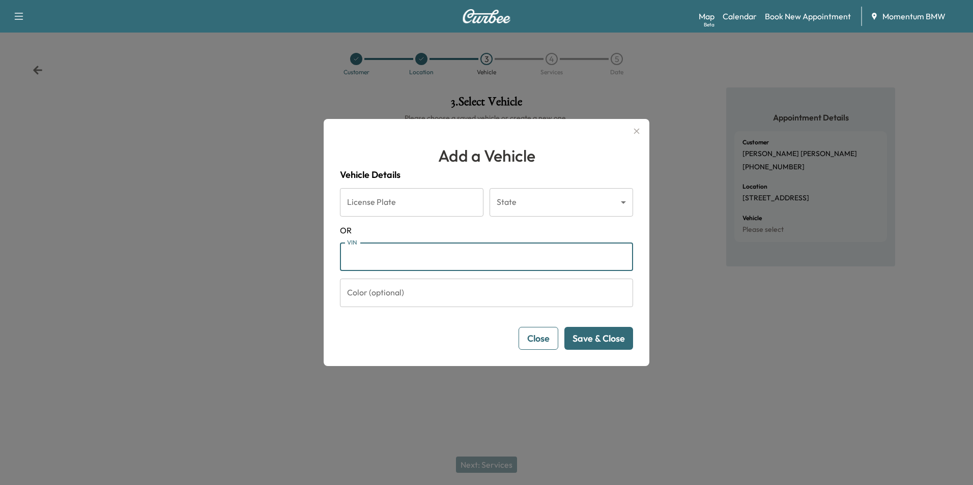
paste input "**********"
type input "**********"
click at [619, 343] on button "Save & Close" at bounding box center [598, 338] width 69 height 23
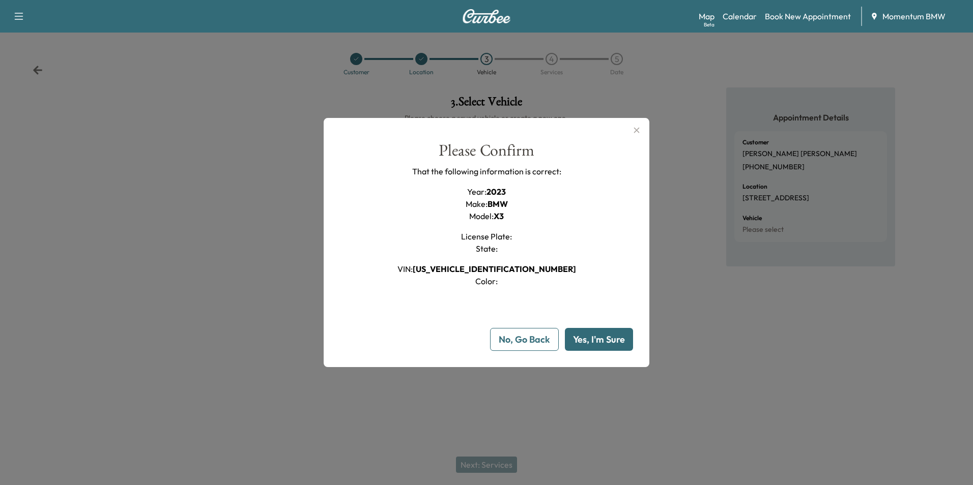
click at [604, 342] on button "Yes, I'm Sure" at bounding box center [599, 339] width 68 height 23
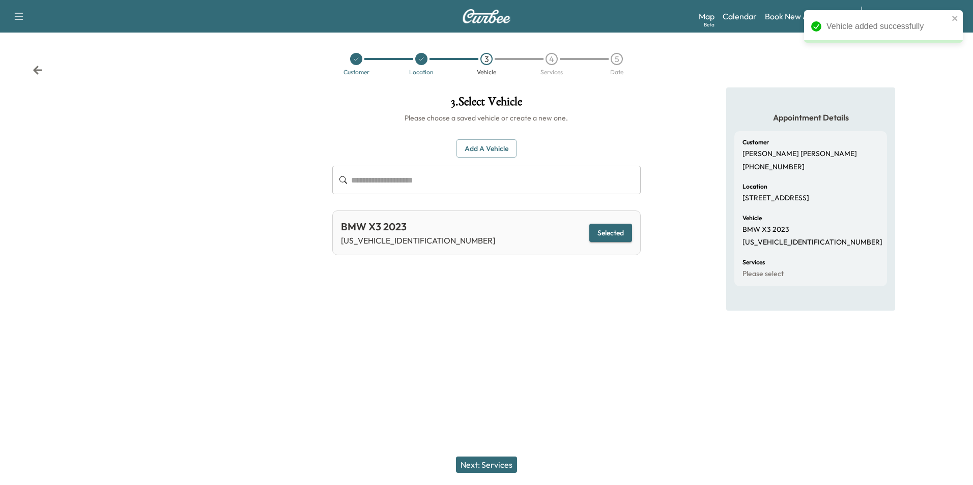
click at [493, 465] on button "Next: Services" at bounding box center [486, 465] width 61 height 16
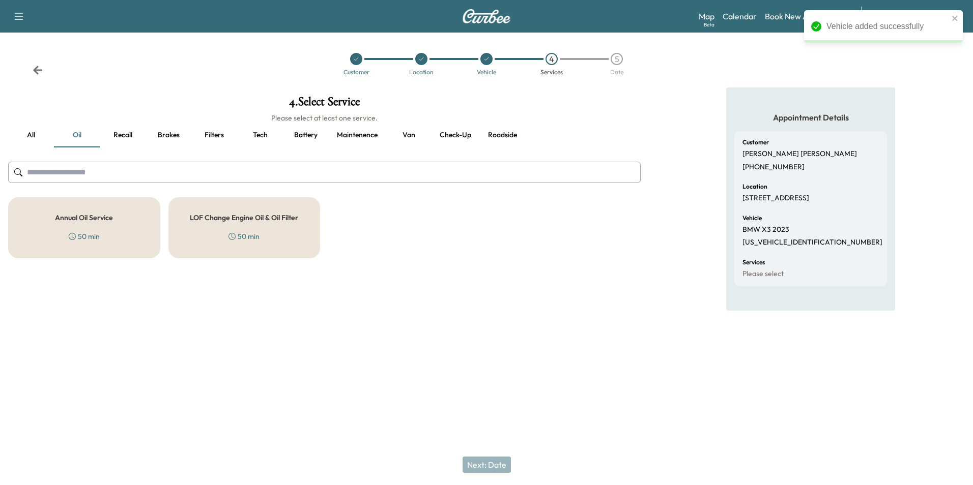
click at [131, 134] on button "Recall" at bounding box center [123, 135] width 46 height 24
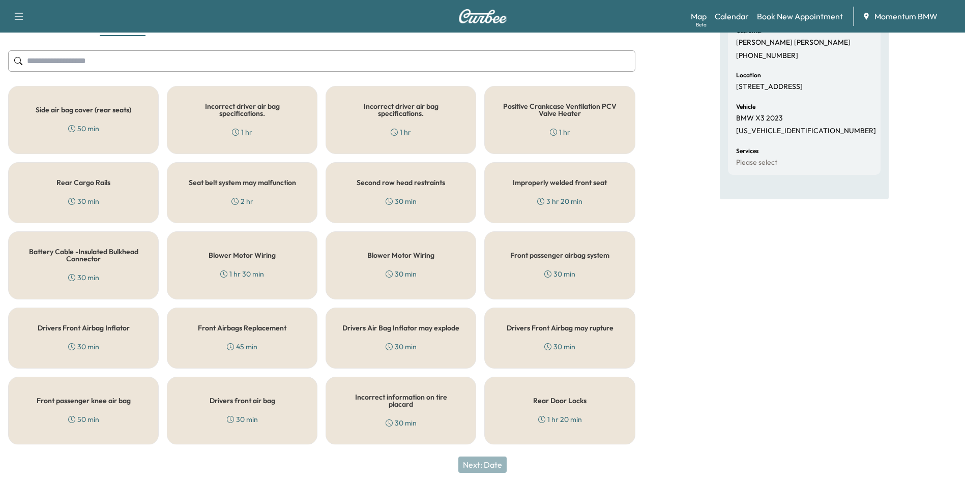
scroll to position [112, 0]
click at [571, 402] on h5 "Rear Door Locks" at bounding box center [559, 400] width 53 height 7
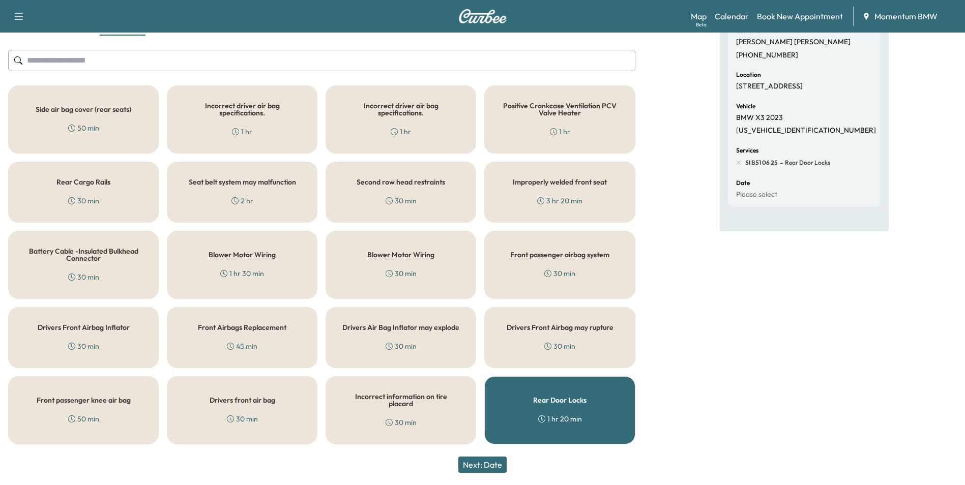
click at [496, 466] on button "Next: Date" at bounding box center [482, 465] width 48 height 16
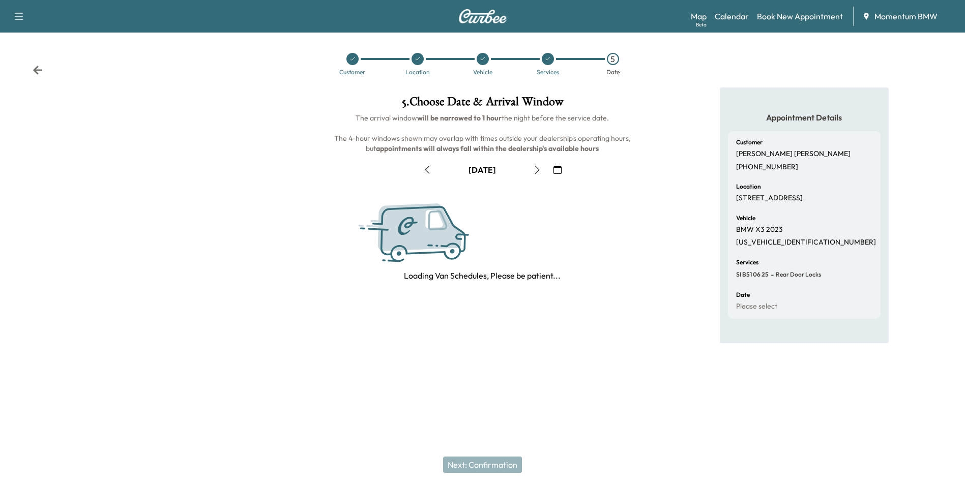
scroll to position [0, 0]
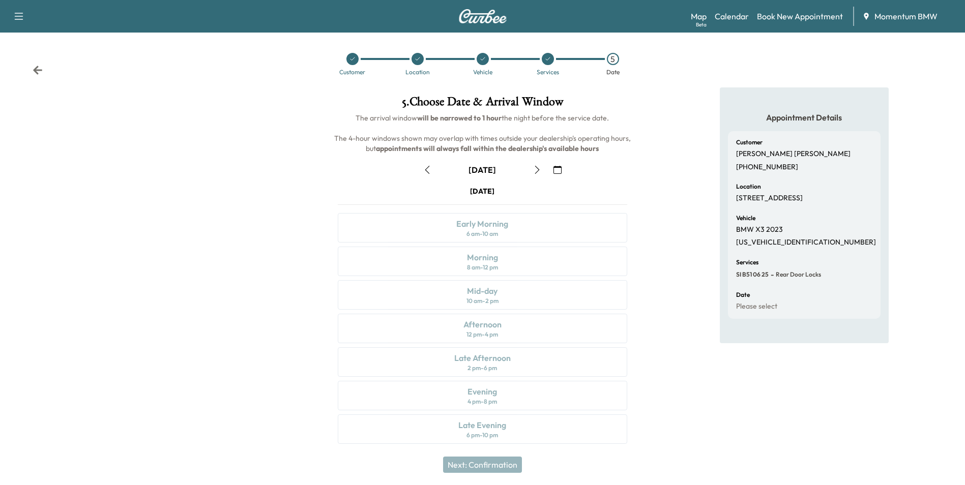
click at [557, 172] on icon "button" at bounding box center [557, 170] width 8 height 8
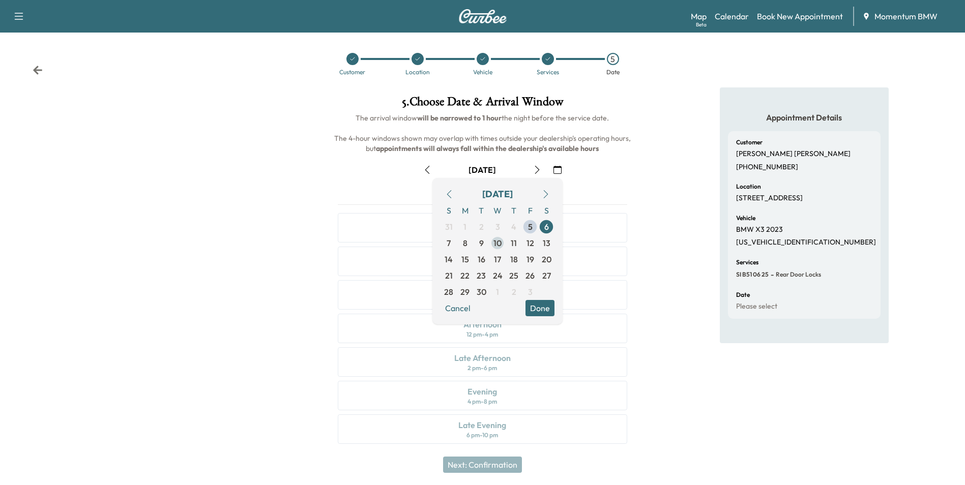
click at [498, 241] on span "10" at bounding box center [497, 243] width 8 height 12
click at [544, 312] on button "Done" at bounding box center [539, 308] width 29 height 16
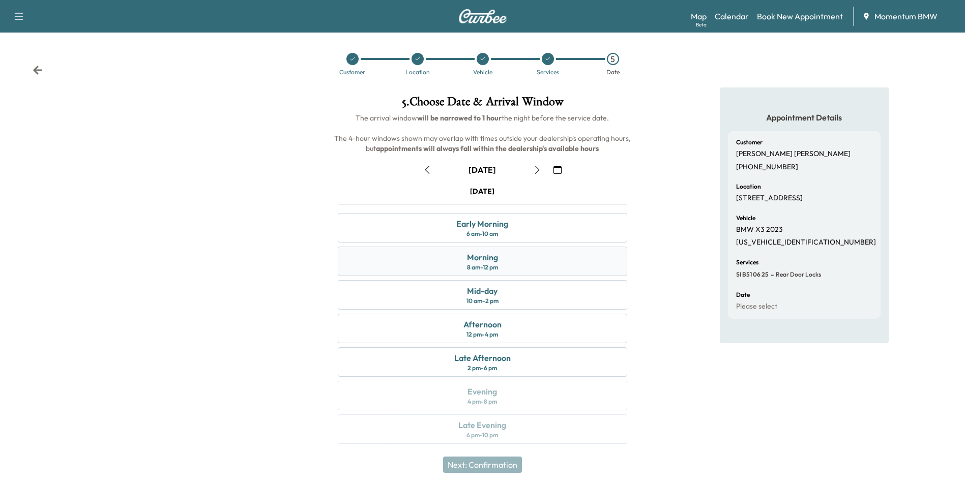
click at [528, 262] on div "Morning 8 am - 12 pm" at bounding box center [482, 262] width 289 height 30
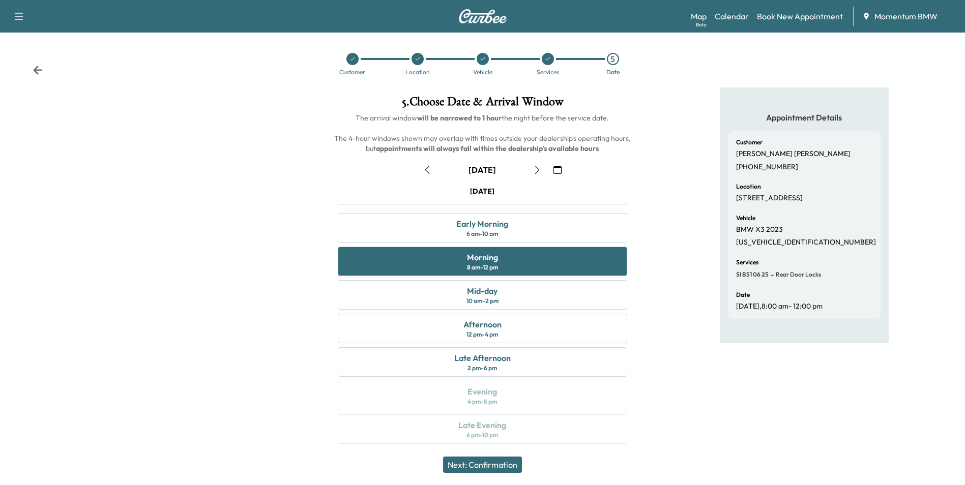
click at [499, 459] on button "Next: Confirmation" at bounding box center [482, 465] width 79 height 16
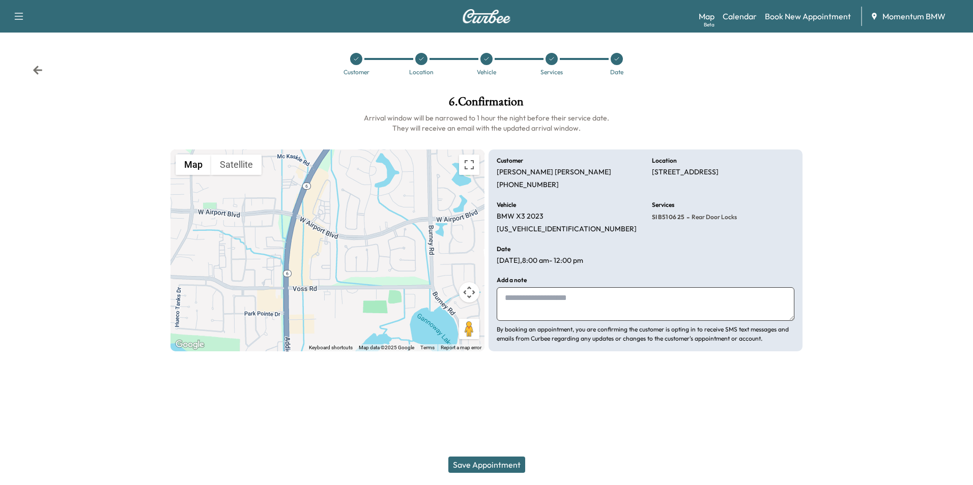
click at [631, 308] on textarea at bounding box center [645, 304] width 298 height 34
type textarea "*"
type textarea "**********"
click at [496, 457] on button "Save Appointment" at bounding box center [486, 465] width 77 height 16
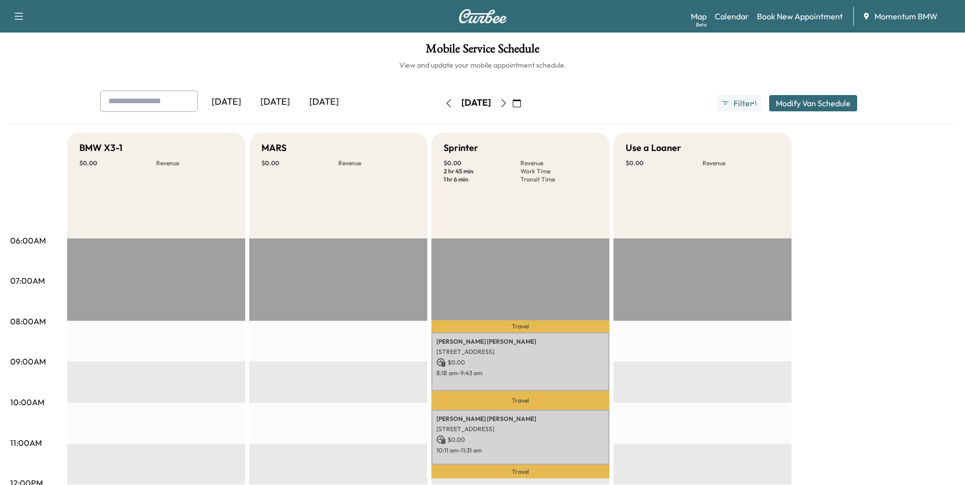
click at [521, 103] on icon "button" at bounding box center [517, 103] width 8 height 8
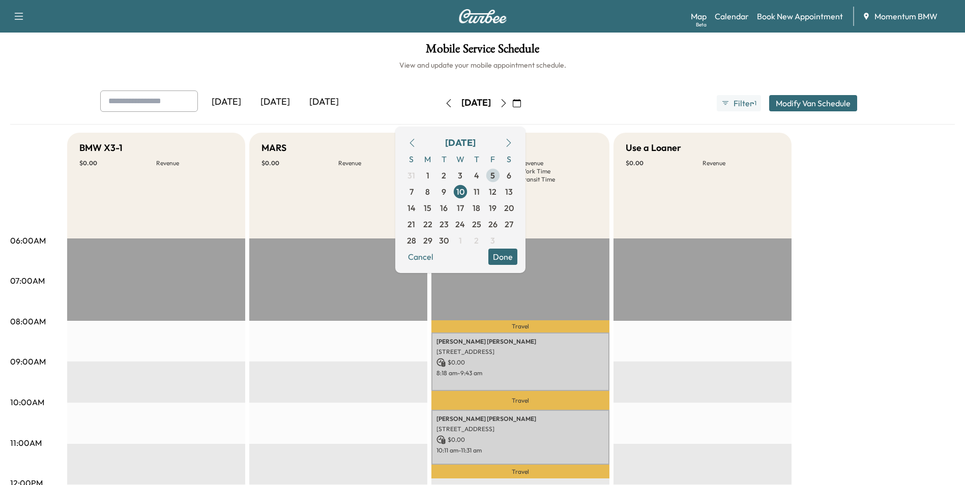
click at [495, 179] on span "5" at bounding box center [492, 175] width 5 height 12
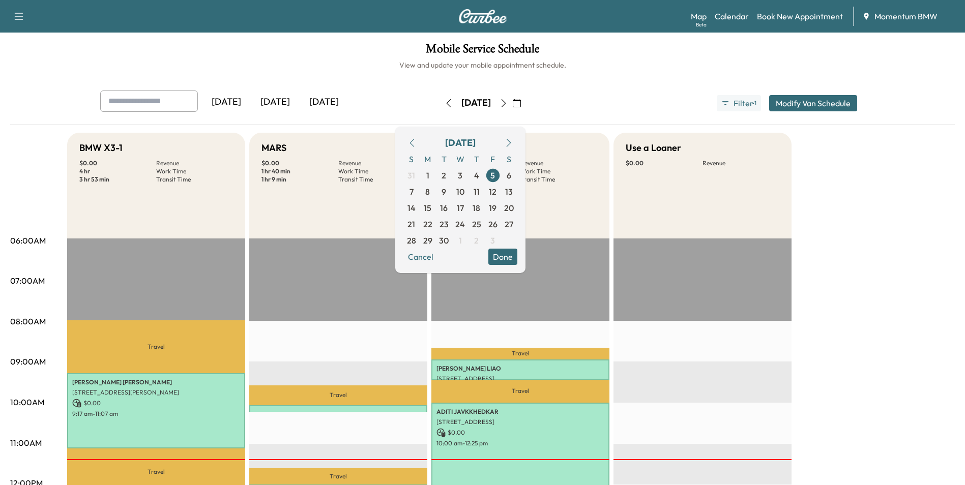
click at [517, 261] on button "Done" at bounding box center [502, 257] width 29 height 16
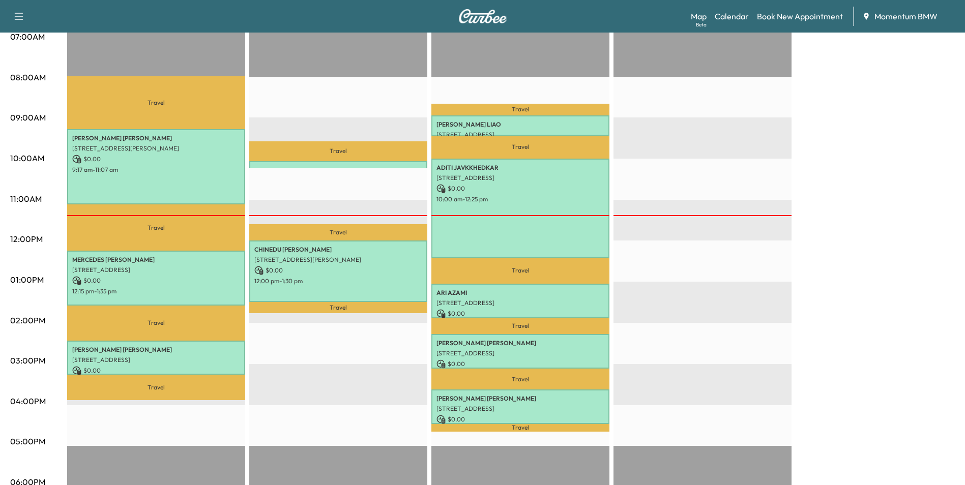
scroll to position [254, 0]
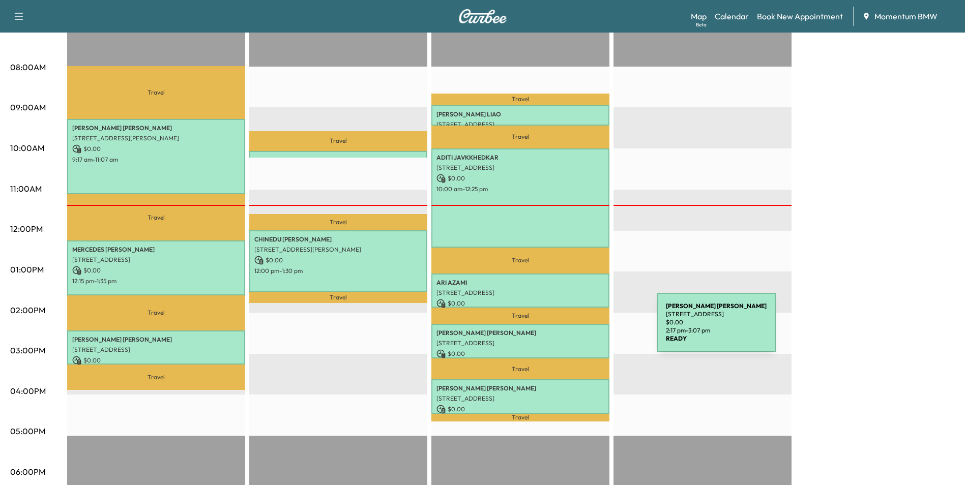
click at [580, 329] on p "[PERSON_NAME]" at bounding box center [520, 333] width 168 height 8
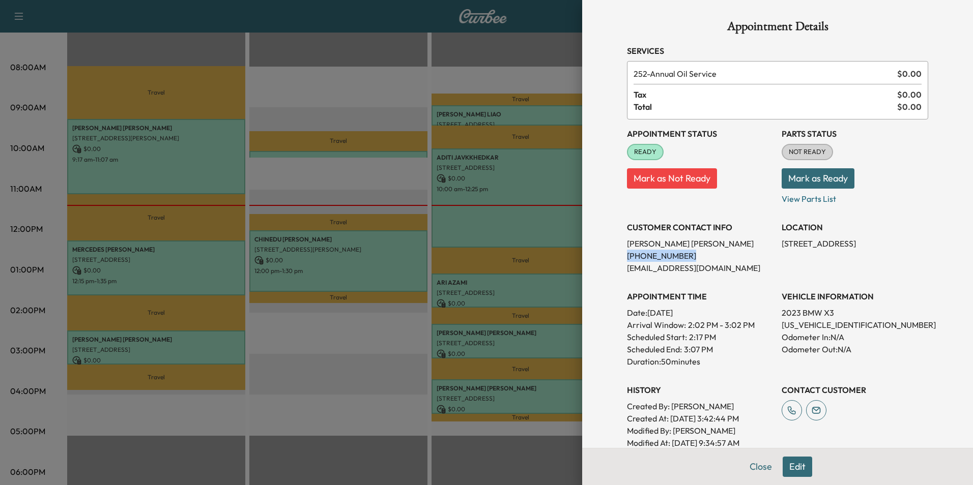
drag, startPoint x: 675, startPoint y: 254, endPoint x: 619, endPoint y: 257, distance: 56.1
click at [627, 257] on p "[PHONE_NUMBER]" at bounding box center [700, 256] width 146 height 12
drag, startPoint x: 619, startPoint y: 257, endPoint x: 667, endPoint y: 254, distance: 47.9
copy p "[PHONE_NUMBER]"
click at [753, 471] on button "Close" at bounding box center [761, 467] width 36 height 20
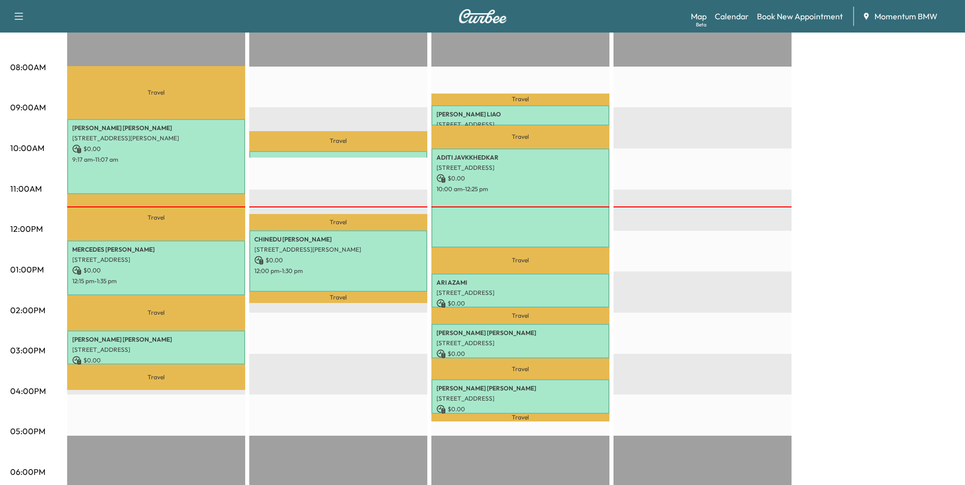
scroll to position [51, 0]
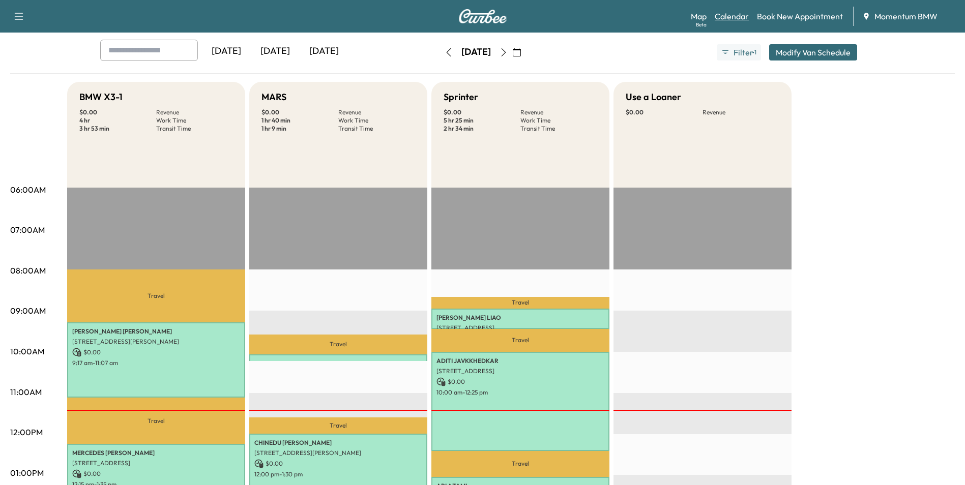
click at [739, 16] on link "Calendar" at bounding box center [732, 16] width 34 height 12
click at [521, 52] on icon "button" at bounding box center [517, 52] width 8 height 8
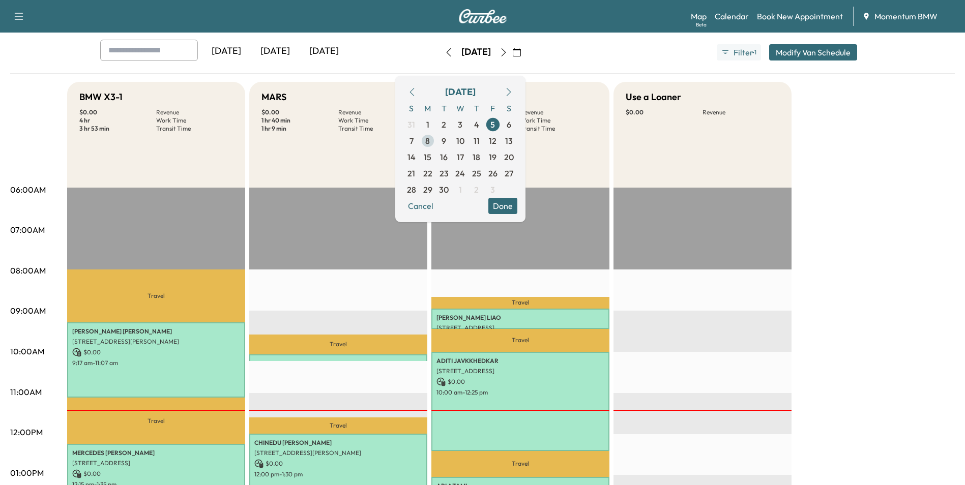
click at [430, 143] on span "8" at bounding box center [427, 141] width 5 height 12
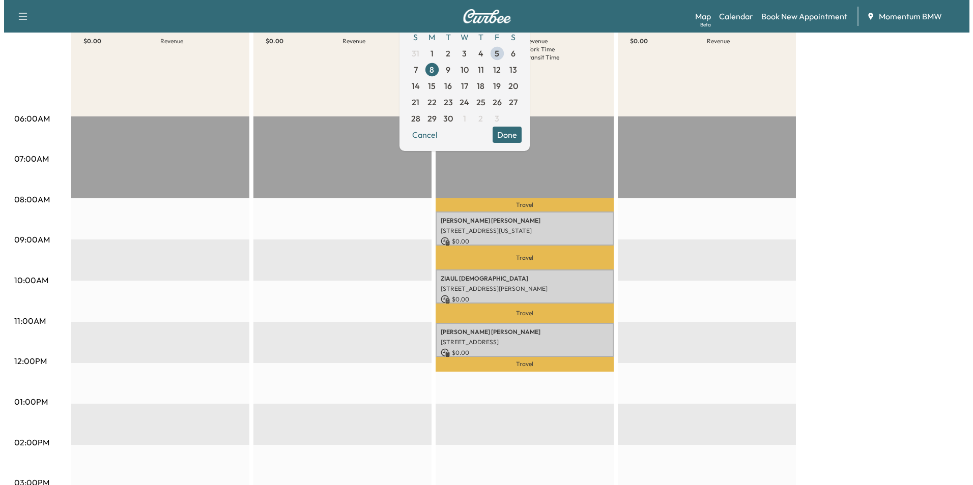
scroll to position [203, 0]
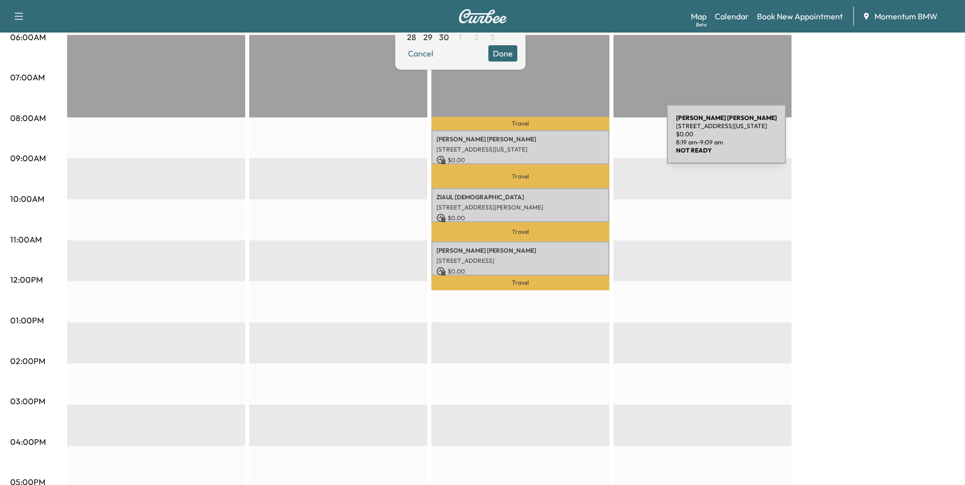
click at [591, 140] on p "[PERSON_NAME]" at bounding box center [520, 139] width 168 height 8
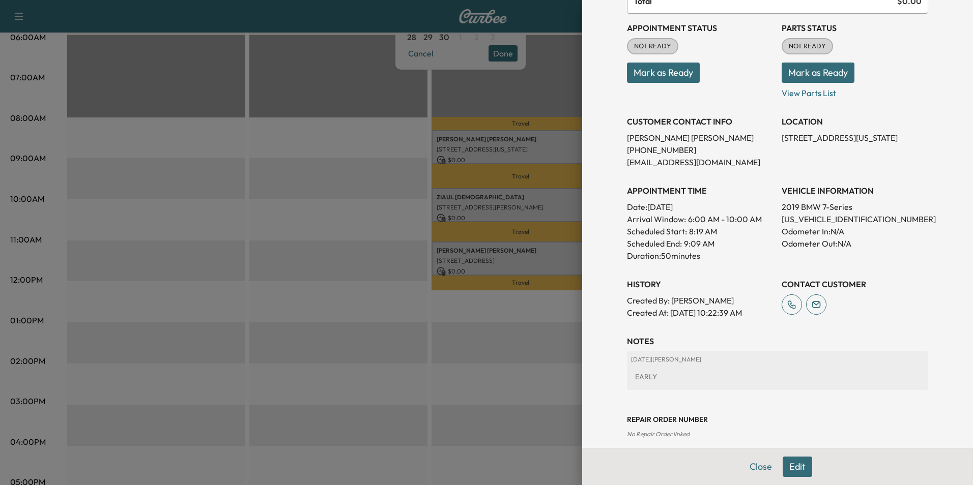
scroll to position [117, 0]
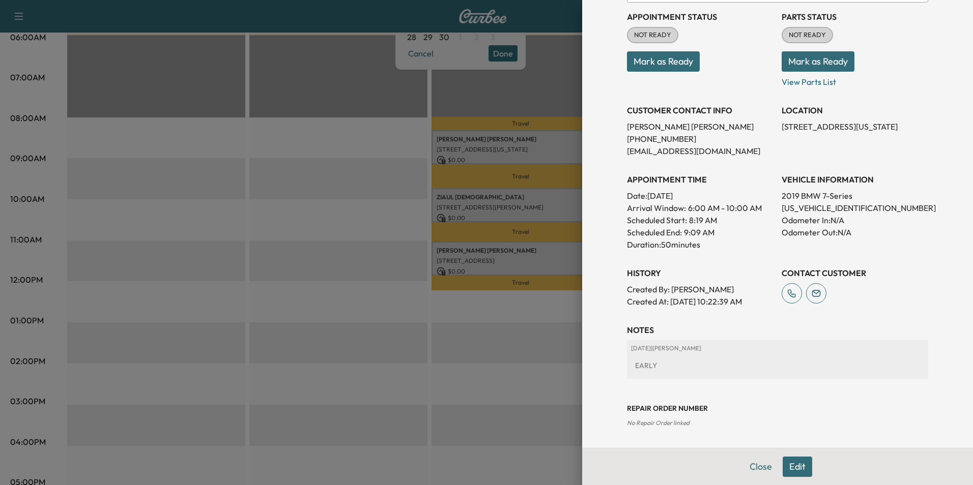
click at [748, 461] on button "Close" at bounding box center [761, 467] width 36 height 20
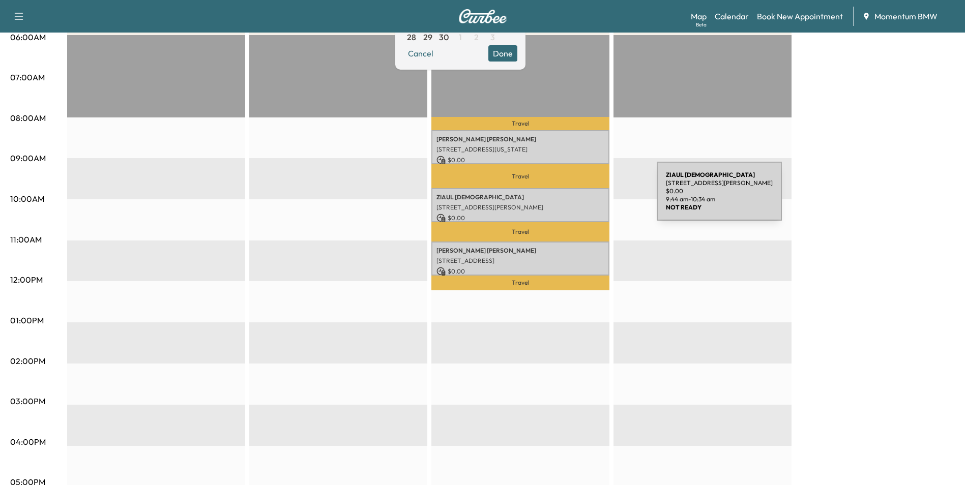
click at [581, 199] on p "[PERSON_NAME][DEMOGRAPHIC_DATA]" at bounding box center [520, 197] width 168 height 8
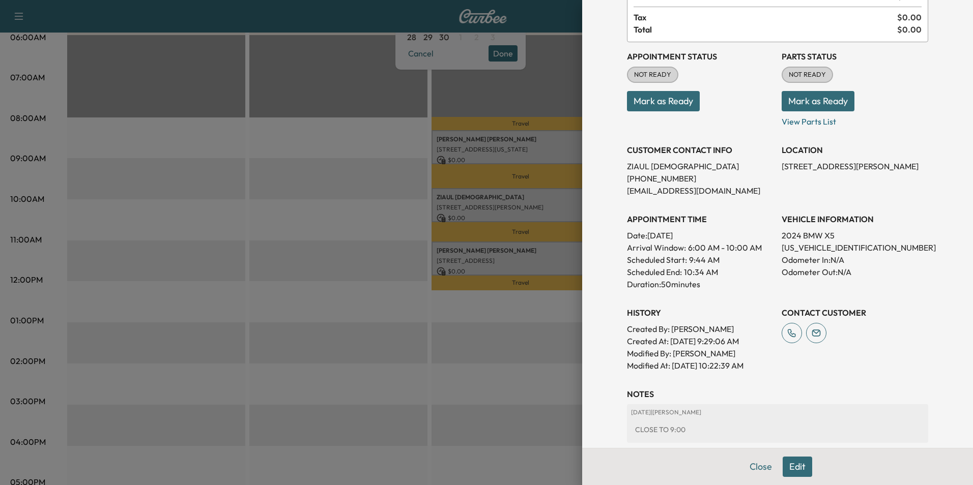
scroll to position [102, 0]
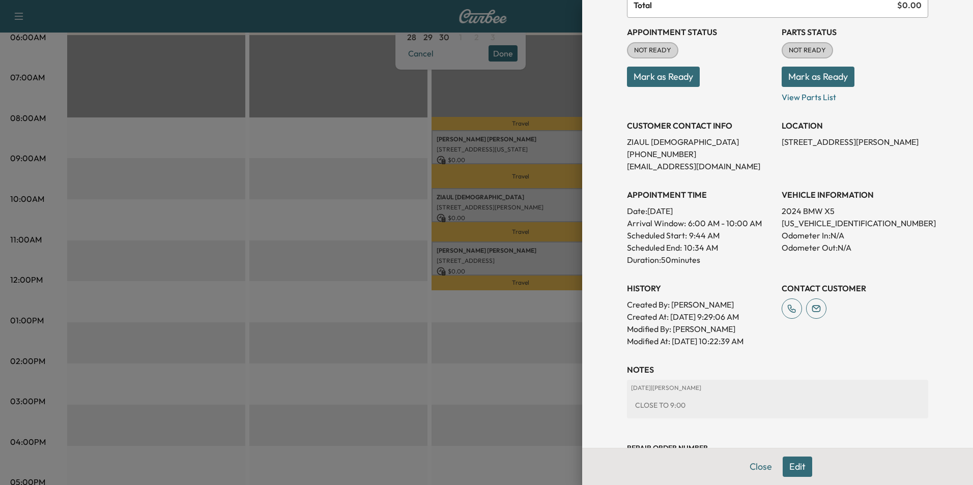
drag, startPoint x: 762, startPoint y: 467, endPoint x: 712, endPoint y: 420, distance: 68.7
click at [762, 466] on button "Close" at bounding box center [761, 467] width 36 height 20
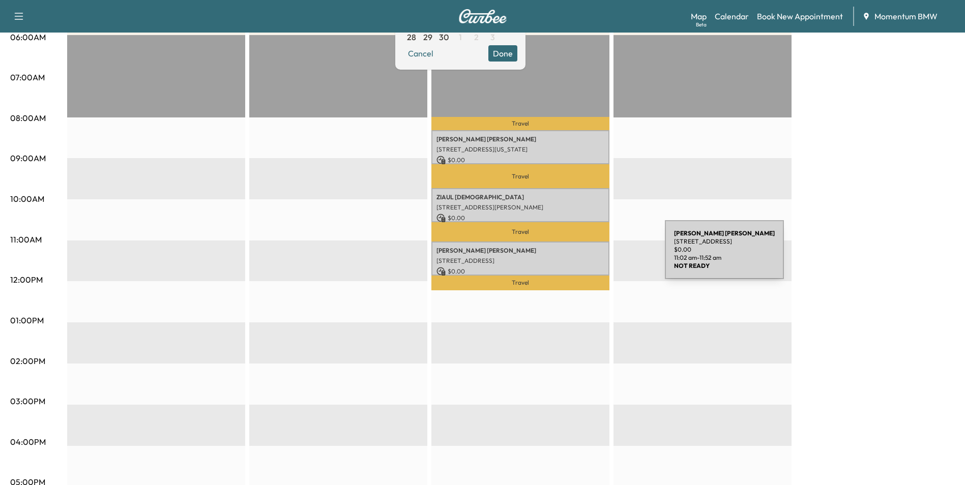
click at [589, 257] on p "[STREET_ADDRESS]" at bounding box center [520, 261] width 168 height 8
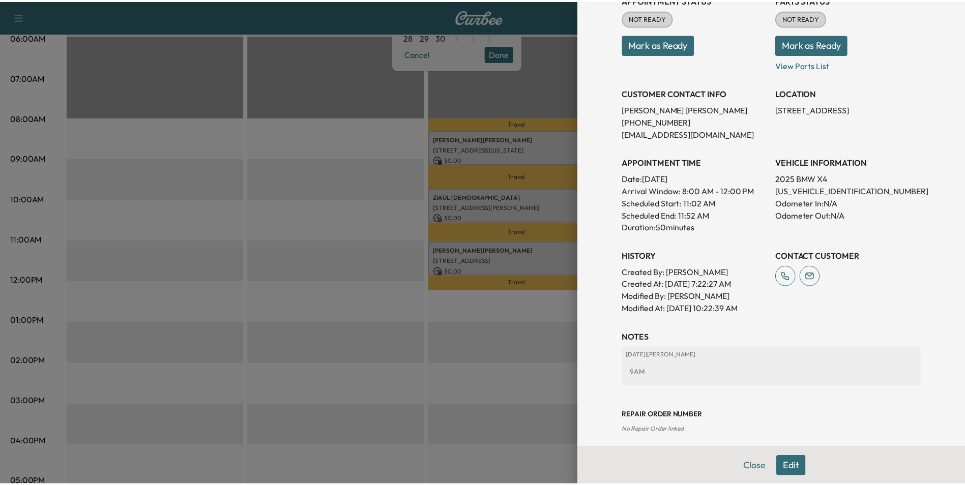
scroll to position [141, 0]
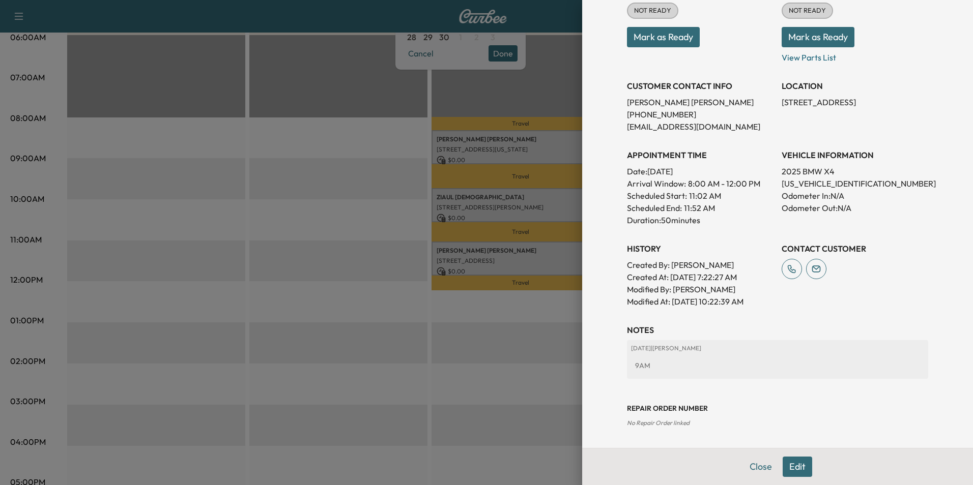
click at [750, 467] on button "Close" at bounding box center [761, 467] width 36 height 20
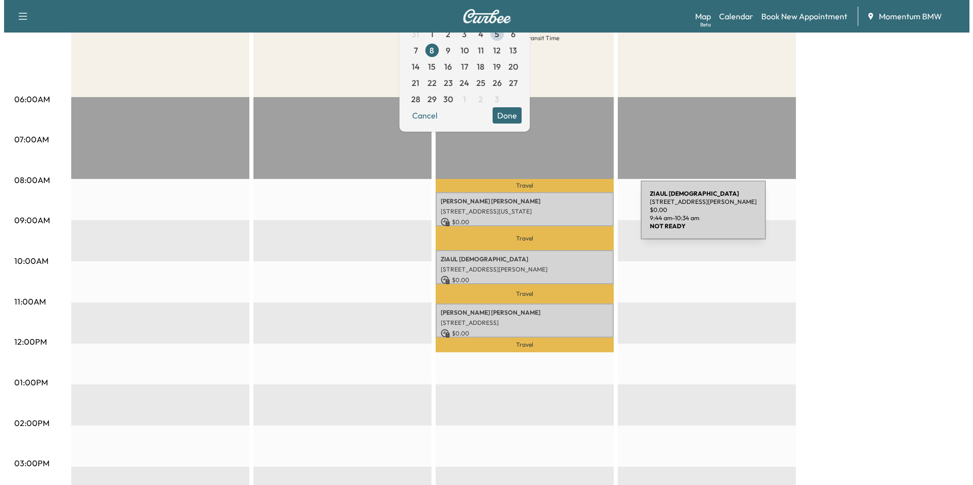
scroll to position [0, 0]
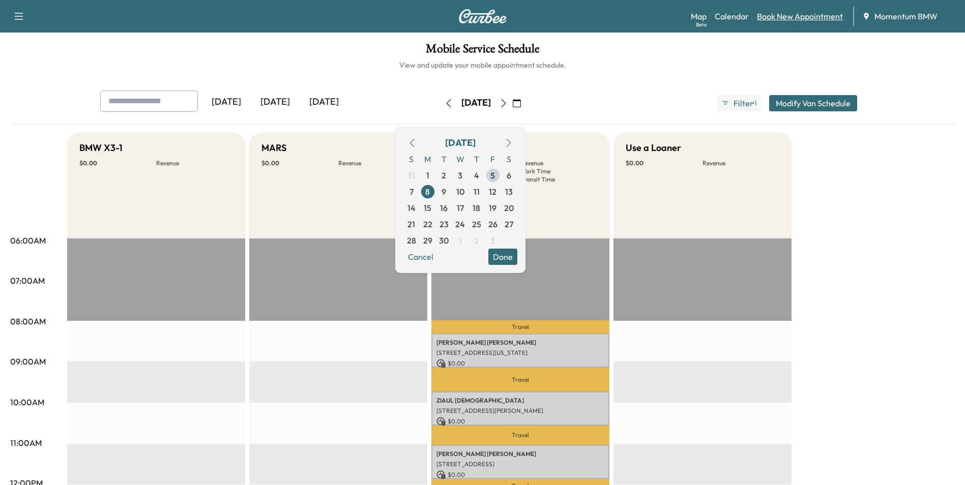
click at [804, 18] on link "Book New Appointment" at bounding box center [800, 16] width 86 height 12
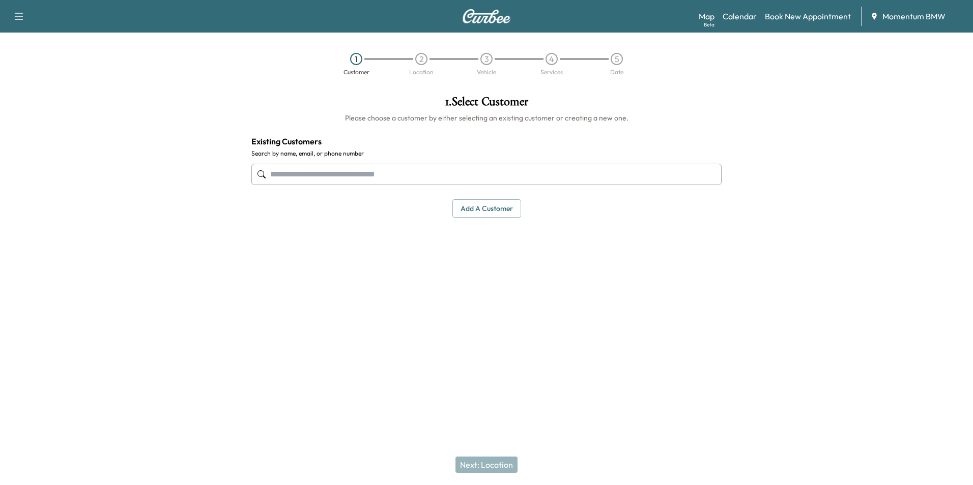
click at [431, 178] on input "text" at bounding box center [486, 174] width 470 height 21
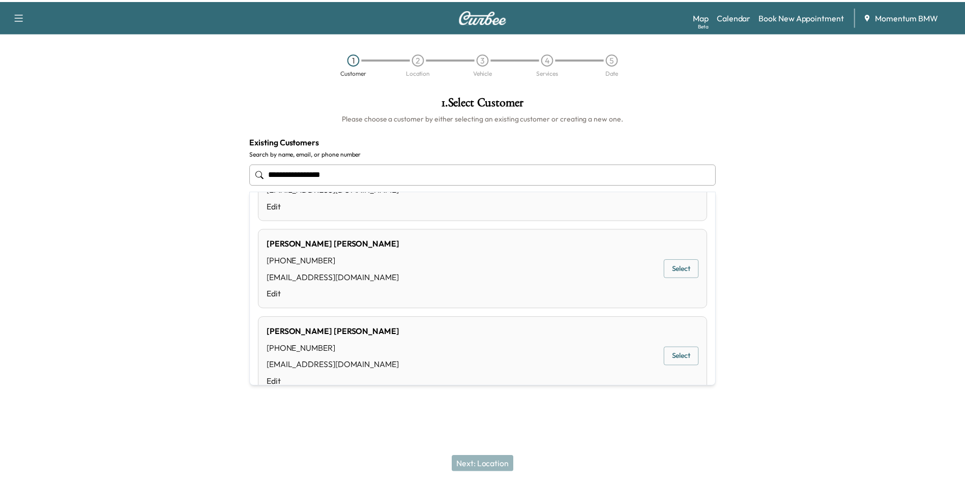
scroll to position [350, 0]
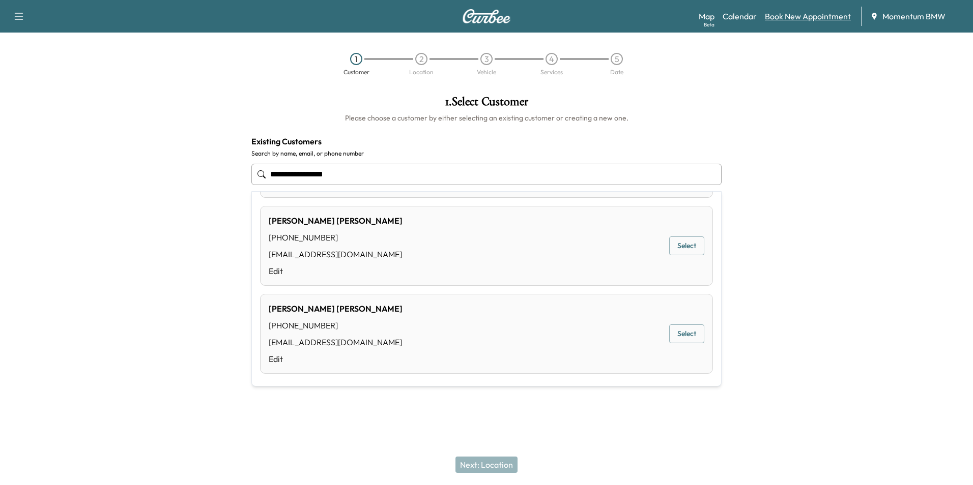
type input "**********"
click at [799, 16] on link "Book New Appointment" at bounding box center [808, 16] width 86 height 12
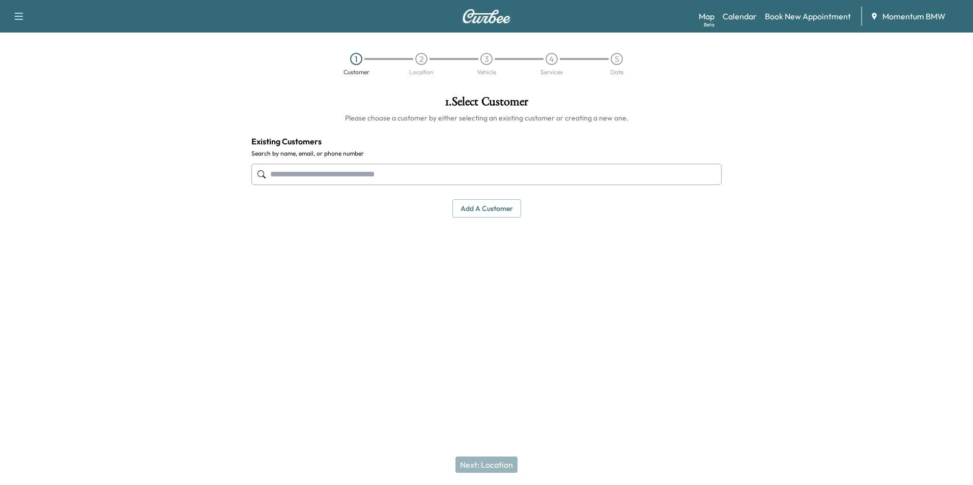
click at [502, 210] on button "Add a customer" at bounding box center [486, 208] width 69 height 19
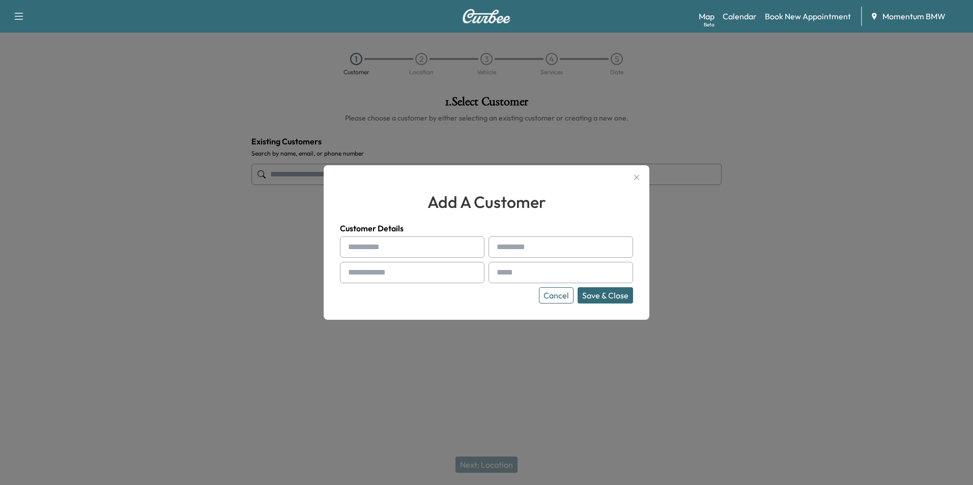
click at [423, 252] on input "text" at bounding box center [412, 247] width 144 height 21
type input "******"
type input "**********"
click at [521, 271] on input "**********" at bounding box center [560, 272] width 144 height 21
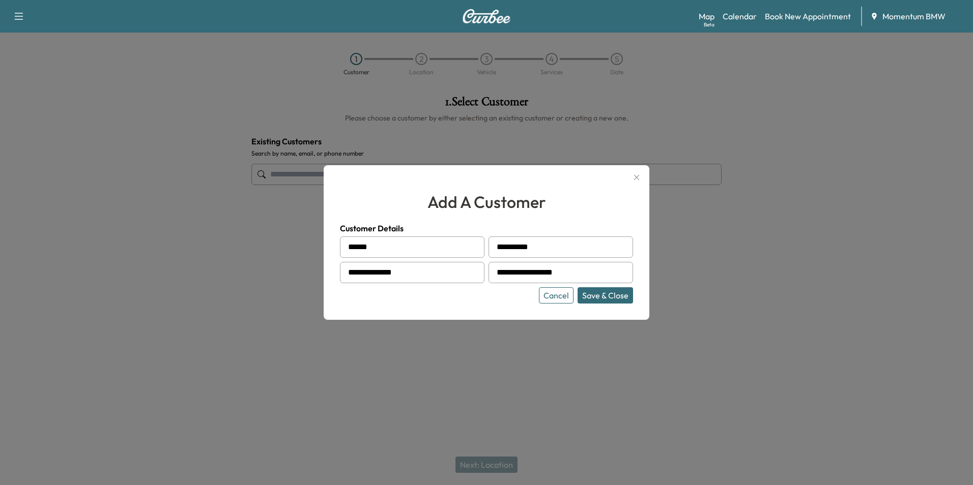
type input "**********"
click at [606, 292] on button "Save & Close" at bounding box center [604, 295] width 55 height 16
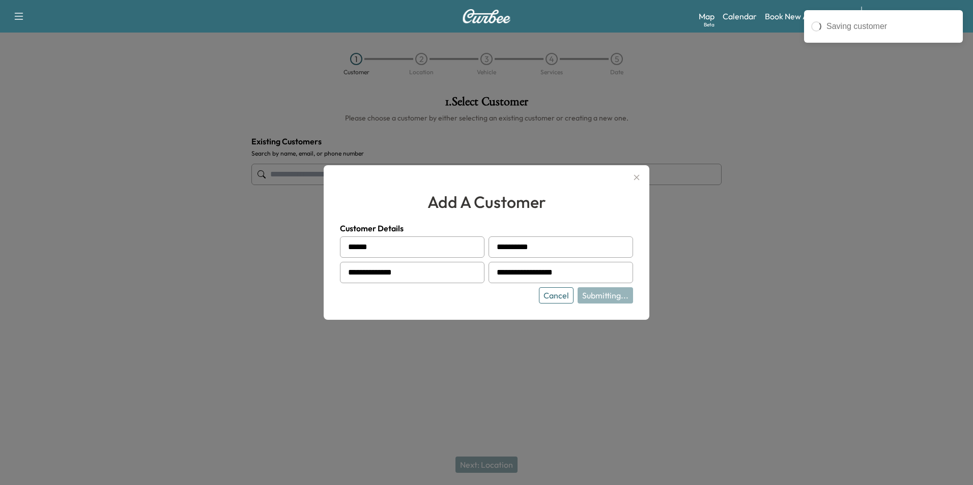
type input "**********"
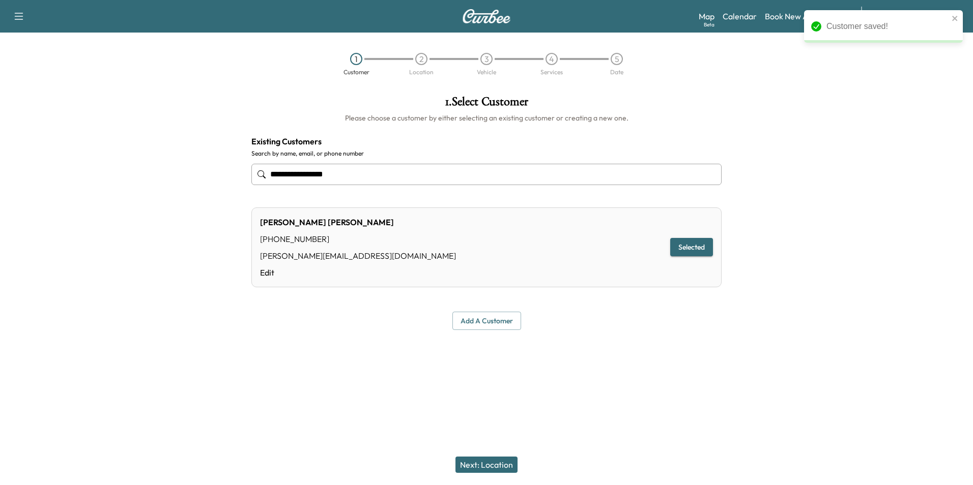
click at [494, 467] on button "Next: Location" at bounding box center [486, 465] width 62 height 16
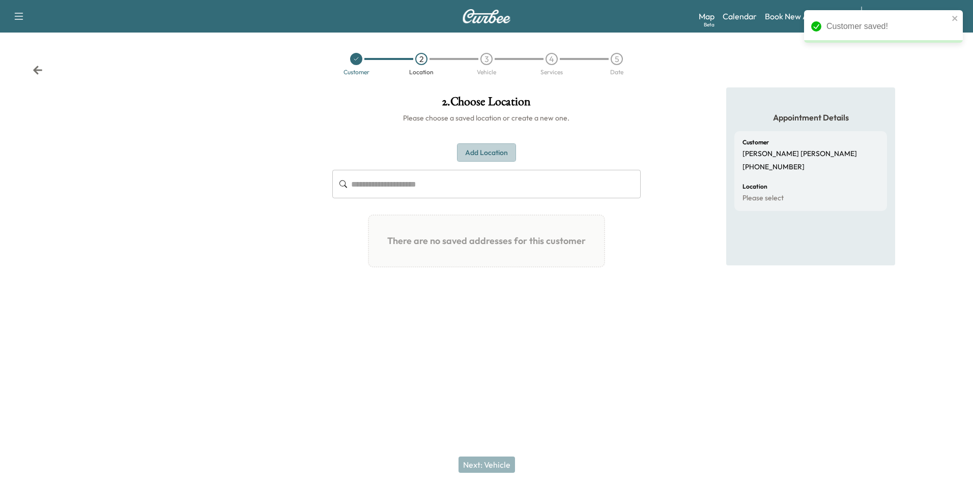
click at [492, 148] on button "Add Location" at bounding box center [486, 152] width 59 height 19
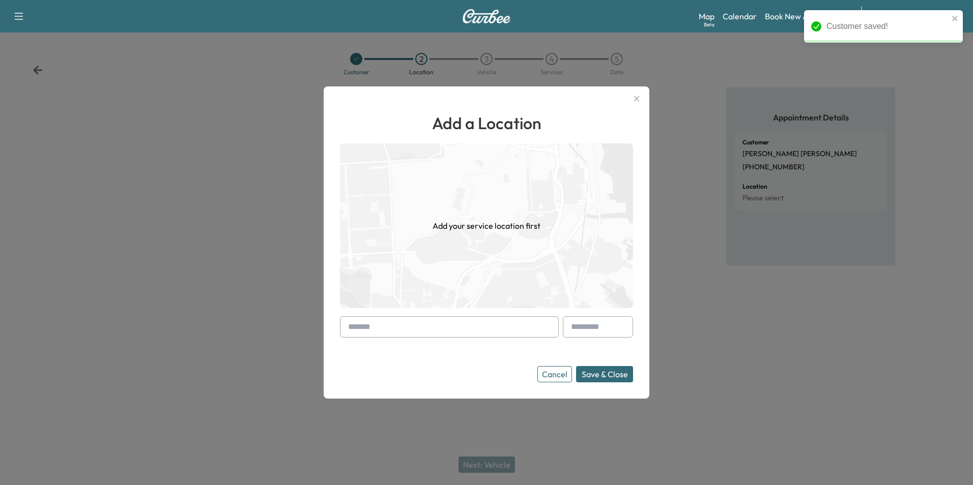
click at [452, 331] on input "text" at bounding box center [449, 326] width 219 height 21
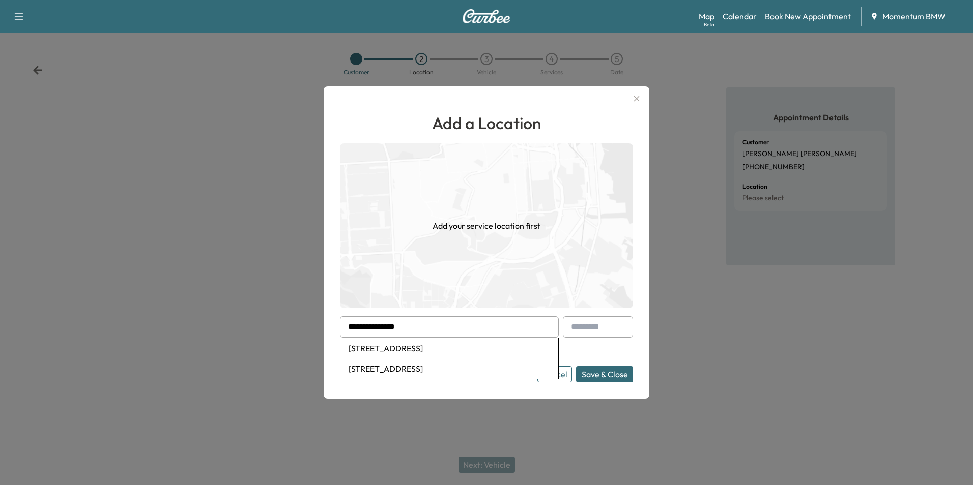
click at [465, 347] on li "[STREET_ADDRESS]" at bounding box center [449, 348] width 218 height 20
type input "**********"
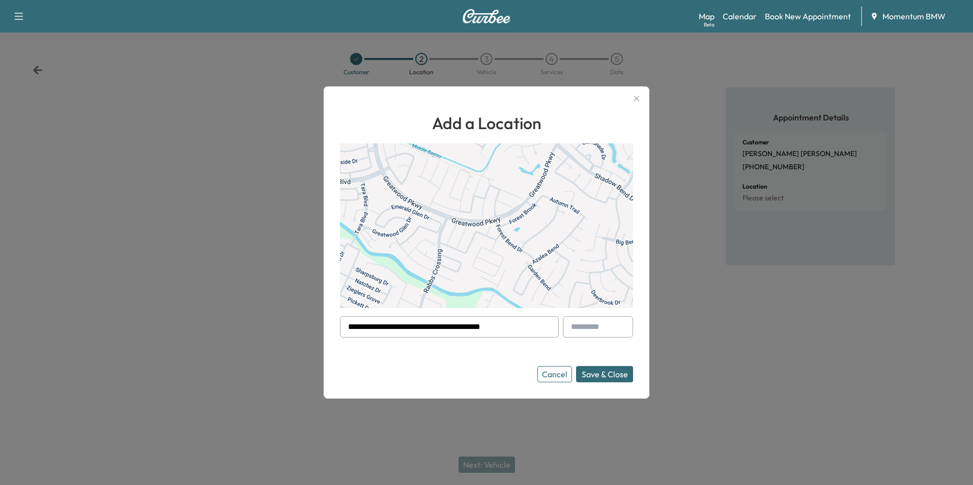
click at [614, 375] on button "Save & Close" at bounding box center [604, 374] width 57 height 16
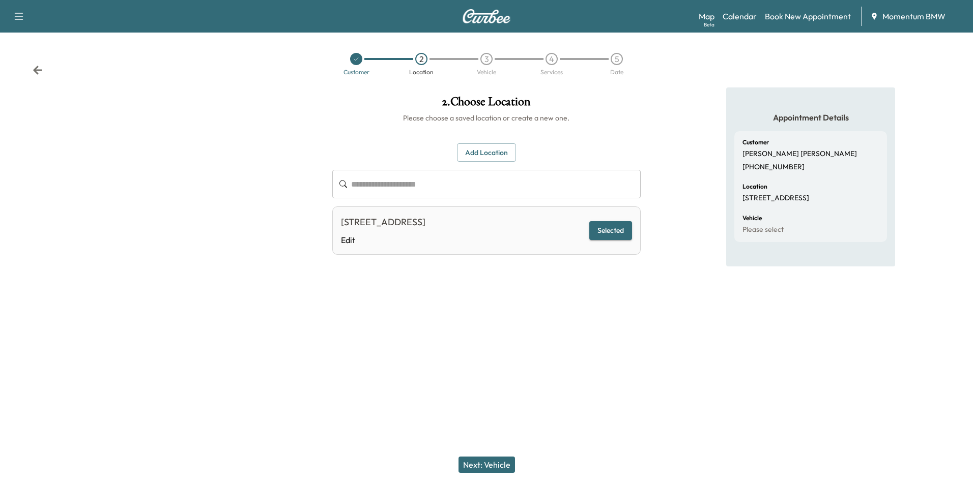
click at [493, 465] on button "Next: Vehicle" at bounding box center [486, 465] width 56 height 16
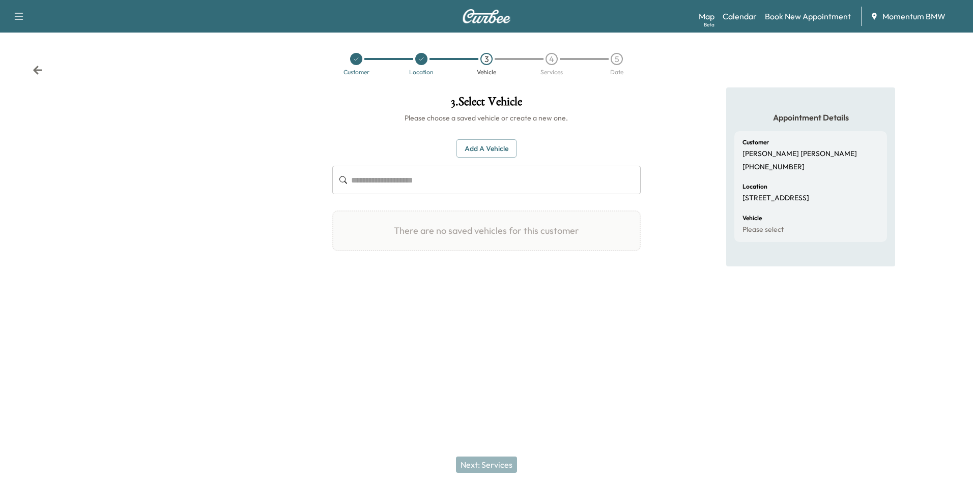
click at [493, 146] on button "Add a Vehicle" at bounding box center [486, 148] width 60 height 19
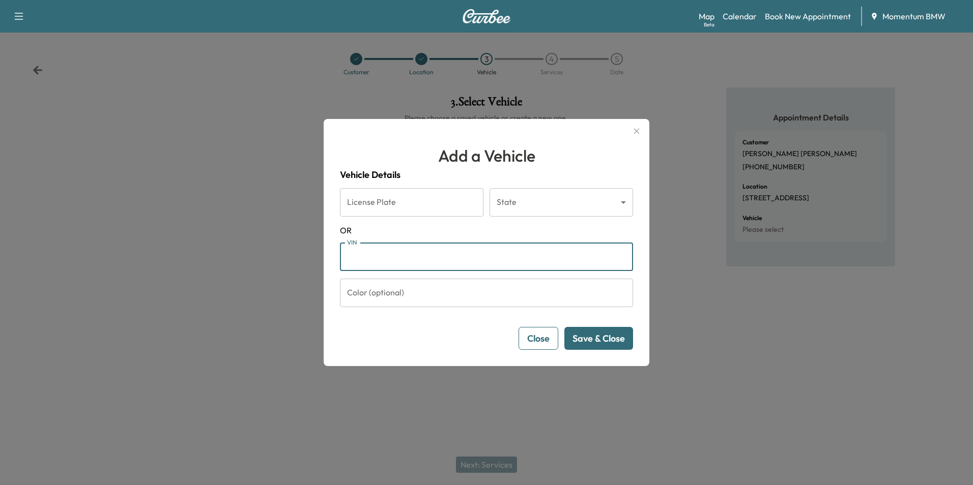
paste input "**********"
type input "**********"
click at [616, 342] on button "Save & Close" at bounding box center [598, 338] width 69 height 23
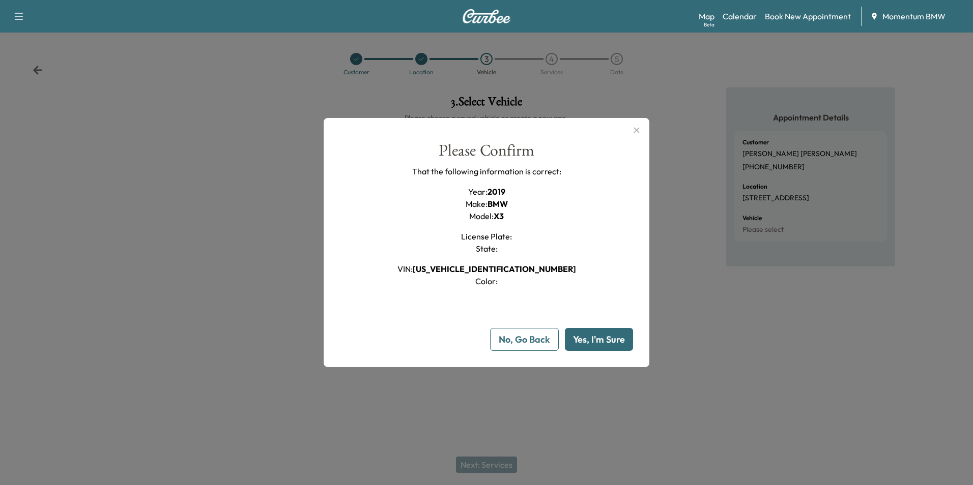
click at [616, 342] on button "Yes, I'm Sure" at bounding box center [599, 339] width 68 height 23
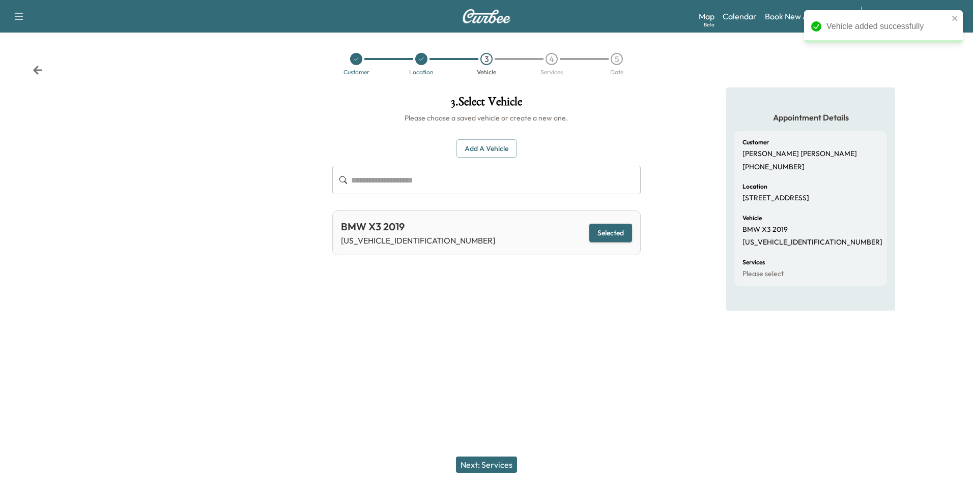
click at [478, 462] on button "Next: Services" at bounding box center [486, 465] width 61 height 16
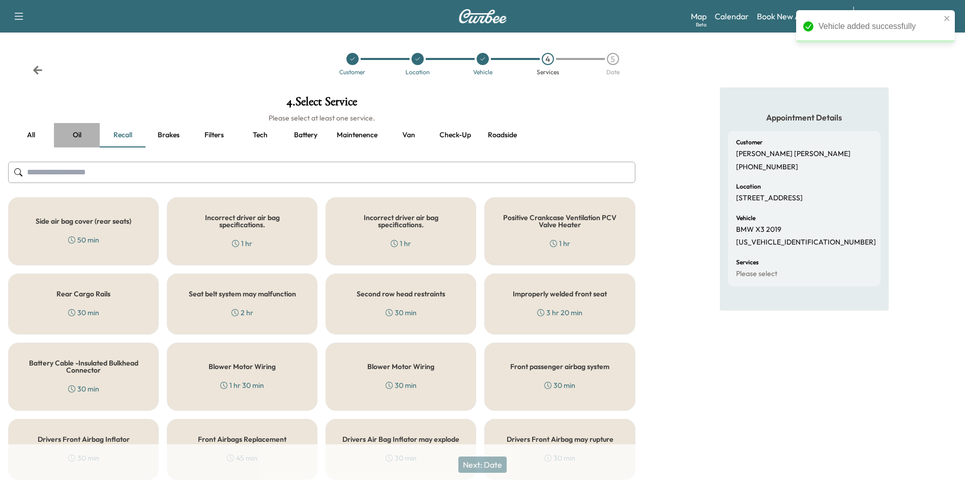
click at [78, 136] on button "Oil" at bounding box center [77, 135] width 46 height 24
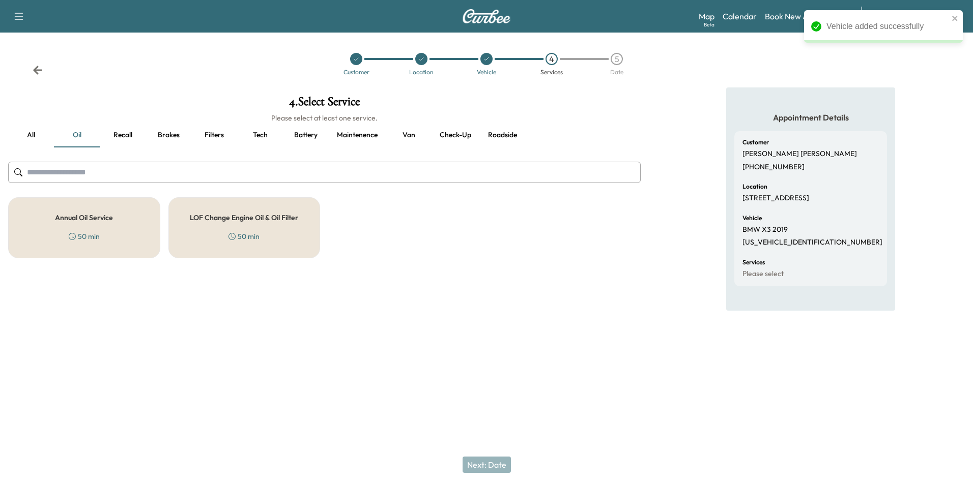
click at [96, 218] on h5 "Annual Oil Service" at bounding box center [84, 217] width 58 height 7
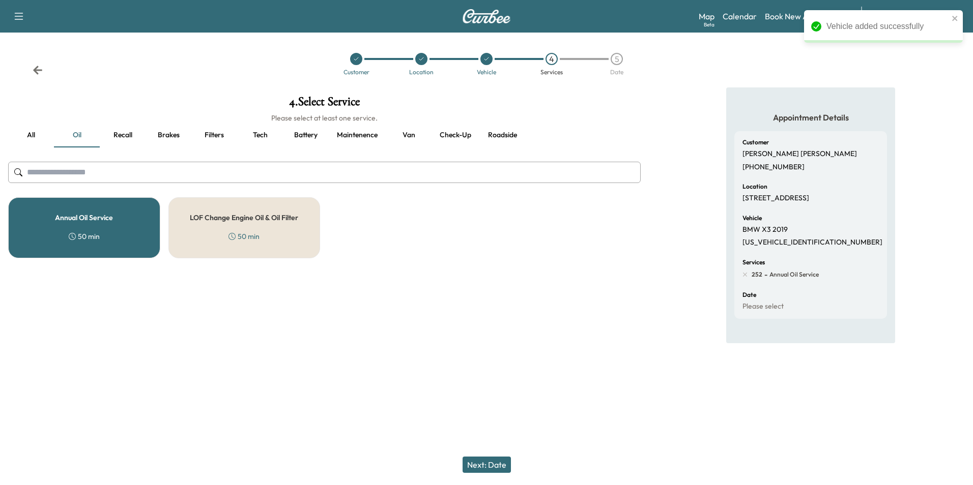
click at [495, 464] on button "Next: Date" at bounding box center [486, 465] width 48 height 16
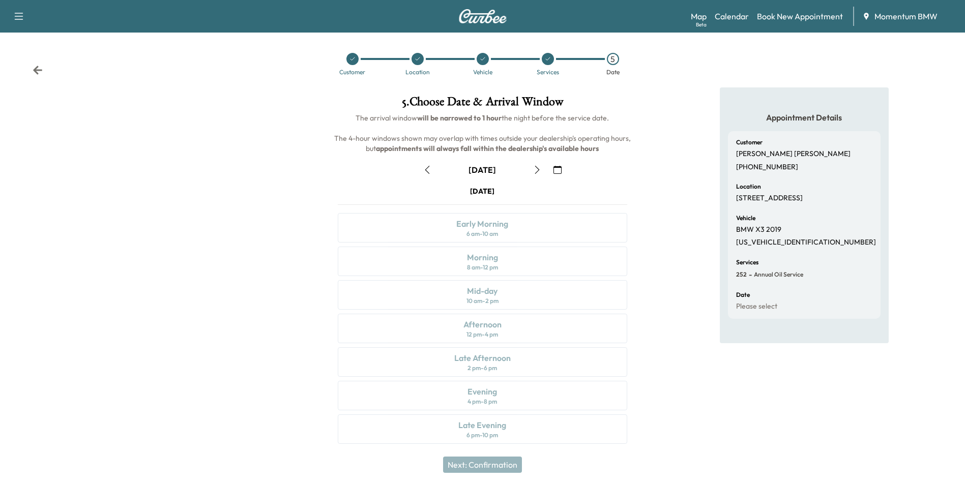
click at [559, 169] on icon "button" at bounding box center [557, 170] width 8 height 8
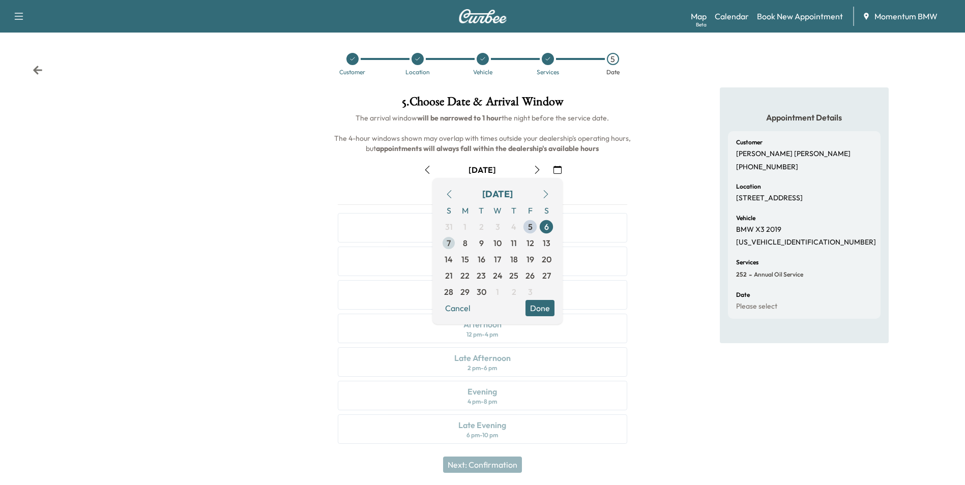
click at [464, 248] on span "8" at bounding box center [465, 243] width 5 height 12
click at [537, 308] on button "Done" at bounding box center [539, 308] width 29 height 16
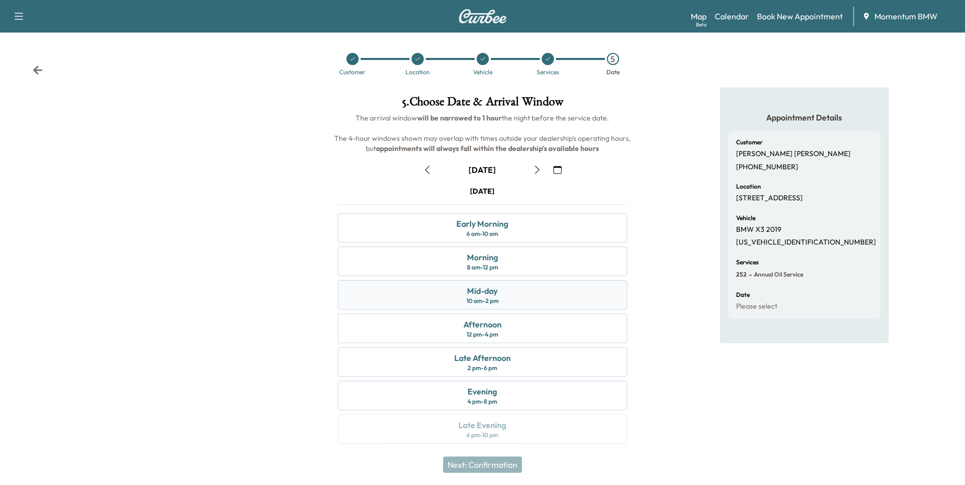
click at [471, 291] on div "Mid-day" at bounding box center [482, 291] width 31 height 12
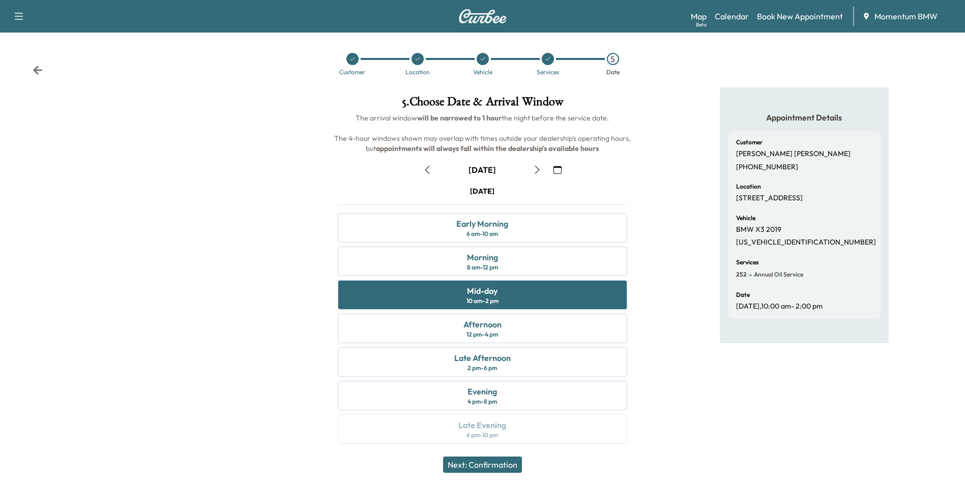
click at [512, 468] on button "Next: Confirmation" at bounding box center [482, 465] width 79 height 16
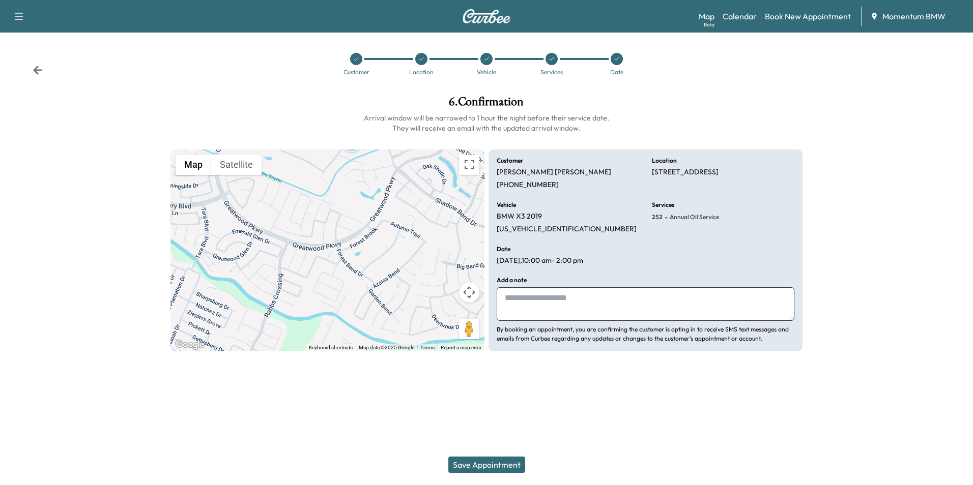
click at [591, 306] on textarea at bounding box center [645, 304] width 298 height 34
type textarea "**********"
click at [490, 463] on button "Save Appointment" at bounding box center [486, 465] width 77 height 16
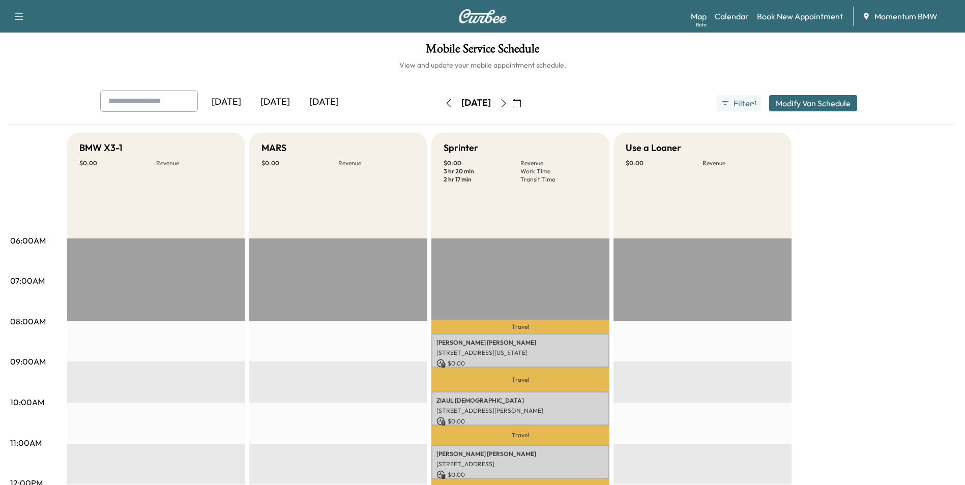
click at [521, 105] on icon "button" at bounding box center [517, 103] width 8 height 8
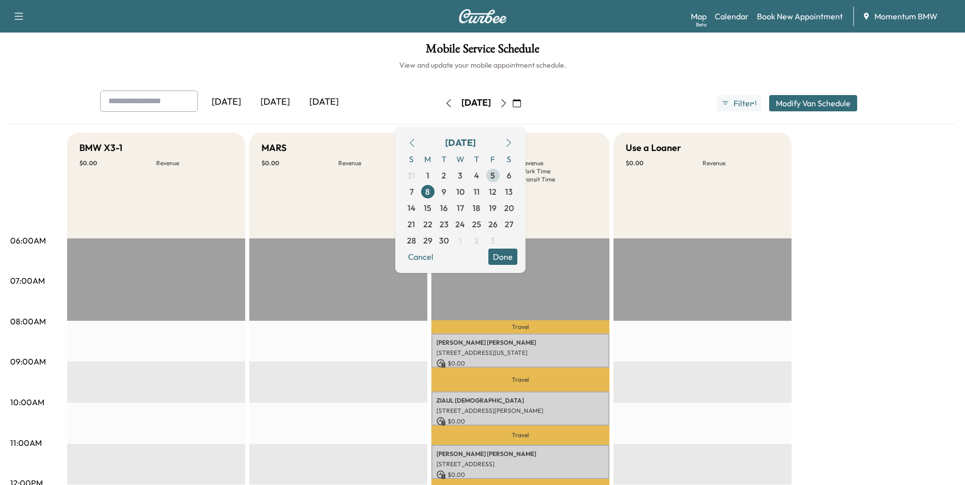
click at [495, 178] on span "5" at bounding box center [492, 175] width 5 height 12
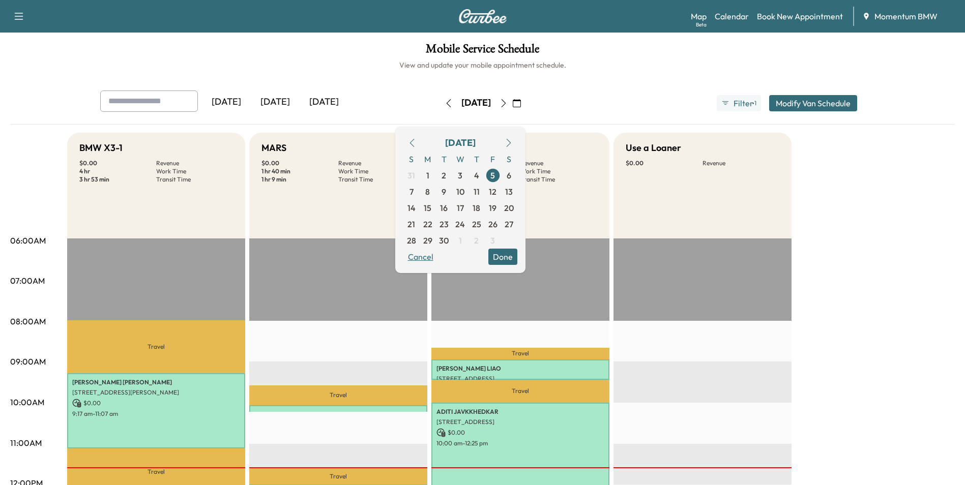
click at [438, 261] on button "Cancel" at bounding box center [420, 257] width 35 height 16
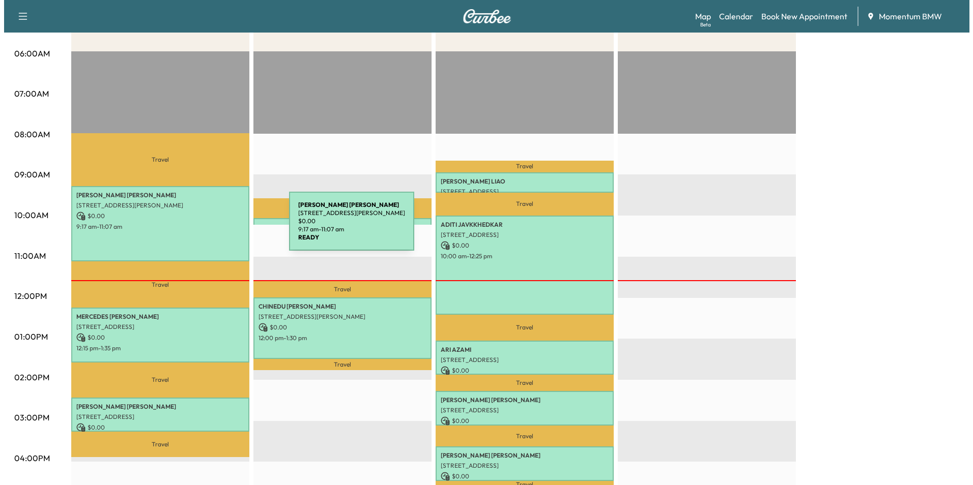
scroll to position [203, 0]
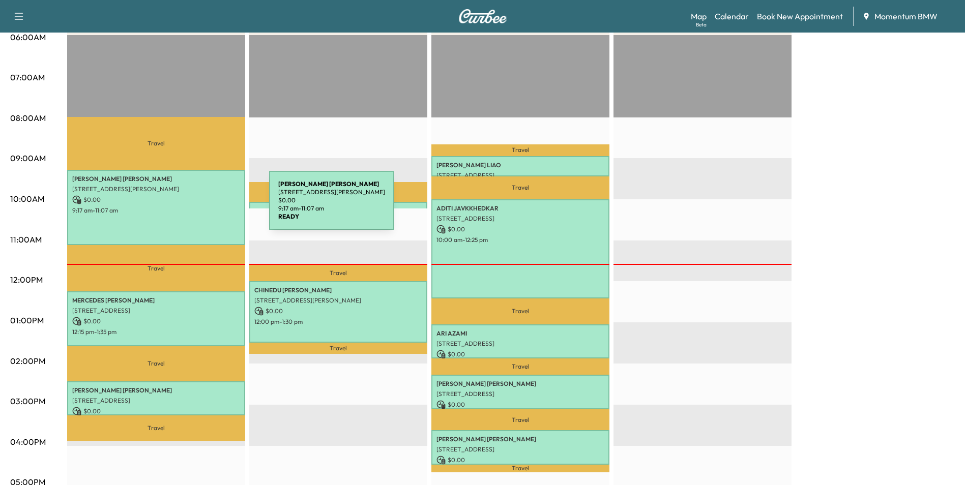
click at [193, 207] on p "9:17 am - 11:07 am" at bounding box center [156, 211] width 168 height 8
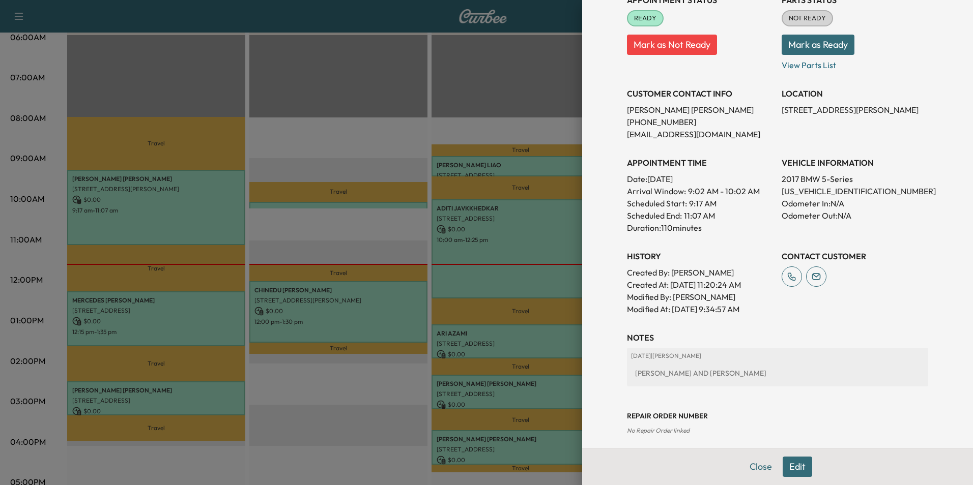
scroll to position [154, 0]
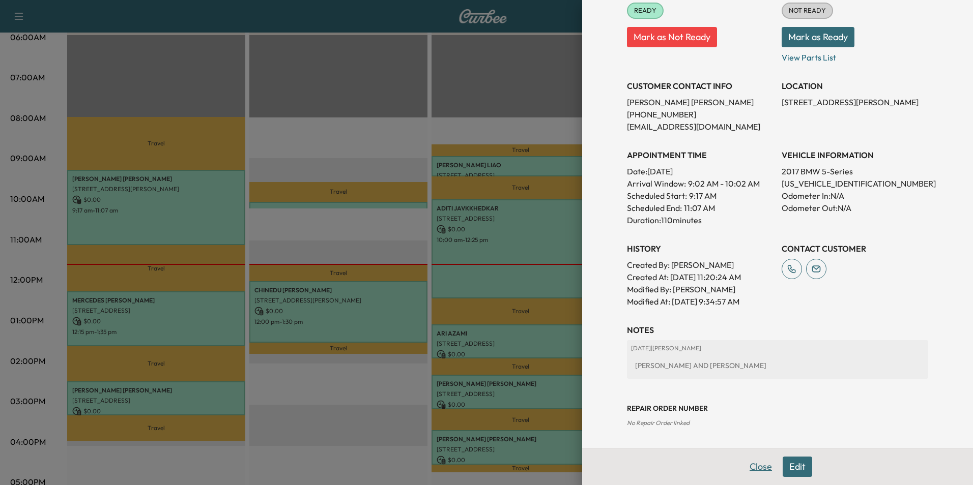
click at [753, 468] on button "Close" at bounding box center [761, 467] width 36 height 20
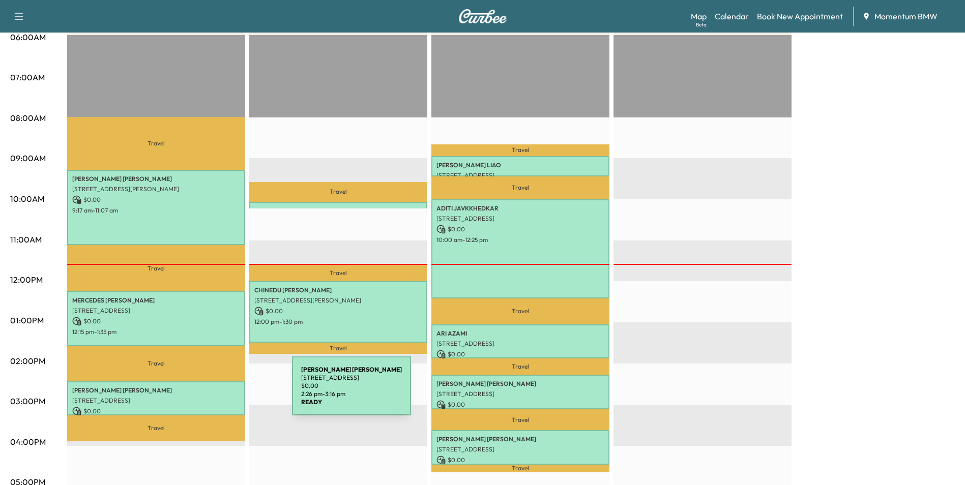
click at [216, 397] on p "[STREET_ADDRESS]" at bounding box center [156, 401] width 168 height 8
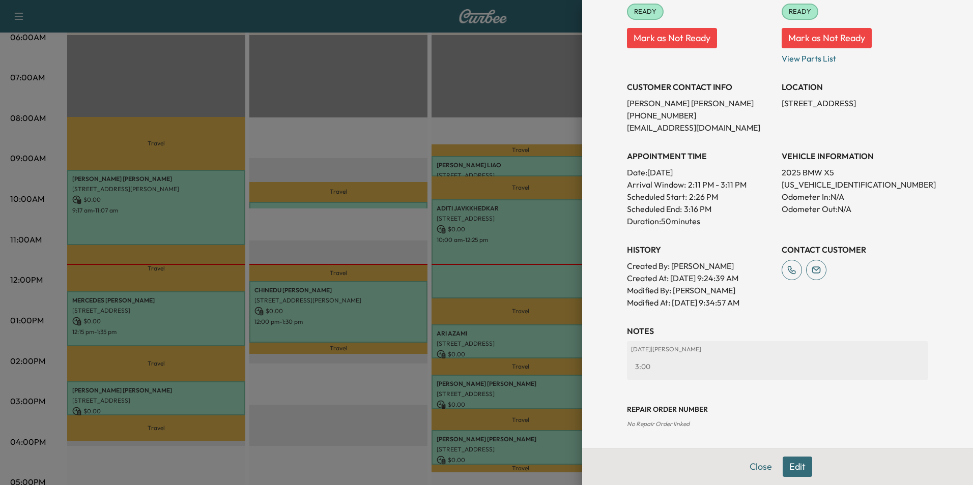
scroll to position [141, 0]
click at [754, 466] on button "Close" at bounding box center [761, 467] width 36 height 20
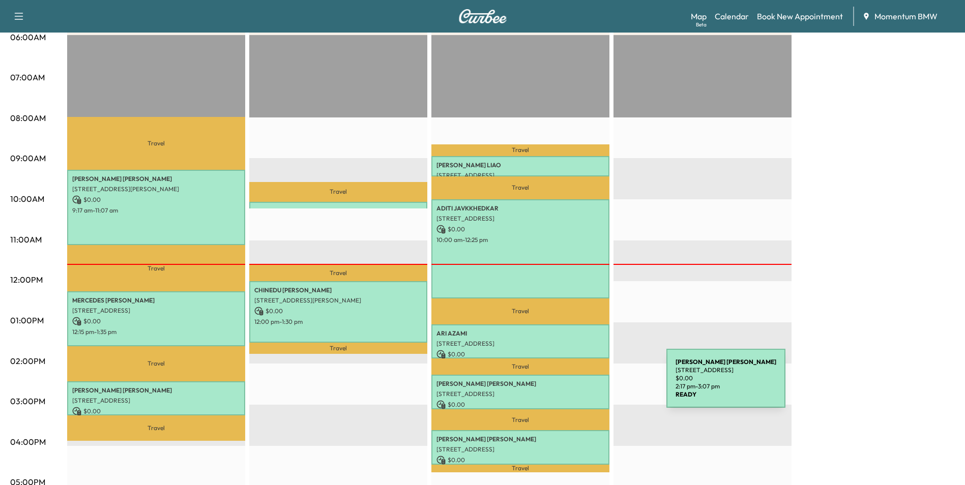
click at [590, 385] on div "[PERSON_NAME] [STREET_ADDRESS] $ 0.00 2:17 pm - 3:07 pm" at bounding box center [520, 392] width 178 height 34
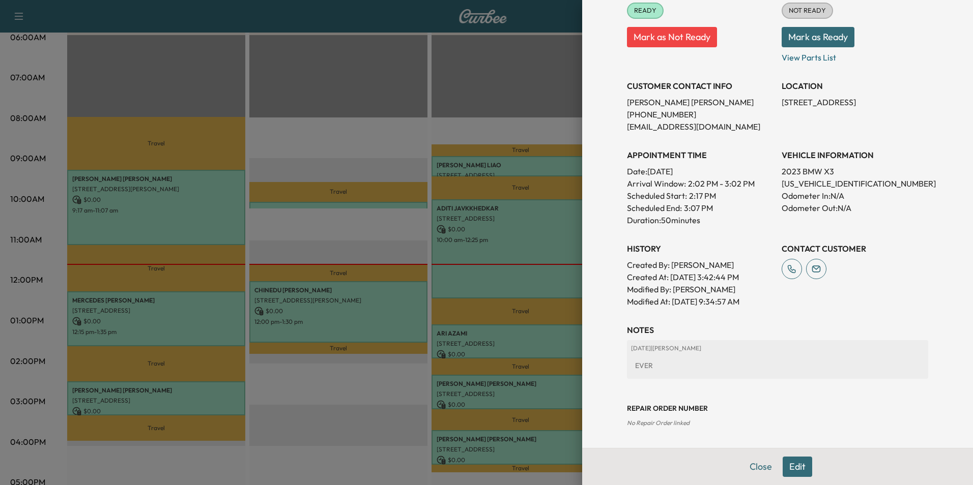
click at [749, 467] on button "Close" at bounding box center [761, 467] width 36 height 20
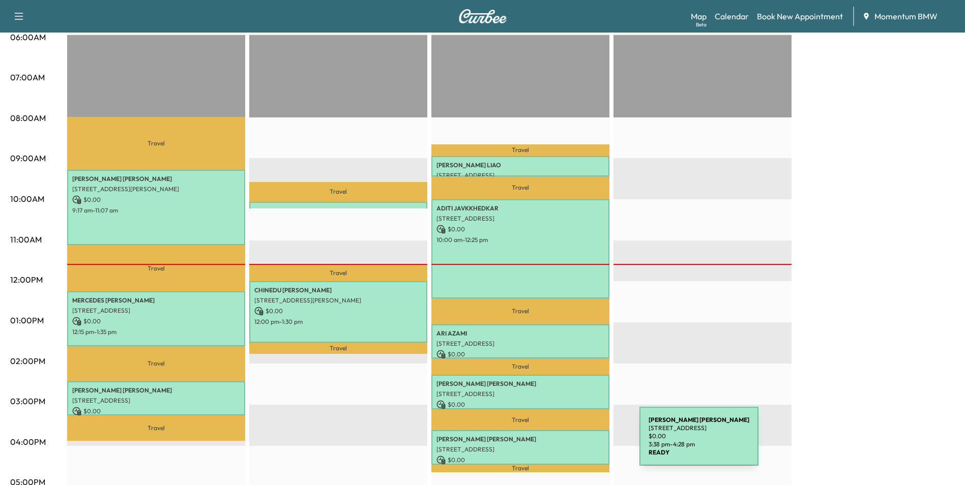
click at [563, 446] on p "[STREET_ADDRESS]" at bounding box center [520, 450] width 168 height 8
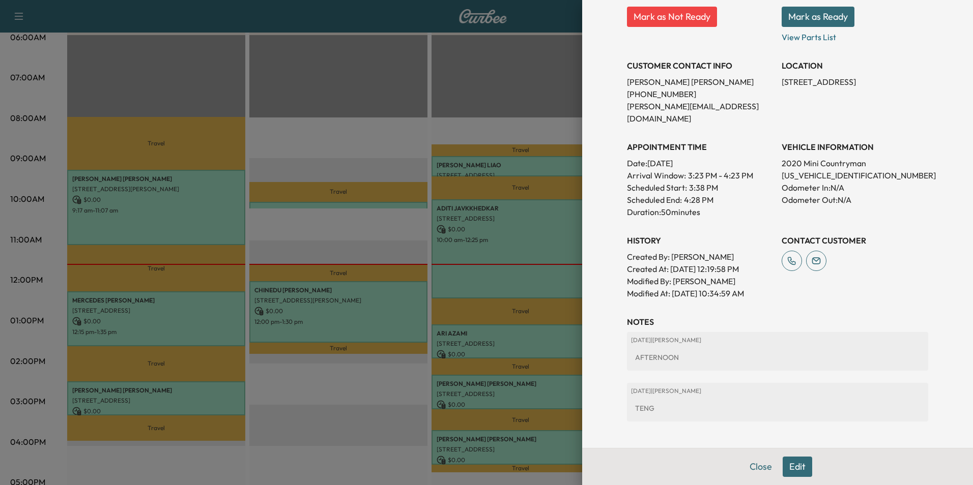
scroll to position [192, 0]
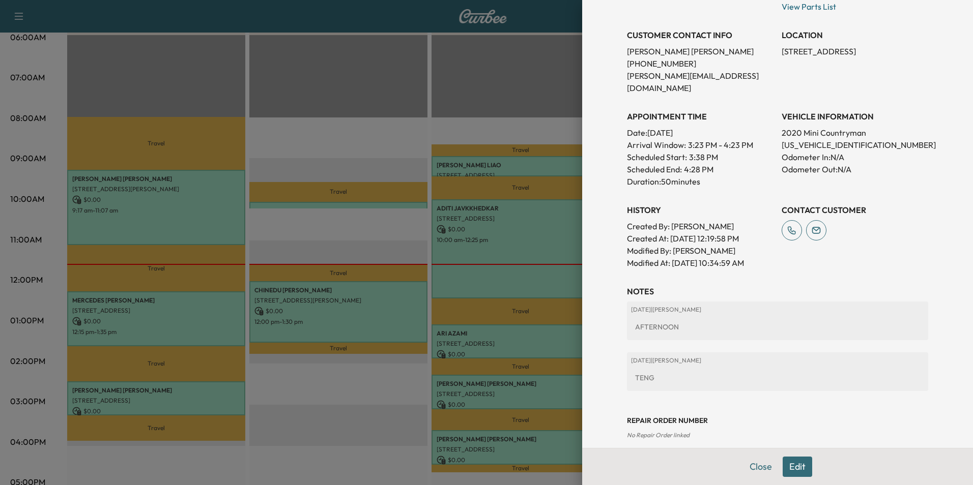
click at [752, 467] on button "Close" at bounding box center [761, 467] width 36 height 20
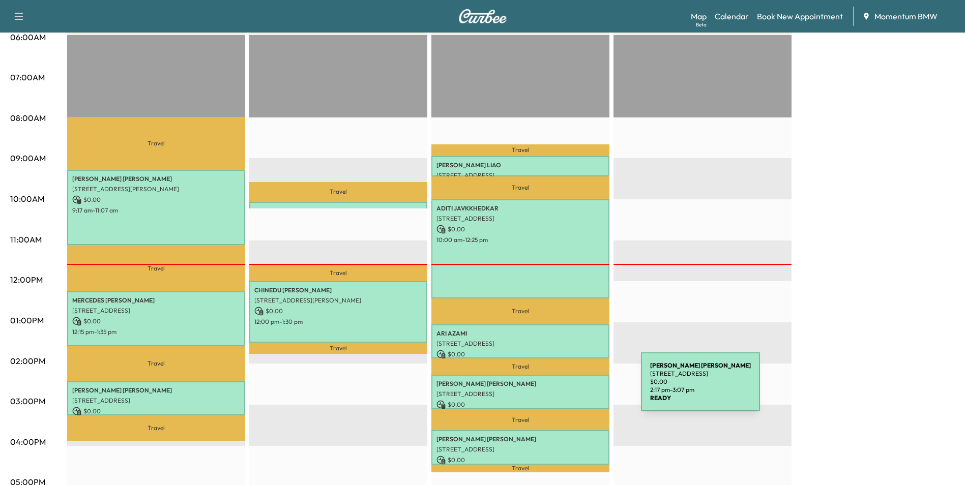
click at [565, 390] on p "[STREET_ADDRESS]" at bounding box center [520, 394] width 168 height 8
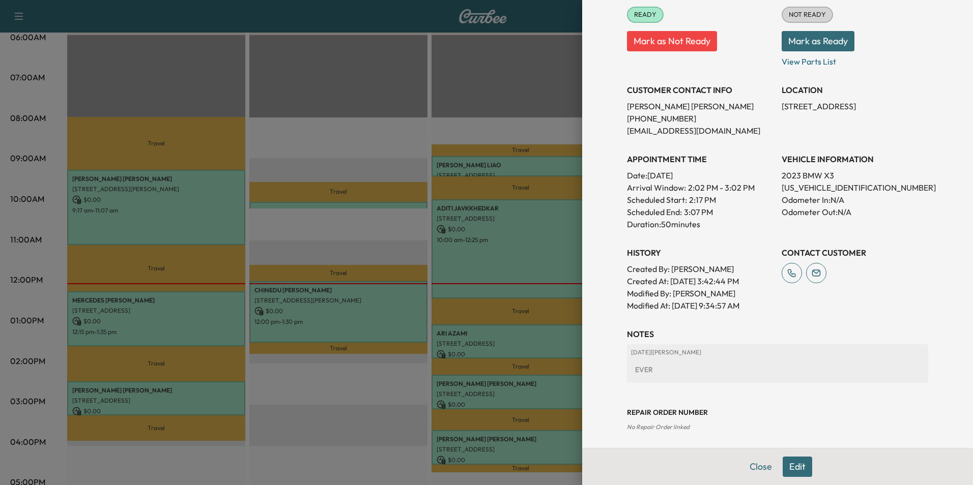
scroll to position [141, 0]
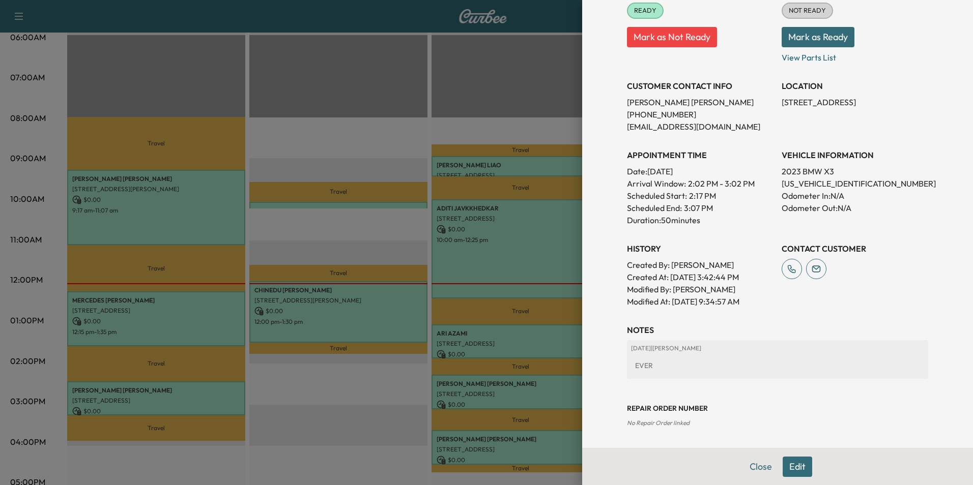
click at [749, 462] on button "Close" at bounding box center [761, 467] width 36 height 20
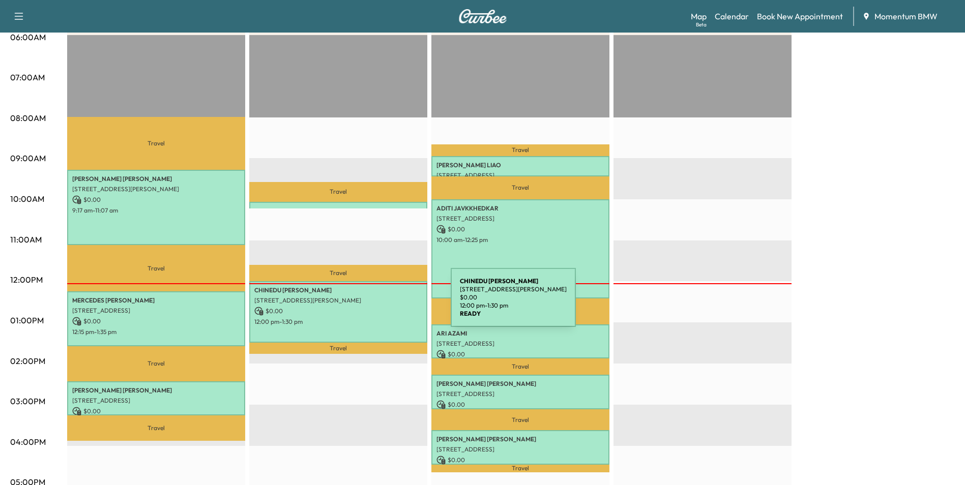
click at [374, 307] on p "$ 0.00" at bounding box center [338, 311] width 168 height 9
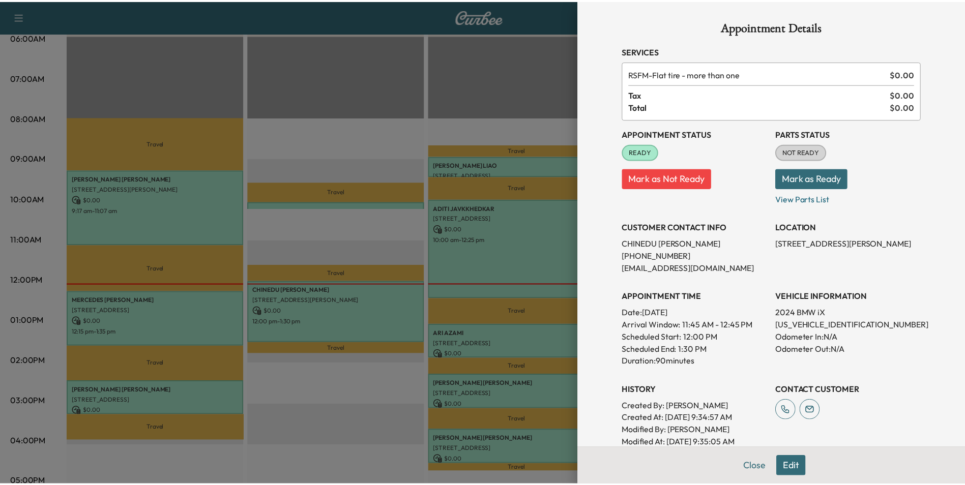
scroll to position [51, 0]
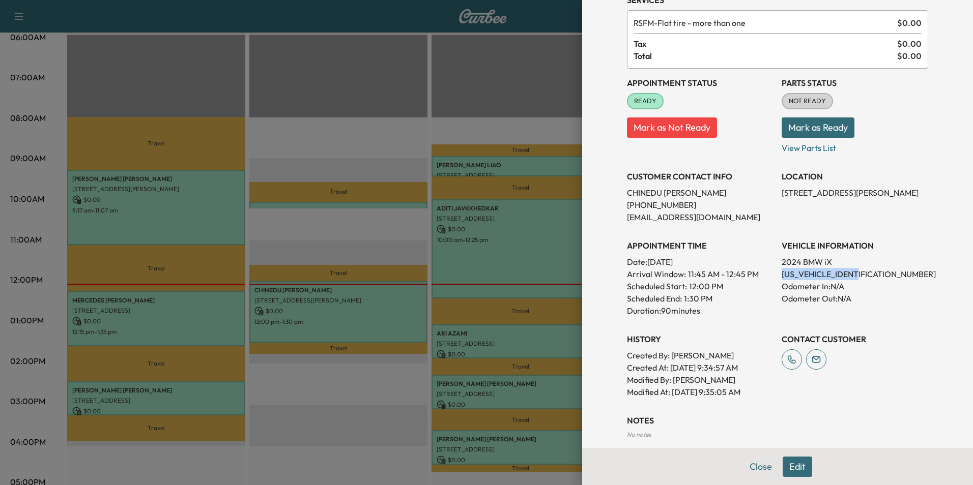
drag, startPoint x: 862, startPoint y: 274, endPoint x: 779, endPoint y: 275, distance: 82.9
click at [781, 275] on p "[US_VEHICLE_IDENTIFICATION_NUMBER]" at bounding box center [854, 274] width 146 height 12
drag, startPoint x: 779, startPoint y: 275, endPoint x: 911, endPoint y: 269, distance: 132.4
click at [911, 270] on p "[US_VEHICLE_IDENTIFICATION_NUMBER]" at bounding box center [854, 274] width 146 height 12
drag, startPoint x: 862, startPoint y: 273, endPoint x: 774, endPoint y: 276, distance: 87.5
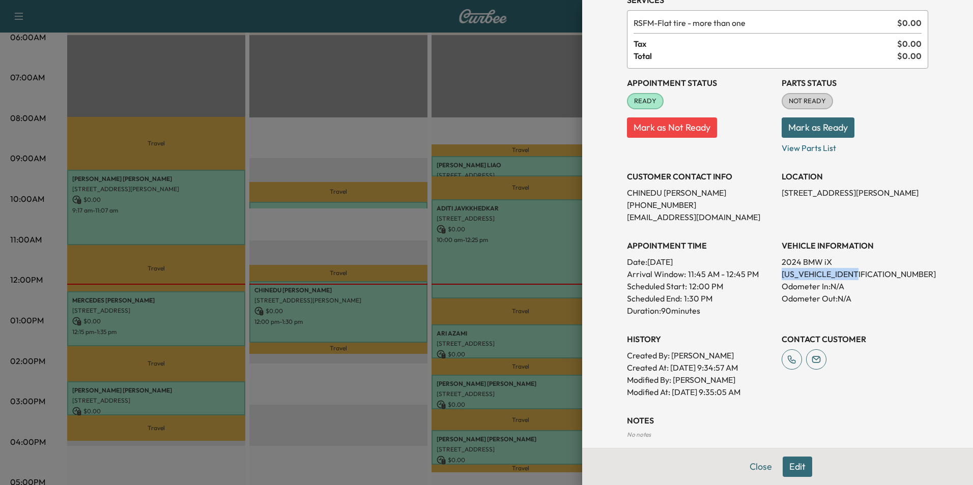
click at [781, 276] on p "[US_VEHICLE_IDENTIFICATION_NUMBER]" at bounding box center [854, 274] width 146 height 12
drag, startPoint x: 774, startPoint y: 276, endPoint x: 822, endPoint y: 273, distance: 47.9
copy p "[US_VEHICLE_IDENTIFICATION_NUMBER]"
drag, startPoint x: 860, startPoint y: 194, endPoint x: 774, endPoint y: 198, distance: 85.5
click at [781, 198] on p "[STREET_ADDRESS][PERSON_NAME]" at bounding box center [854, 193] width 146 height 12
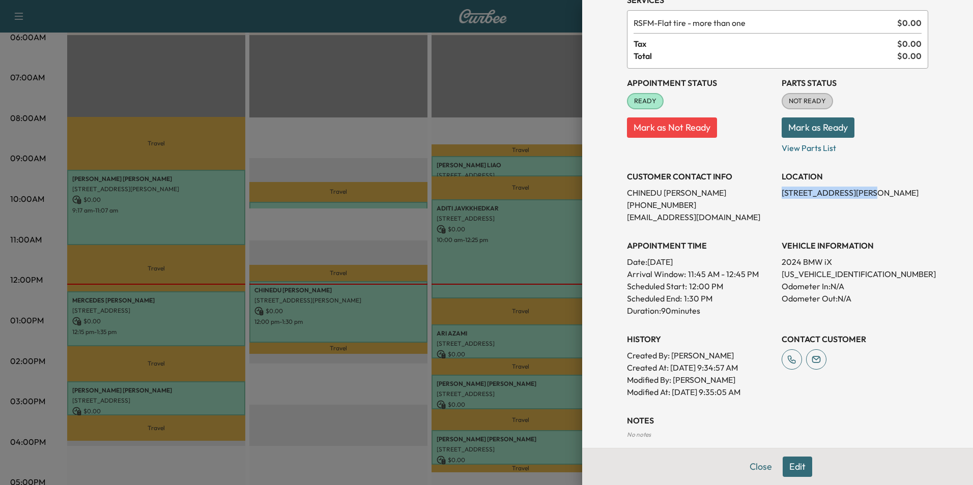
drag, startPoint x: 774, startPoint y: 198, endPoint x: 831, endPoint y: 196, distance: 56.5
click at [761, 468] on button "Close" at bounding box center [761, 467] width 36 height 20
